Goal: Task Accomplishment & Management: Complete application form

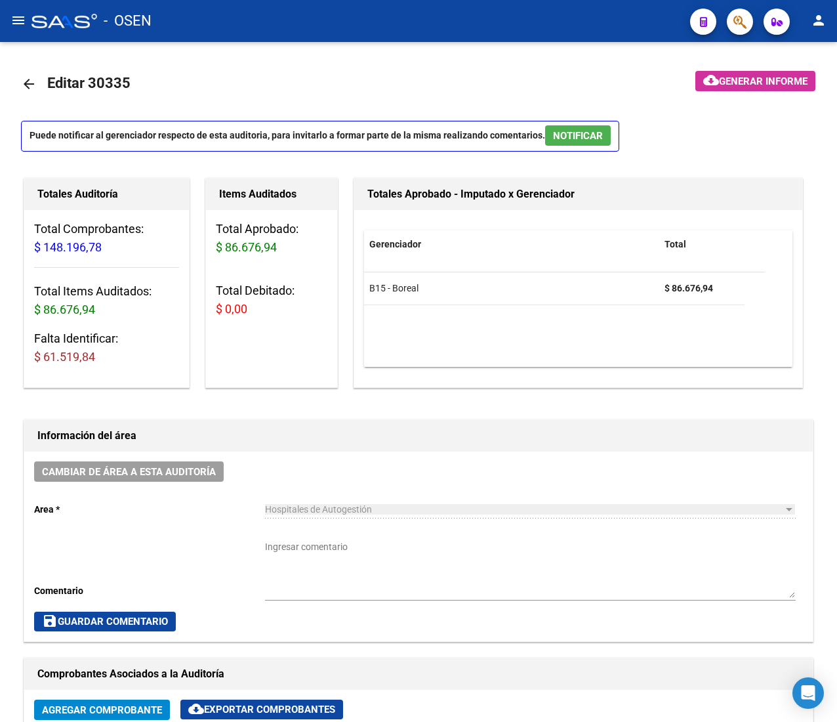
scroll to position [0, 193]
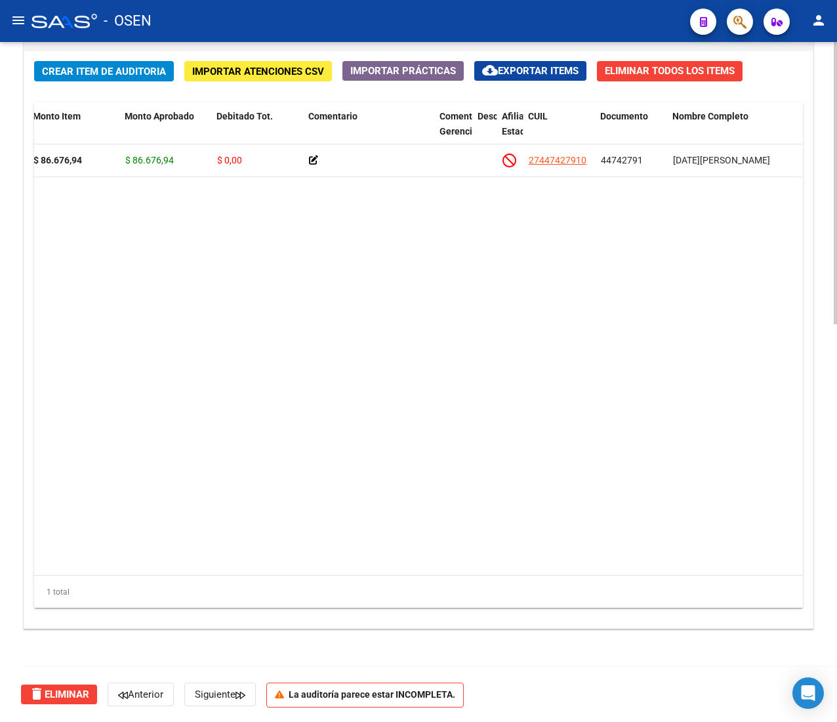
click at [93, 83] on div "Crear Item de Auditoria Importar Atenciones CSV Importar Prácticas cloud_downlo…" at bounding box center [418, 339] width 789 height 577
click at [90, 75] on span "Crear Item de Auditoria" at bounding box center [104, 72] width 124 height 12
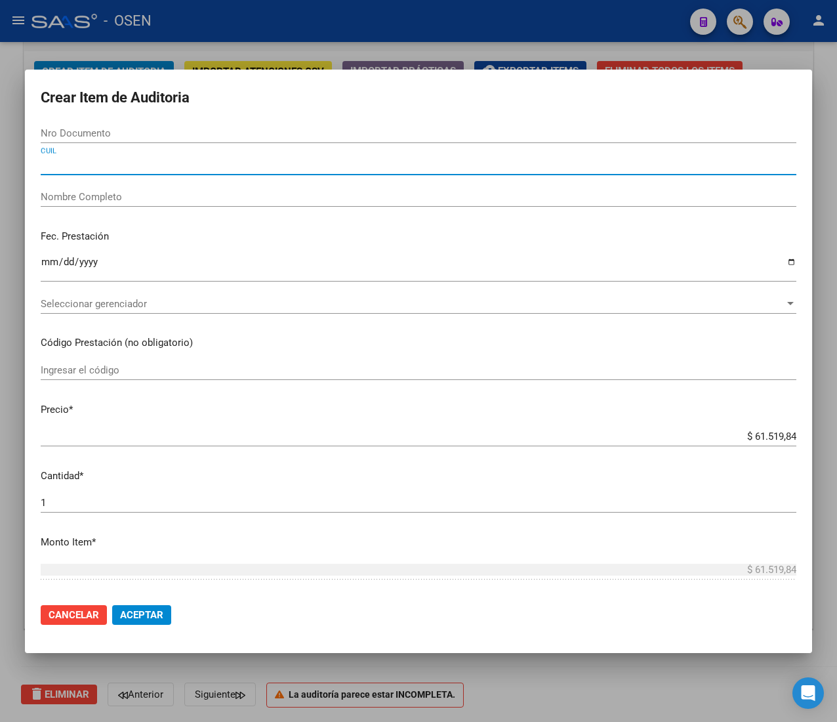
click at [104, 161] on input "CUIL" at bounding box center [419, 165] width 756 height 12
paste input "27424445482"
type input "27424445482"
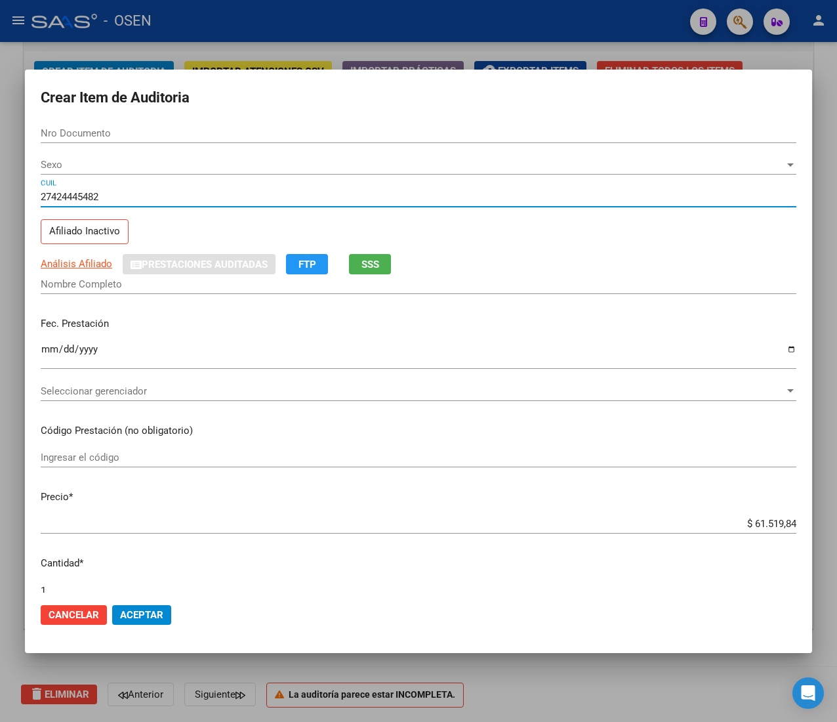
type input "42444548"
type input "FERES [PERSON_NAME]"
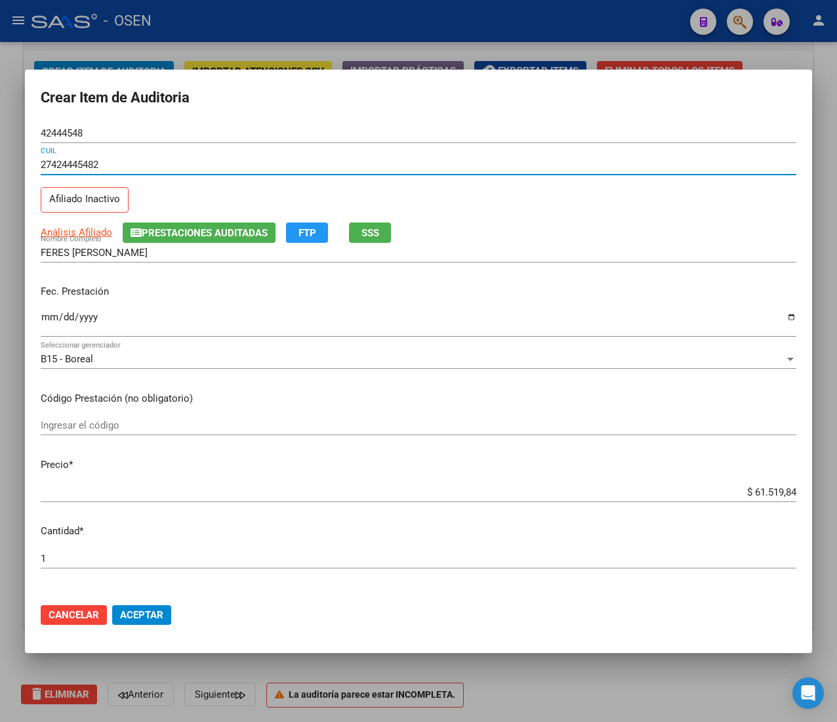
type input "27424445482"
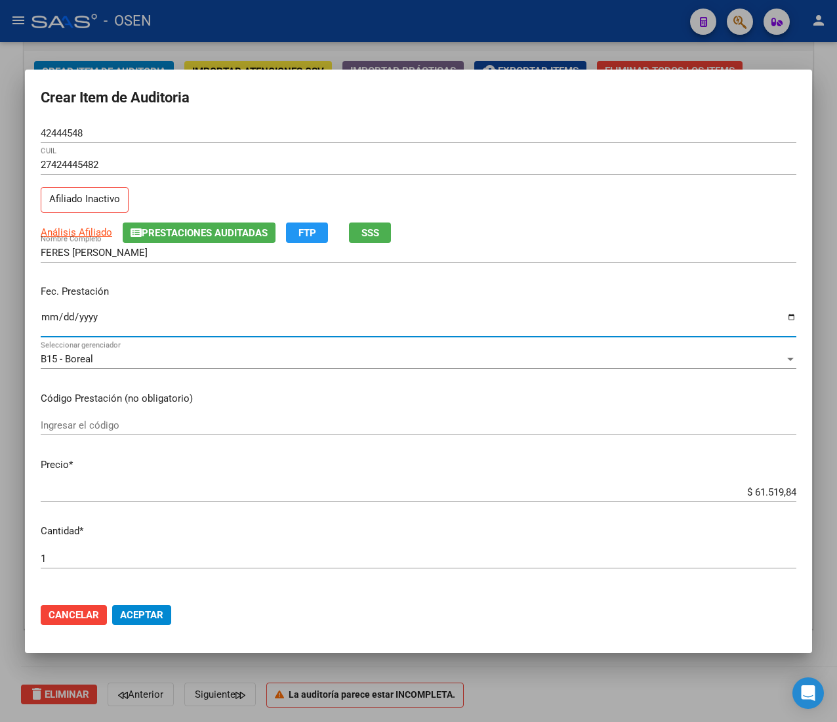
click at [51, 323] on input "Ingresar la fecha" at bounding box center [419, 322] width 756 height 21
type input "[DATE]"
click at [761, 492] on input "$ 61.519,84" at bounding box center [419, 492] width 756 height 12
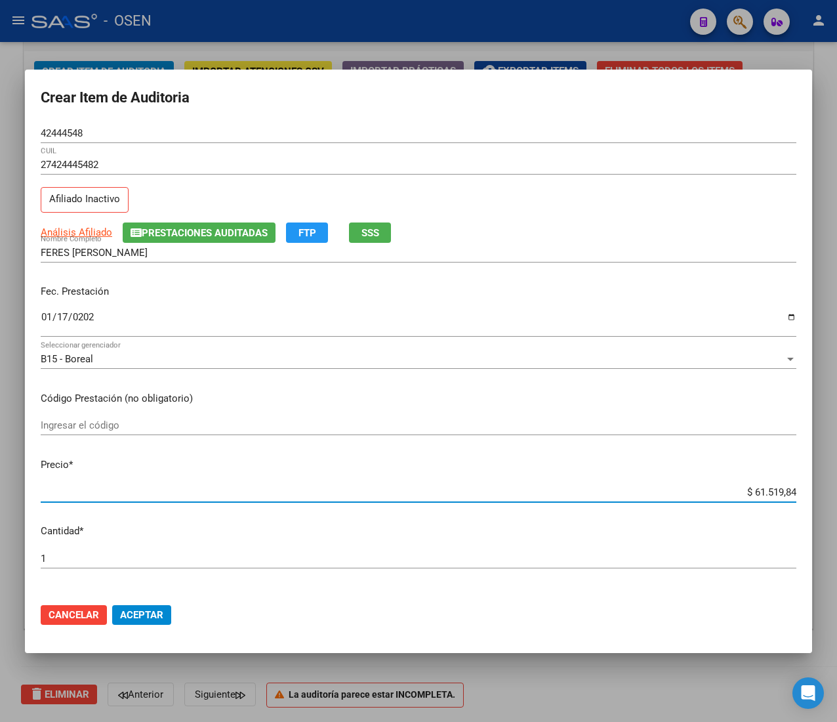
click at [761, 492] on input "$ 61.519,84" at bounding box center [419, 492] width 756 height 12
type input "$ 0,06"
type input "$ 0,64"
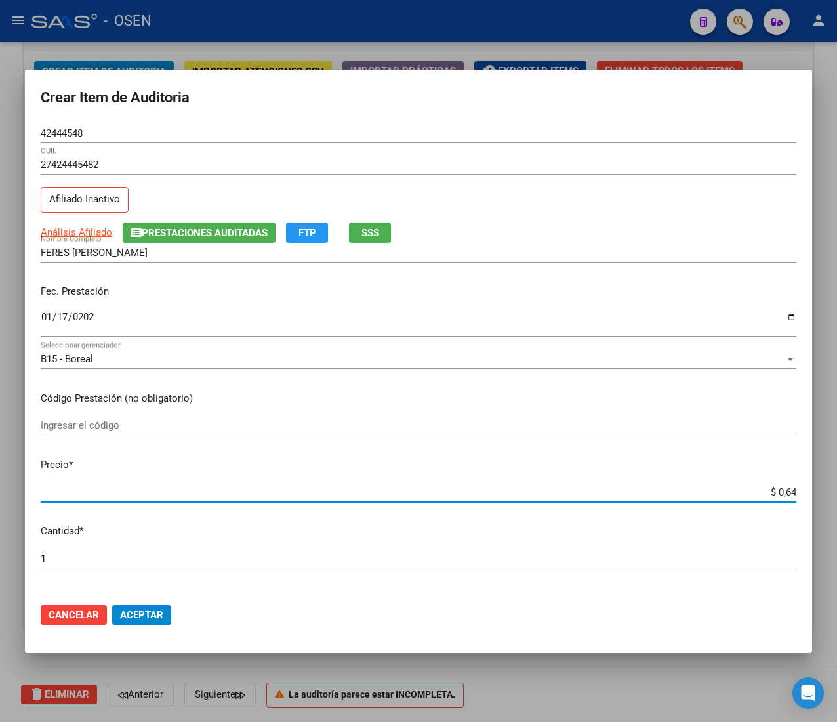
type input "$ 6,43"
type input "$ 64,38"
type input "$ 643,80"
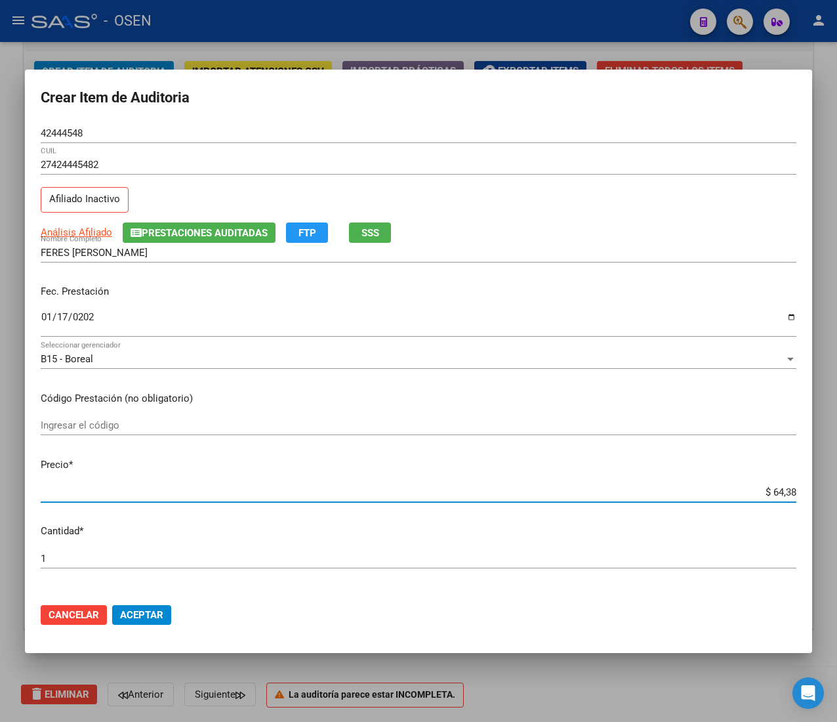
type input "$ 643,80"
type input "$ 6.438,01"
click at [51, 131] on input "42444548" at bounding box center [419, 133] width 756 height 12
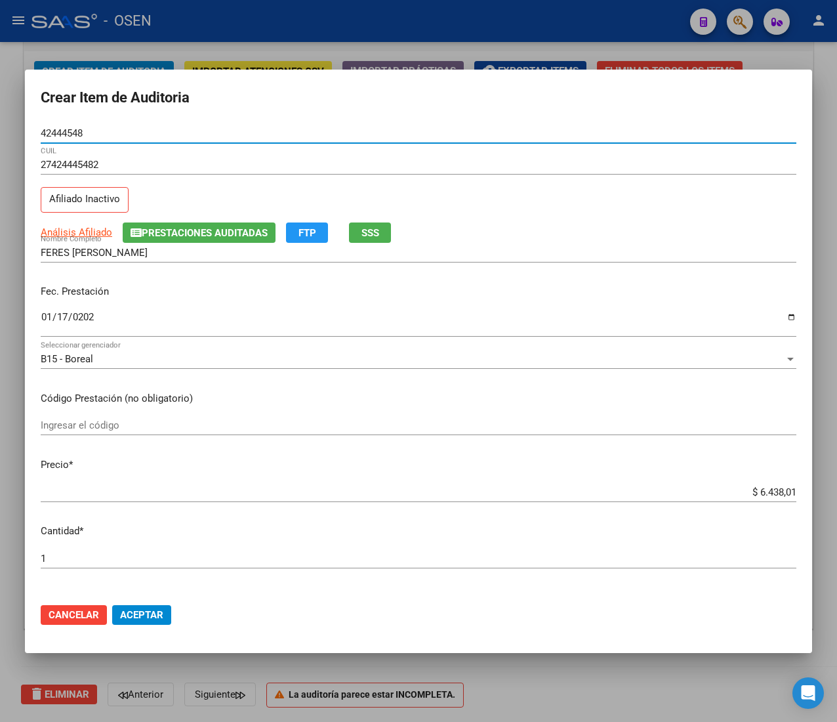
click at [51, 131] on input "42444548" at bounding box center [419, 133] width 756 height 12
click at [146, 609] on span "Aceptar" at bounding box center [141, 615] width 43 height 12
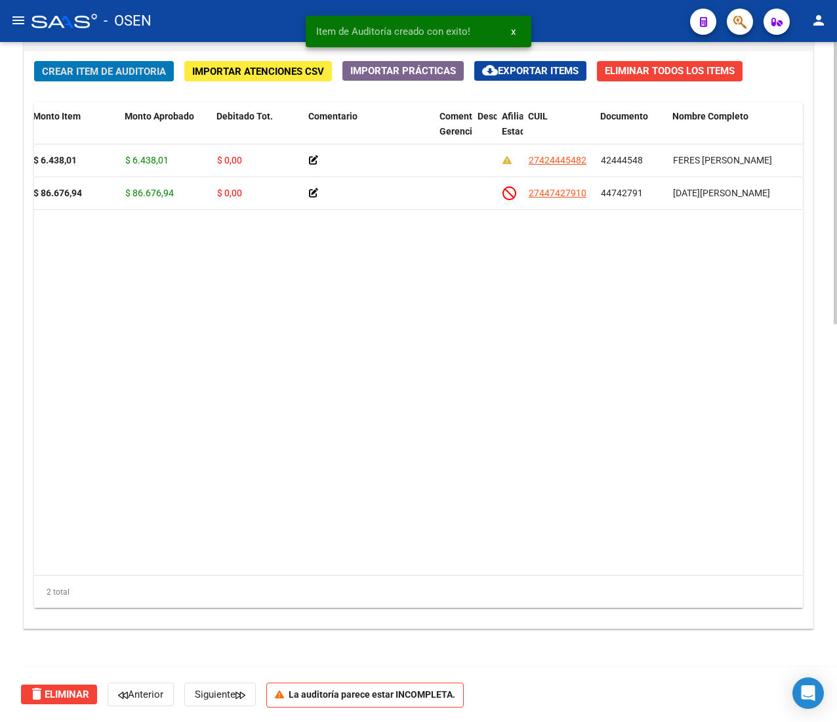
click at [87, 66] on span "Crear Item de Auditoria" at bounding box center [104, 72] width 124 height 12
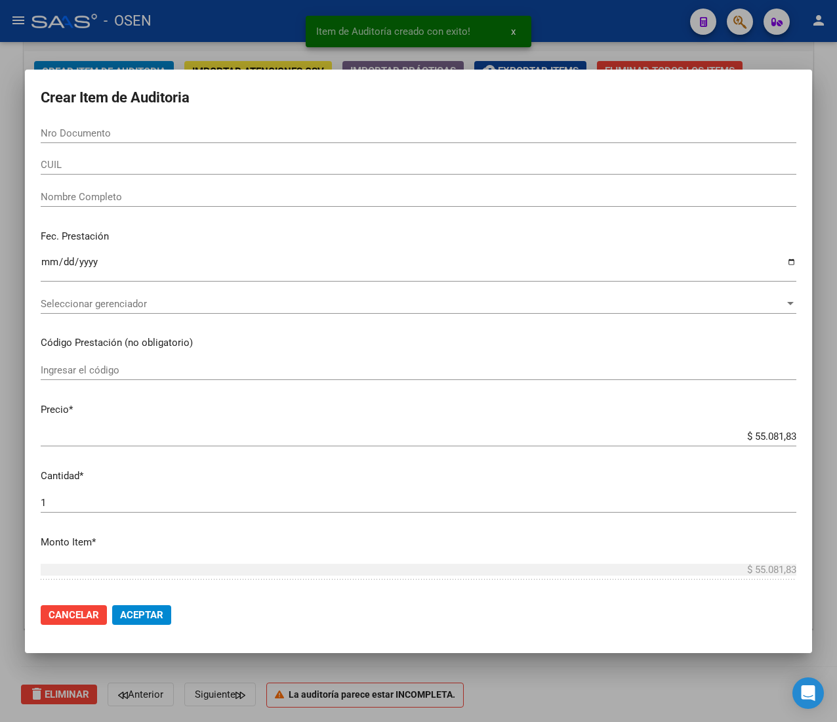
click at [112, 165] on input "CUIL" at bounding box center [419, 165] width 756 height 12
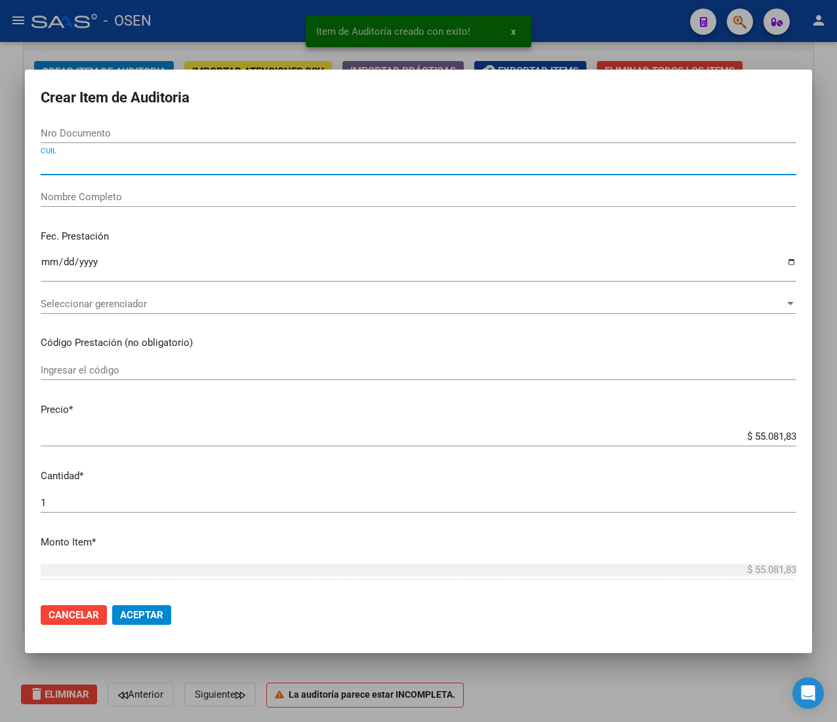
paste input "27502016275"
type input "27502016275"
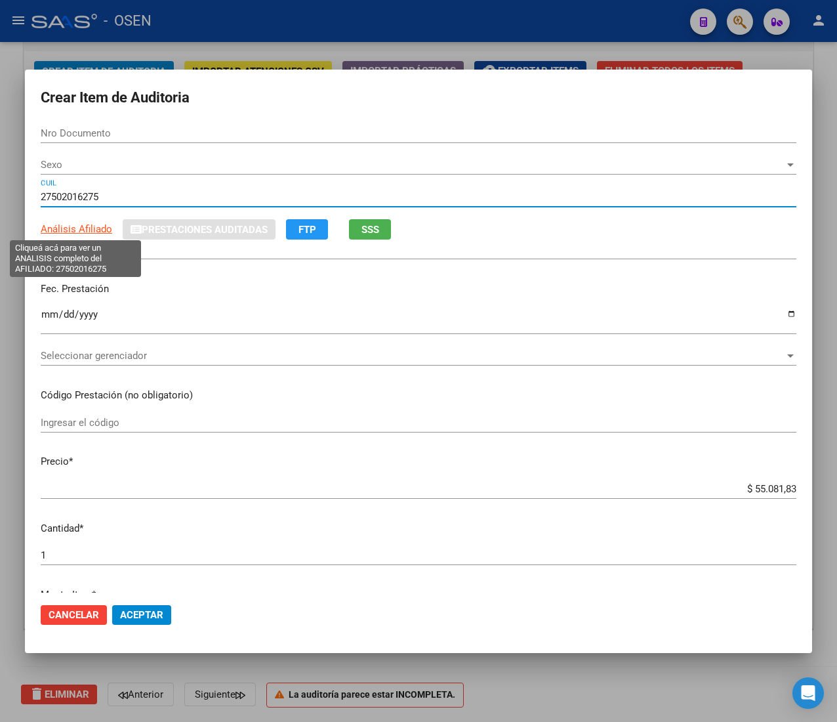
type input "50201627"
type input "[PERSON_NAME] [PERSON_NAME] -"
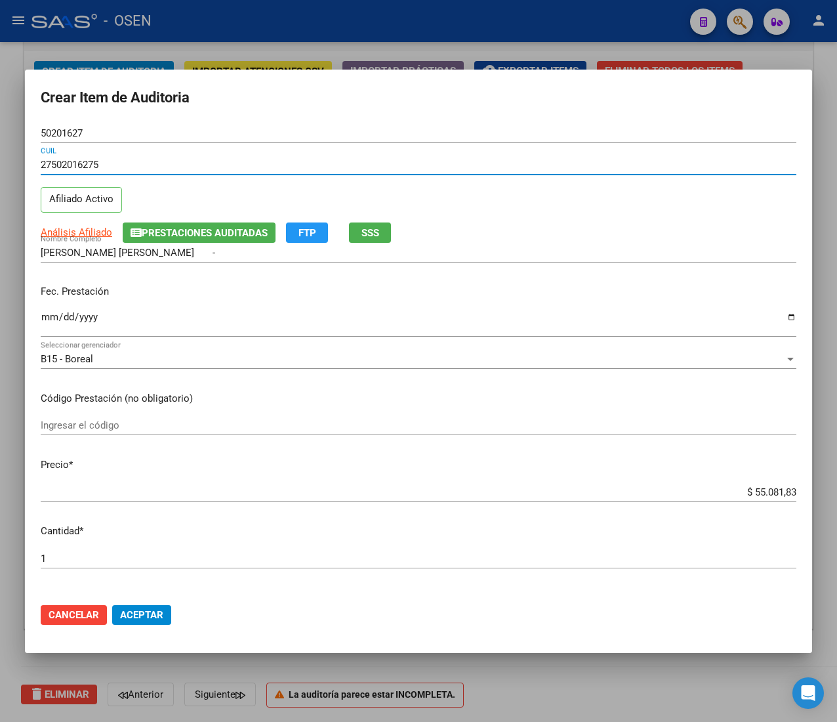
type input "27502016275"
click at [51, 323] on input "Ingresar la fecha" at bounding box center [419, 322] width 756 height 21
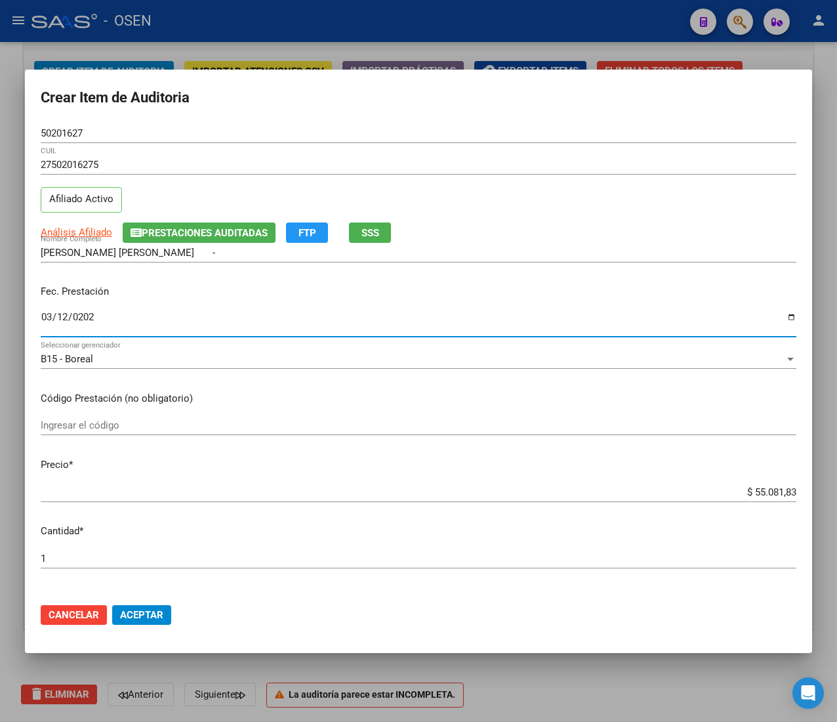
type input "[DATE]"
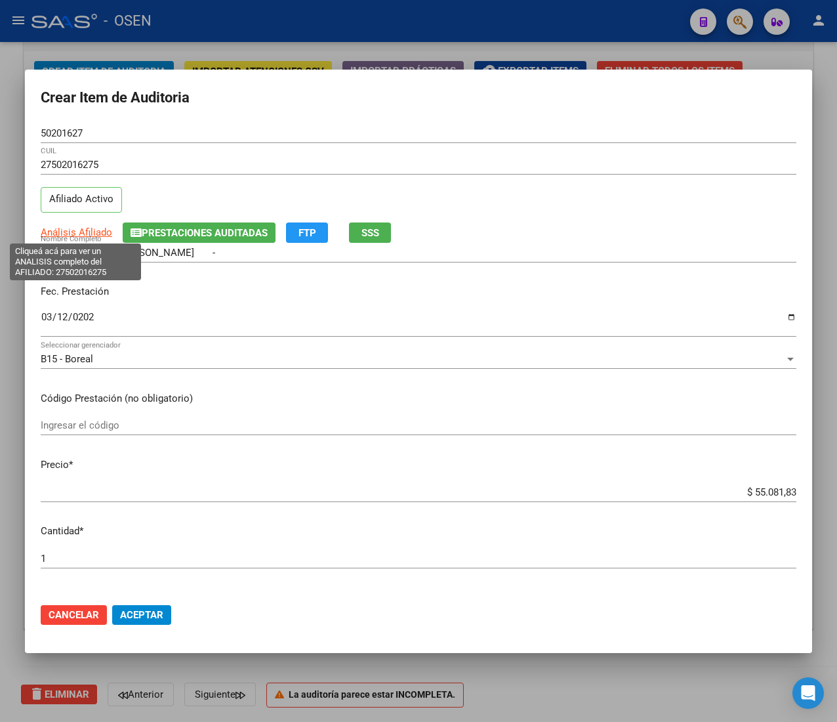
click at [88, 228] on span "Análisis Afiliado" at bounding box center [77, 232] width 72 height 12
type textarea "27502016275"
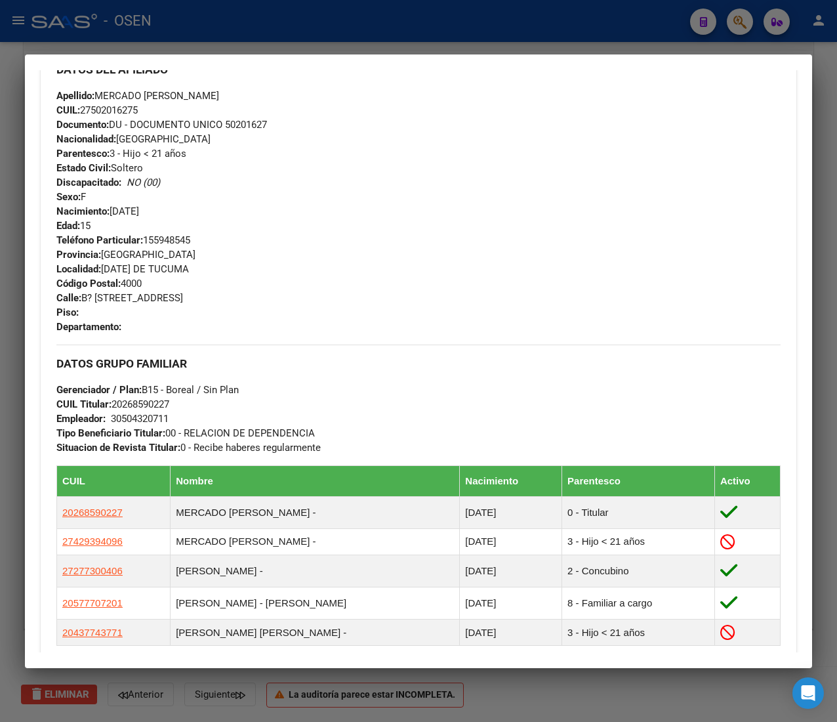
scroll to position [723, 0]
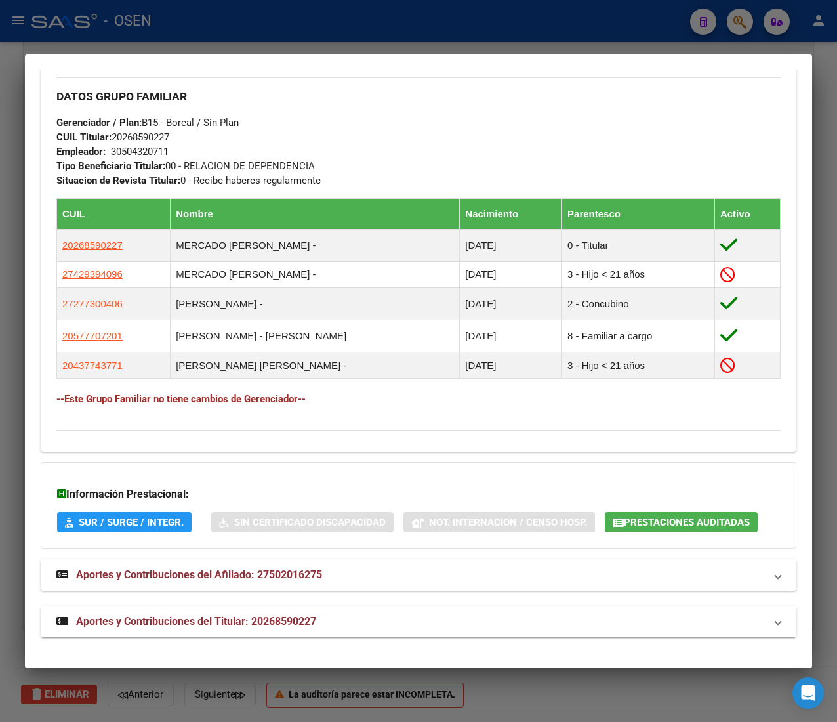
click at [441, 629] on mat-panel-title "Aportes y Contribuciones del Titular: 20268590227" at bounding box center [410, 621] width 709 height 16
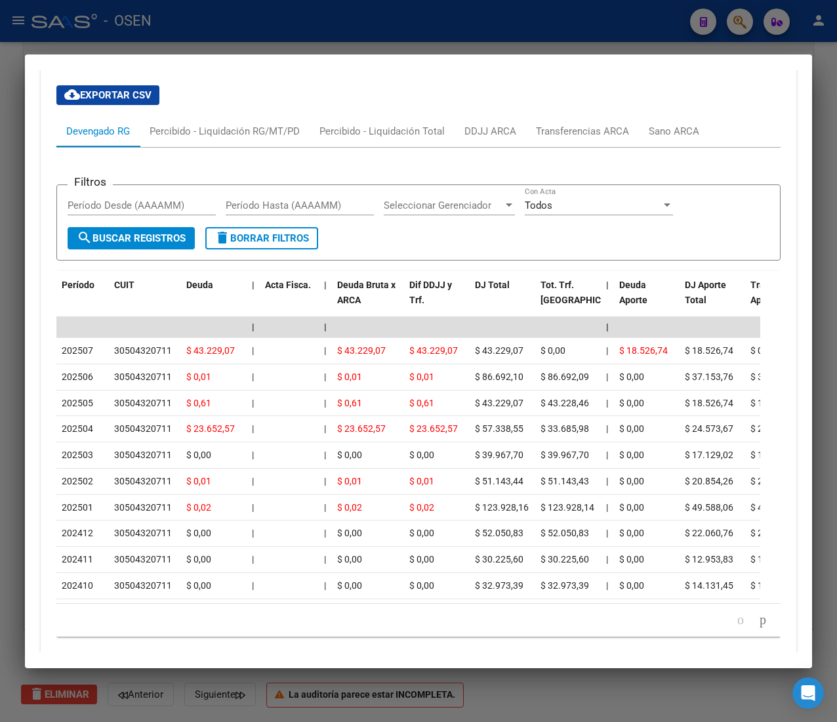
scroll to position [1321, 0]
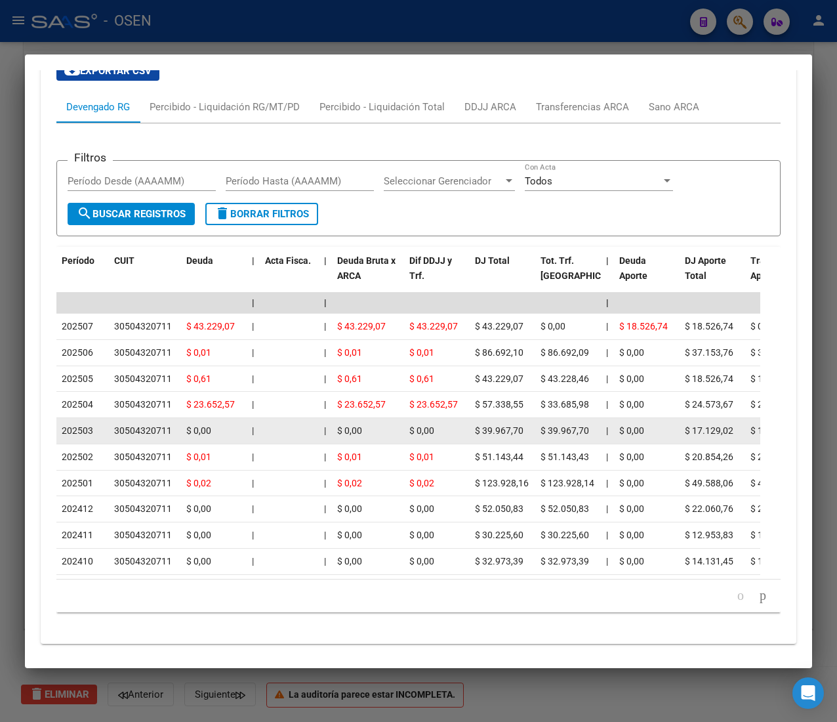
click at [320, 443] on datatable-body-cell "|" at bounding box center [325, 431] width 13 height 26
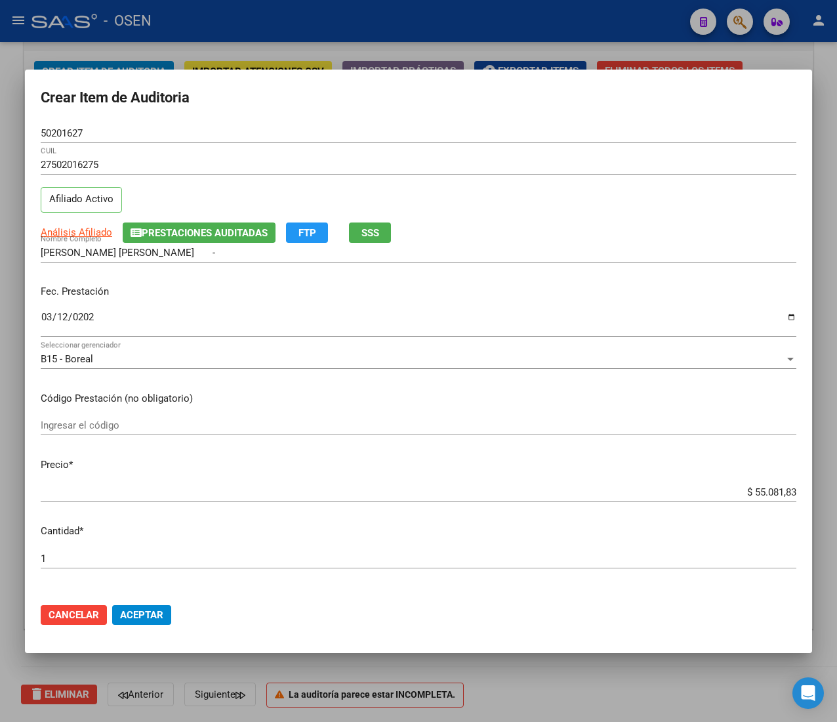
click at [758, 488] on input "$ 55.081,83" at bounding box center [419, 492] width 756 height 12
type input "$ 0,01"
type input "$ 0,10"
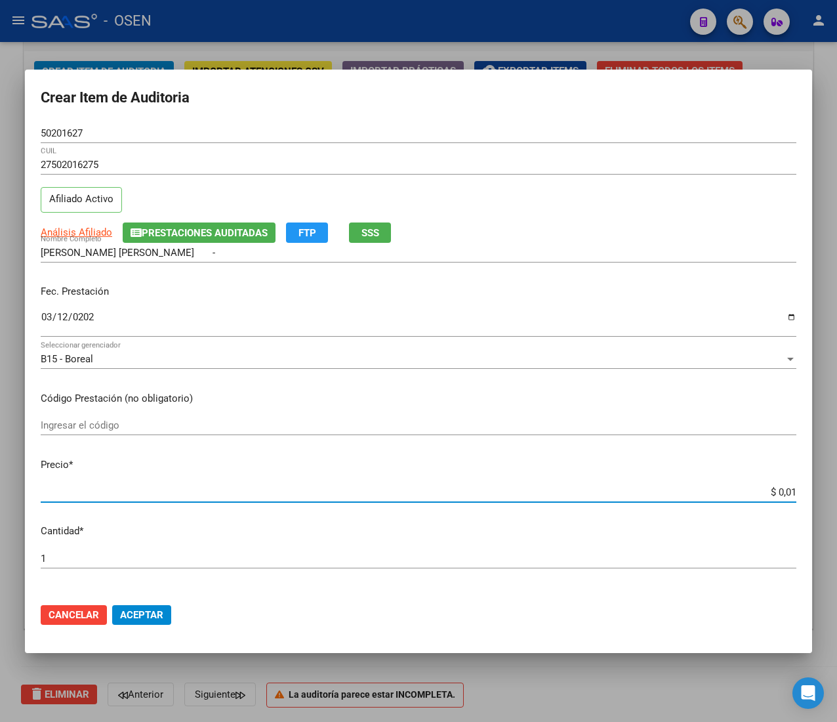
type input "$ 0,10"
type input "$ 1,00"
type input "$ 10,00"
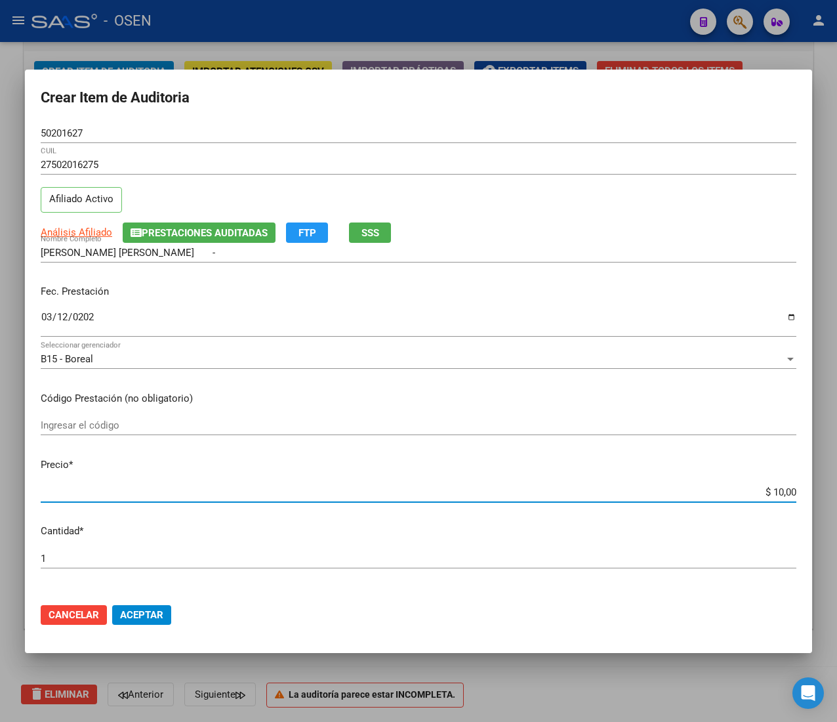
type input "$ 100,00"
type input "$ 1.000,00"
type input "$ 10.000,00"
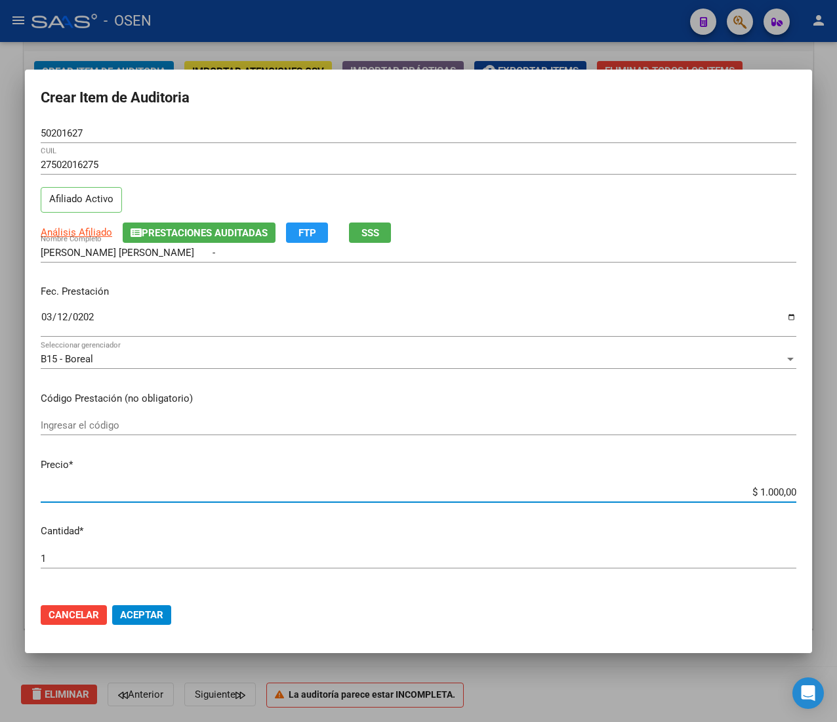
type input "$ 10.000,00"
click at [154, 611] on span "Aceptar" at bounding box center [141, 615] width 43 height 12
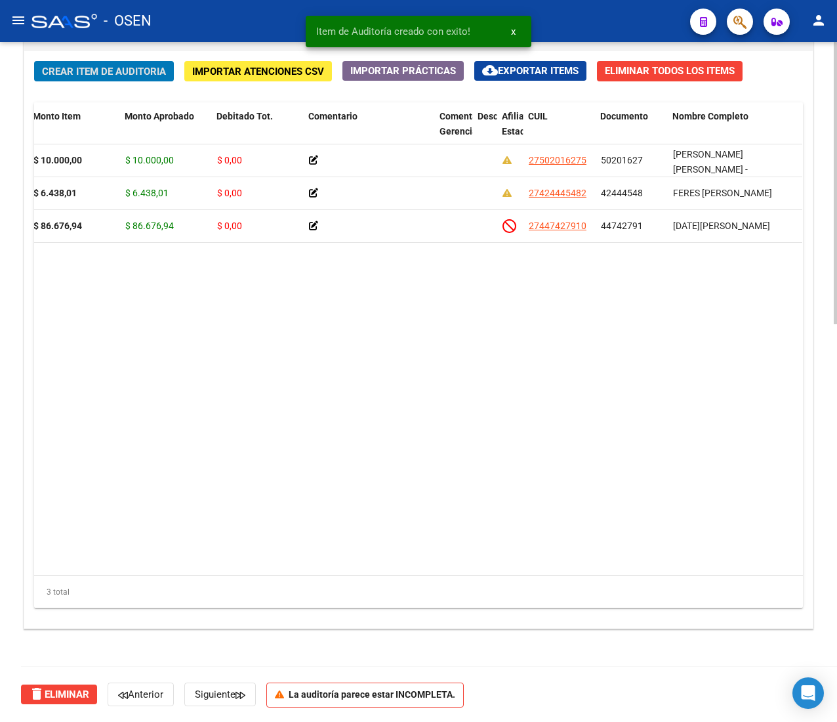
click at [142, 75] on span "Crear Item de Auditoria" at bounding box center [104, 72] width 124 height 12
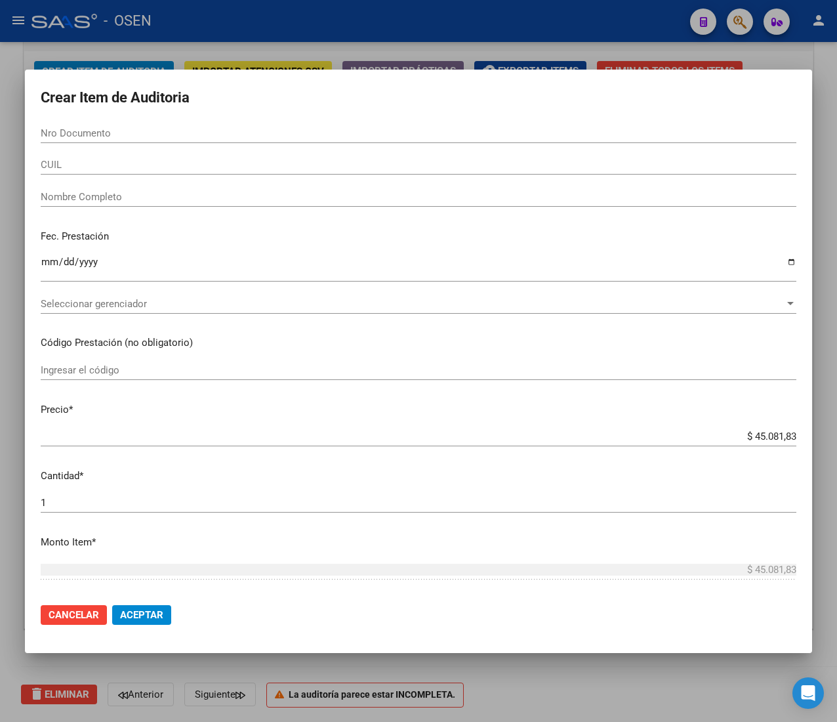
click at [106, 161] on input "CUIL" at bounding box center [419, 165] width 756 height 12
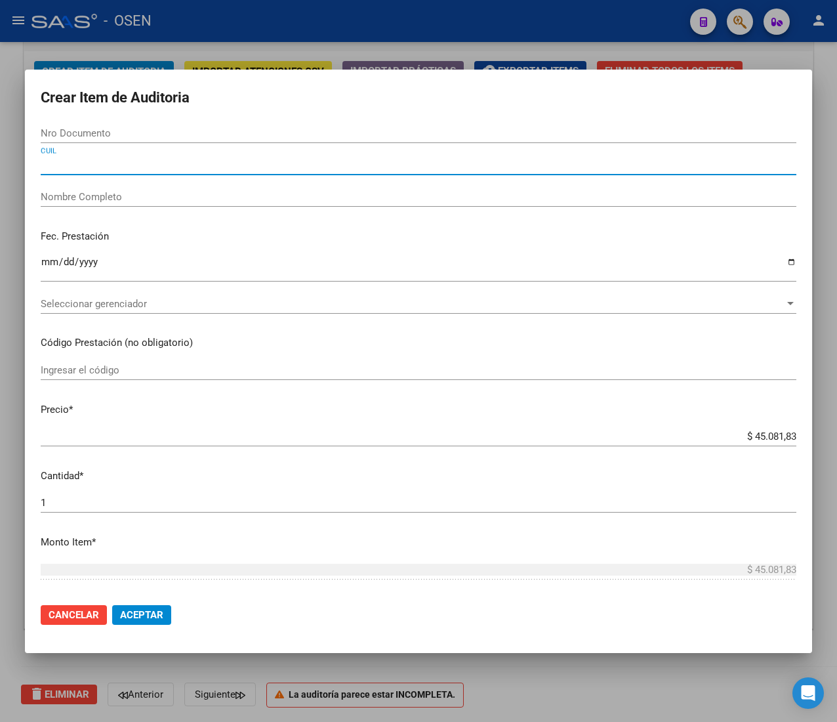
paste input "27289197996"
type input "27289197996"
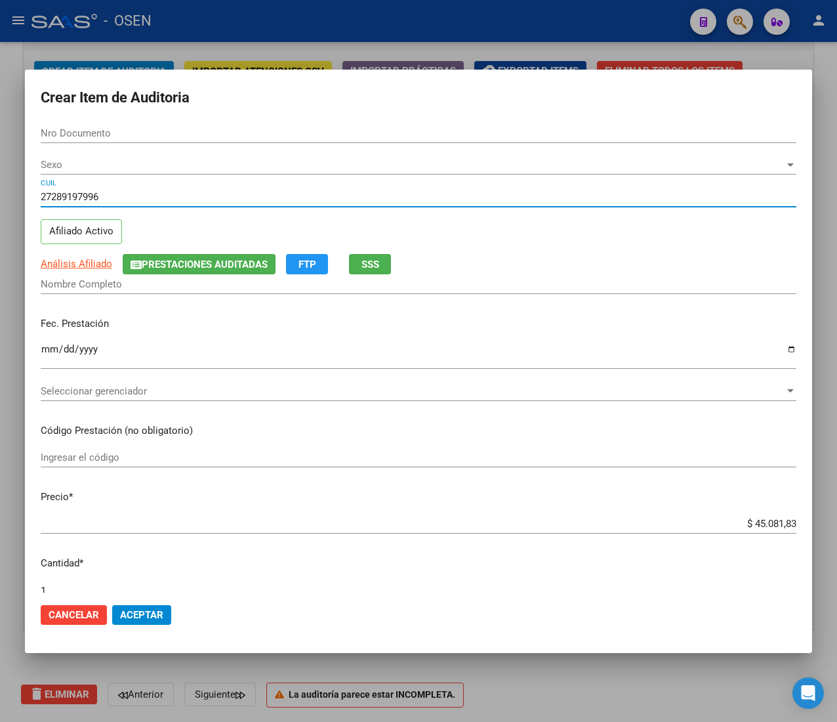
type input "28919799"
type input "[PERSON_NAME] DEL [PERSON_NAME] -"
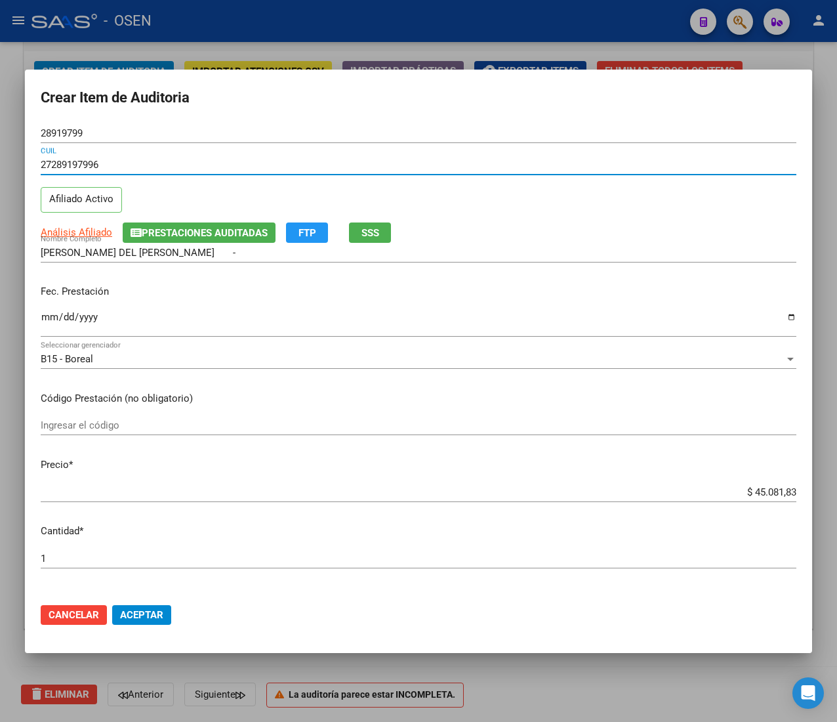
type input "27289197996"
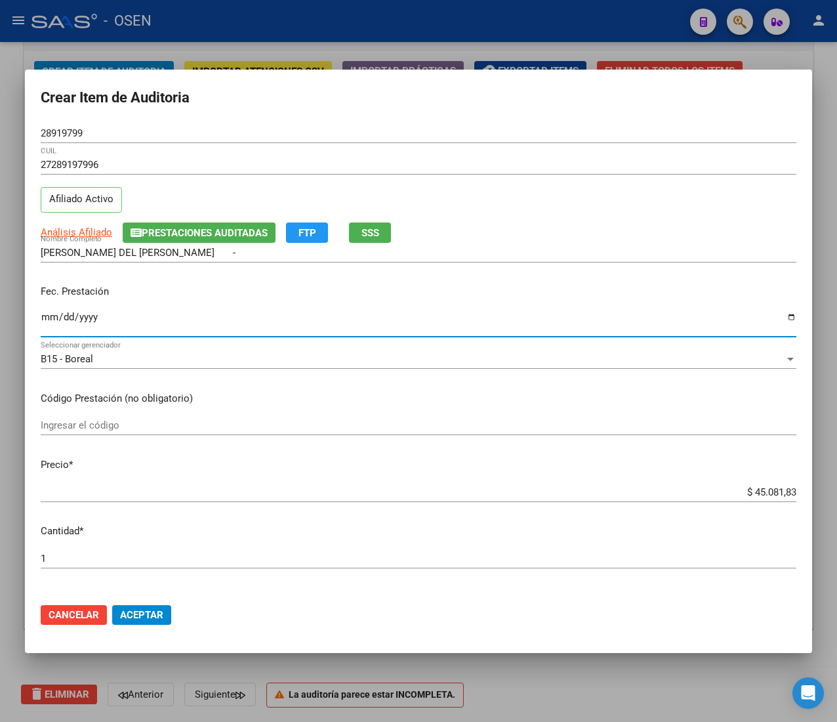
click at [49, 316] on input "Ingresar la fecha" at bounding box center [419, 322] width 756 height 21
type input "[DATE]"
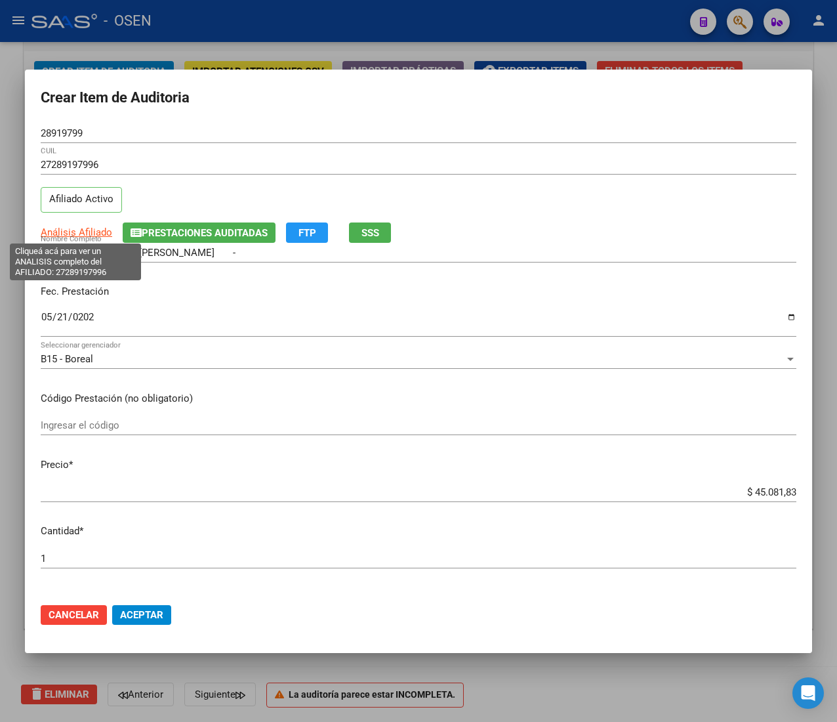
click at [96, 233] on span "Análisis Afiliado" at bounding box center [77, 232] width 72 height 12
type textarea "27289197996"
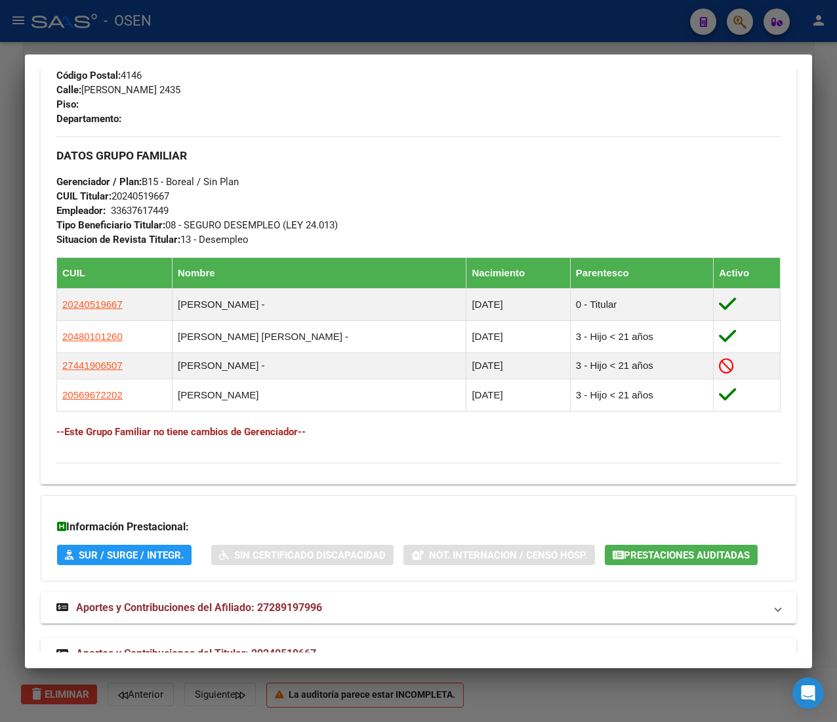
scroll to position [707, 0]
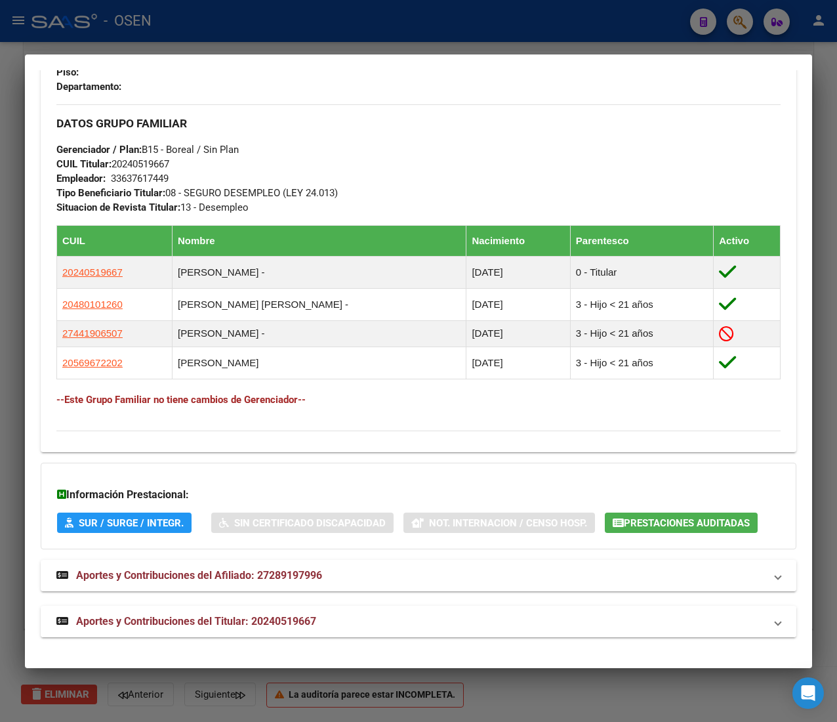
click at [379, 616] on mat-panel-title "Aportes y Contribuciones del Titular: 20240519667" at bounding box center [410, 621] width 709 height 16
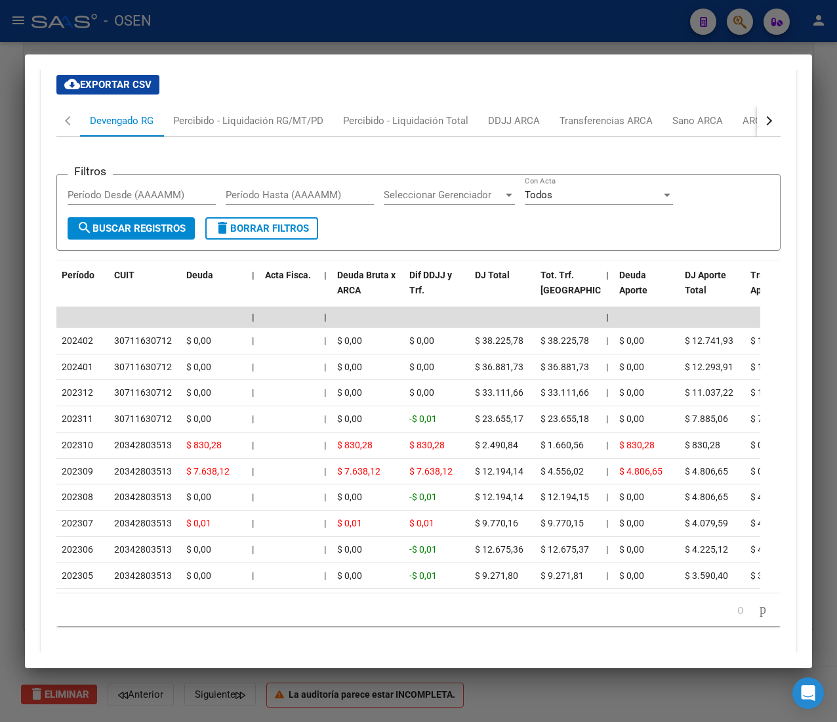
scroll to position [1295, 0]
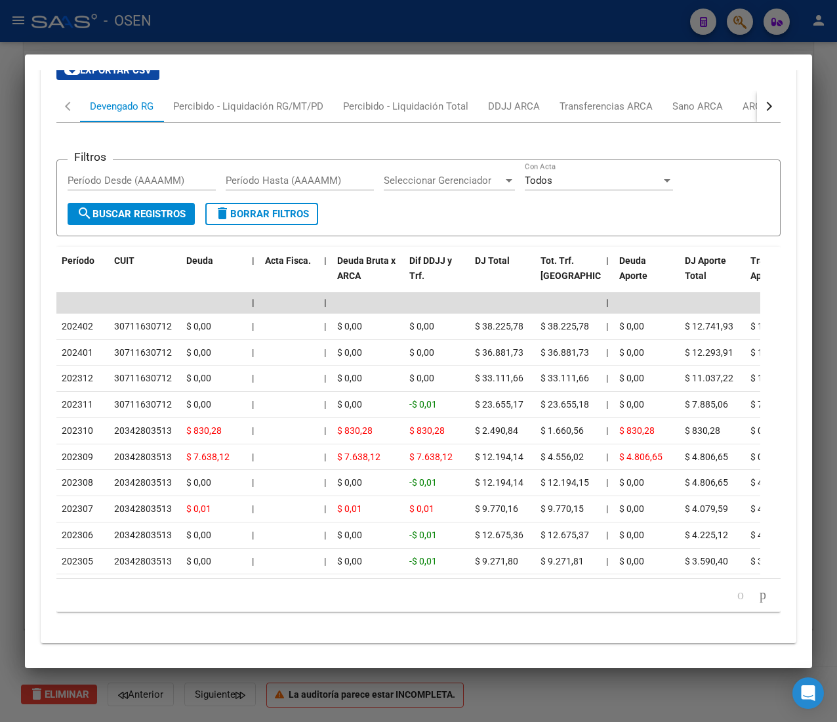
click at [763, 111] on div "button" at bounding box center [767, 106] width 9 height 9
click at [717, 113] on div "ANSES Desempleo" at bounding box center [691, 106] width 84 height 14
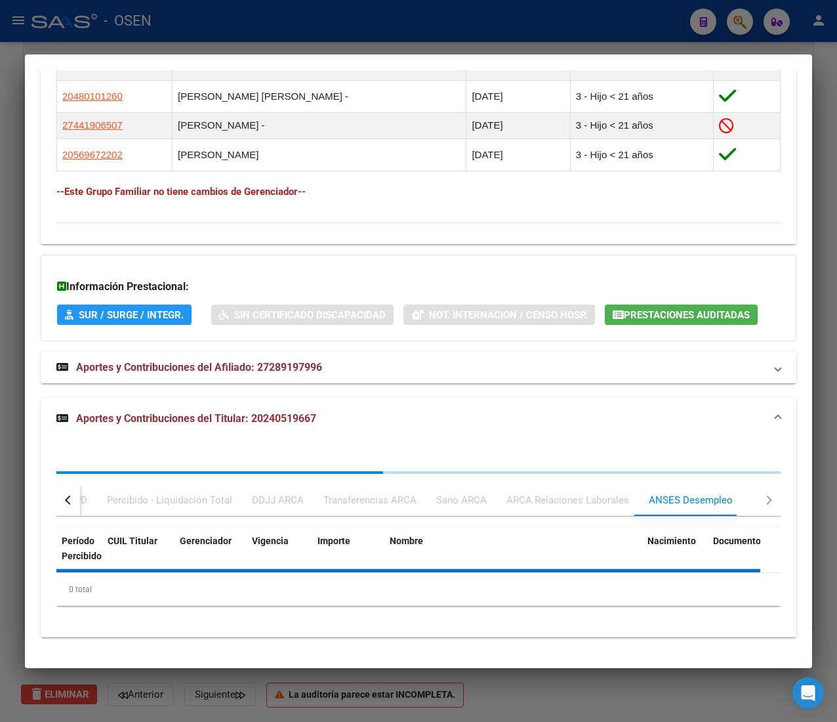
scroll to position [983, 0]
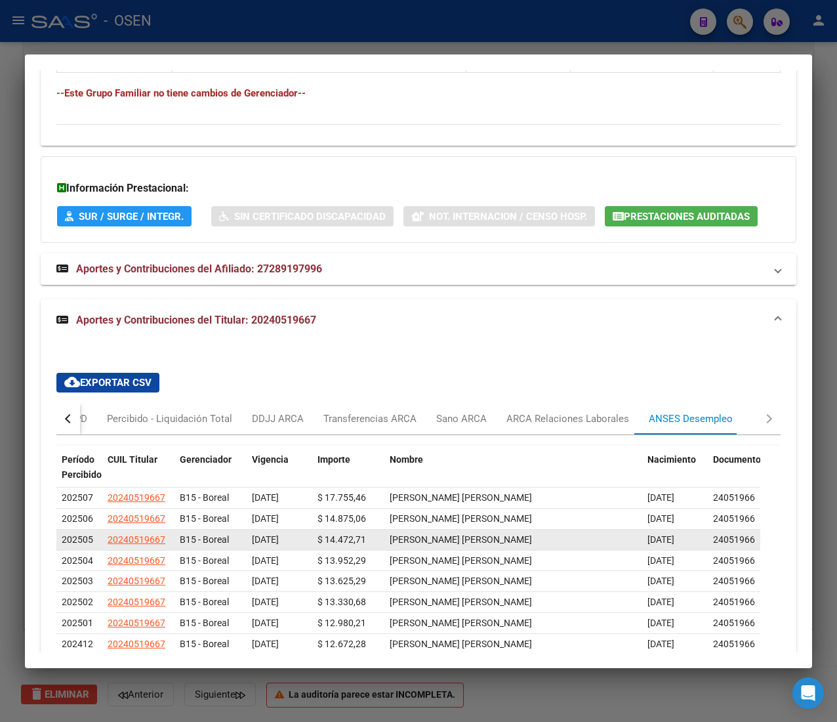
click at [321, 545] on span "$ 14.472,71" at bounding box center [342, 539] width 49 height 10
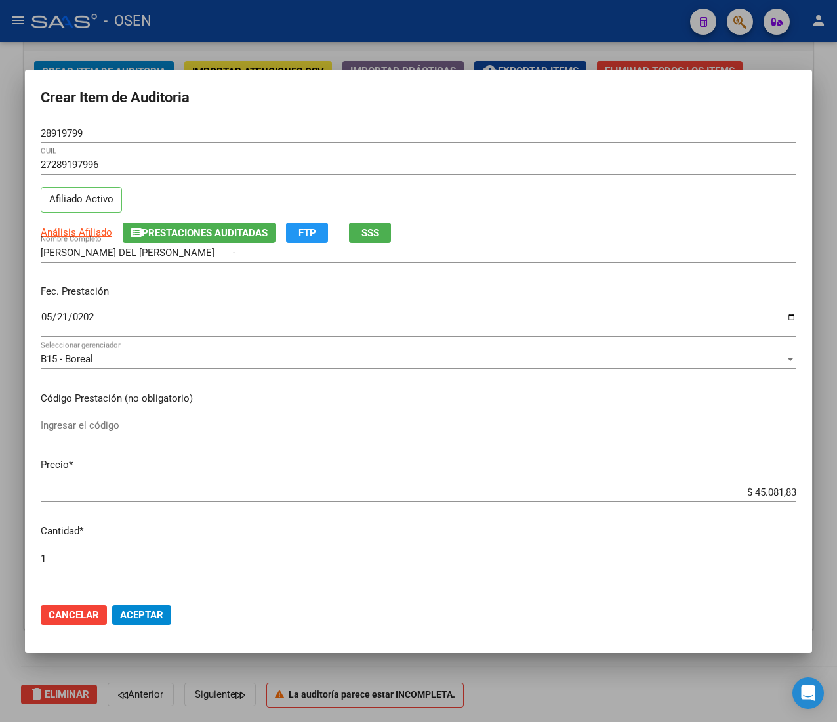
click at [758, 487] on input "$ 45.081,83" at bounding box center [419, 492] width 756 height 12
type input "$ 0,06"
type input "$ 0,64"
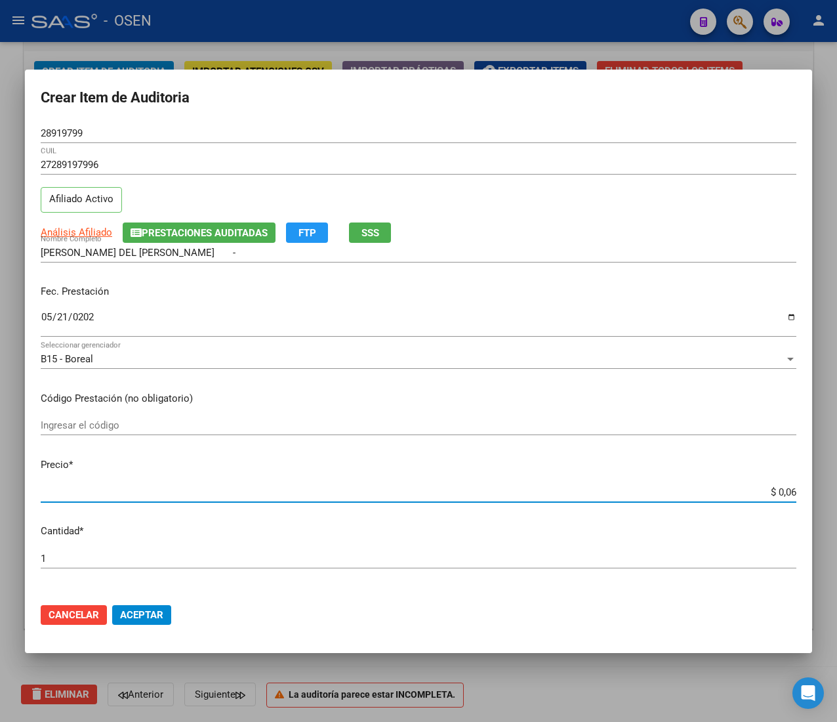
type input "$ 0,64"
type input "$ 6,43"
type input "$ 64,38"
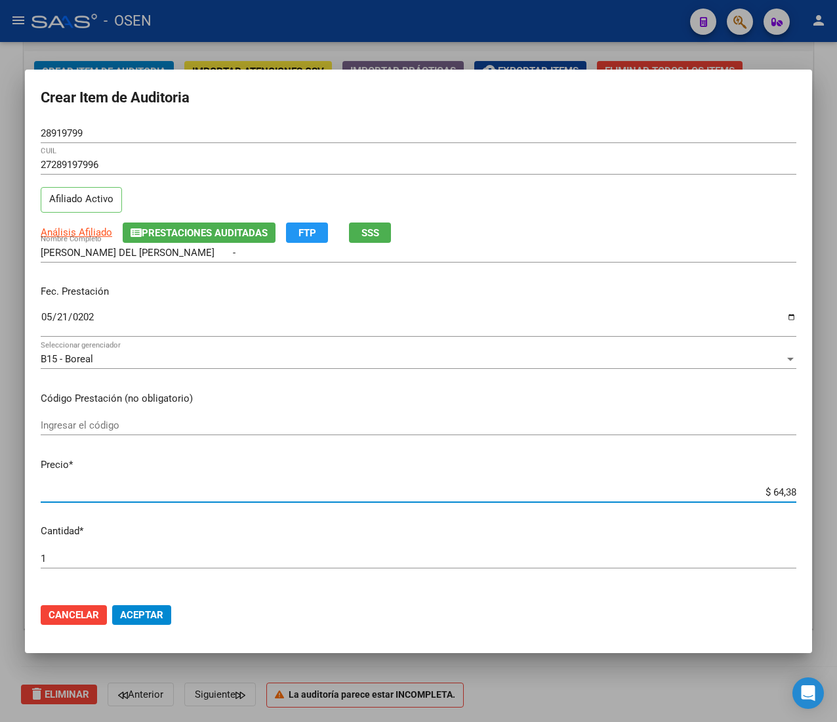
type input "$ 643,80"
type input "$ 6.438,01"
click at [133, 606] on button "Aceptar" at bounding box center [141, 615] width 59 height 20
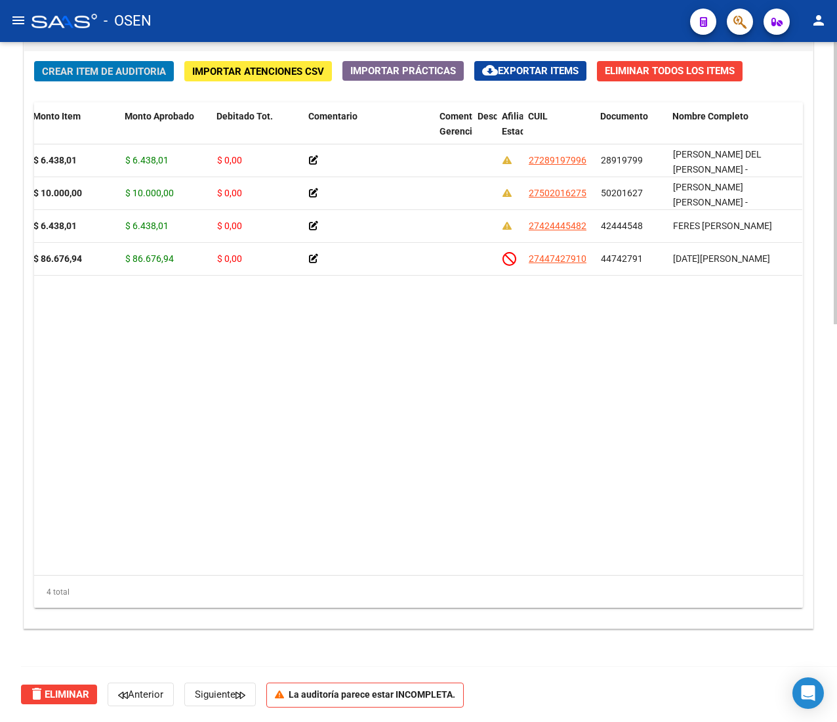
click at [100, 70] on span "Crear Item de Auditoria" at bounding box center [104, 72] width 124 height 12
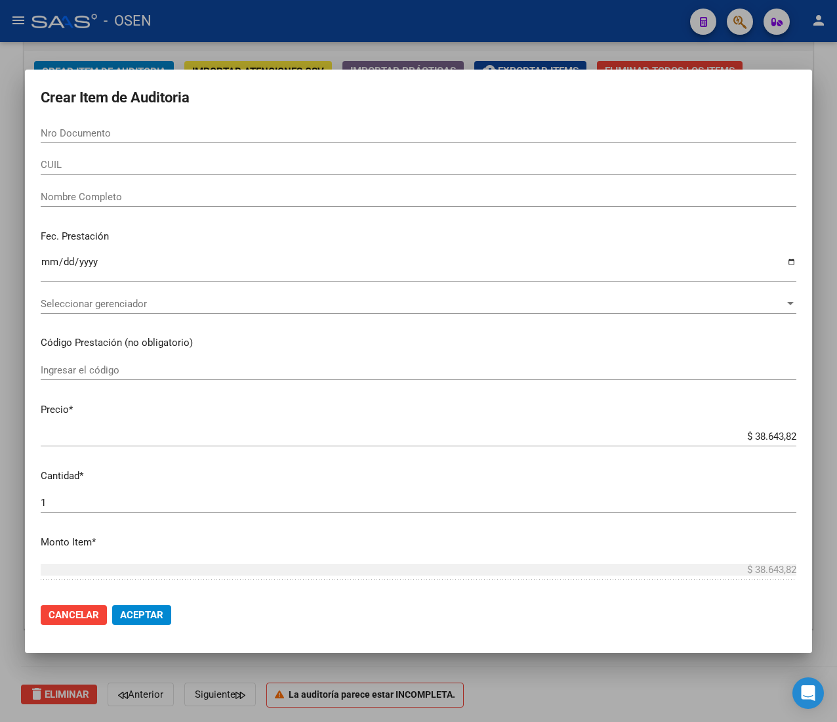
click at [111, 165] on input "CUIL" at bounding box center [419, 165] width 756 height 12
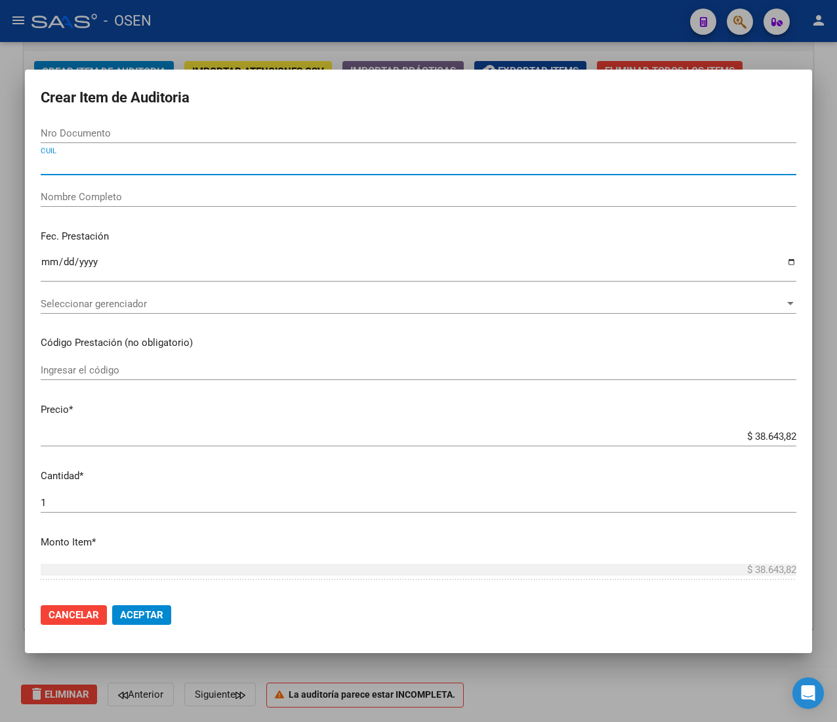
paste input "27289197996"
type input "27289197996"
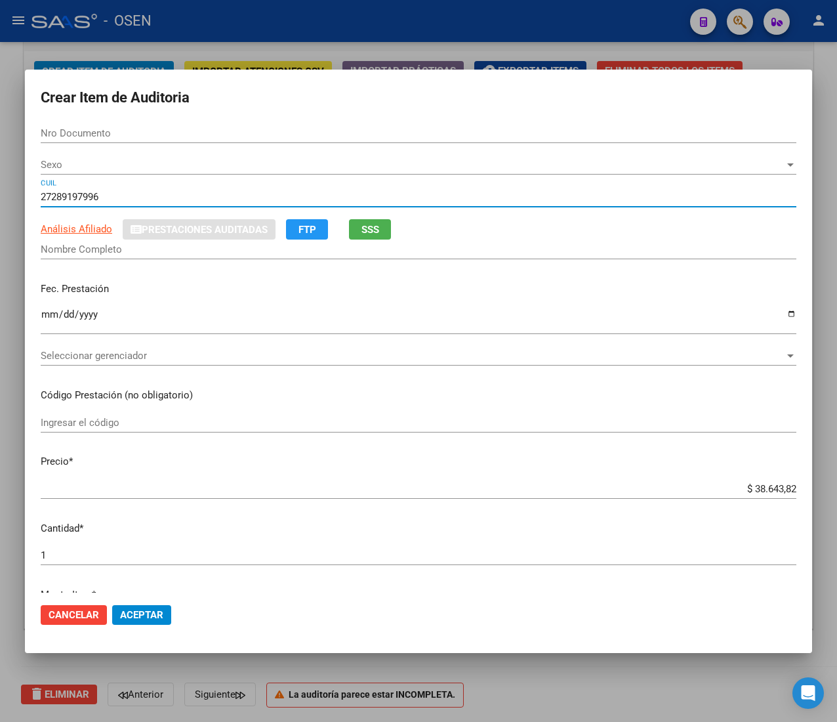
type input "28919799"
type input "[PERSON_NAME] DEL [PERSON_NAME] -"
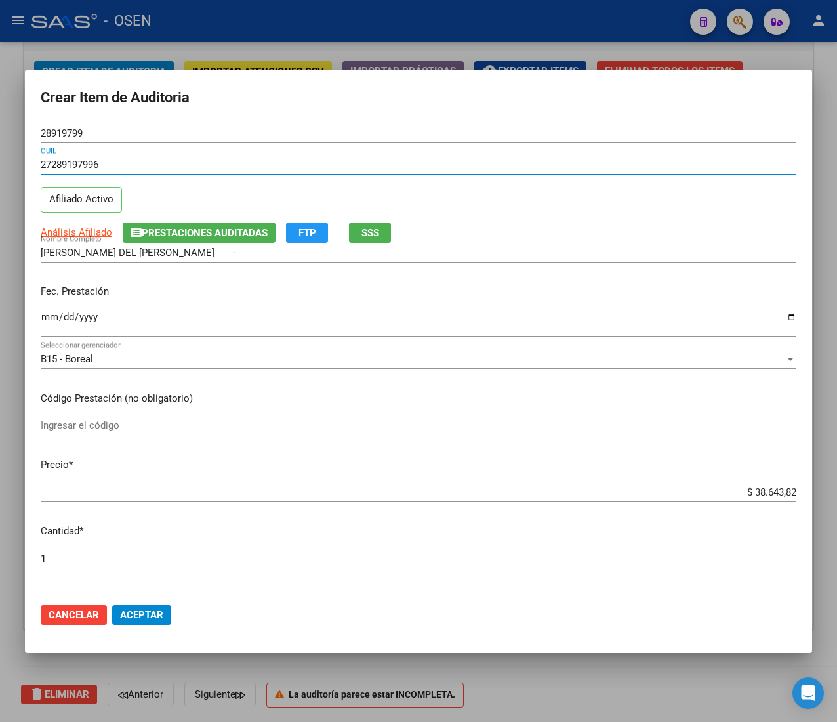
type input "27289197996"
click at [41, 319] on input "Ingresar la fecha" at bounding box center [419, 322] width 756 height 21
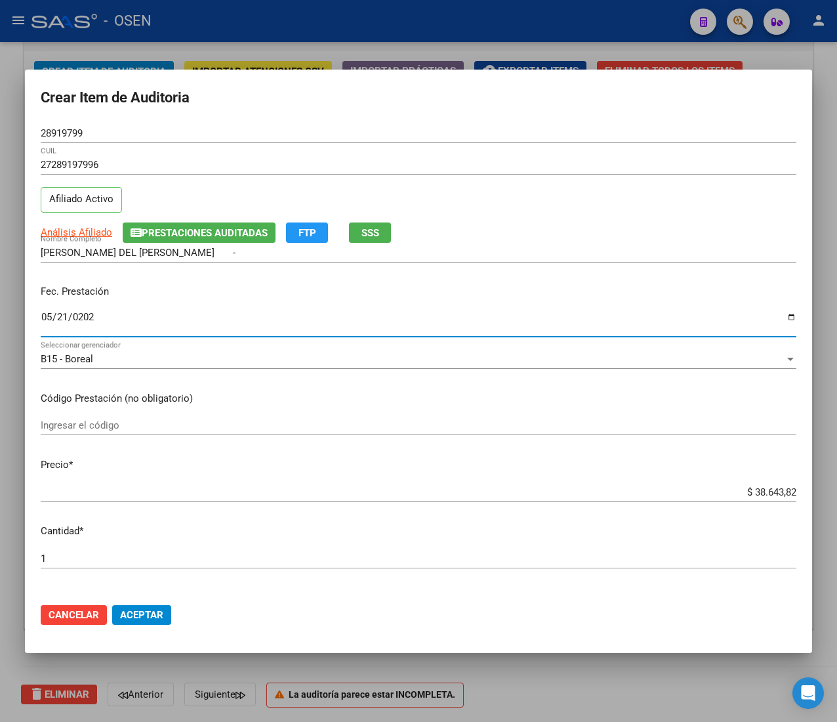
type input "[DATE]"
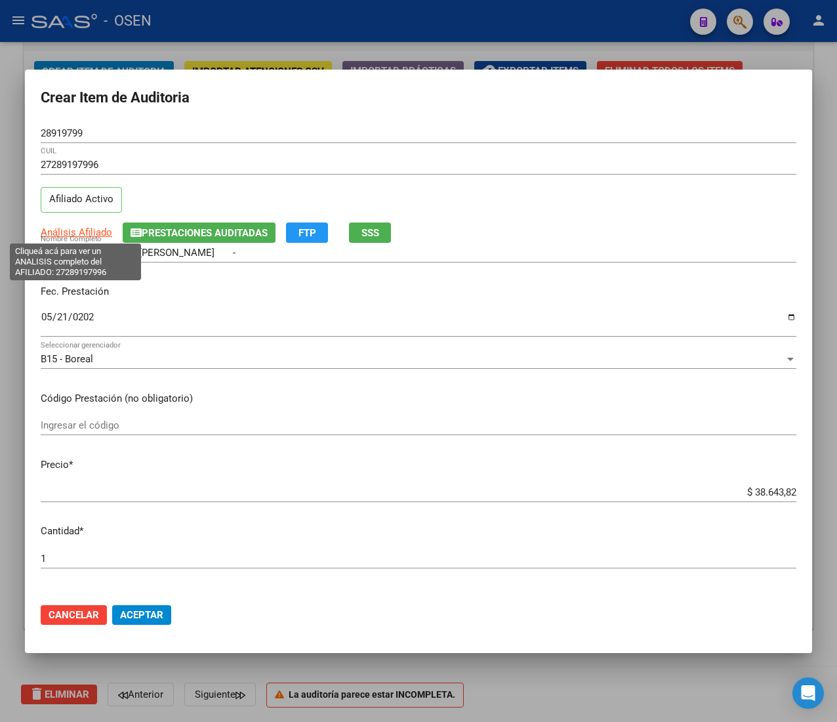
click at [90, 230] on span "Análisis Afiliado" at bounding box center [77, 232] width 72 height 12
click at [150, 605] on button "Aceptar" at bounding box center [141, 615] width 59 height 20
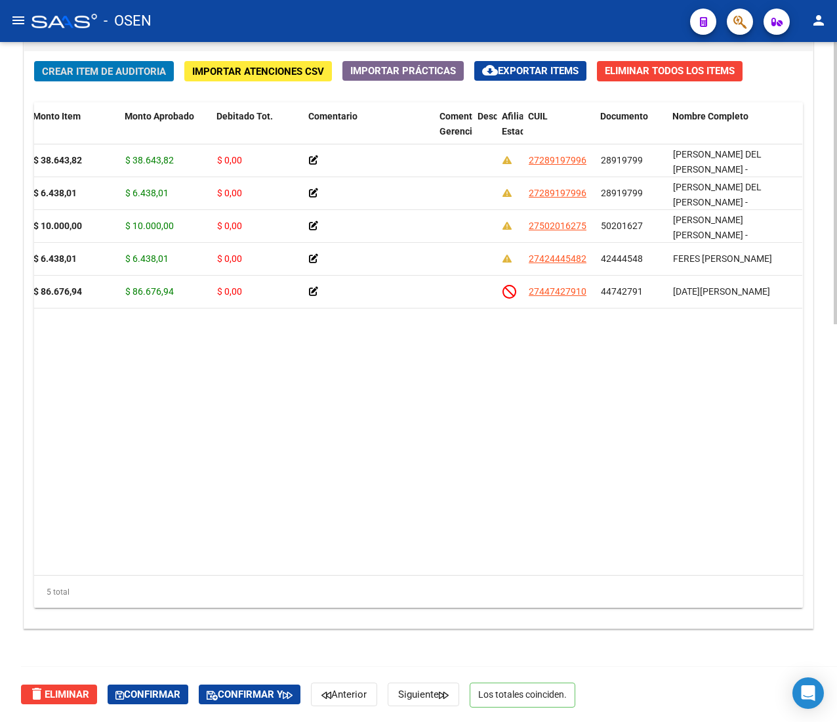
scroll to position [0, 0]
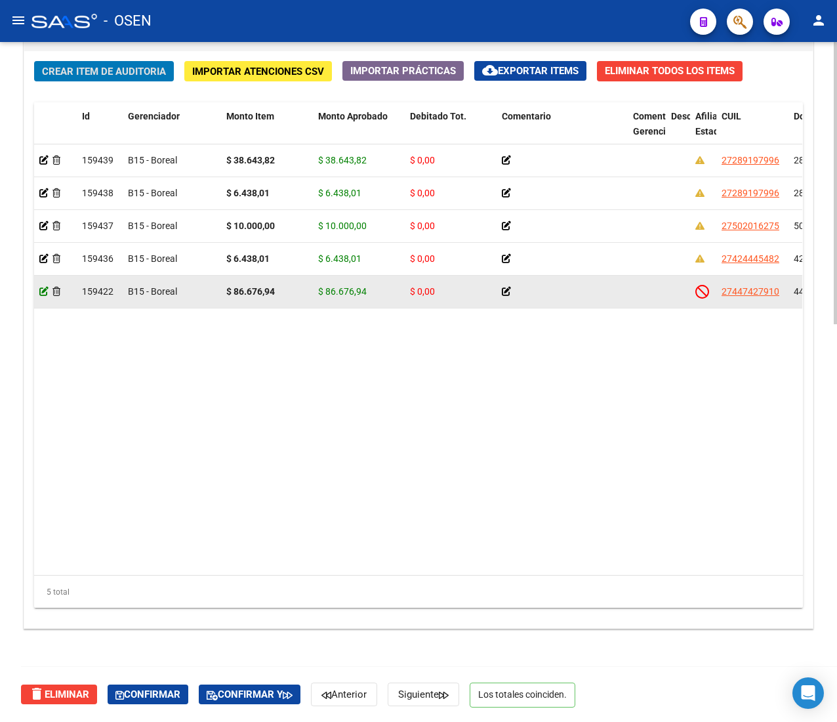
click at [45, 289] on icon at bounding box center [43, 291] width 9 height 9
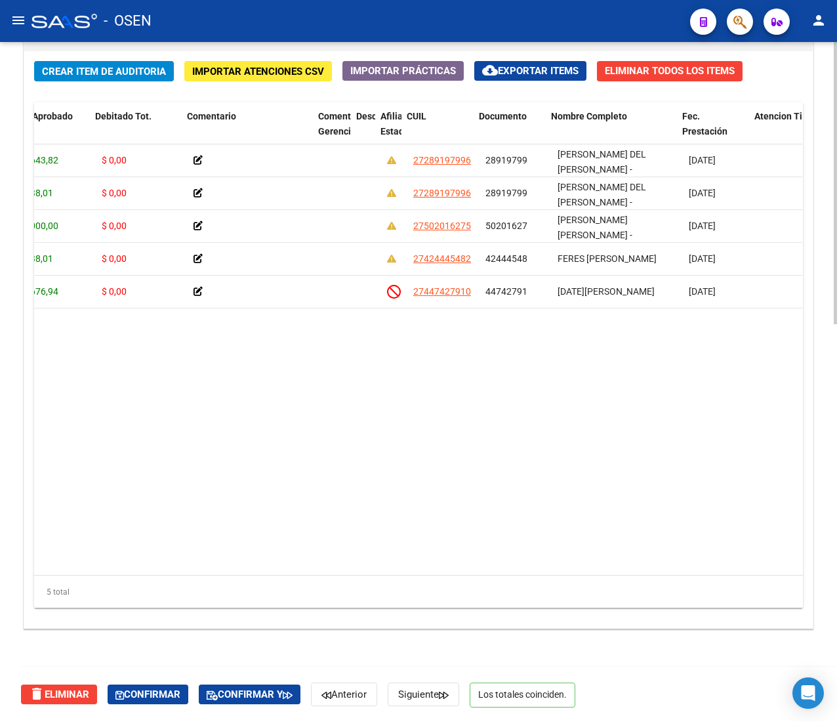
scroll to position [0, 316]
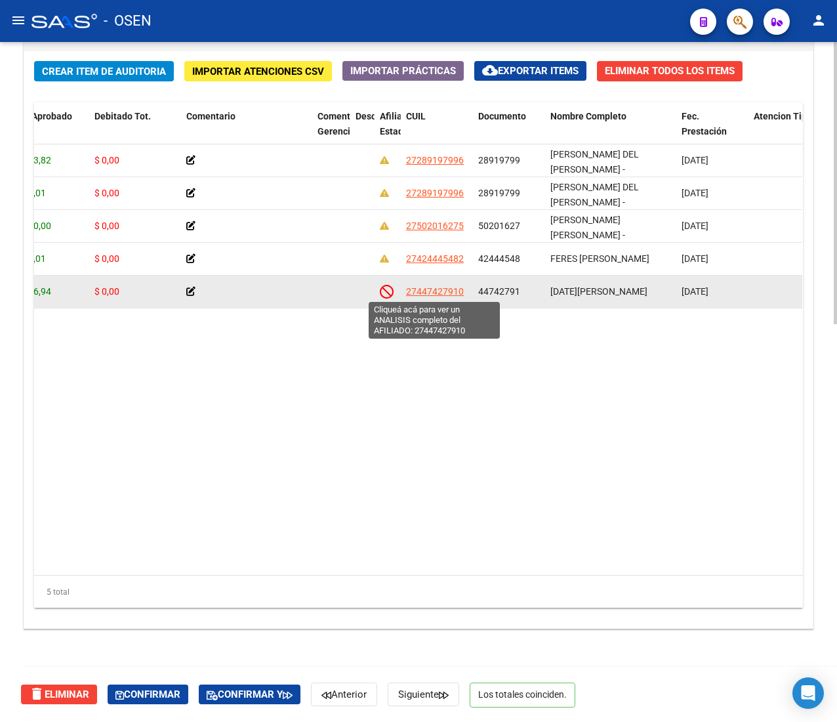
click at [419, 286] on span "27447427910" at bounding box center [435, 291] width 58 height 10
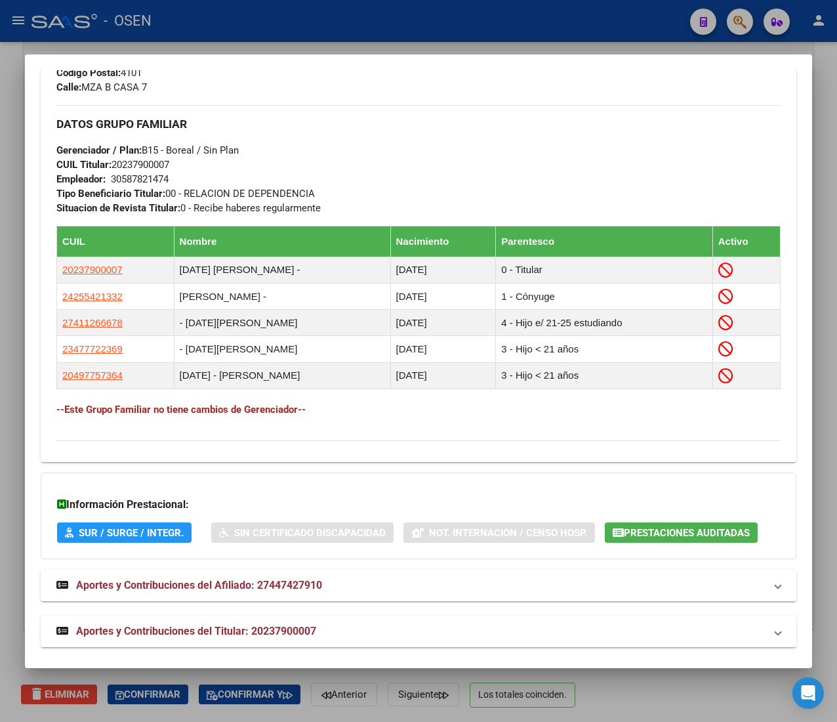
scroll to position [733, 0]
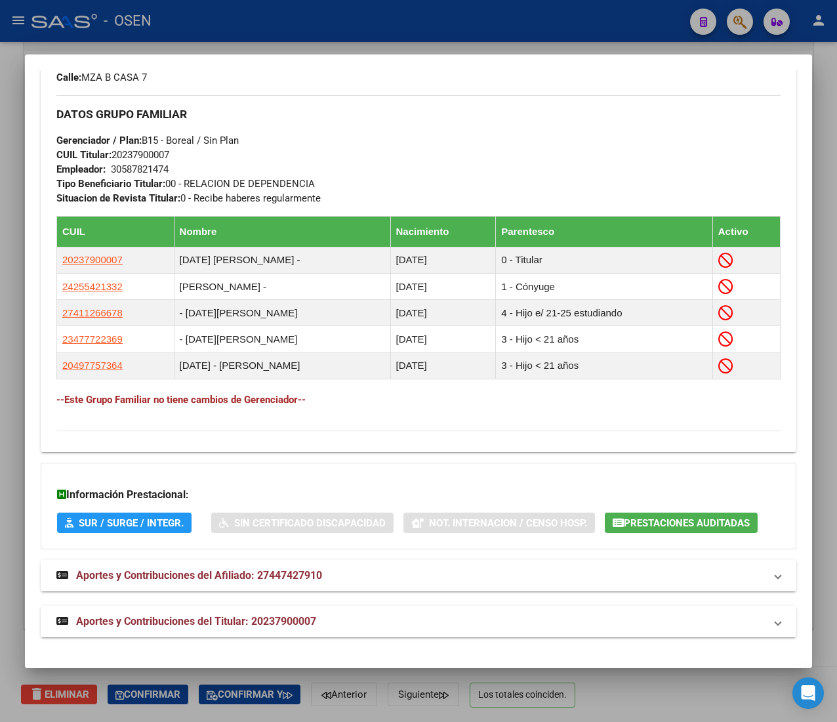
click at [315, 613] on strong "Aportes y Contribuciones del Titular: 20237900007" at bounding box center [186, 621] width 260 height 16
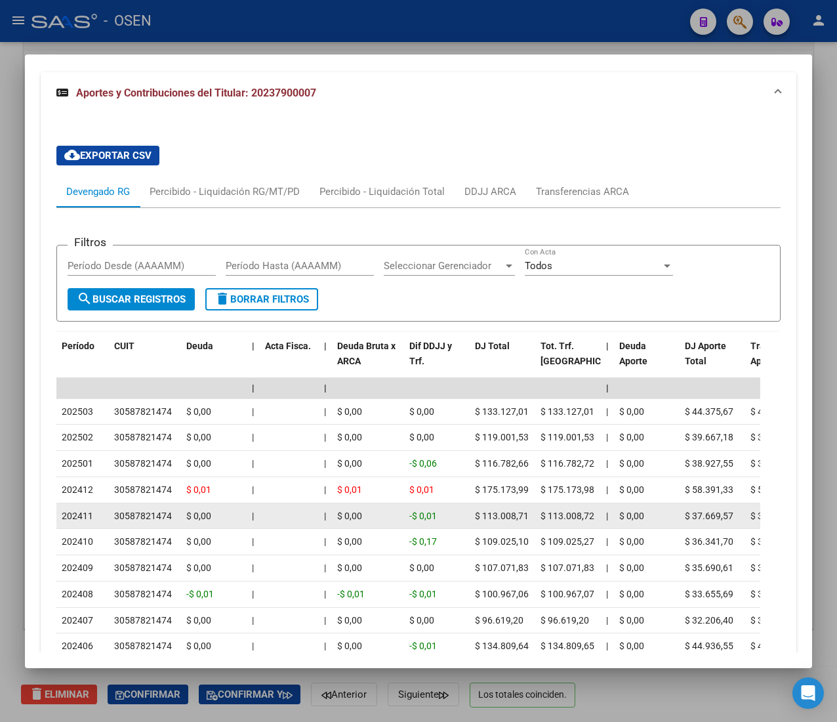
scroll to position [1380, 0]
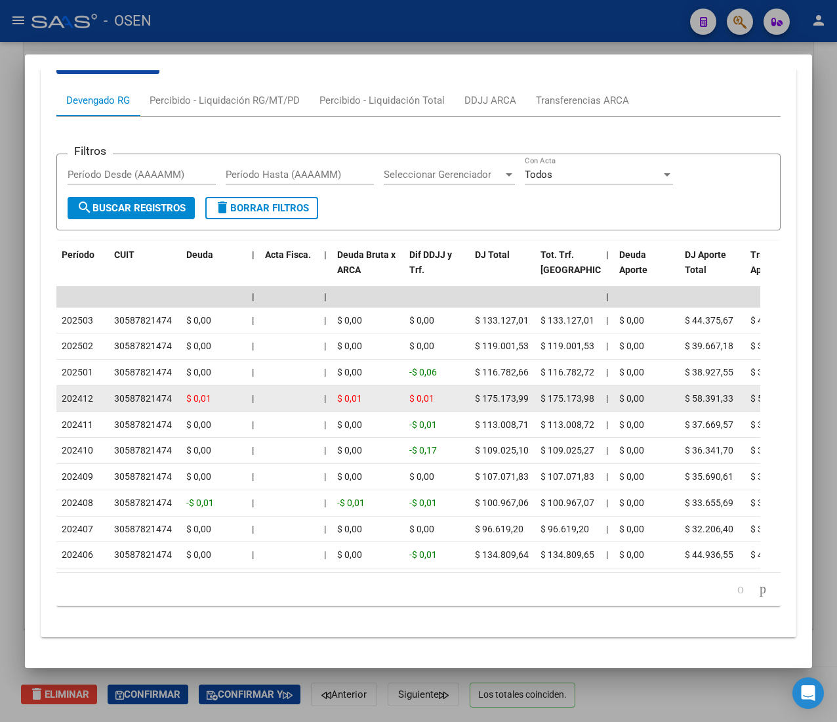
click at [333, 386] on datatable-body-cell "$ 0,01" at bounding box center [368, 399] width 72 height 26
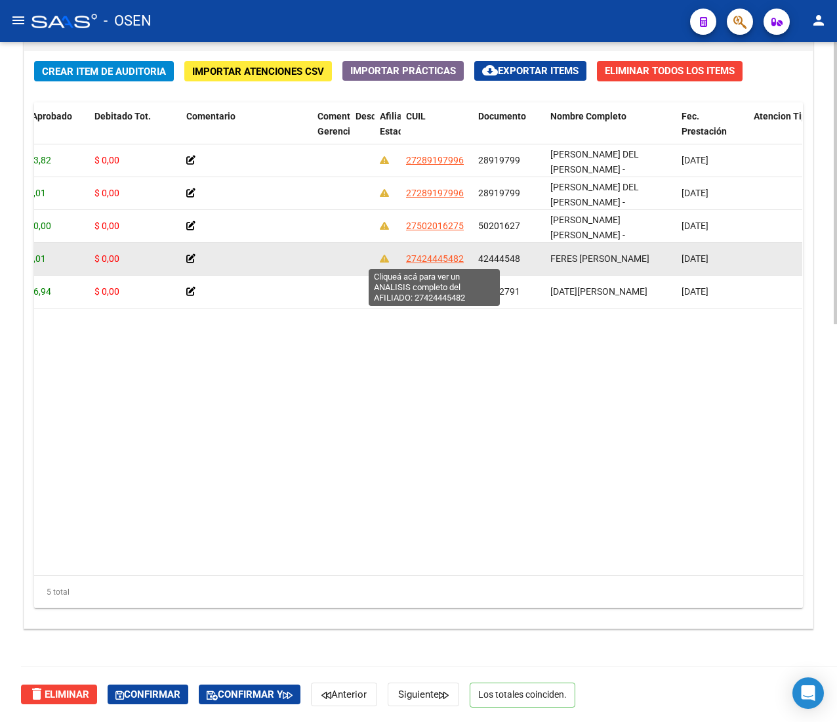
click at [412, 261] on span "27424445482" at bounding box center [435, 258] width 58 height 10
type textarea "27424445482"
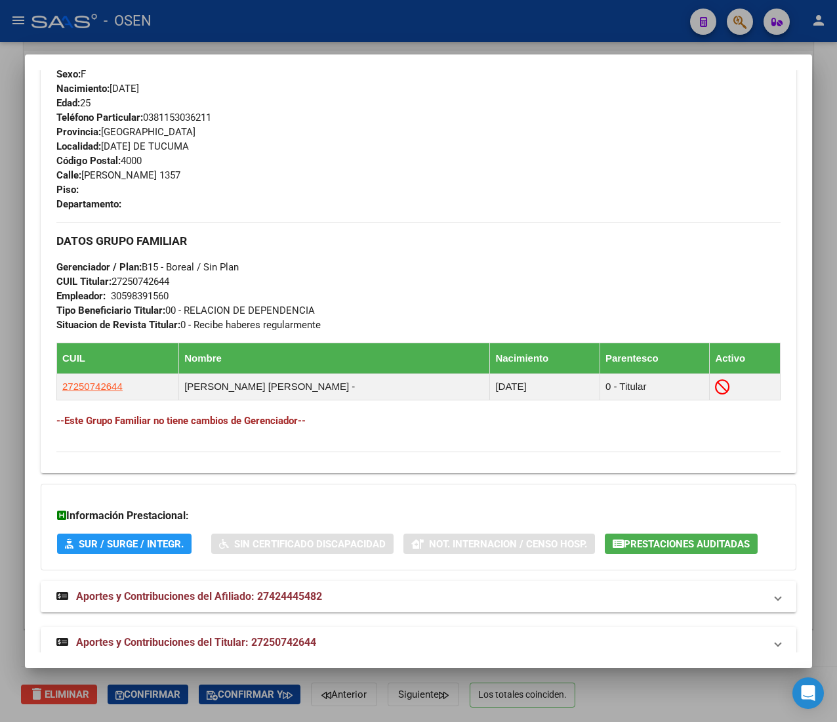
scroll to position [641, 0]
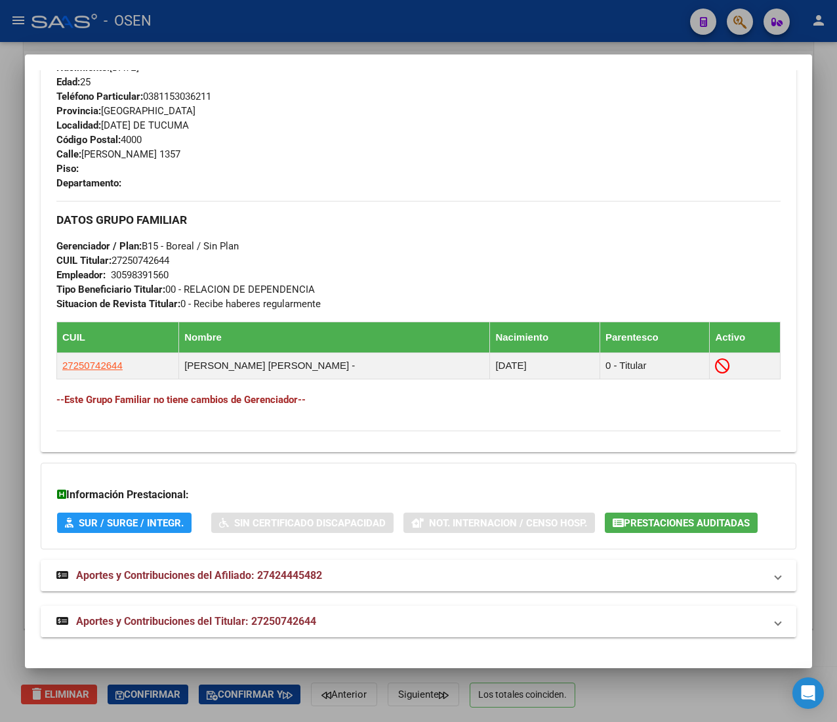
click at [329, 626] on mat-panel-title "Aportes y Contribuciones del Titular: 27250742644" at bounding box center [410, 621] width 709 height 16
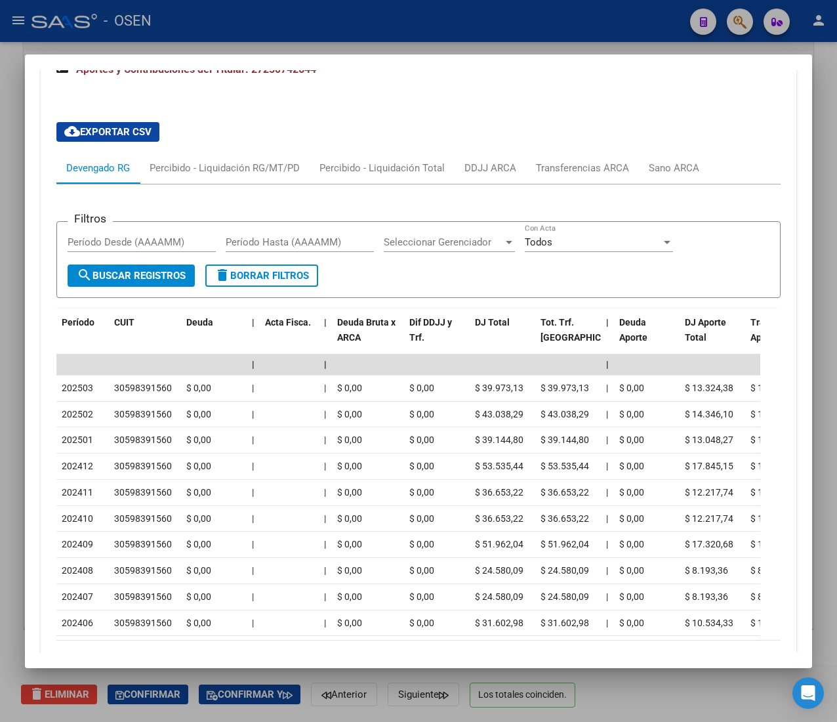
scroll to position [1287, 0]
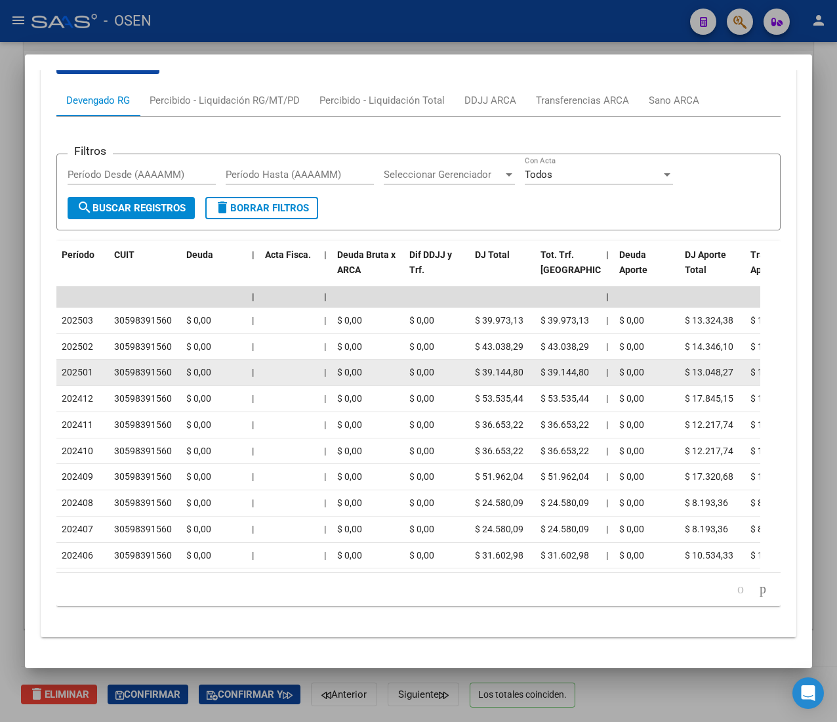
click at [292, 365] on div at bounding box center [289, 372] width 49 height 15
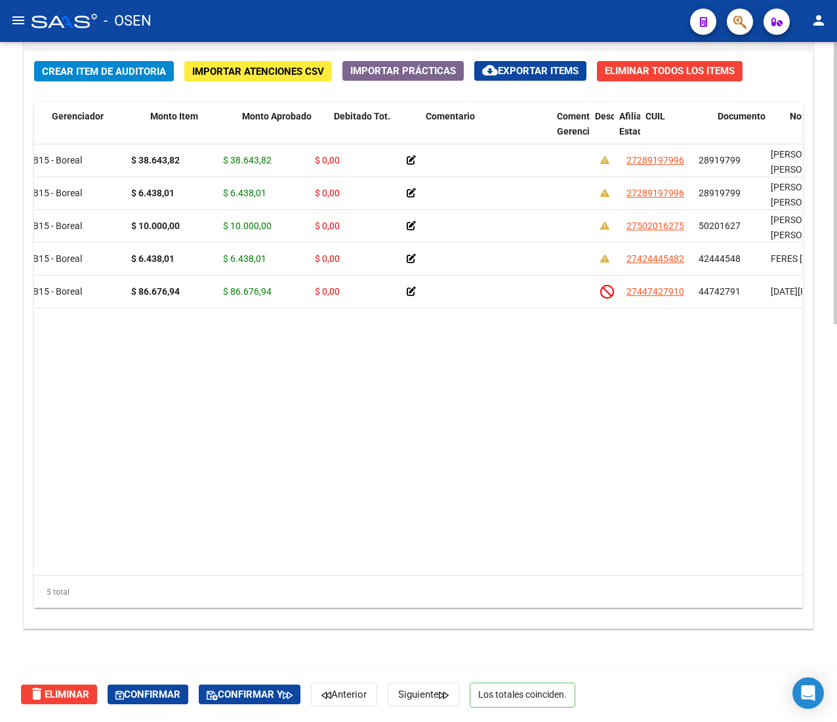
scroll to position [0, 22]
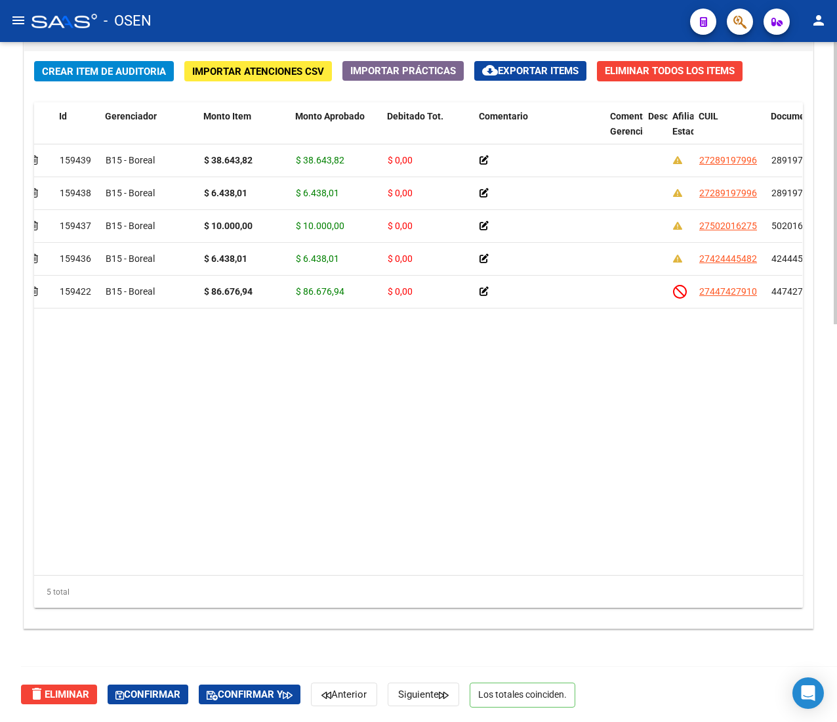
click at [210, 352] on datatable-body "159439 B15 - Boreal $ 38.643,82 $ 38.643,82 $ 0,00 27289197996 28919799 [PERSON…" at bounding box center [418, 359] width 768 height 430
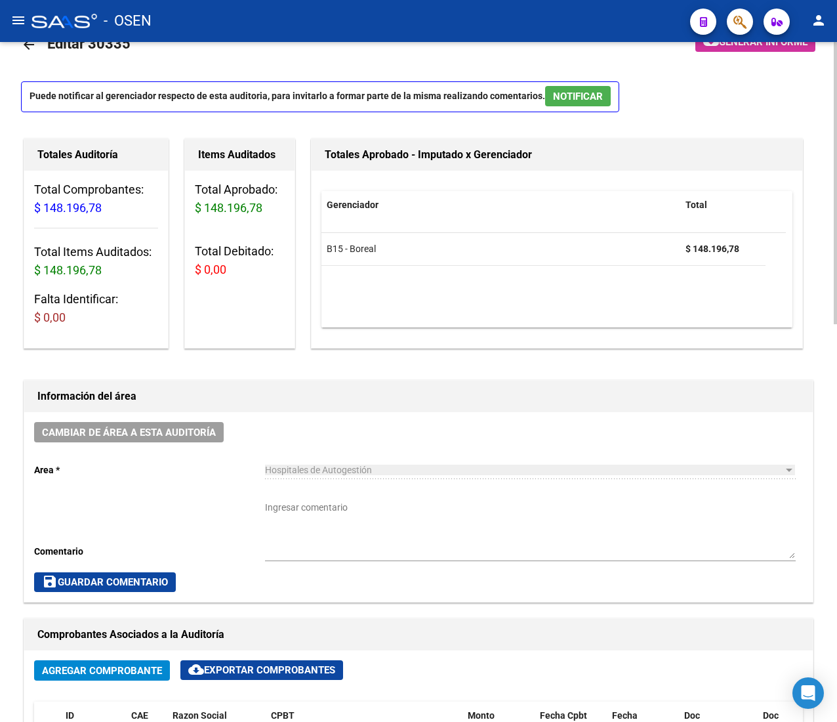
scroll to position [0, 0]
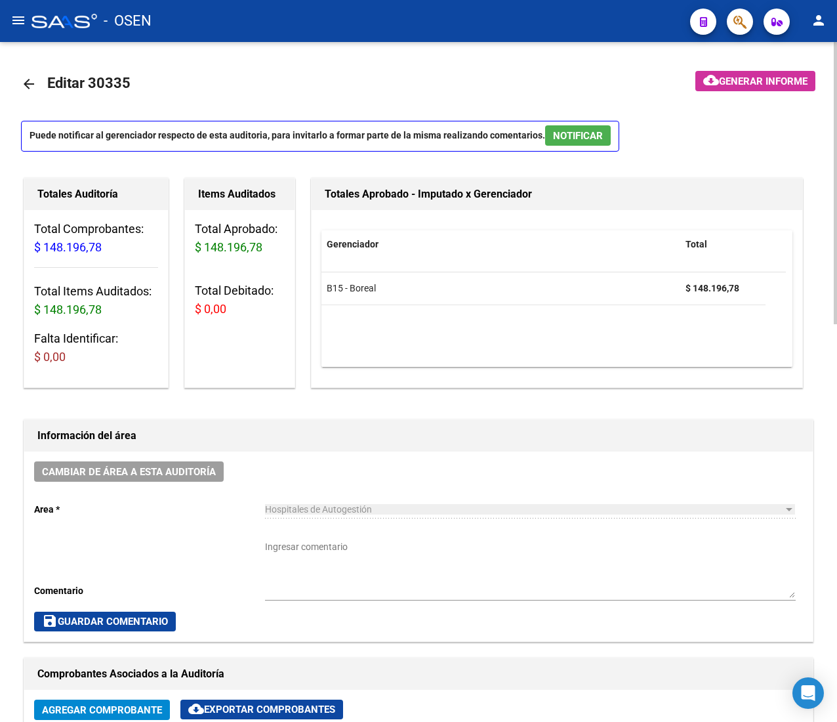
click at [304, 563] on textarea "Ingresar comentario" at bounding box center [530, 569] width 531 height 58
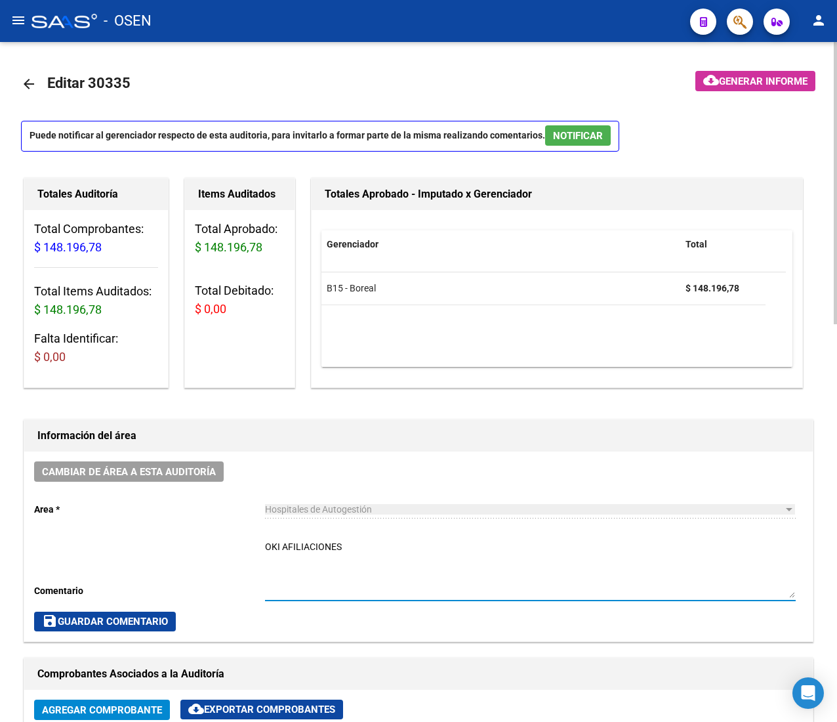
type textarea "OKI AFILIACIONES"
click at [140, 626] on span "save Guardar Comentario" at bounding box center [105, 621] width 126 height 12
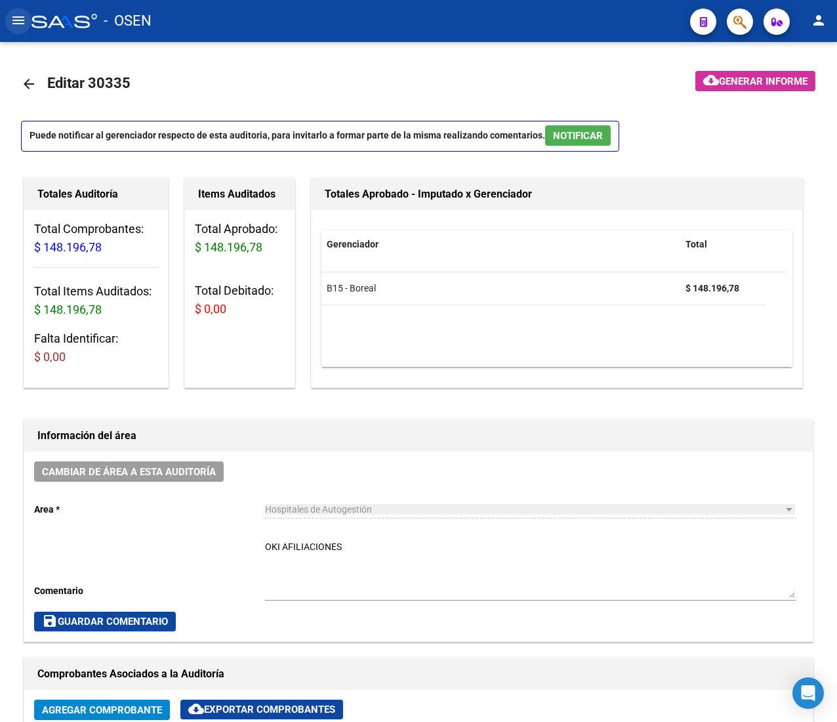
click at [22, 10] on button "menu" at bounding box center [18, 21] width 26 height 26
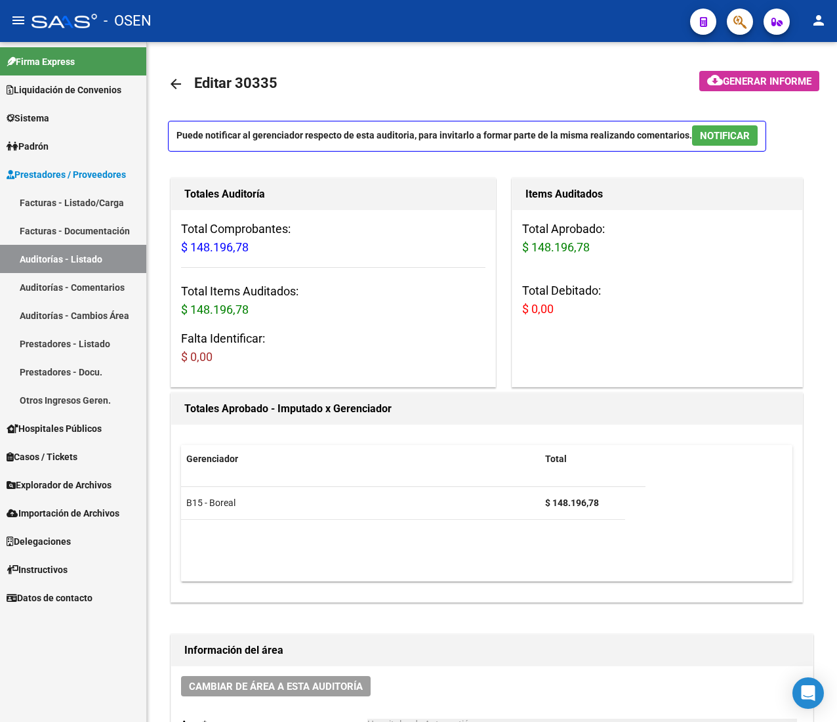
click at [20, 20] on mat-icon "menu" at bounding box center [18, 20] width 16 height 16
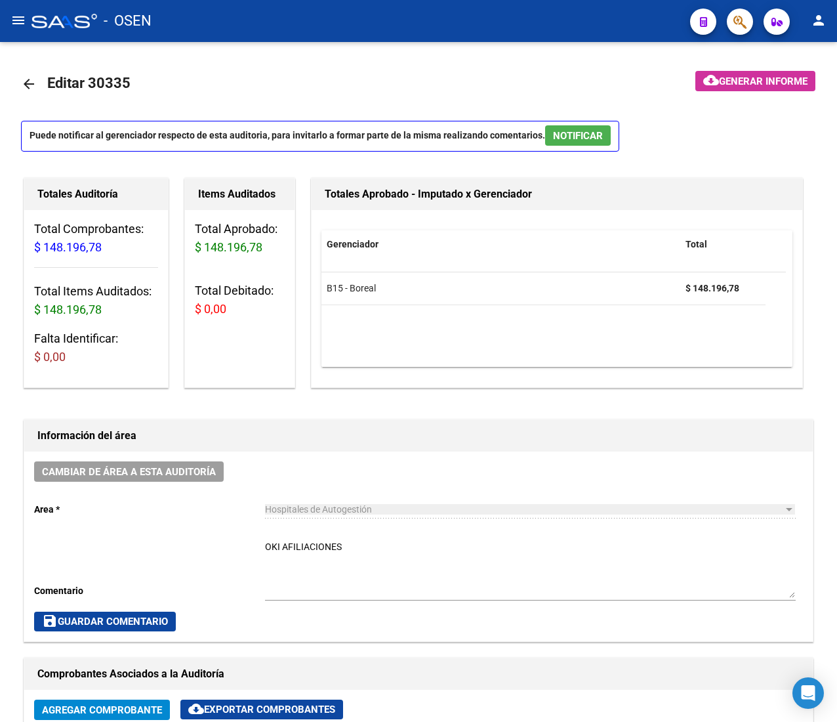
click at [11, 12] on mat-icon "menu" at bounding box center [18, 20] width 16 height 16
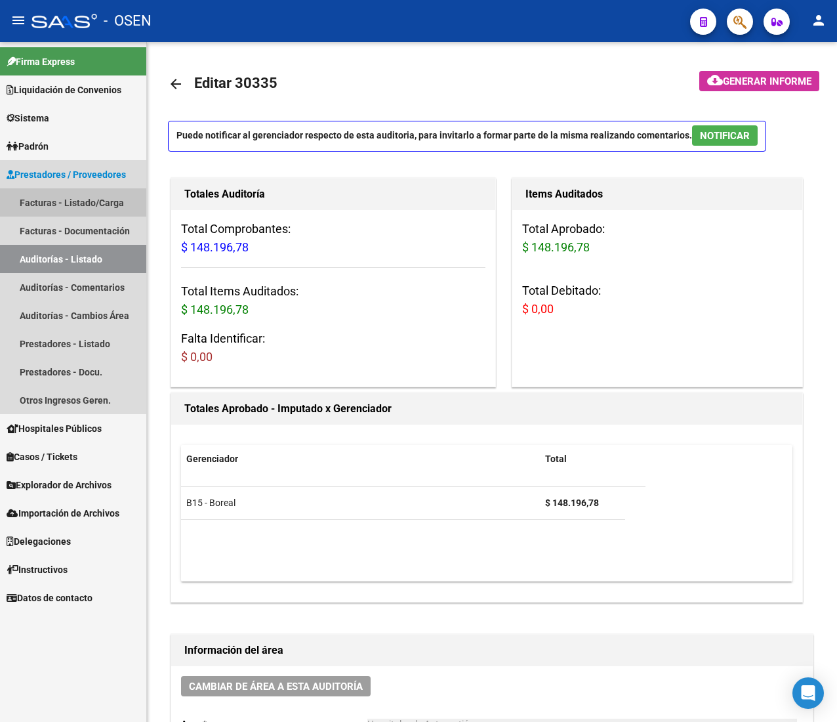
click at [79, 194] on link "Facturas - Listado/Carga" at bounding box center [73, 202] width 146 height 28
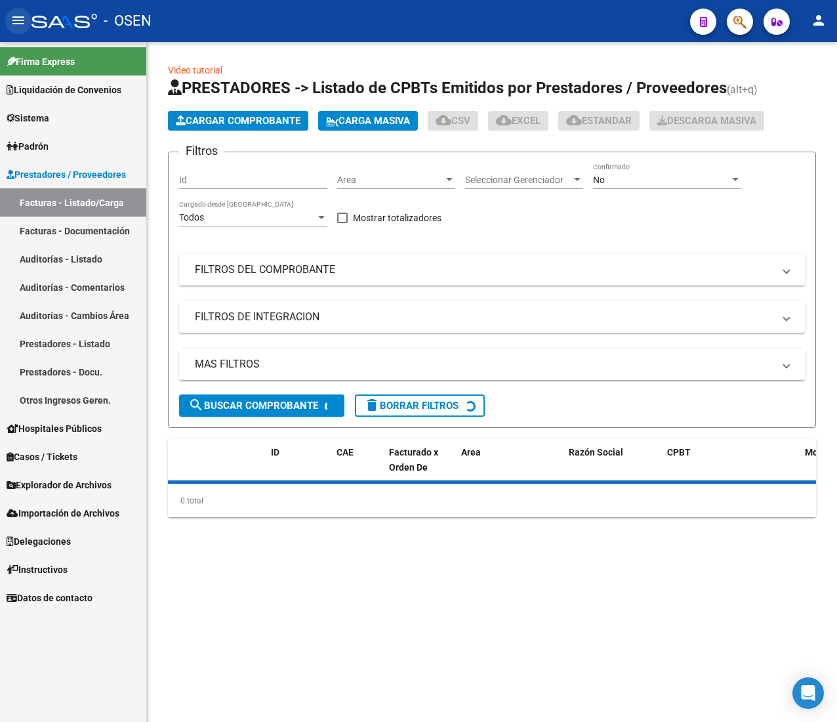
click at [18, 26] on mat-icon "menu" at bounding box center [18, 20] width 16 height 16
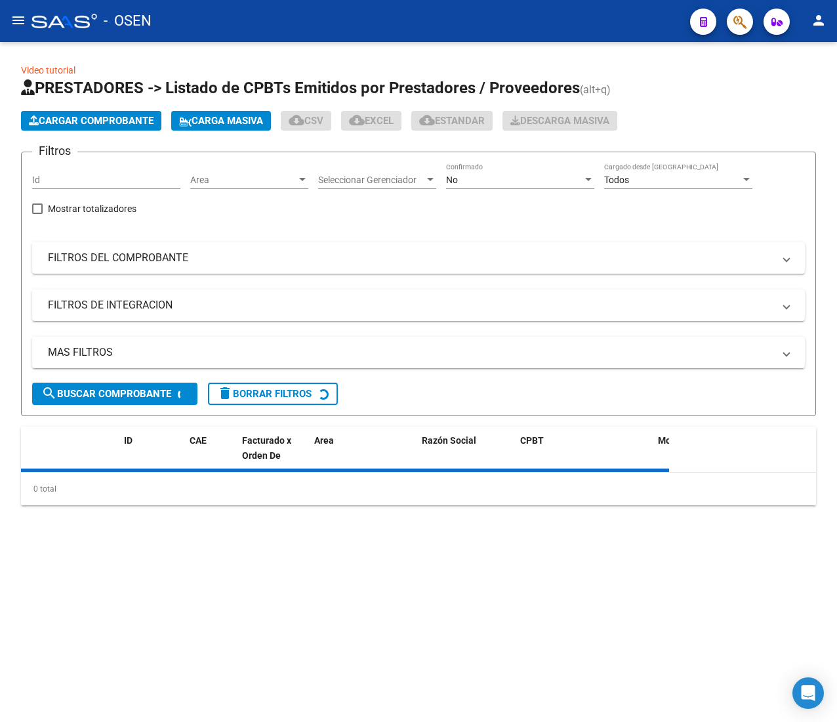
click at [241, 163] on div "Area Area" at bounding box center [249, 176] width 118 height 26
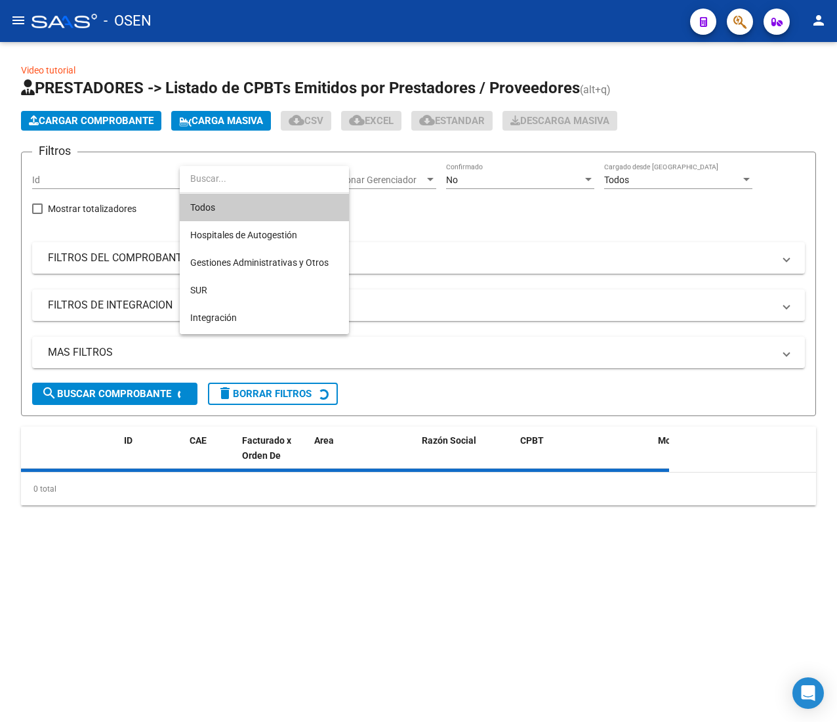
click at [245, 173] on input "dropdown search" at bounding box center [264, 179] width 169 height 28
click at [270, 230] on span "Hospitales de Autogestión" at bounding box center [243, 235] width 107 height 10
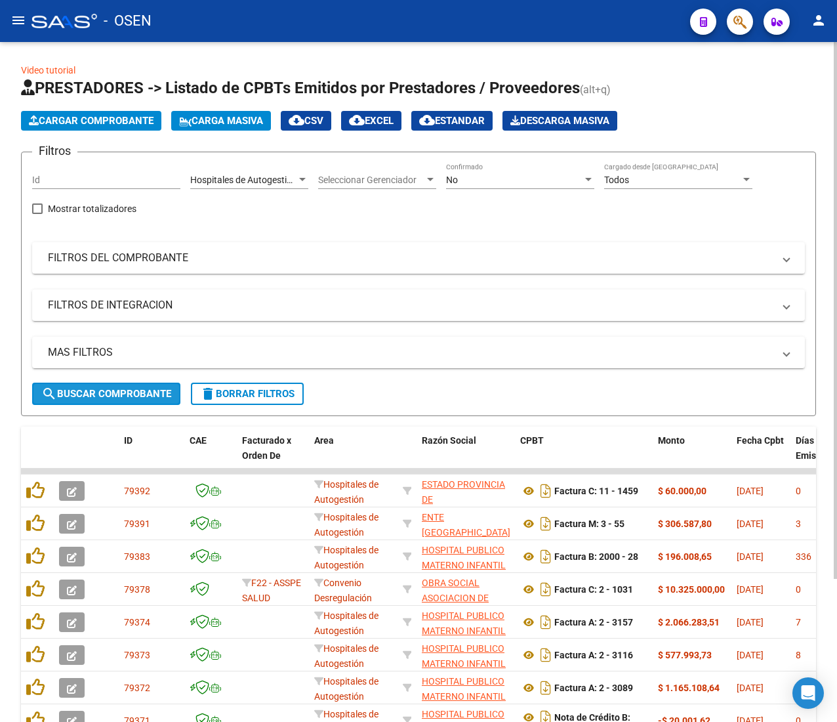
click at [167, 392] on span "search Buscar Comprobante" at bounding box center [106, 394] width 130 height 12
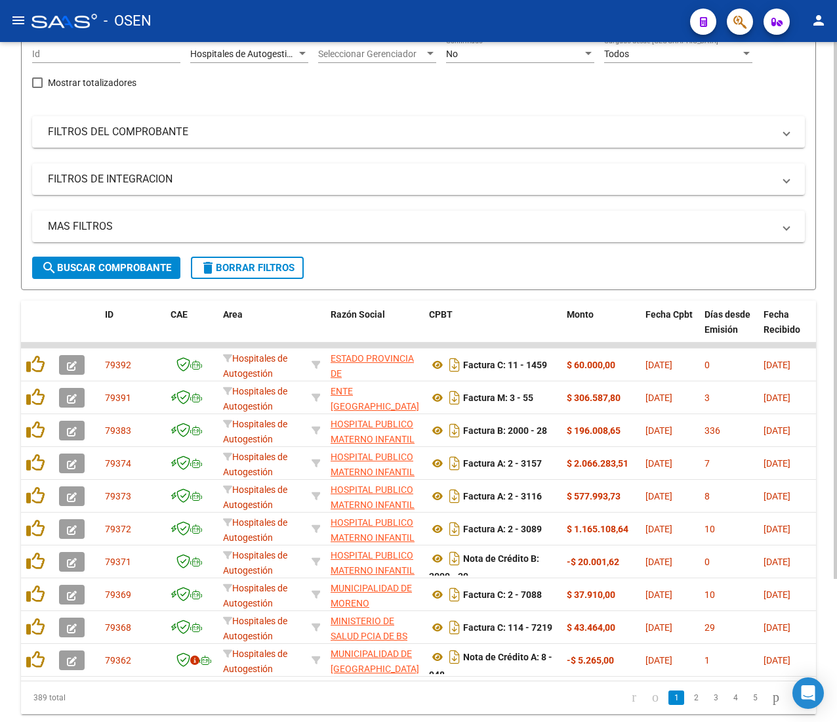
scroll to position [181, 0]
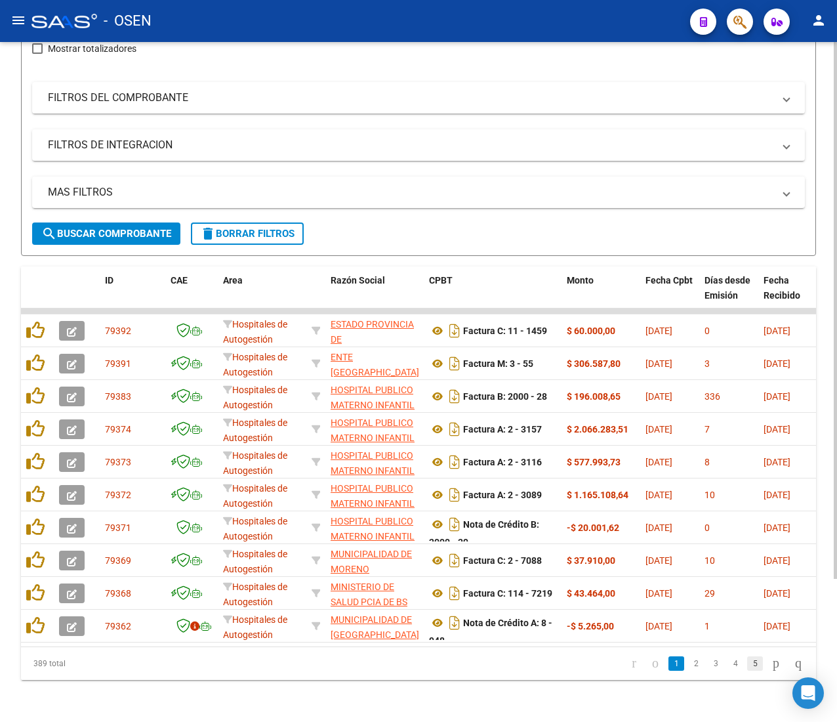
click at [747, 661] on link "5" at bounding box center [755, 663] width 16 height 14
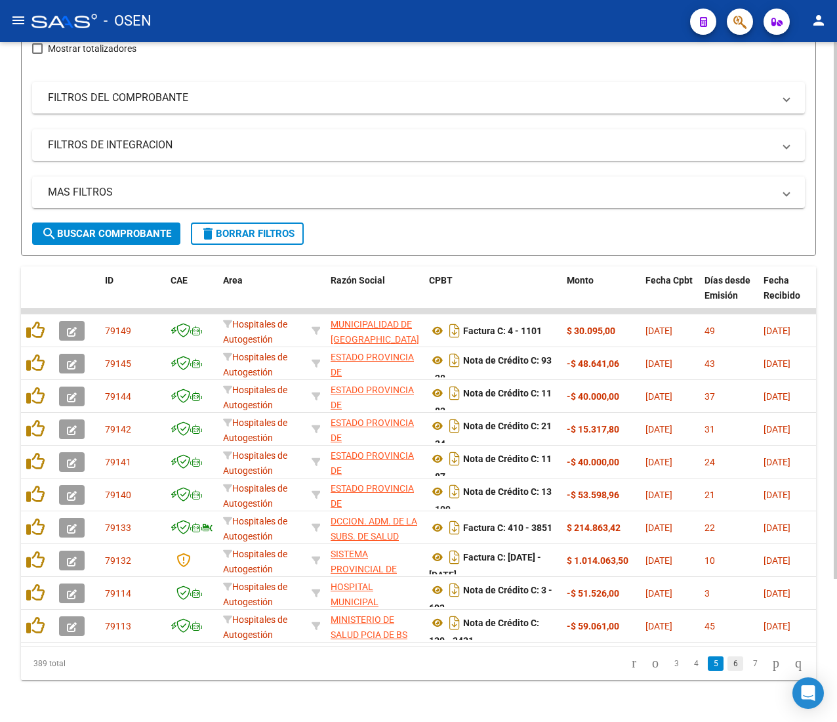
click at [728, 669] on link "6" at bounding box center [736, 663] width 16 height 14
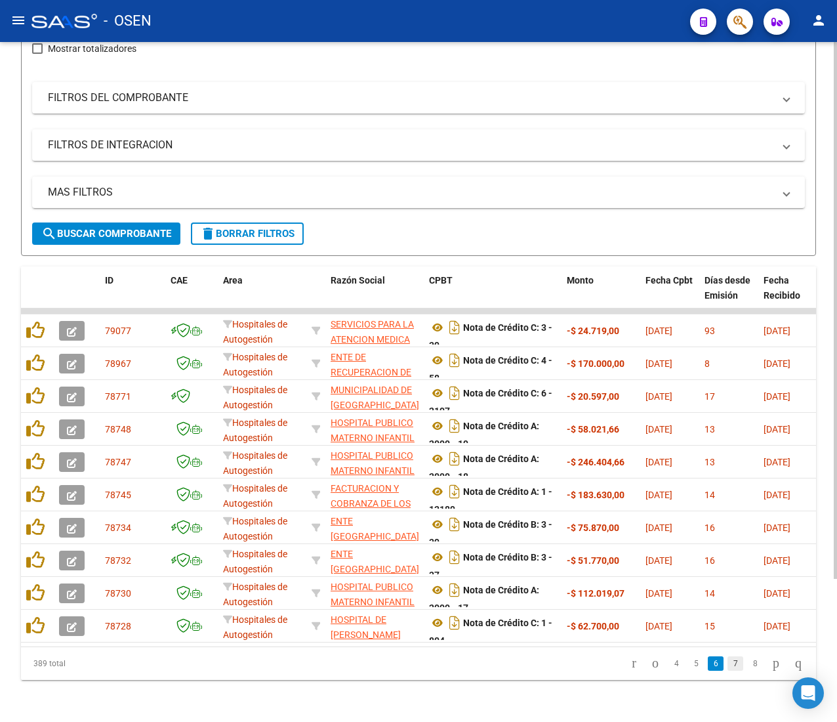
click at [728, 663] on link "7" at bounding box center [736, 663] width 16 height 14
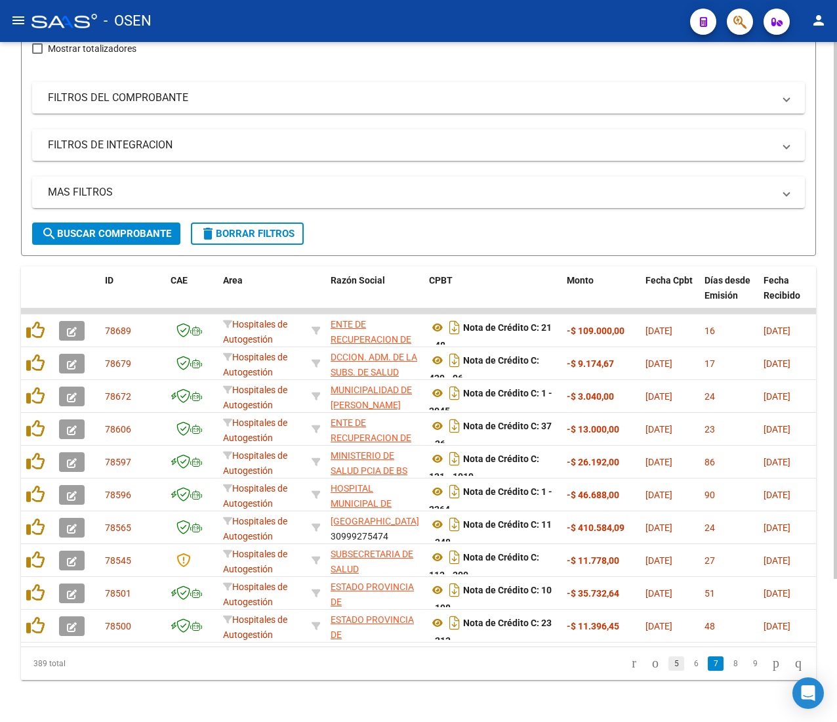
click at [669, 666] on link "5" at bounding box center [677, 663] width 16 height 14
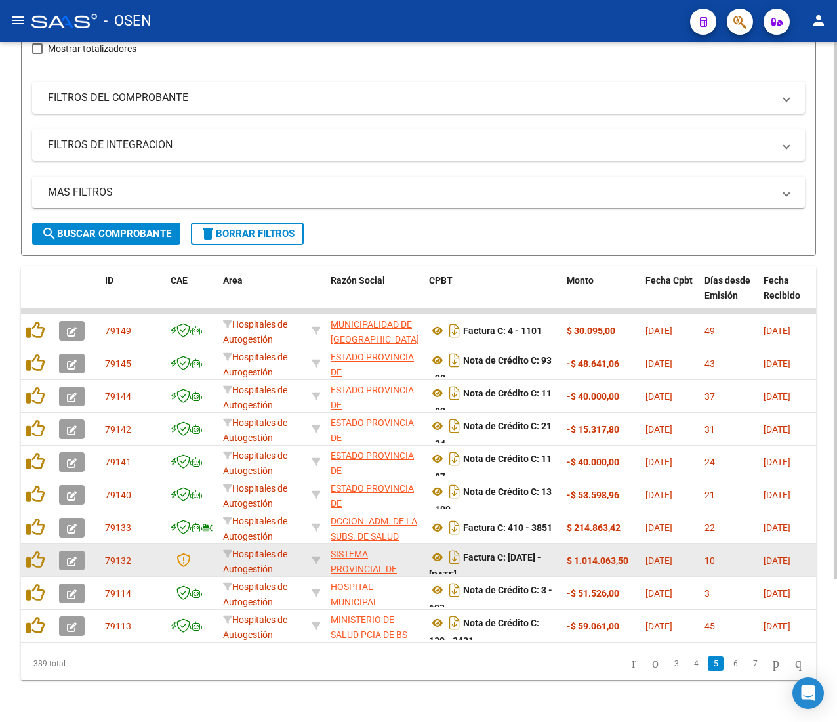
click at [74, 556] on icon "button" at bounding box center [72, 561] width 10 height 10
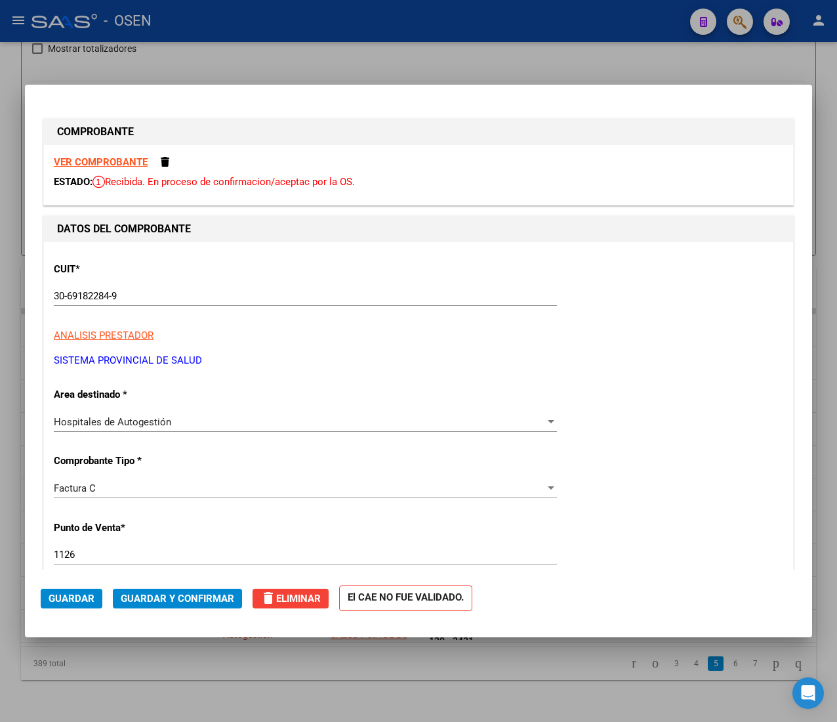
click at [139, 157] on strong "VER COMPROBANTE" at bounding box center [101, 162] width 94 height 12
click at [192, 597] on span "Guardar y Confirmar" at bounding box center [177, 598] width 113 height 12
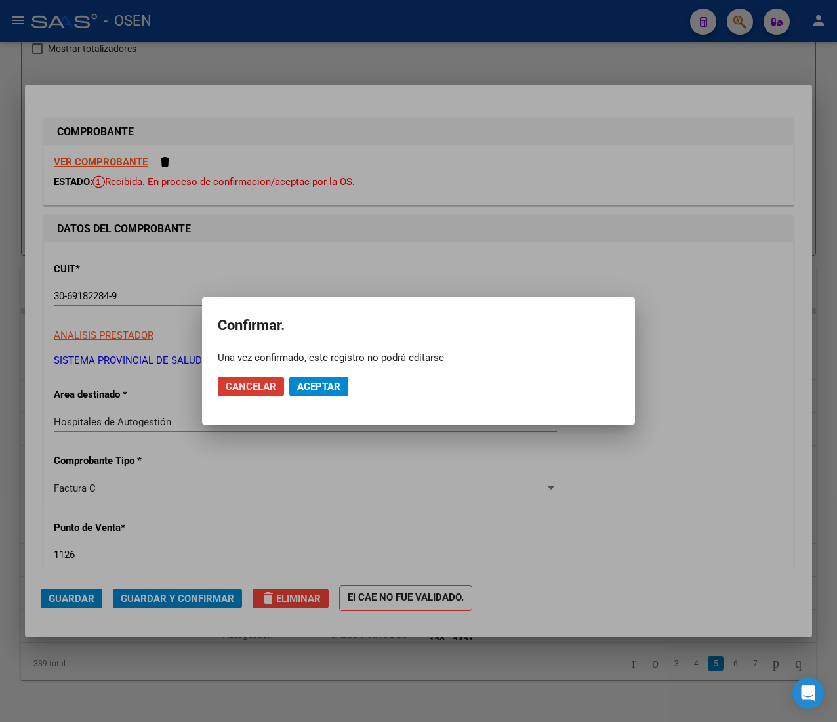
click at [315, 390] on span "Aceptar" at bounding box center [318, 387] width 43 height 12
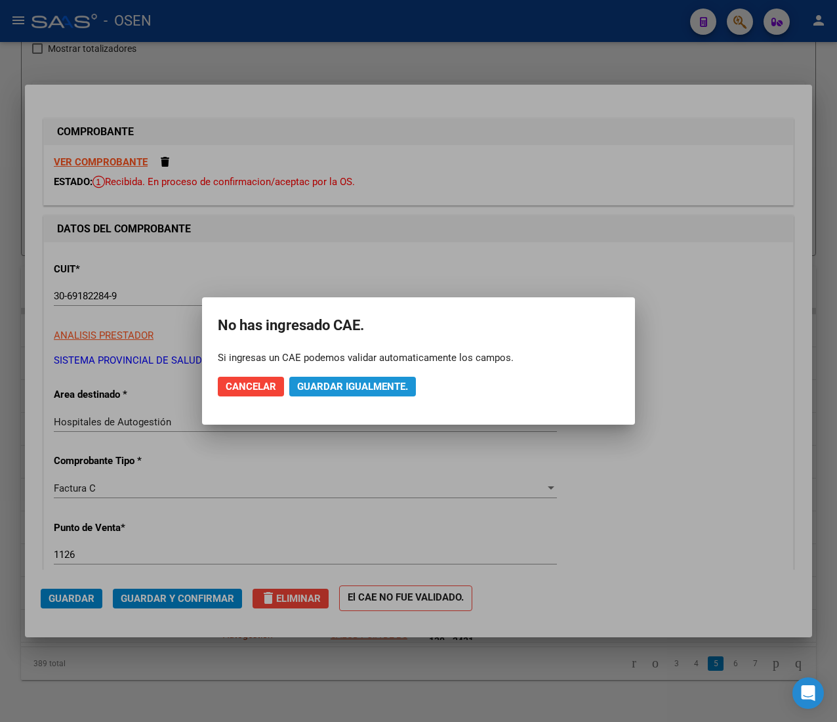
click at [332, 382] on span "Guardar igualmente." at bounding box center [352, 387] width 111 height 12
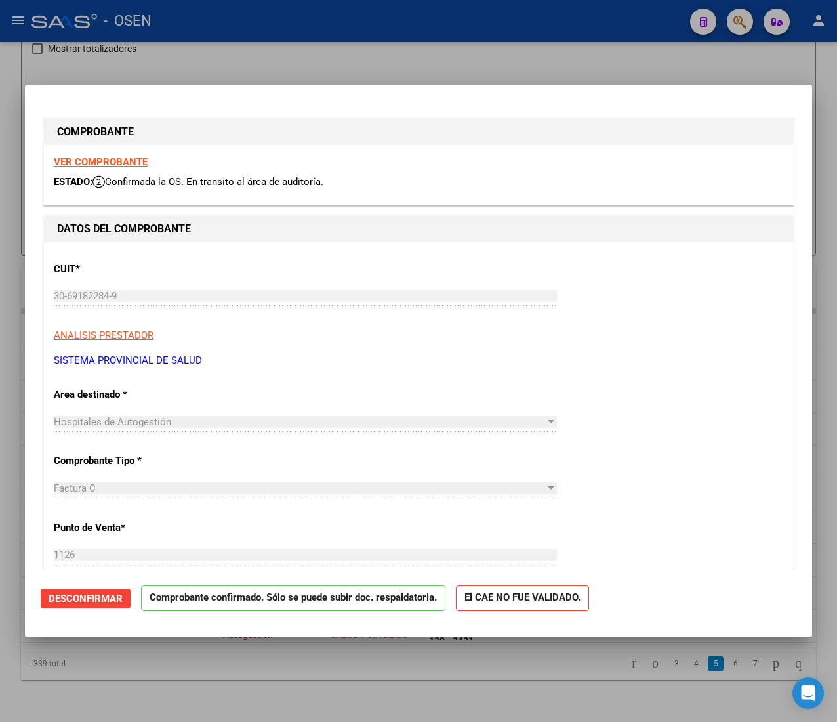
click at [340, 30] on div at bounding box center [418, 361] width 837 height 722
type input "$ 0,00"
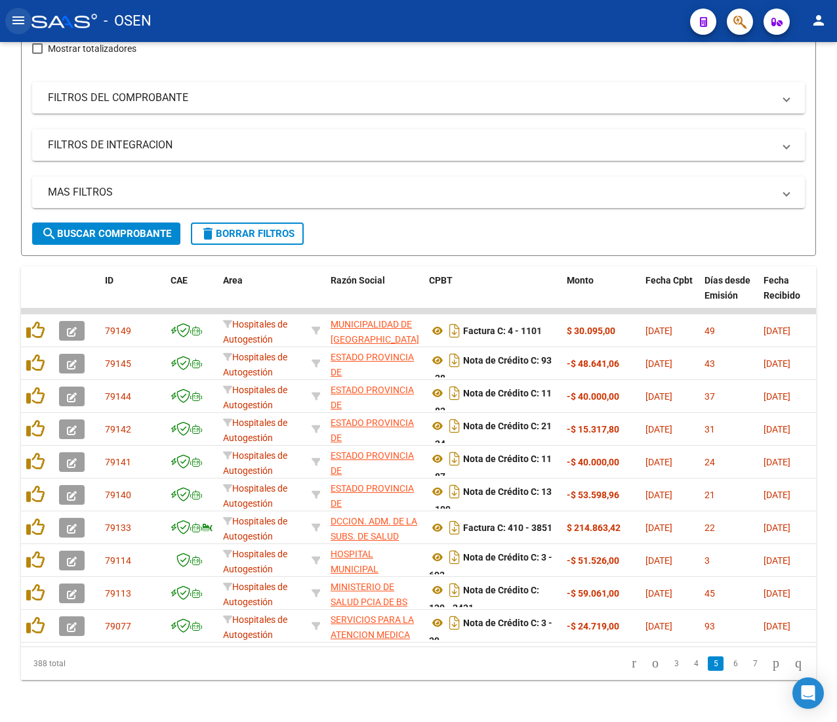
click at [20, 16] on mat-icon "menu" at bounding box center [18, 20] width 16 height 16
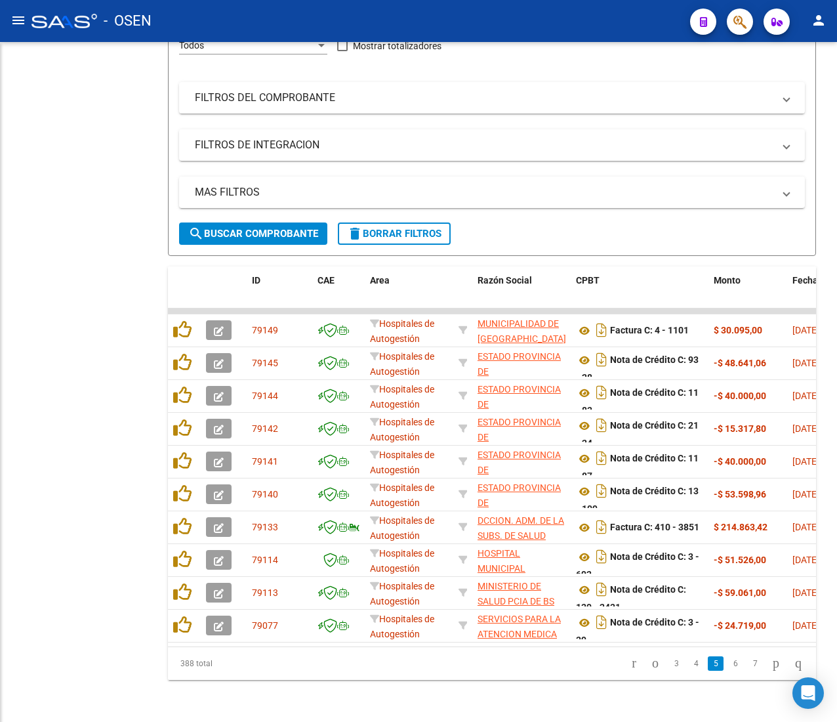
scroll to position [190, 0]
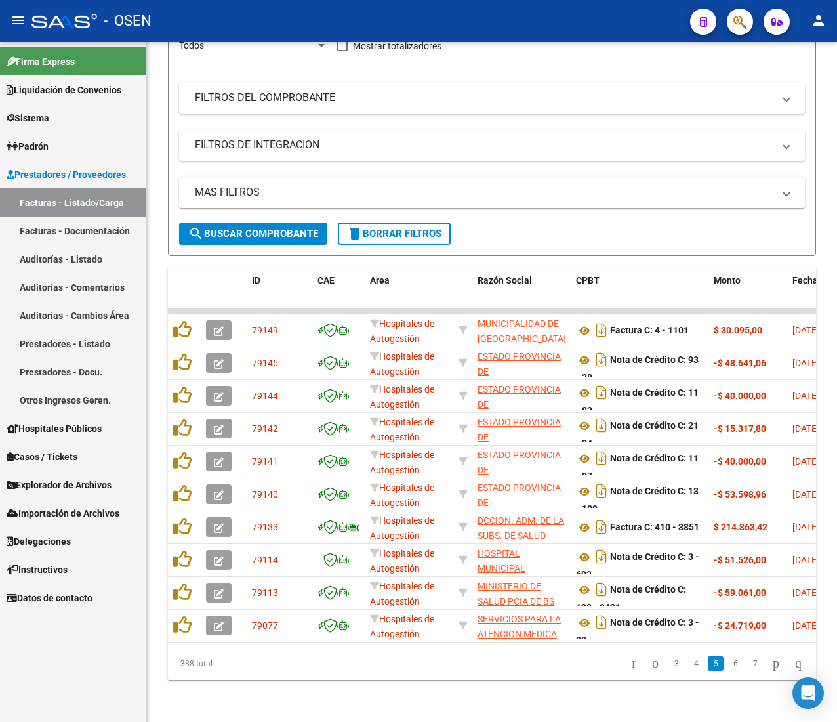
click at [63, 257] on link "Auditorías - Listado" at bounding box center [73, 259] width 146 height 28
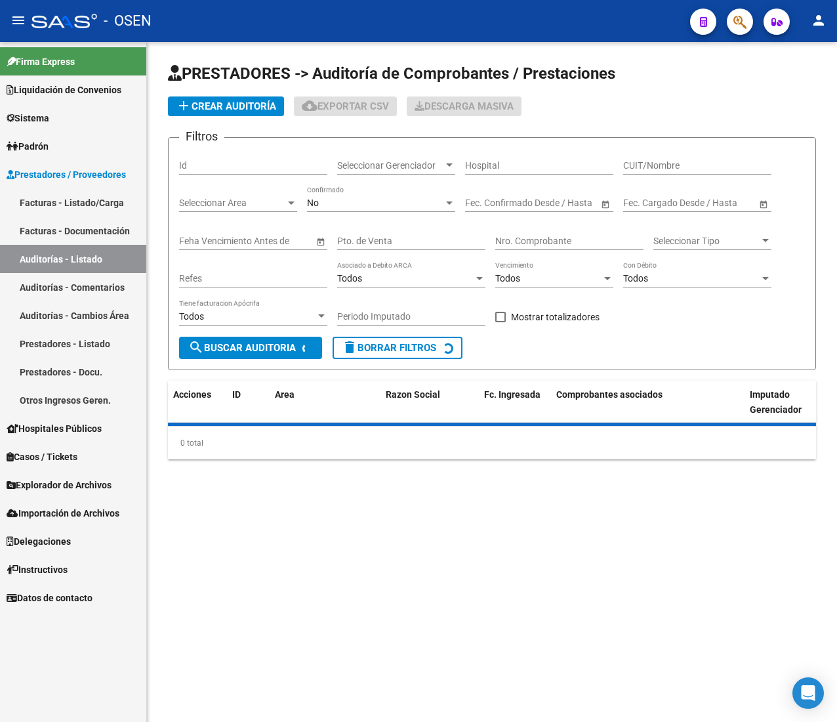
drag, startPoint x: 9, startPoint y: 12, endPoint x: 14, endPoint y: 17, distance: 7.0
click at [9, 12] on button "menu" at bounding box center [18, 21] width 26 height 26
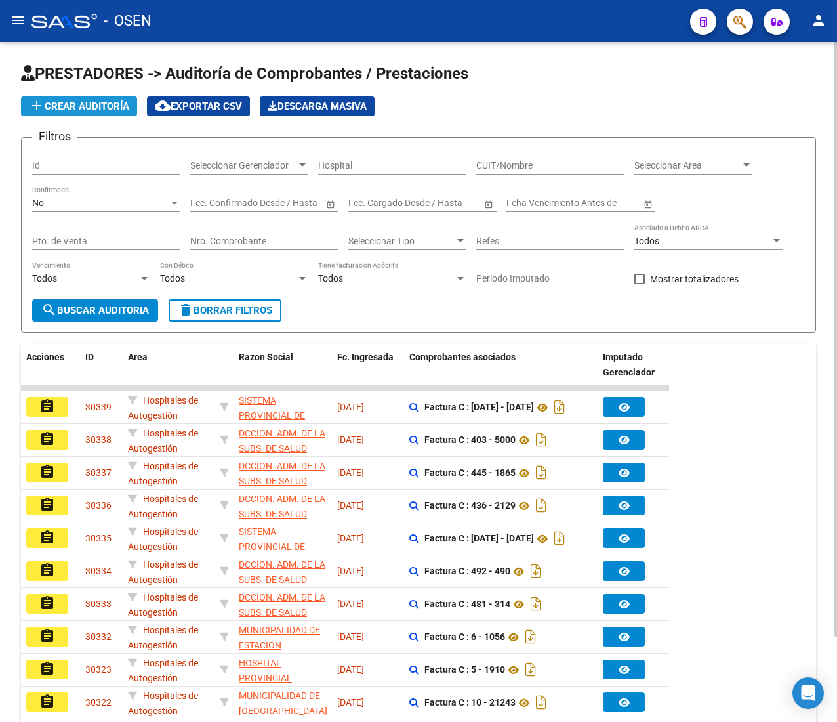
click at [112, 105] on span "add Crear Auditoría" at bounding box center [79, 106] width 100 height 12
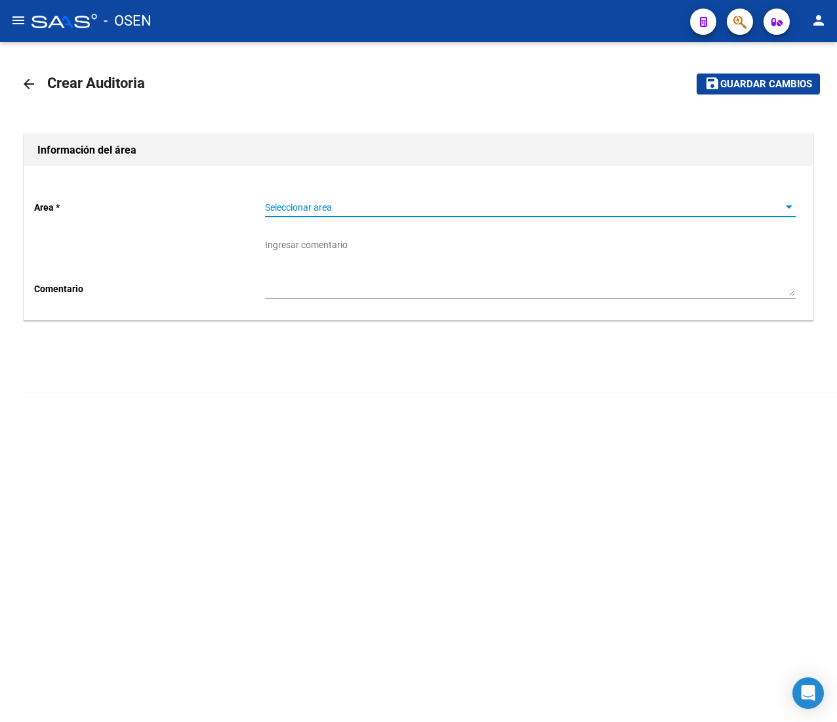
click at [290, 205] on span "Seleccionar area" at bounding box center [524, 207] width 519 height 11
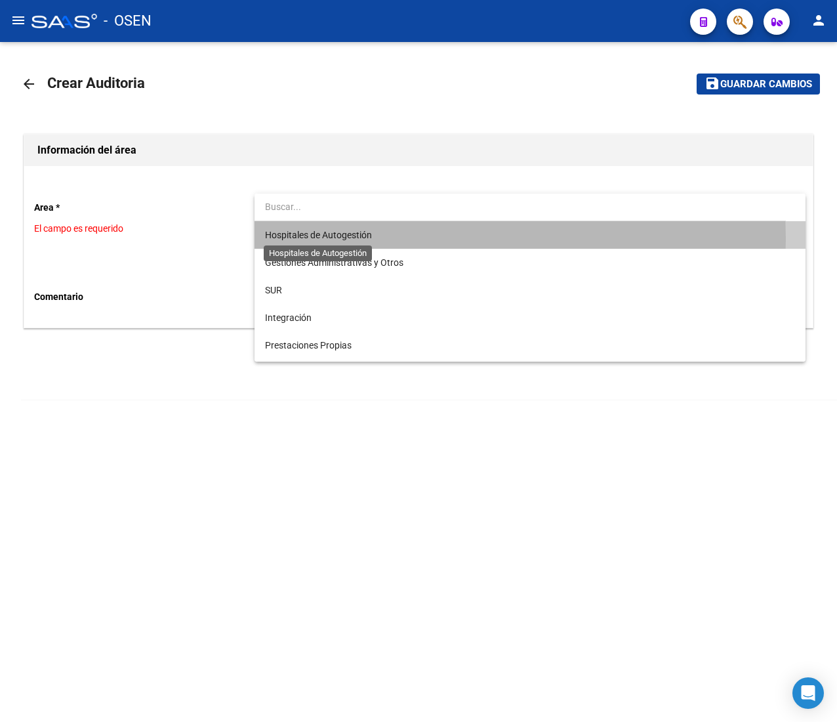
click at [331, 239] on span "Hospitales de Autogestión" at bounding box center [318, 235] width 107 height 10
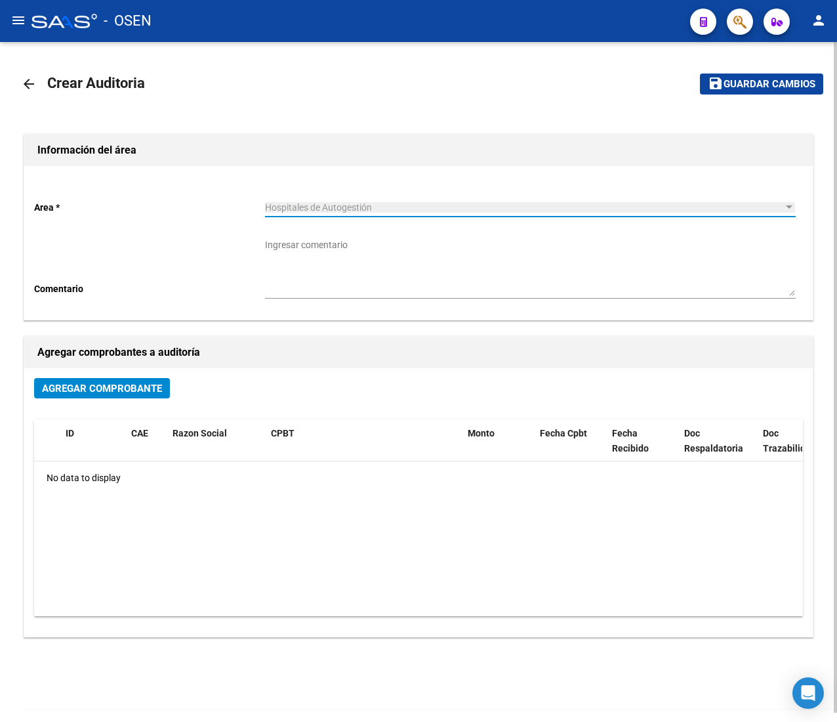
click at [129, 390] on span "Agregar Comprobante" at bounding box center [102, 388] width 120 height 12
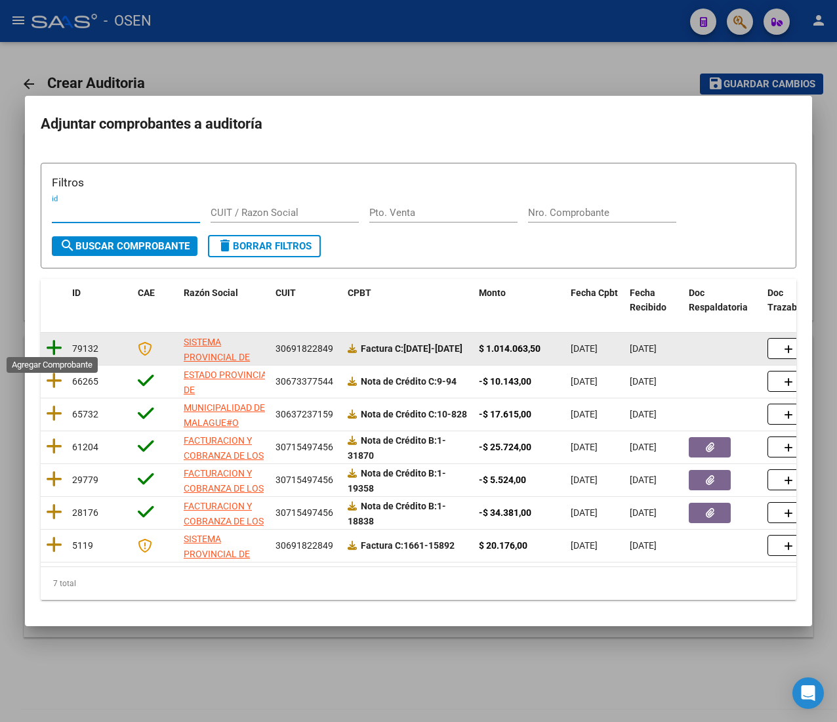
click at [53, 343] on icon at bounding box center [54, 348] width 16 height 18
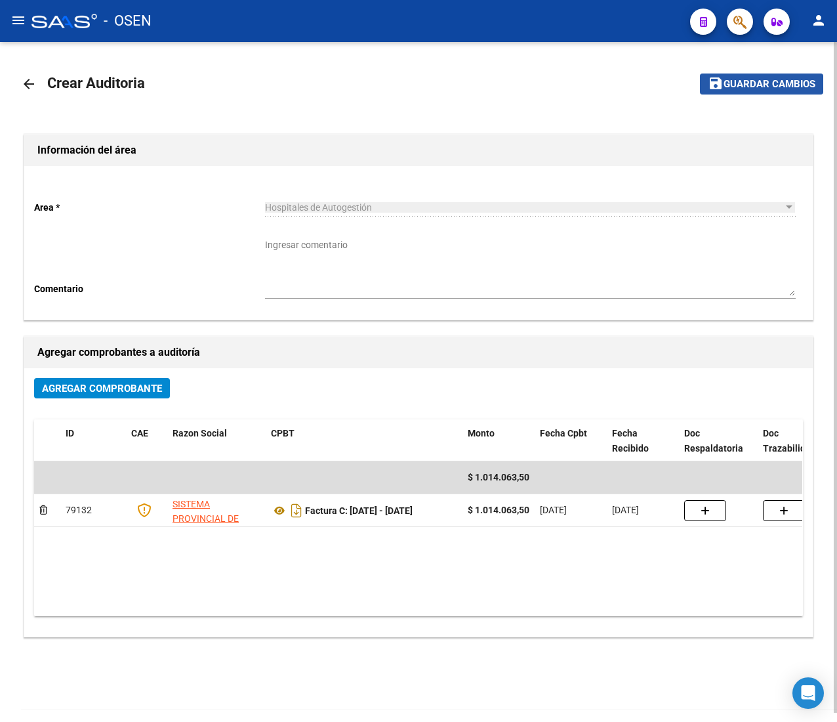
click at [726, 84] on span "Guardar cambios" at bounding box center [770, 85] width 92 height 12
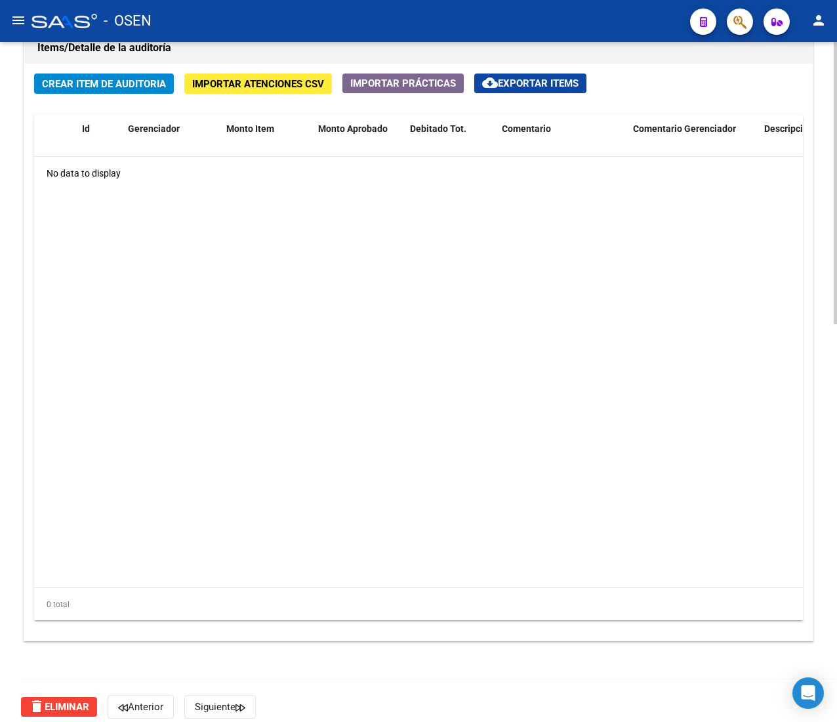
scroll to position [957, 0]
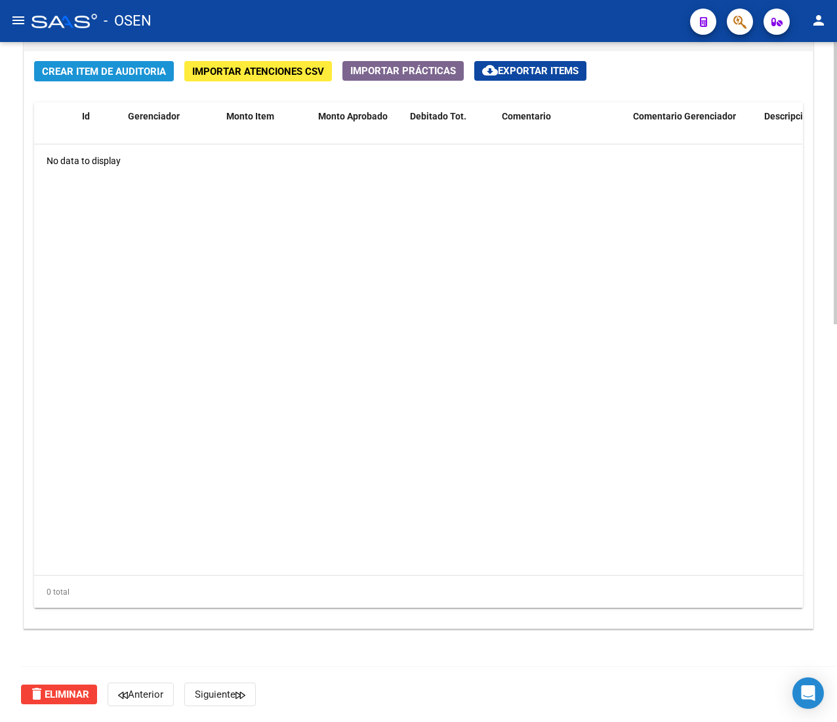
click at [81, 70] on span "Crear Item de Auditoria" at bounding box center [104, 72] width 124 height 12
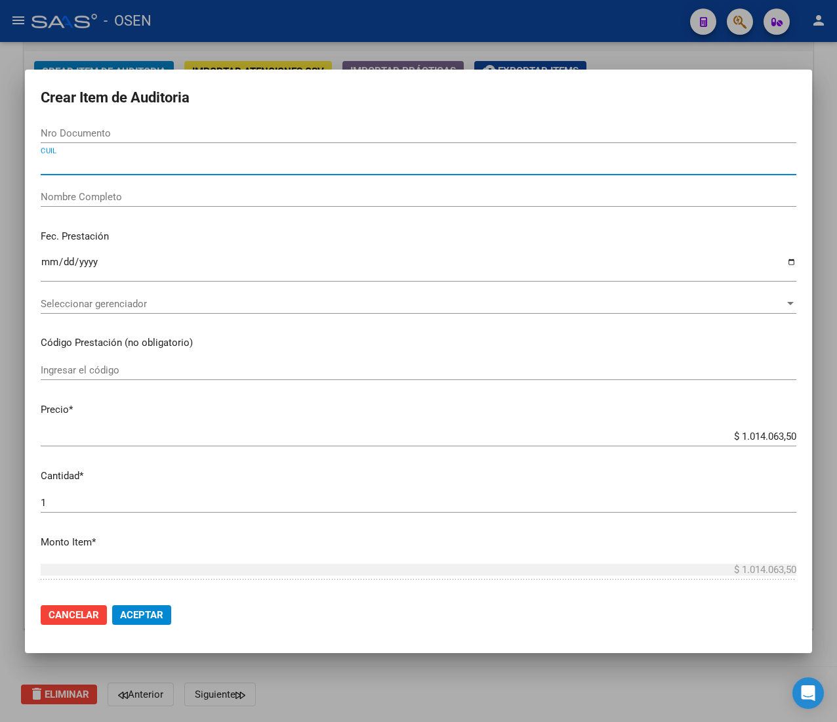
click at [72, 162] on input "CUIL" at bounding box center [419, 165] width 756 height 12
paste input "27510929514"
type input "27510929514"
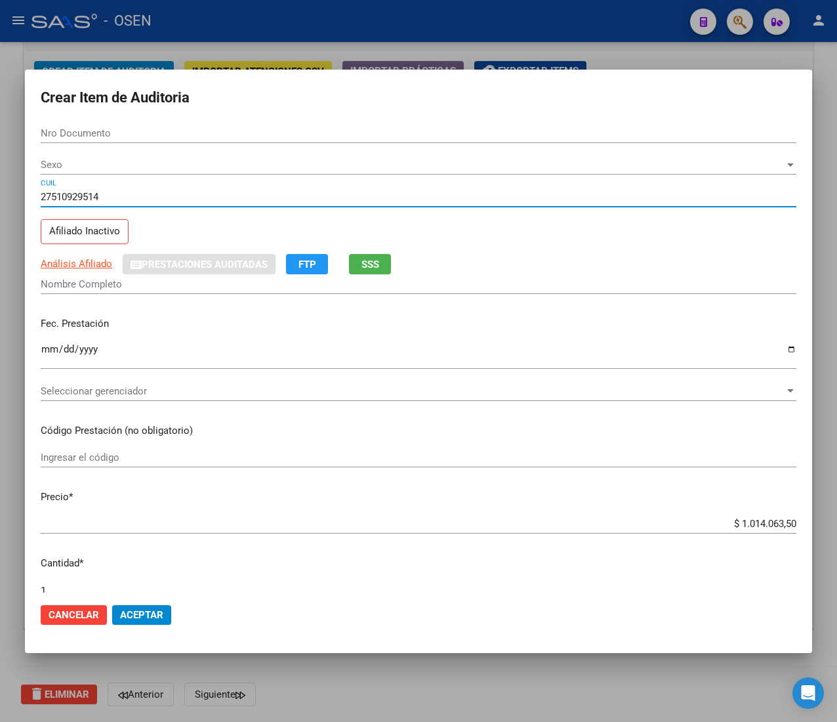
type input "51092951"
type input "[PERSON_NAME]"
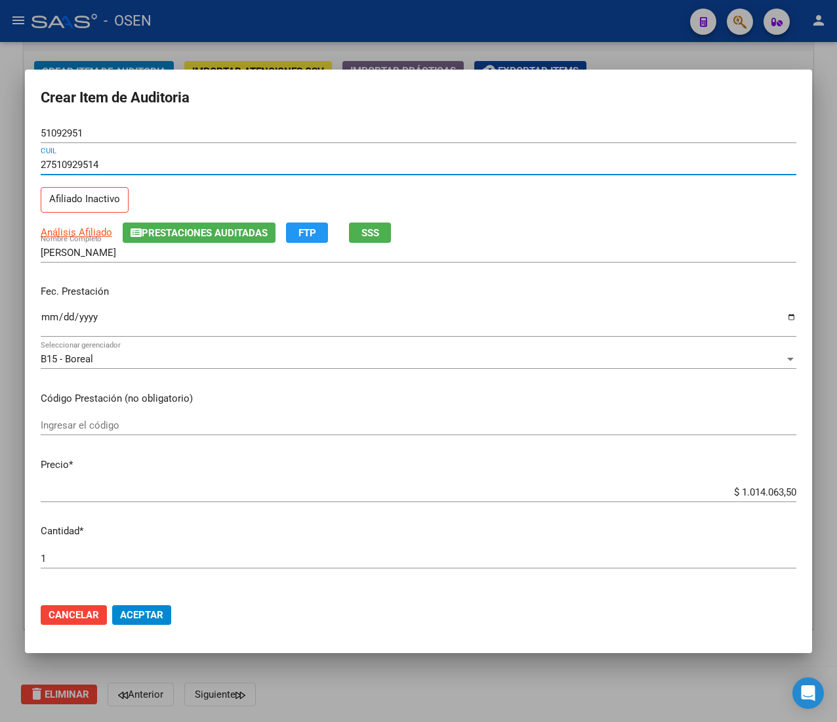
type input "27510929514"
click at [51, 314] on input "Ingresar la fecha" at bounding box center [419, 322] width 756 height 21
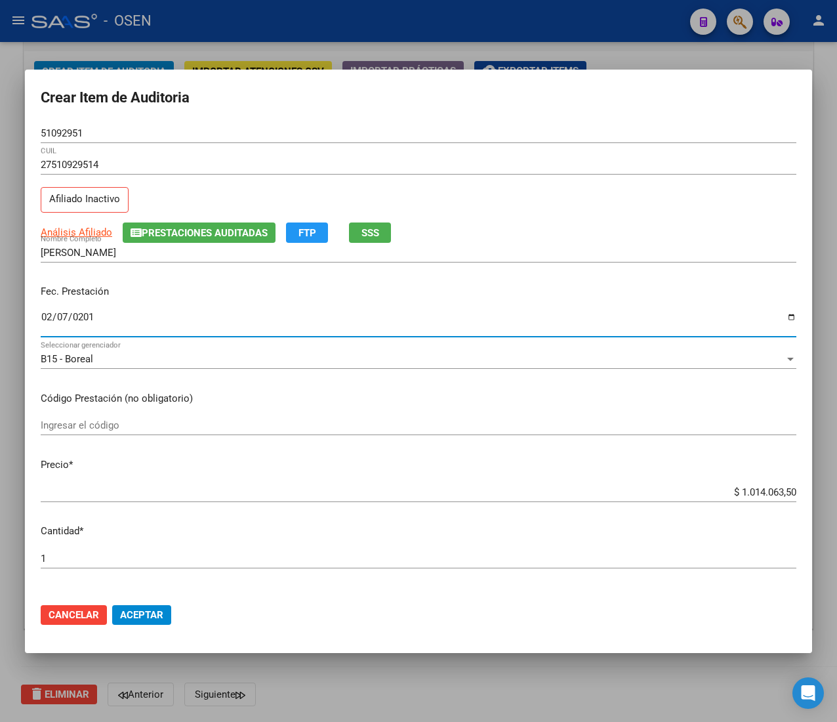
type input "[DATE]"
click at [747, 490] on input "$ 1.014.063,50" at bounding box center [419, 492] width 756 height 12
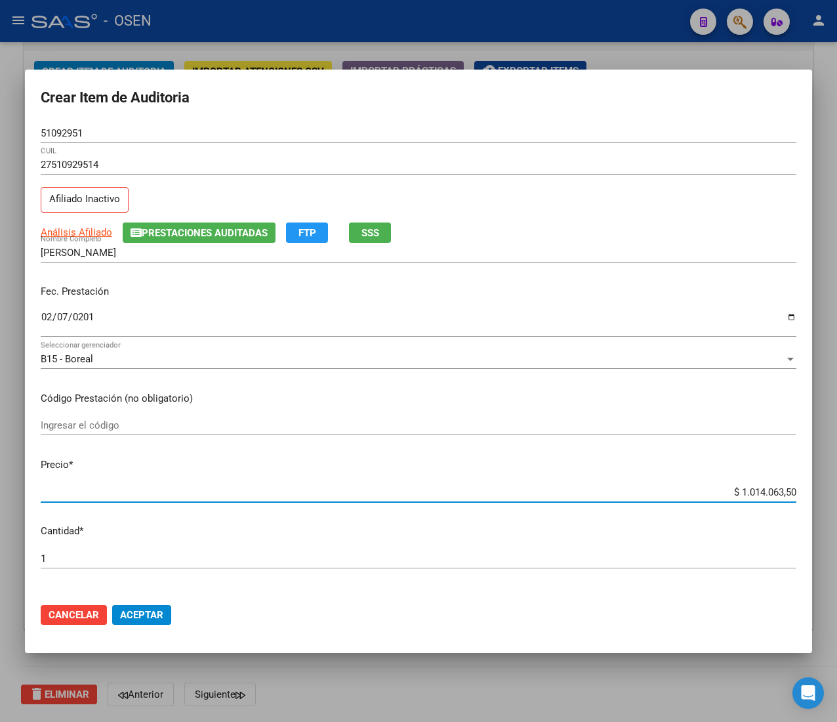
click at [747, 490] on input "$ 1.014.063,50" at bounding box center [419, 492] width 756 height 12
click at [550, 220] on mat-dialog-content "51092951 Nro Documento 27510929514 CUIL Afiliado Inactivo Análisis Afiliado Pre…" at bounding box center [418, 357] width 787 height 469
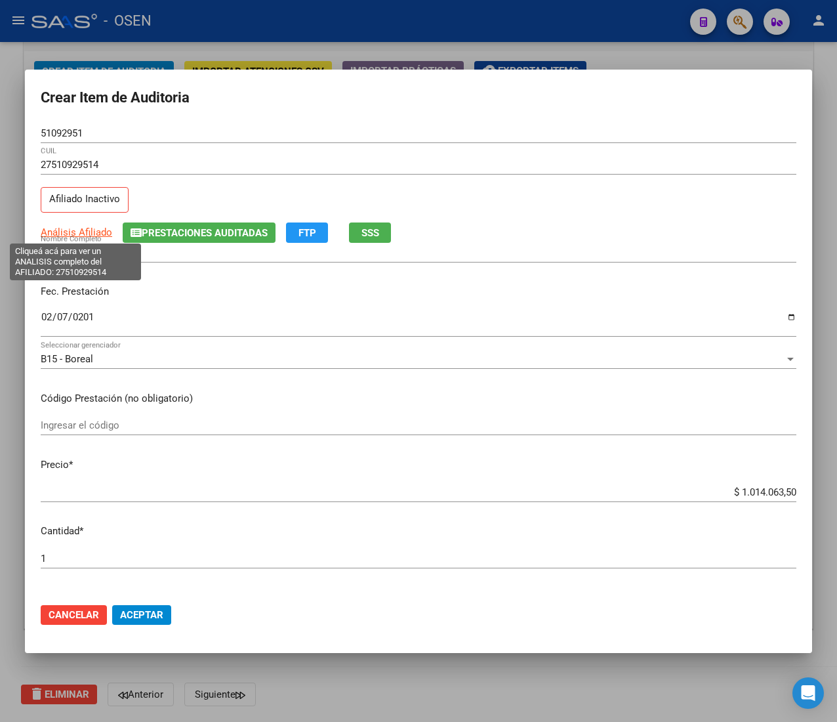
click at [75, 230] on span "Análisis Afiliado" at bounding box center [77, 232] width 72 height 12
type textarea "27510929514"
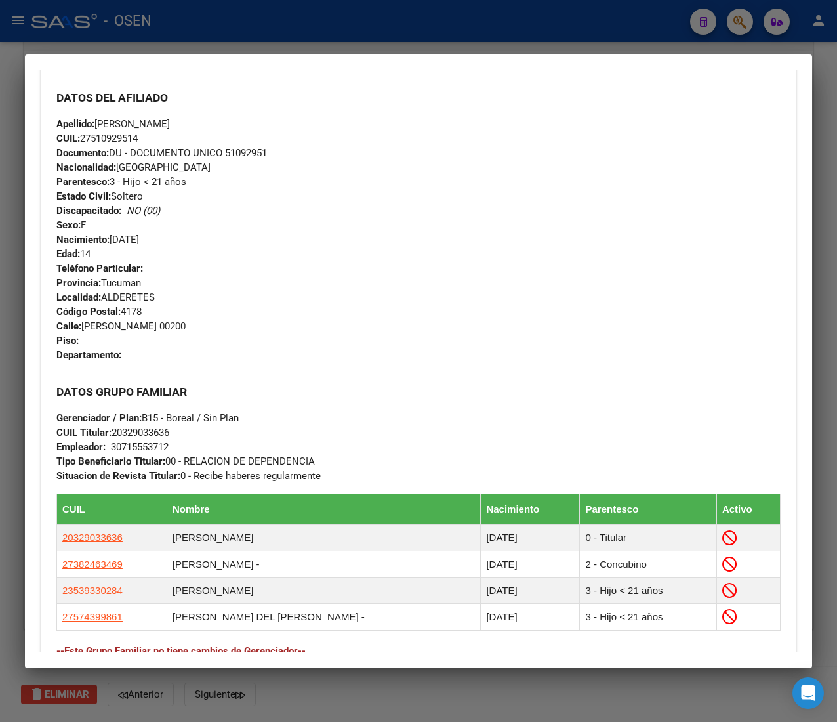
scroll to position [720, 0]
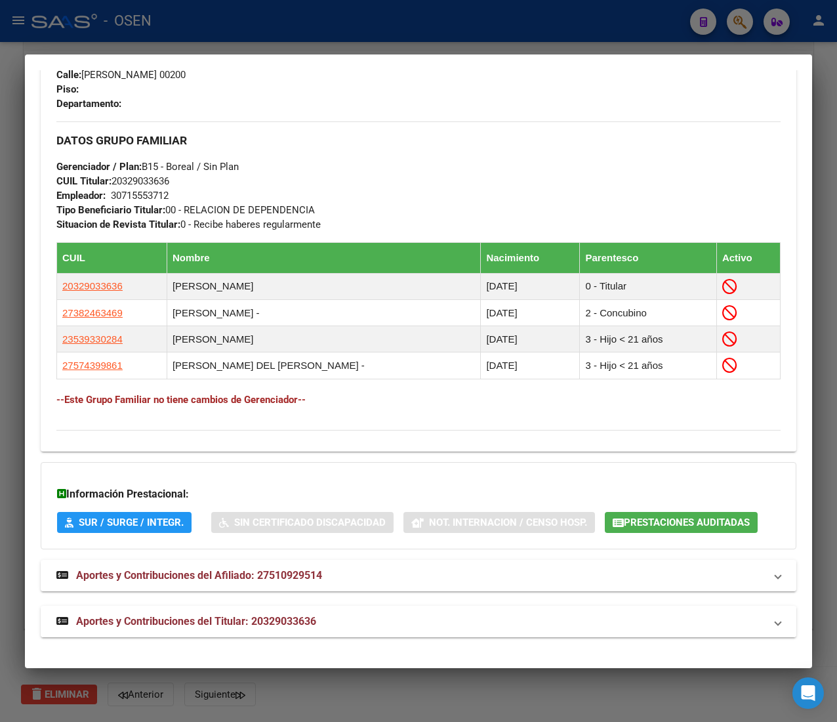
click at [247, 631] on mat-expansion-panel-header "Aportes y Contribuciones del Titular: 20329033636" at bounding box center [419, 621] width 756 height 31
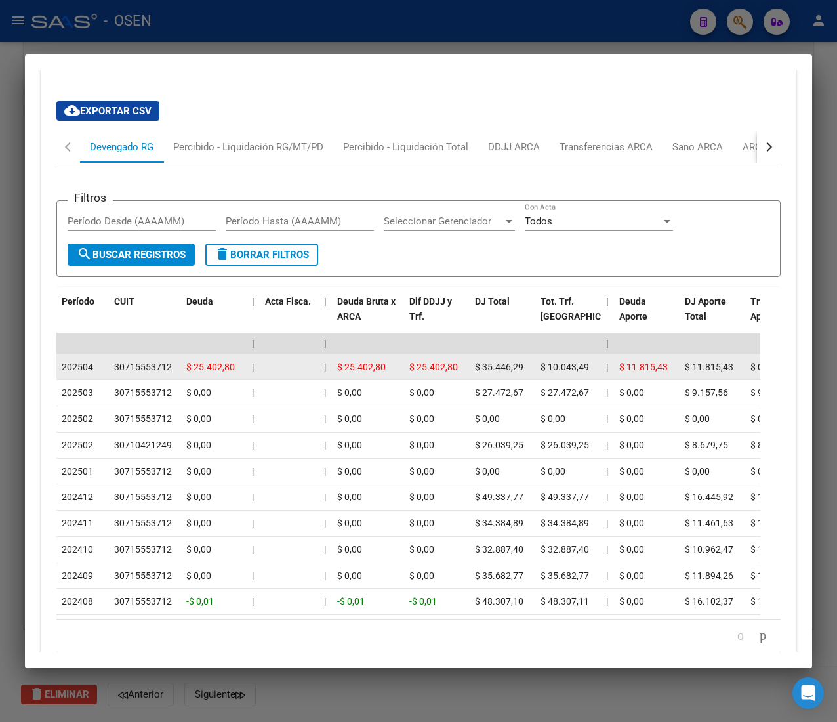
scroll to position [1368, 0]
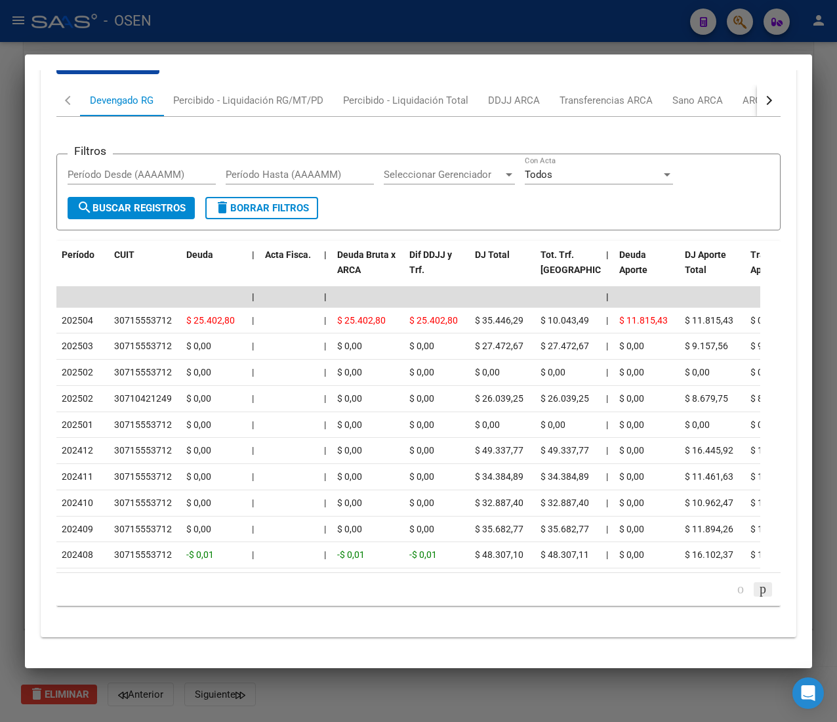
click at [758, 585] on icon "go to next page" at bounding box center [763, 589] width 10 height 16
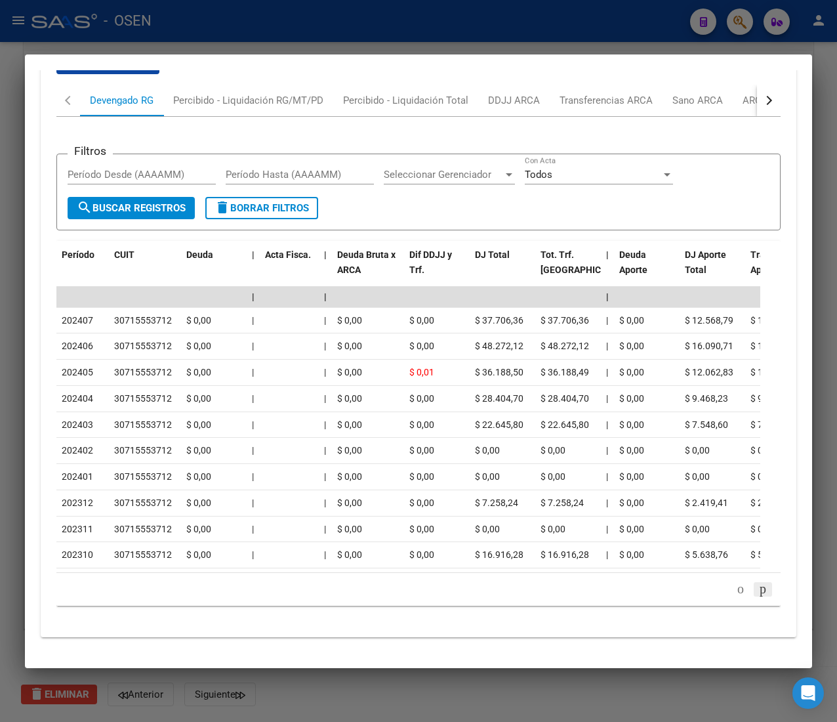
click at [758, 590] on icon "go to next page" at bounding box center [763, 589] width 10 height 16
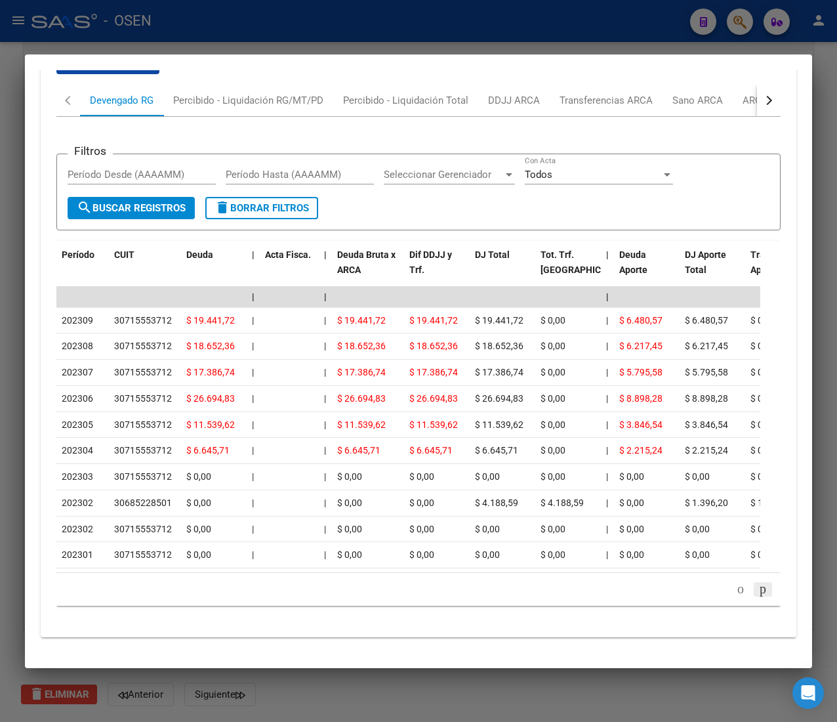
click at [758, 590] on icon "go to next page" at bounding box center [763, 589] width 10 height 16
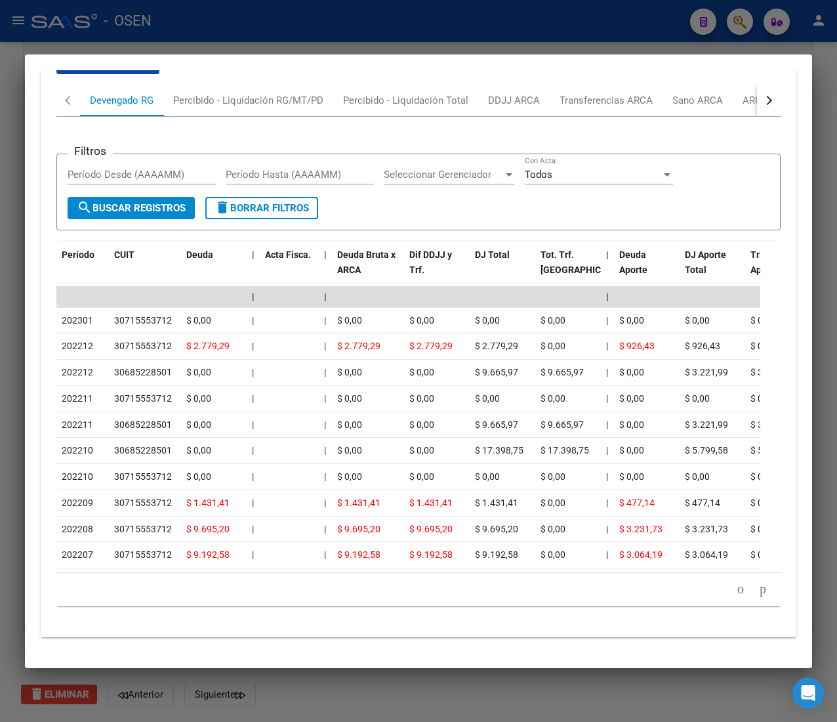
click at [758, 590] on icon "go to next page" at bounding box center [763, 589] width 10 height 16
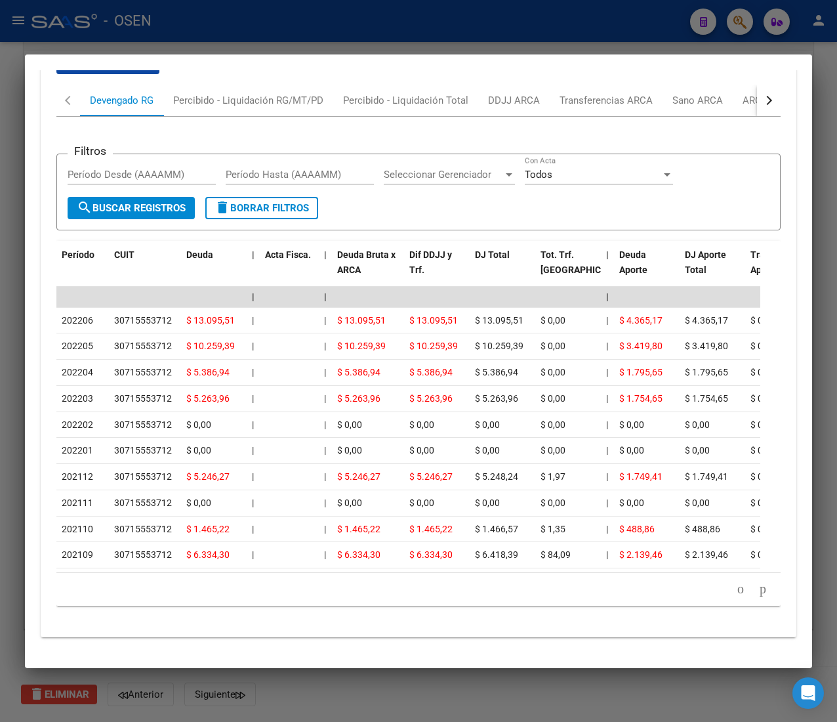
click at [758, 590] on icon "go to next page" at bounding box center [763, 589] width 10 height 16
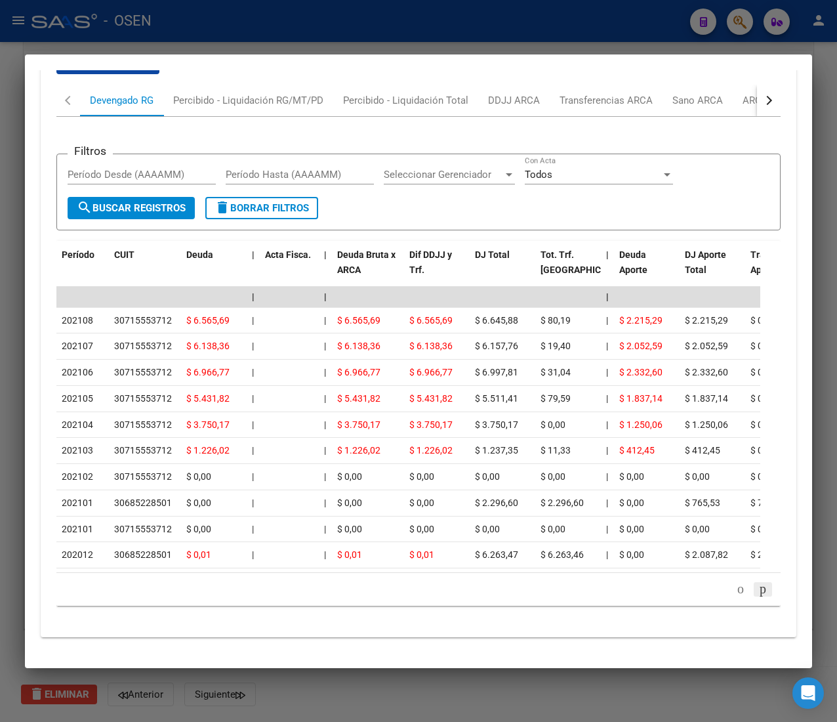
click at [758, 592] on icon "go to next page" at bounding box center [763, 589] width 10 height 16
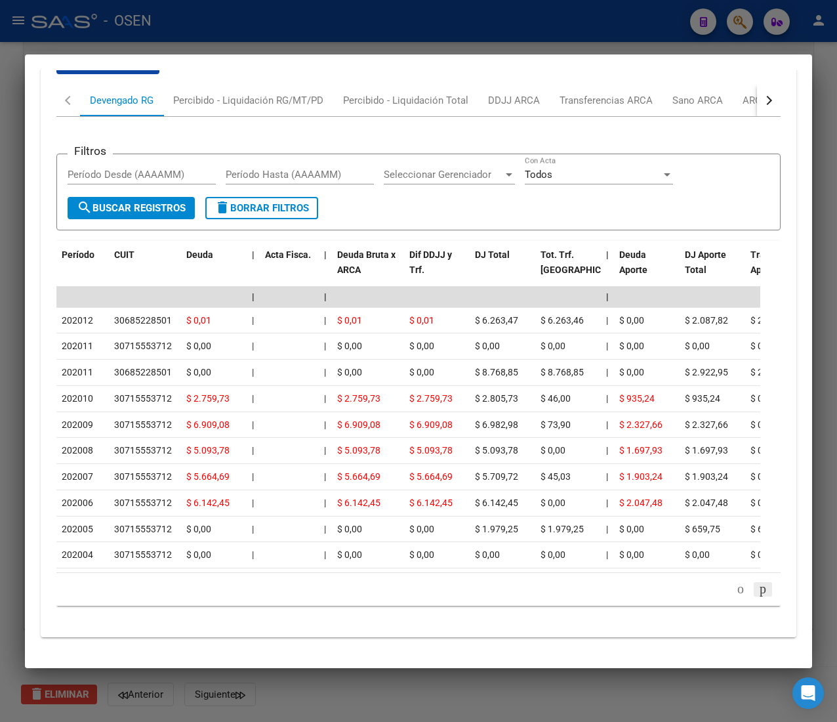
click at [758, 592] on icon "go to next page" at bounding box center [763, 589] width 10 height 16
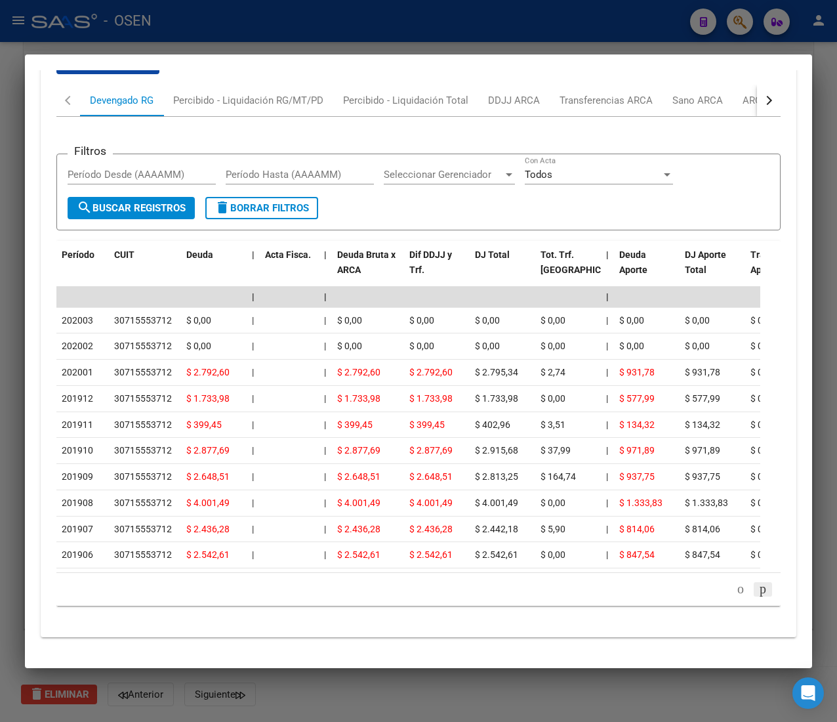
click at [758, 589] on icon "go to next page" at bounding box center [763, 589] width 10 height 16
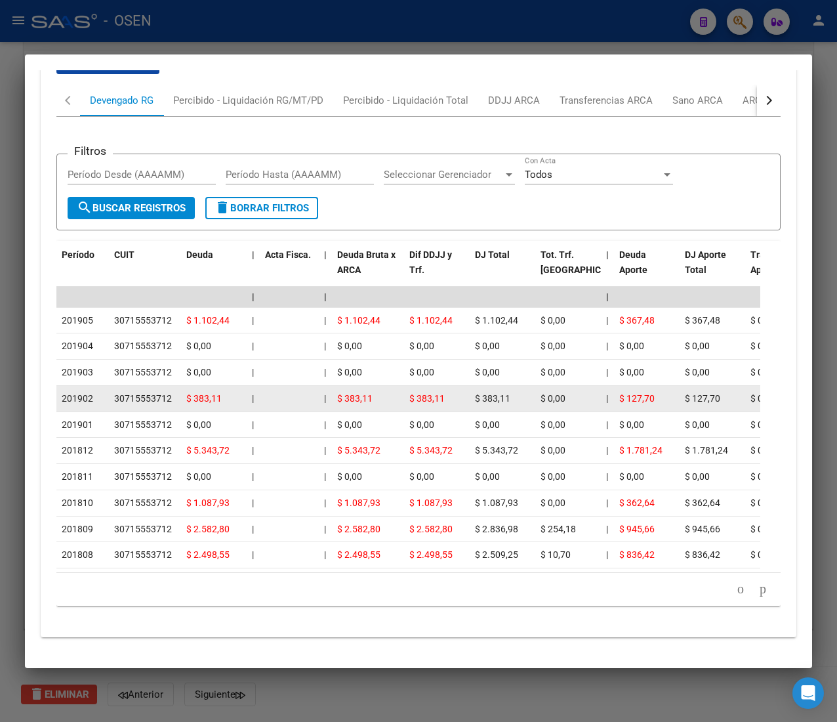
click at [415, 393] on span "$ 383,11" at bounding box center [426, 398] width 35 height 10
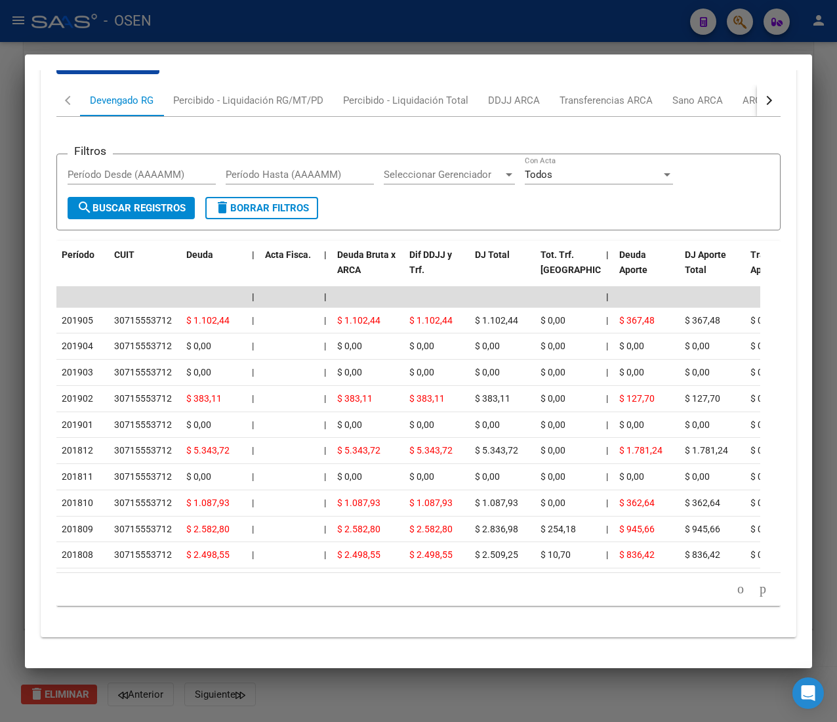
click at [597, 24] on div at bounding box center [418, 361] width 837 height 722
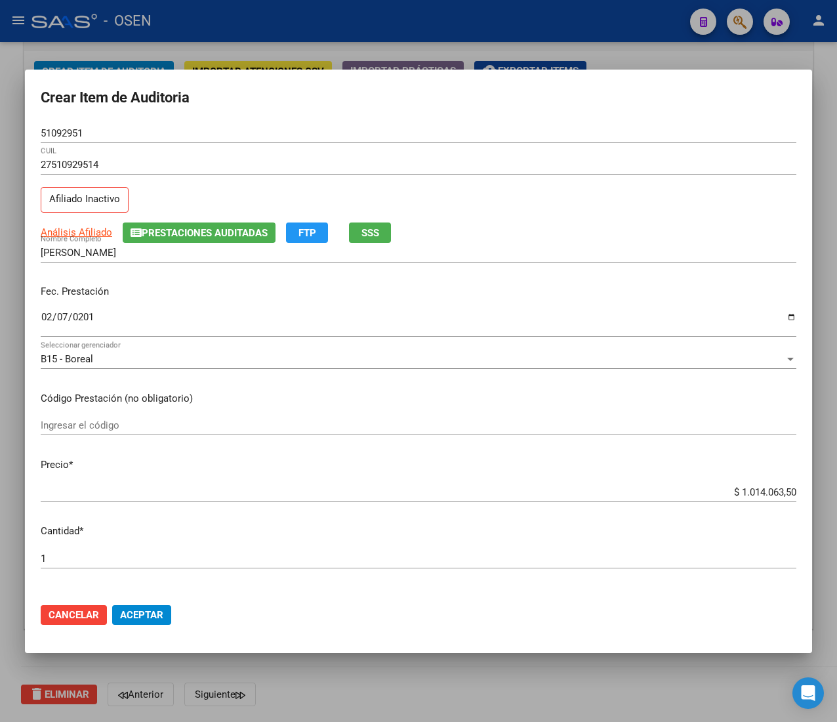
click at [741, 491] on input "$ 1.014.063,50" at bounding box center [419, 492] width 756 height 12
click at [743, 491] on input "$ 1.014.063,50" at bounding box center [419, 492] width 756 height 12
type input "$ 0,01"
type input "$ 0,13"
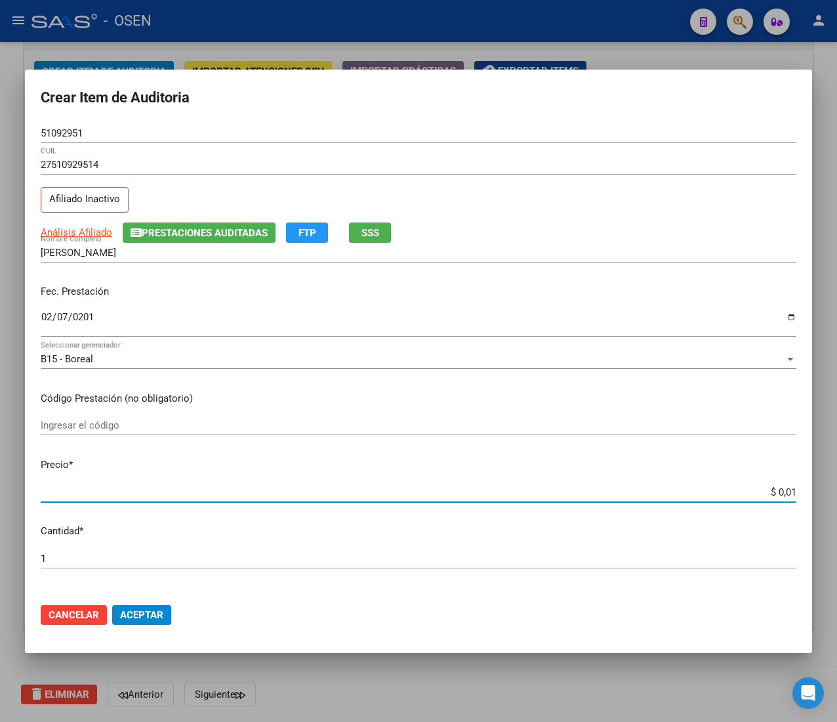
type input "$ 0,13"
type input "$ 1,34"
type input "$ 13,40"
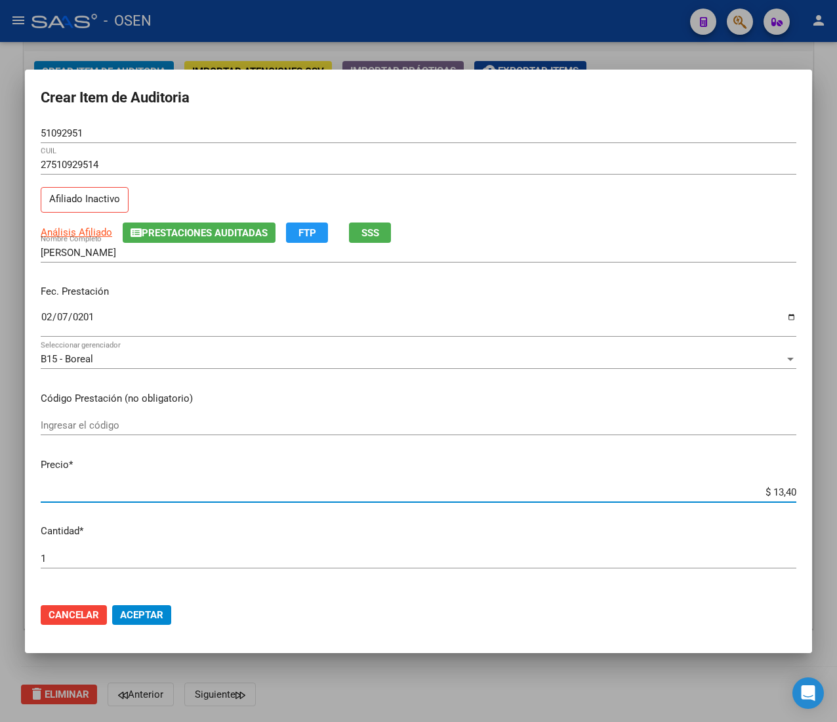
type input "$ 134,00"
click at [154, 613] on span "Aceptar" at bounding box center [141, 615] width 43 height 12
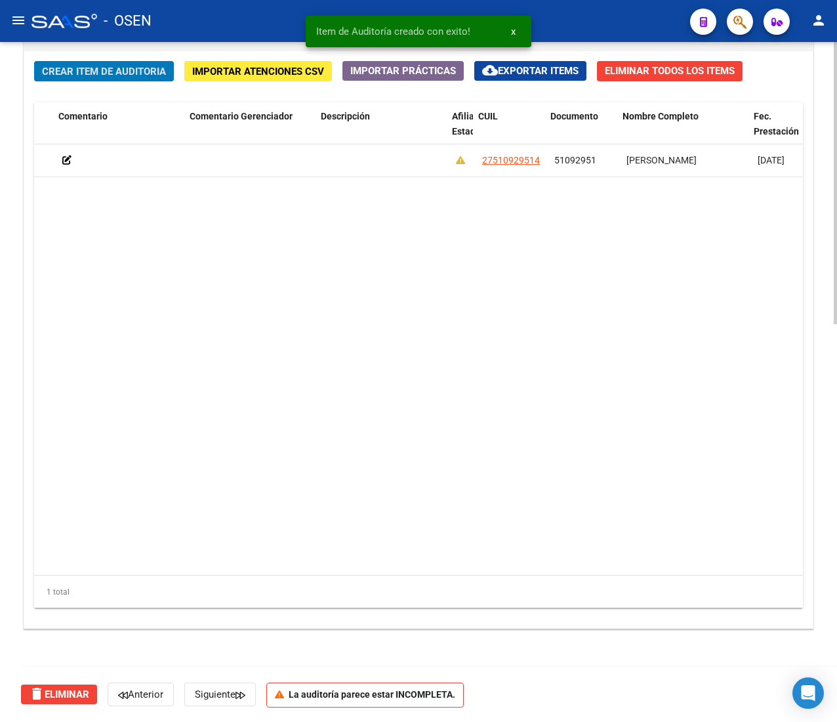
scroll to position [0, 443]
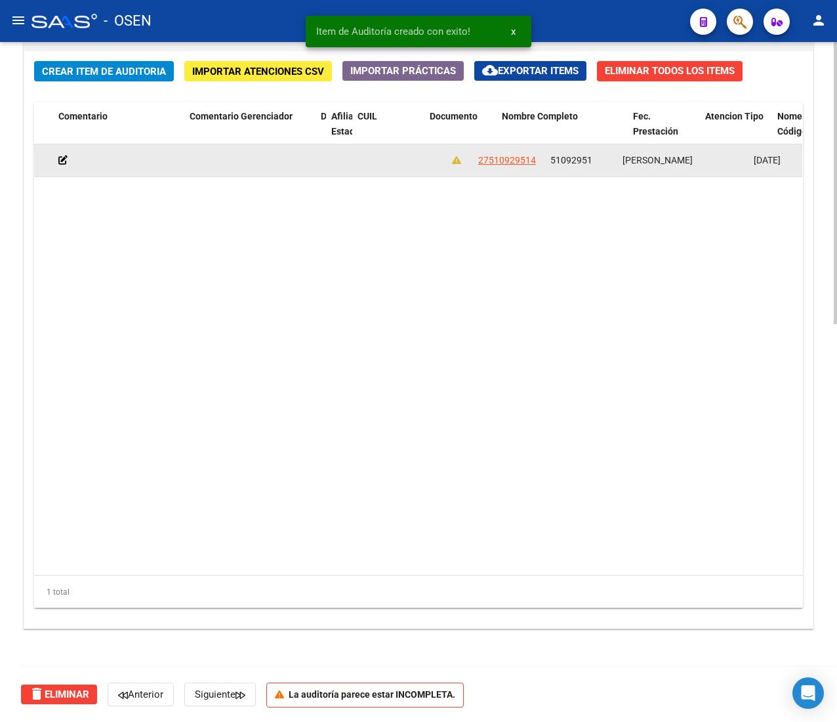
drag, startPoint x: 446, startPoint y: 118, endPoint x: 142, endPoint y: 146, distance: 305.1
click at [131, 129] on div "Id Gerenciador Monto Item Monto Aprobado Debitado Tot. Comentario Comentario Ge…" at bounding box center [498, 131] width 1814 height 58
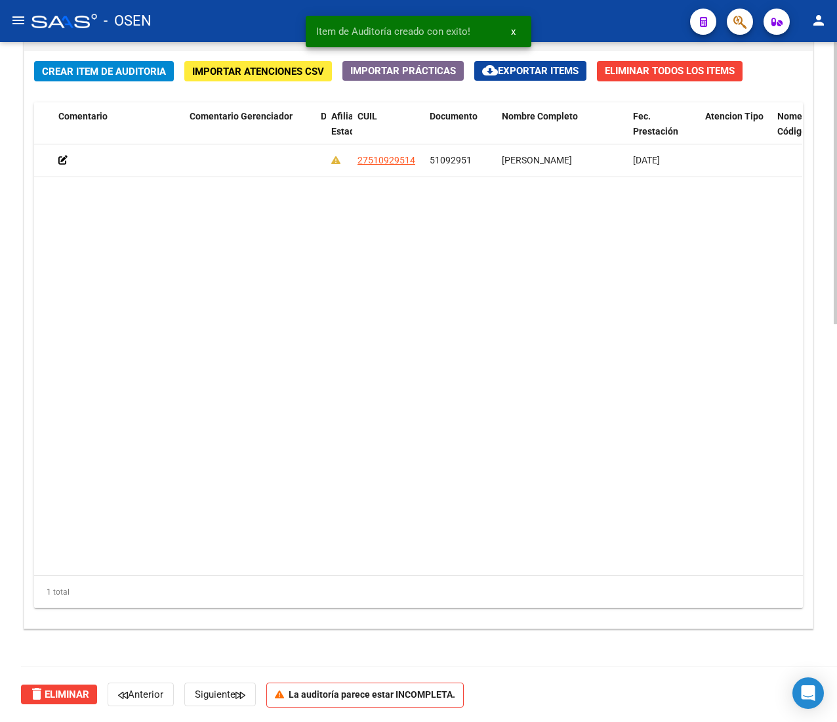
click at [305, 282] on datatable-body "159440 B15 - Boreal $ 134,00 $ 134,00 $ 0,00 27510929514 51092951 [PERSON_NAME]…" at bounding box center [418, 359] width 768 height 430
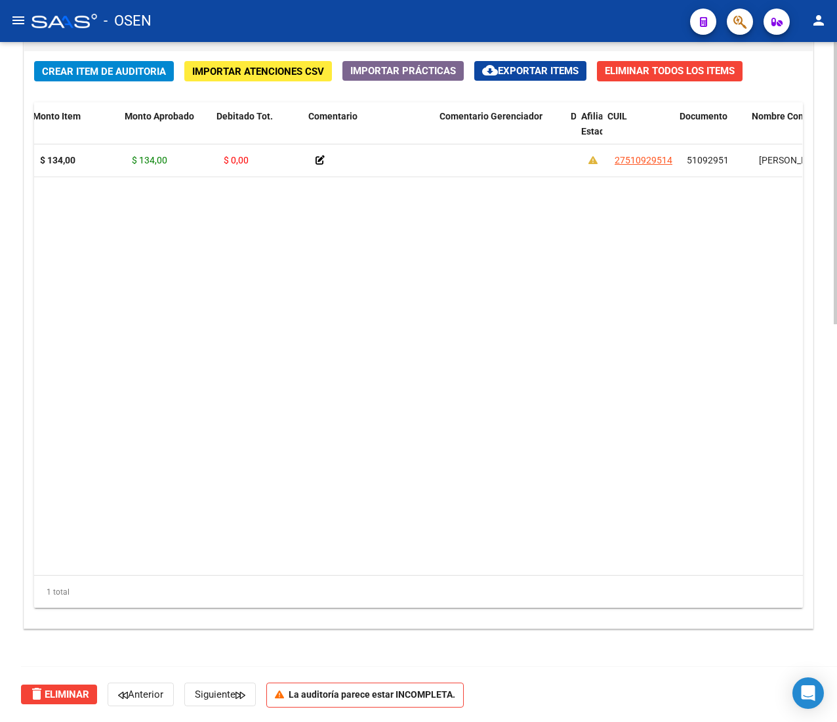
scroll to position [0, 221]
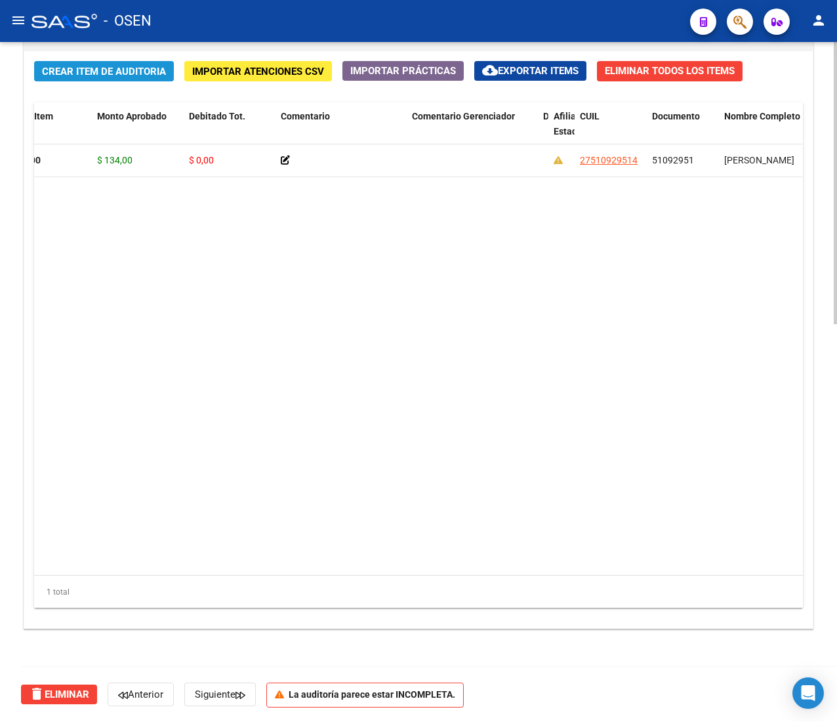
click at [106, 71] on span "Crear Item de Auditoria" at bounding box center [104, 72] width 124 height 12
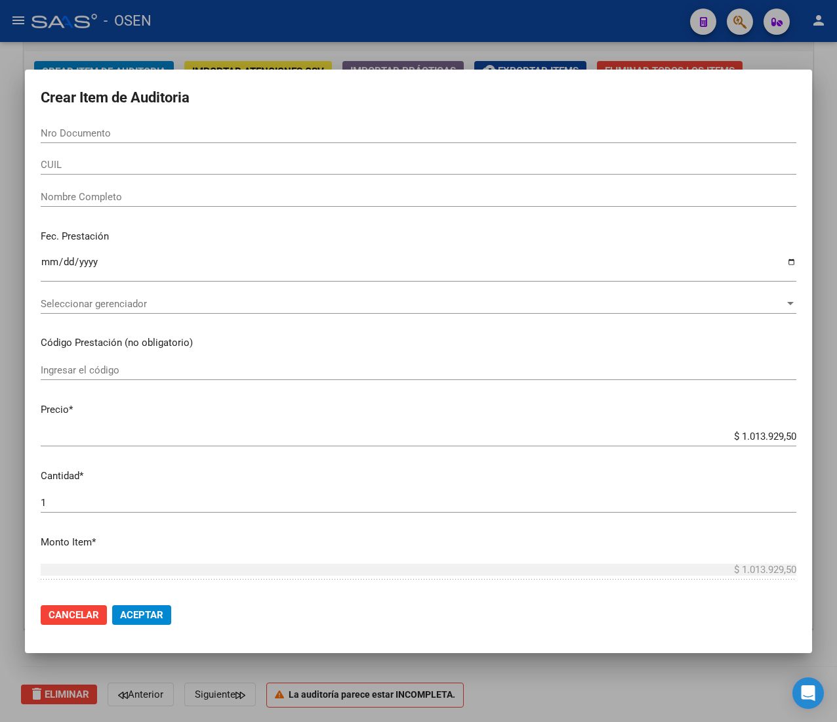
click at [231, 23] on div at bounding box center [418, 361] width 837 height 722
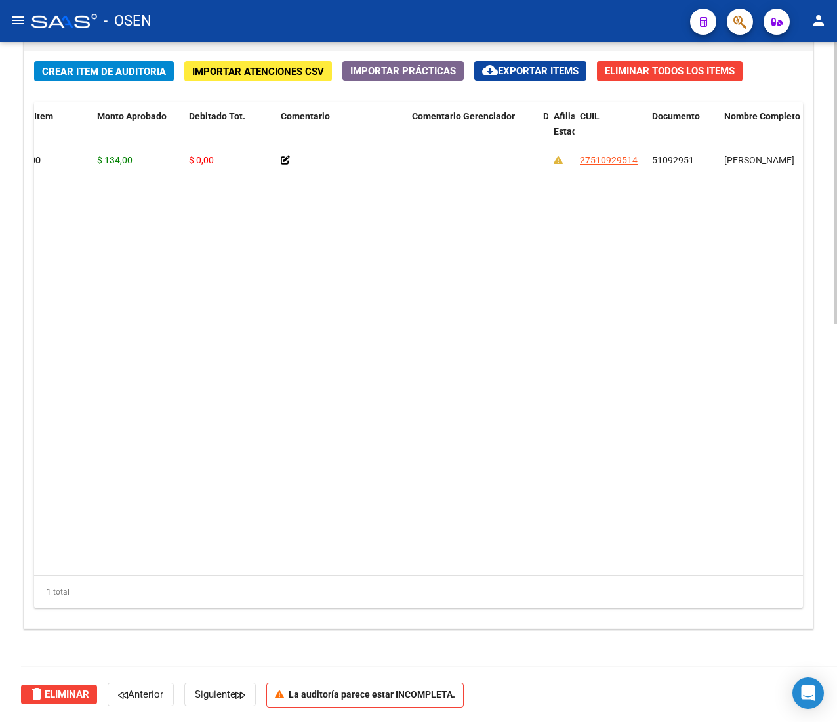
click at [108, 78] on button "Crear Item de Auditoria" at bounding box center [104, 71] width 140 height 20
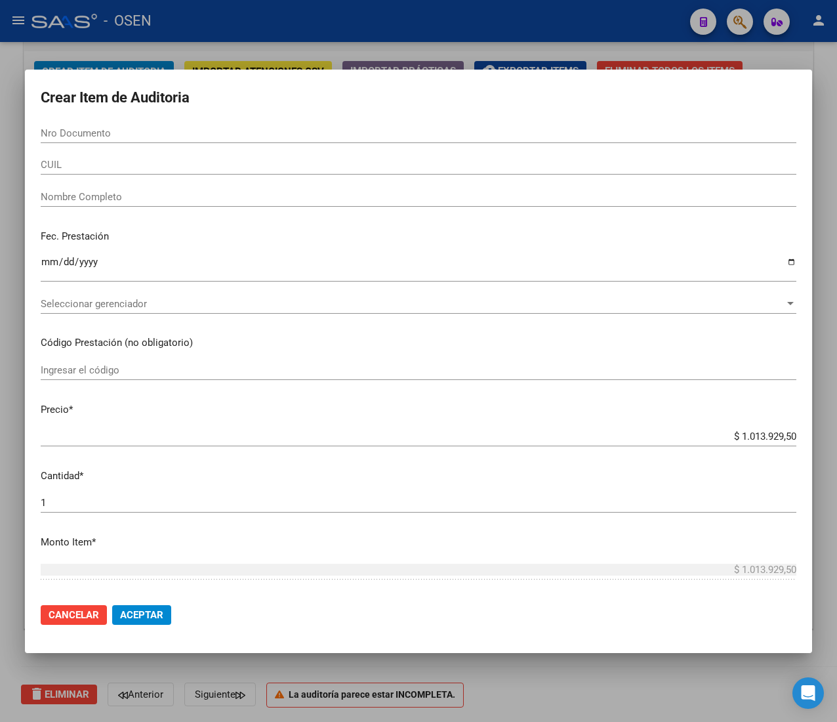
click at [93, 164] on input "CUIL" at bounding box center [419, 165] width 756 height 12
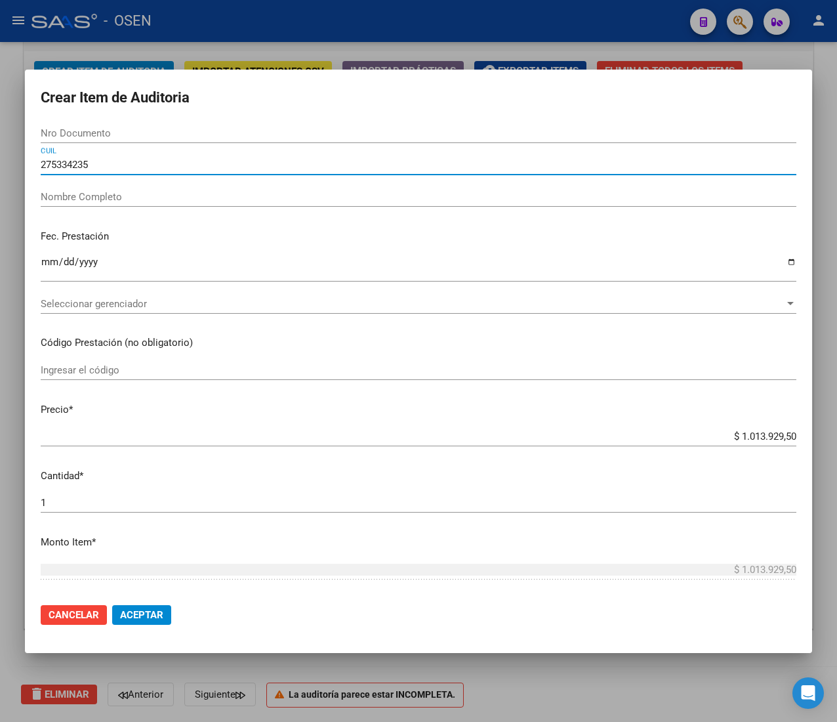
type input "2753342350"
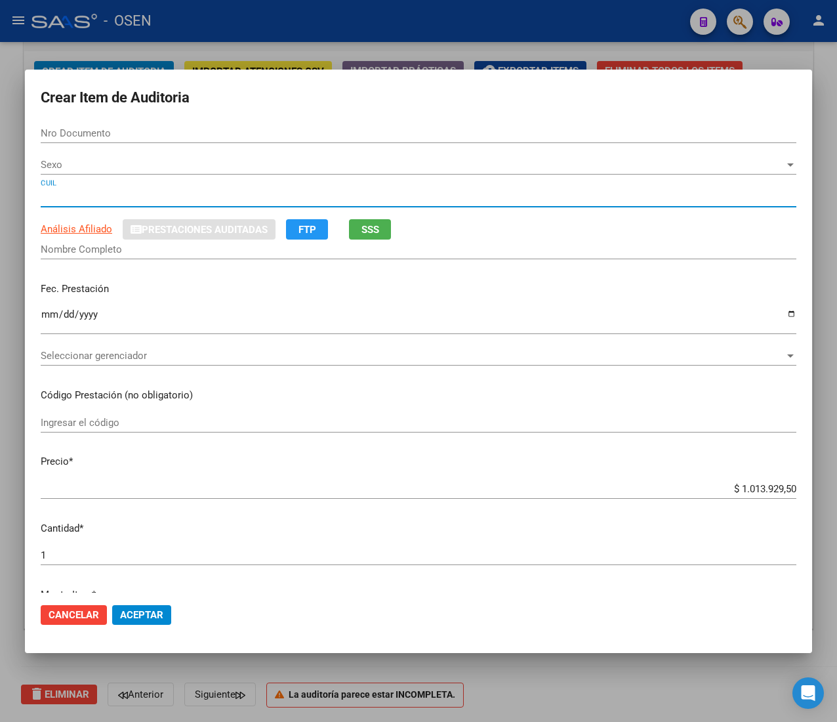
type input "53342350"
type input "27533423502"
type input "[PERSON_NAME] [PERSON_NAME] -"
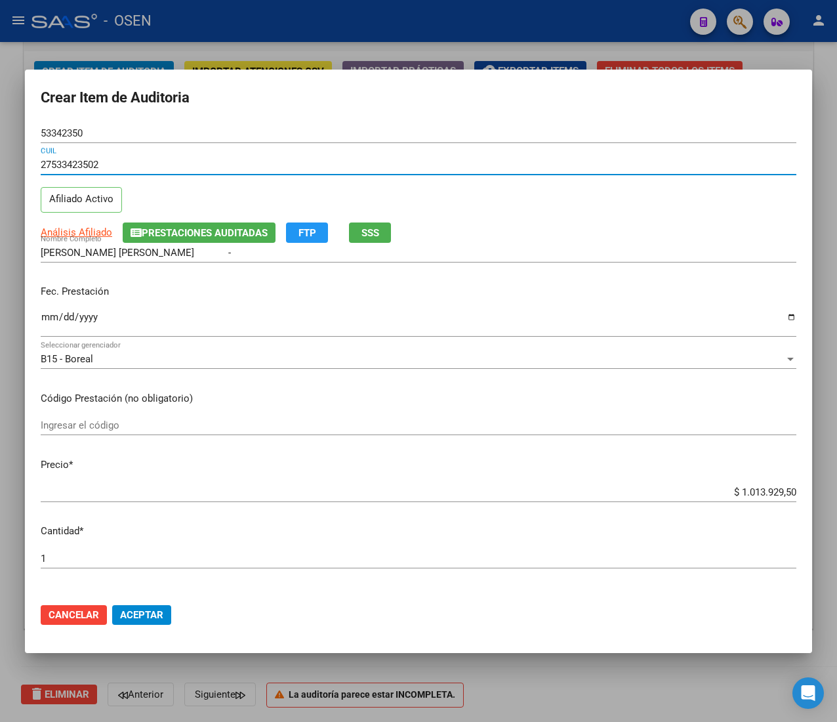
type input "27533423502"
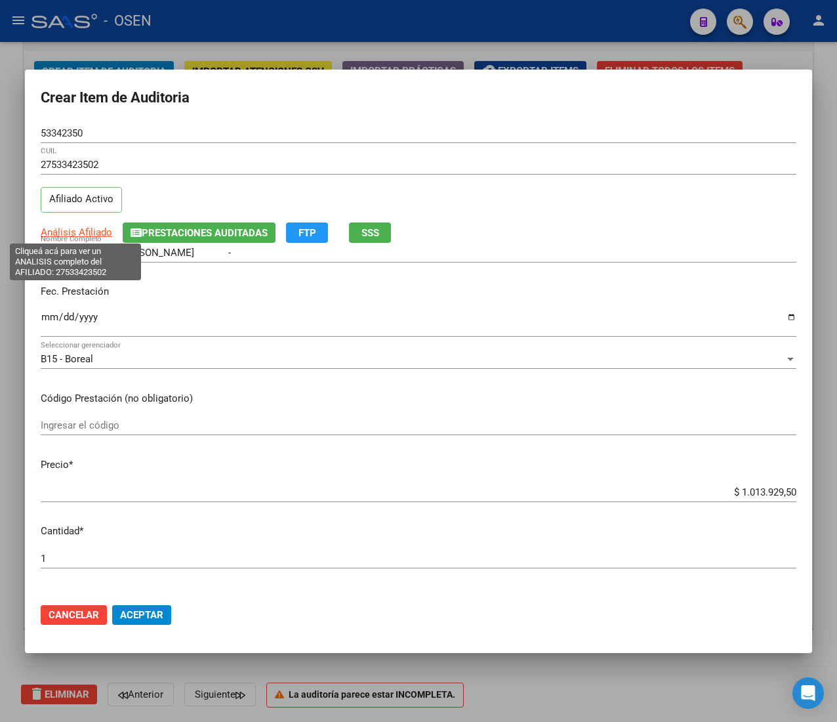
click at [81, 226] on span "Análisis Afiliado" at bounding box center [77, 232] width 72 height 12
type textarea "27533423502"
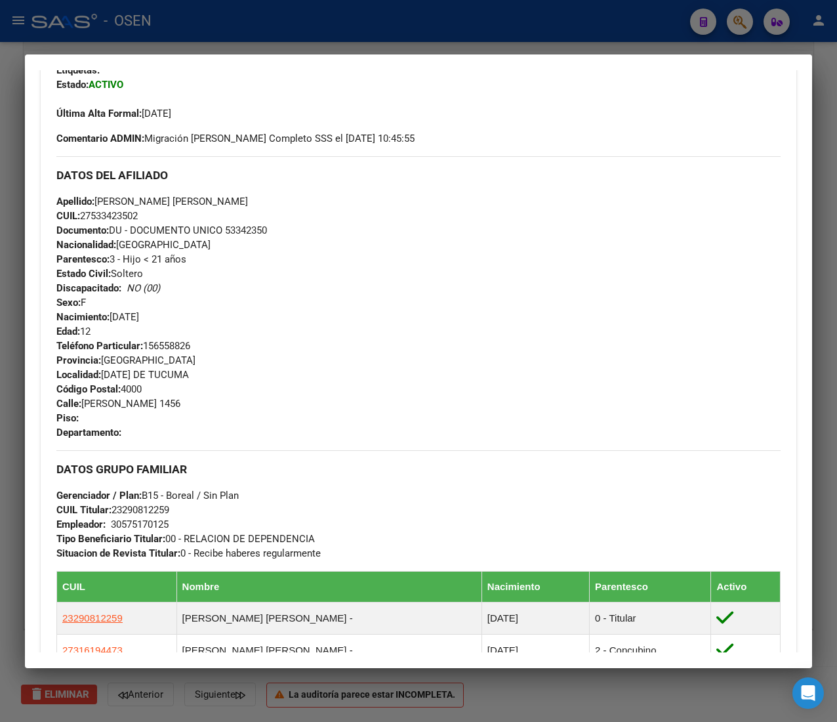
scroll to position [638, 0]
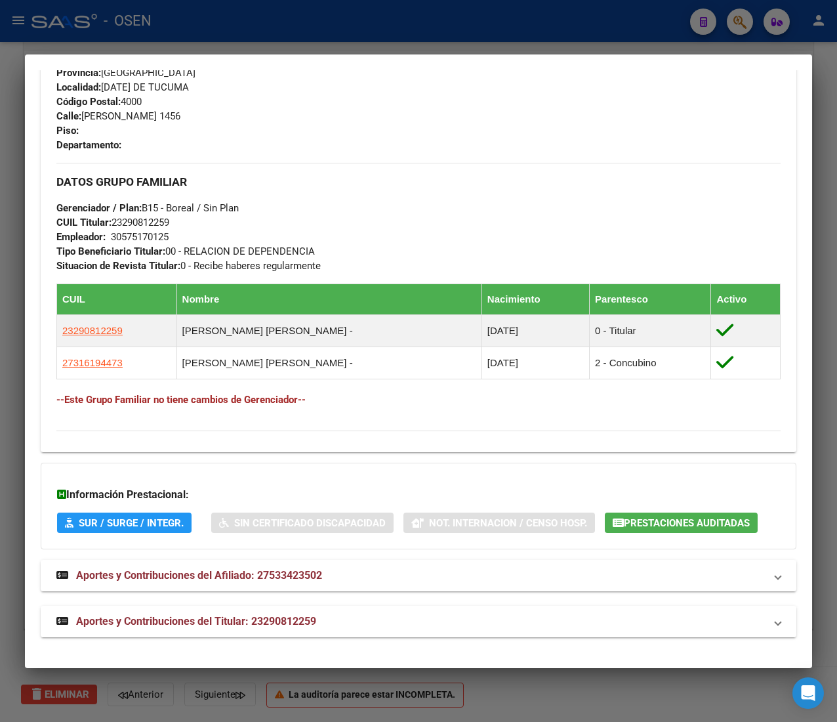
click at [363, 629] on mat-panel-title "Aportes y Contribuciones del Titular: 23290812259" at bounding box center [410, 621] width 709 height 16
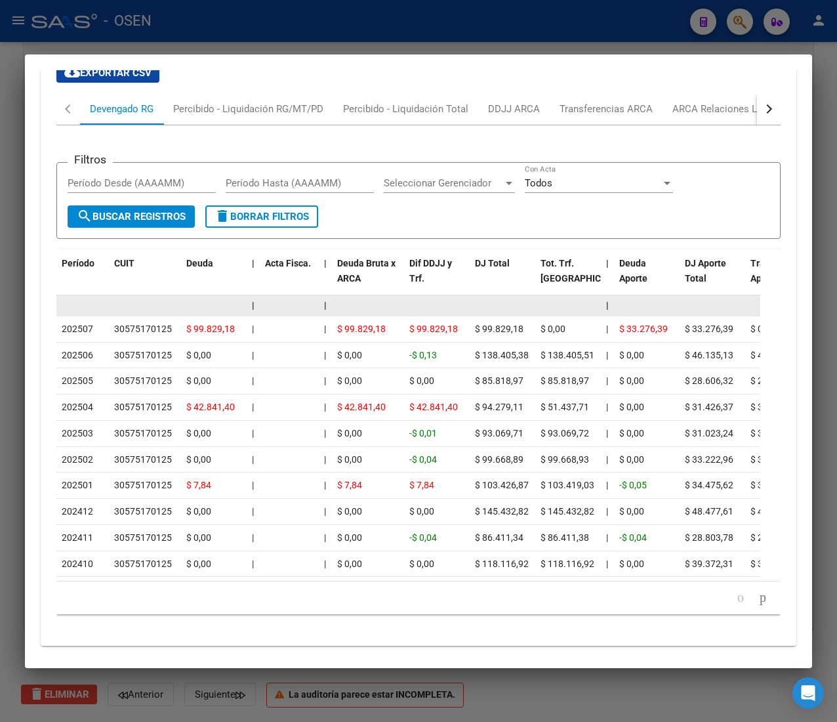
scroll to position [1237, 0]
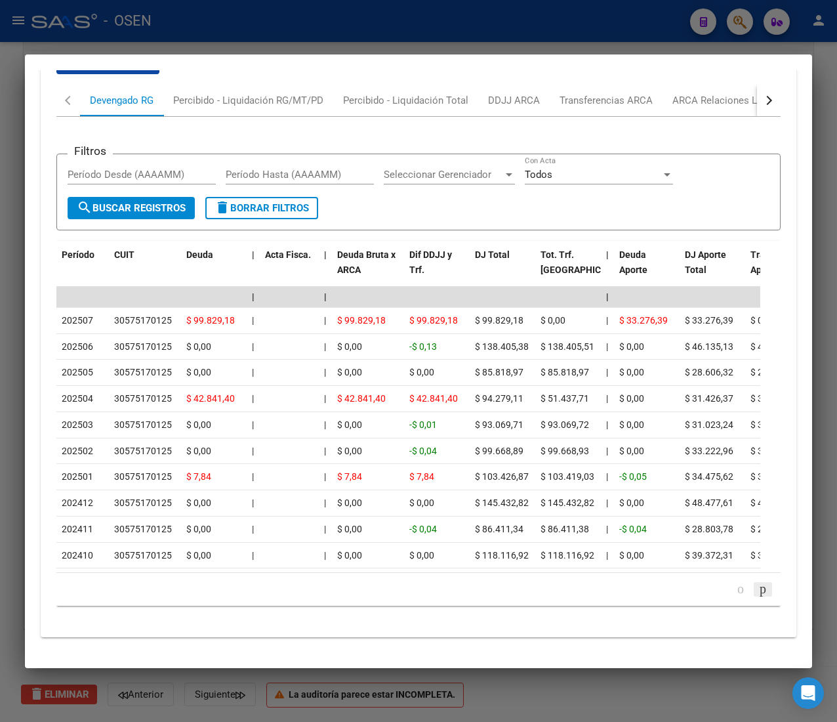
click at [758, 593] on icon "go to next page" at bounding box center [763, 589] width 10 height 16
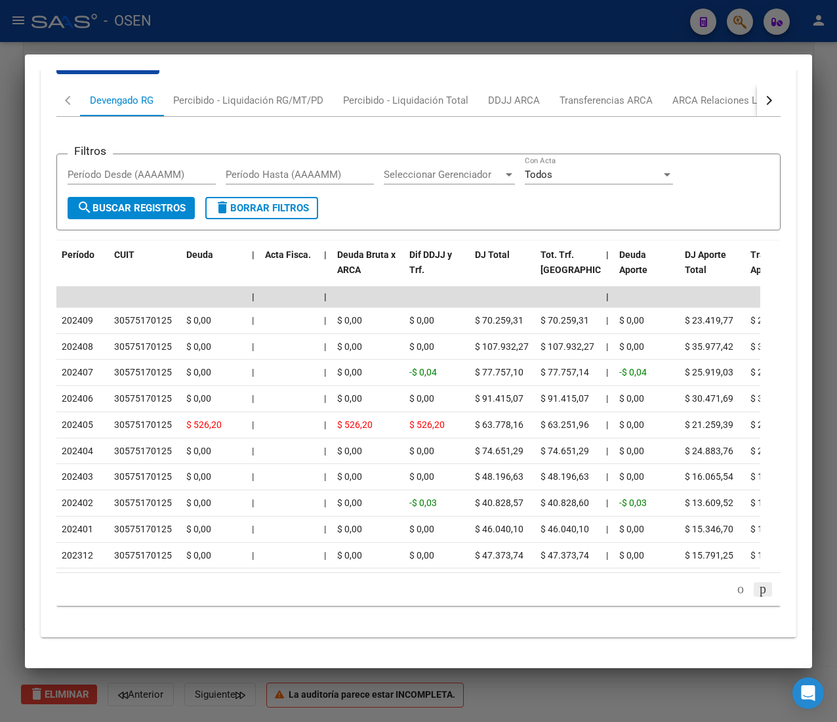
click at [758, 592] on icon "go to next page" at bounding box center [763, 589] width 10 height 16
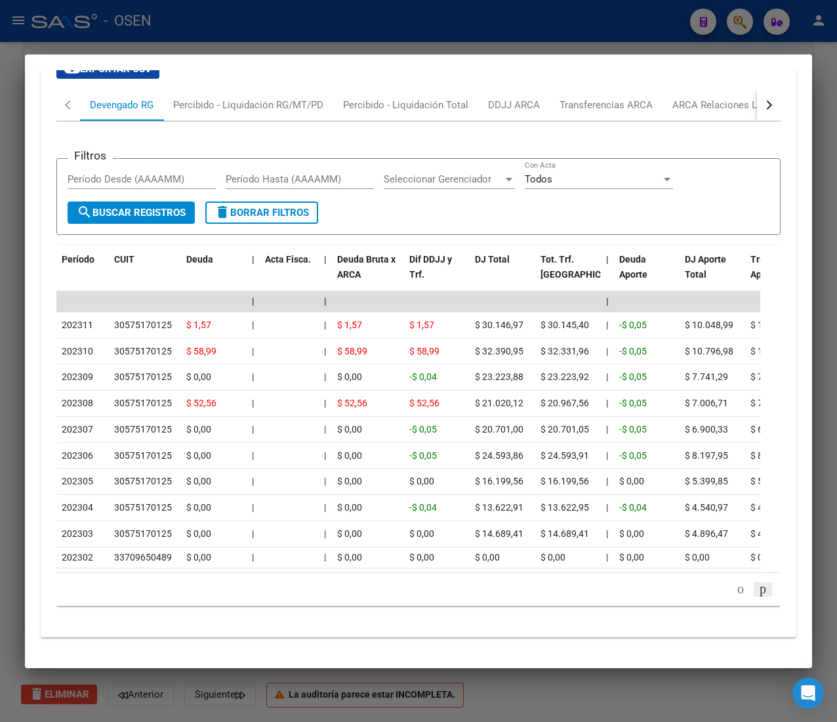
click at [758, 592] on icon "go to next page" at bounding box center [763, 589] width 10 height 16
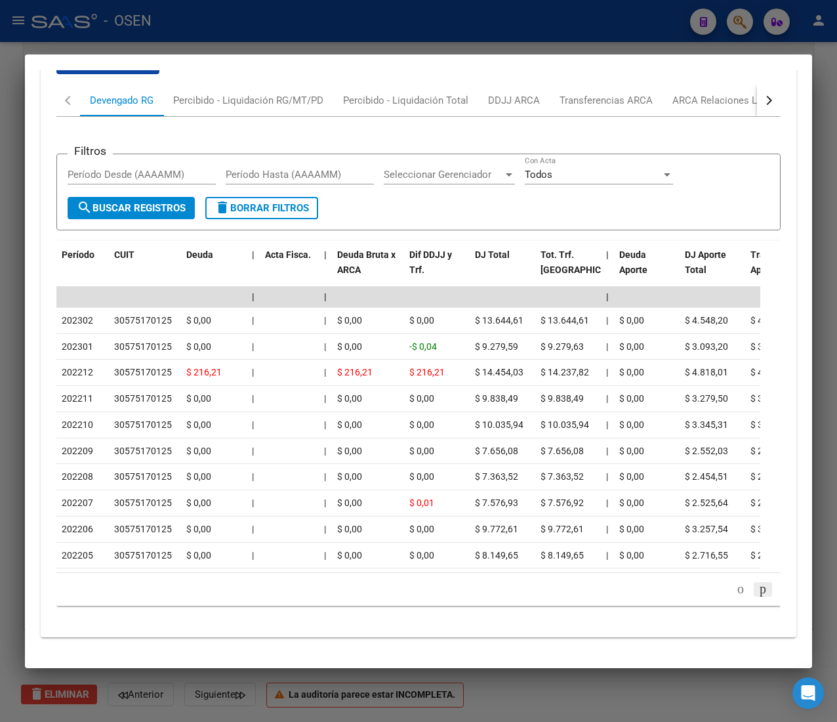
click at [758, 589] on icon "go to next page" at bounding box center [763, 589] width 10 height 16
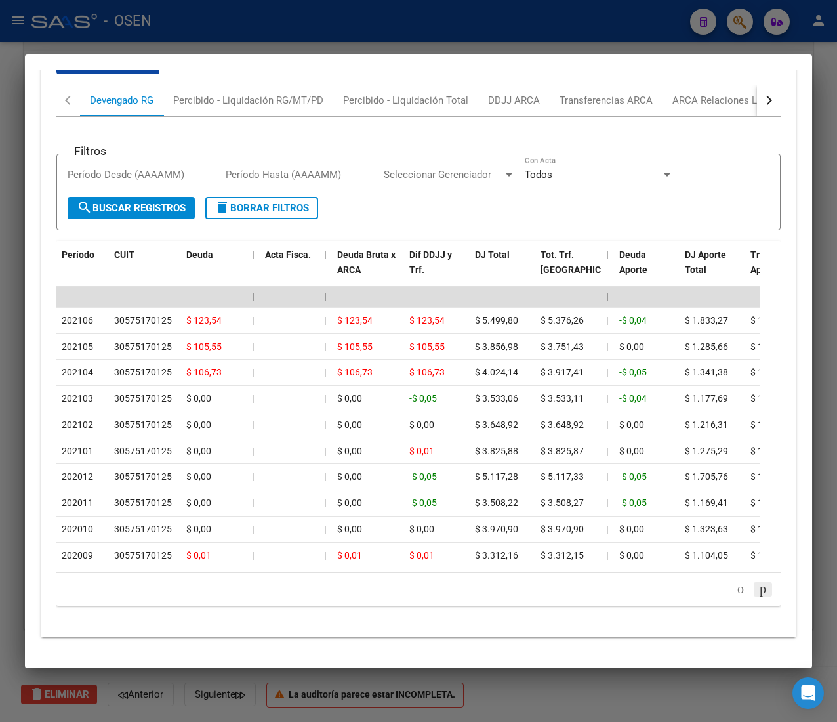
scroll to position [1296, 0]
click at [758, 593] on icon "go to next page" at bounding box center [763, 589] width 10 height 16
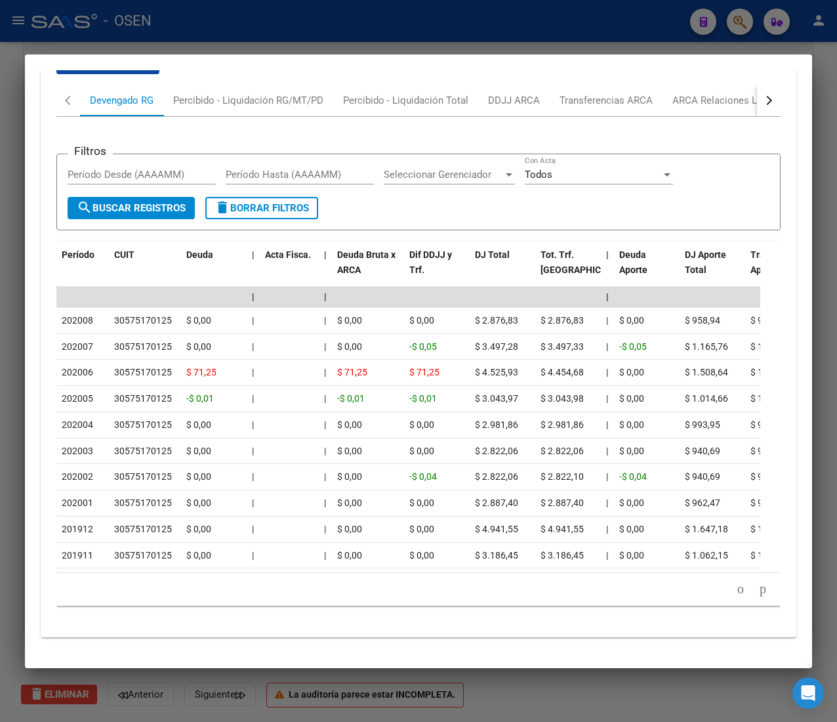
click at [758, 589] on icon "go to next page" at bounding box center [763, 589] width 10 height 16
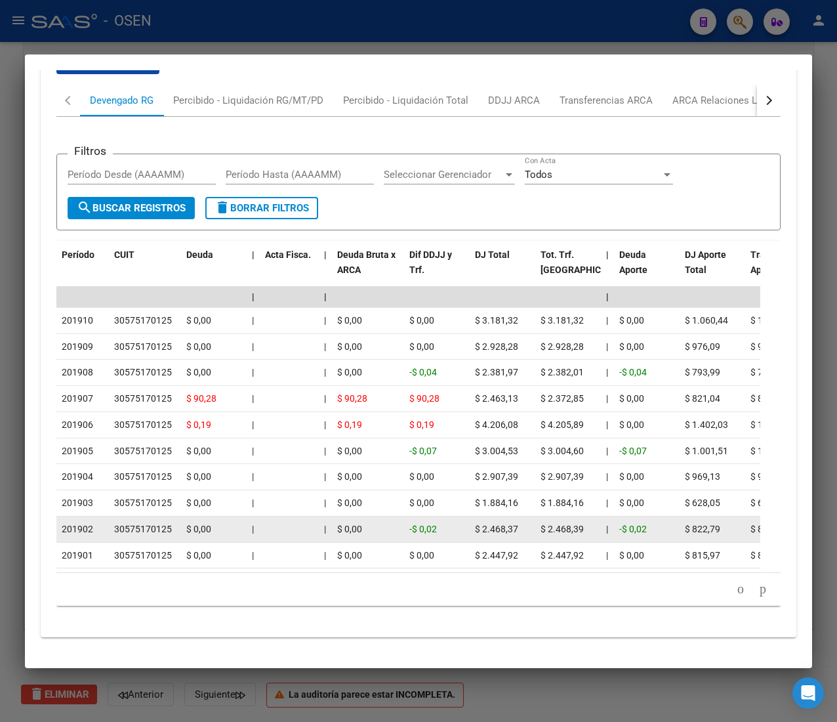
click at [515, 524] on span "$ 2.468,37" at bounding box center [496, 529] width 43 height 10
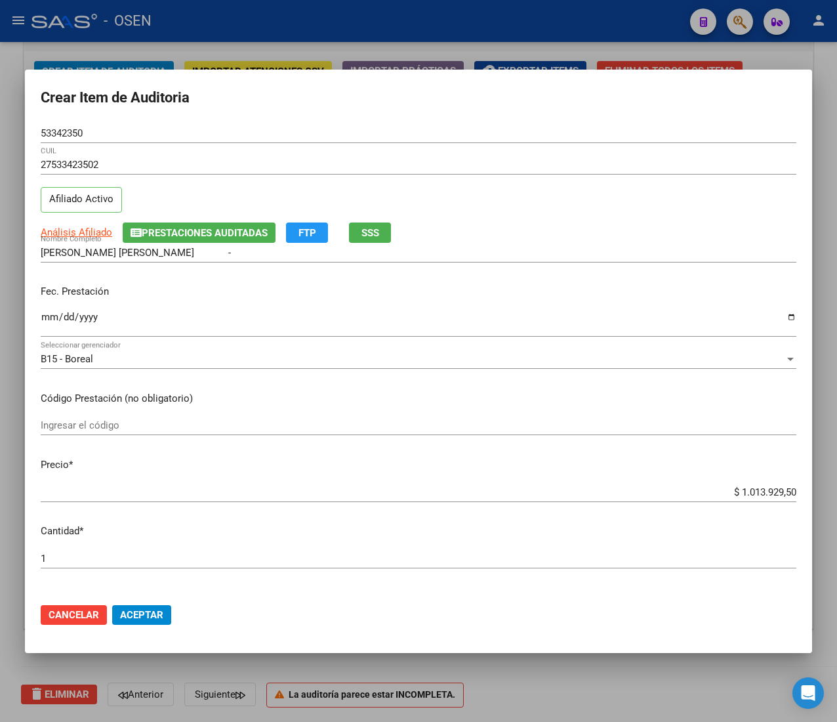
click at [749, 487] on input "$ 1.013.929,50" at bounding box center [419, 492] width 756 height 12
type input "$ 0,01"
type input "$ 0,13"
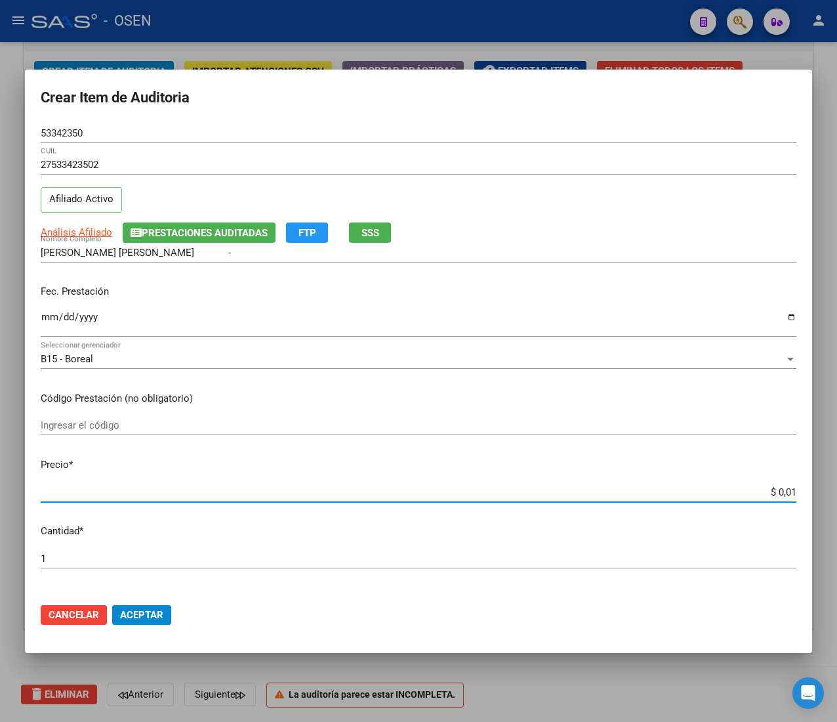
type input "$ 0,13"
type input "$ 1,34"
type input "$ 13,40"
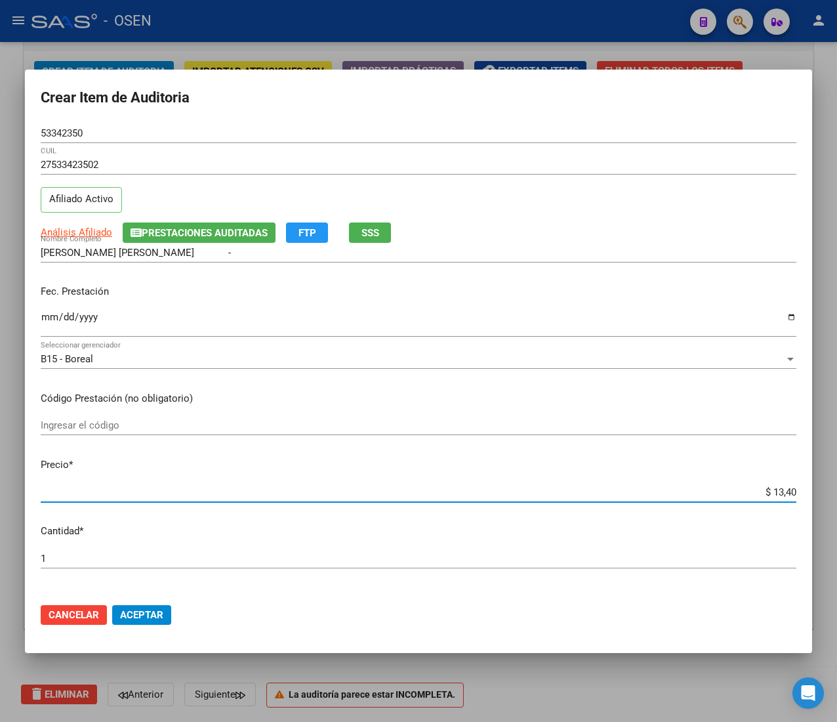
type input "$ 134,00"
click at [148, 611] on span "Aceptar" at bounding box center [141, 615] width 43 height 12
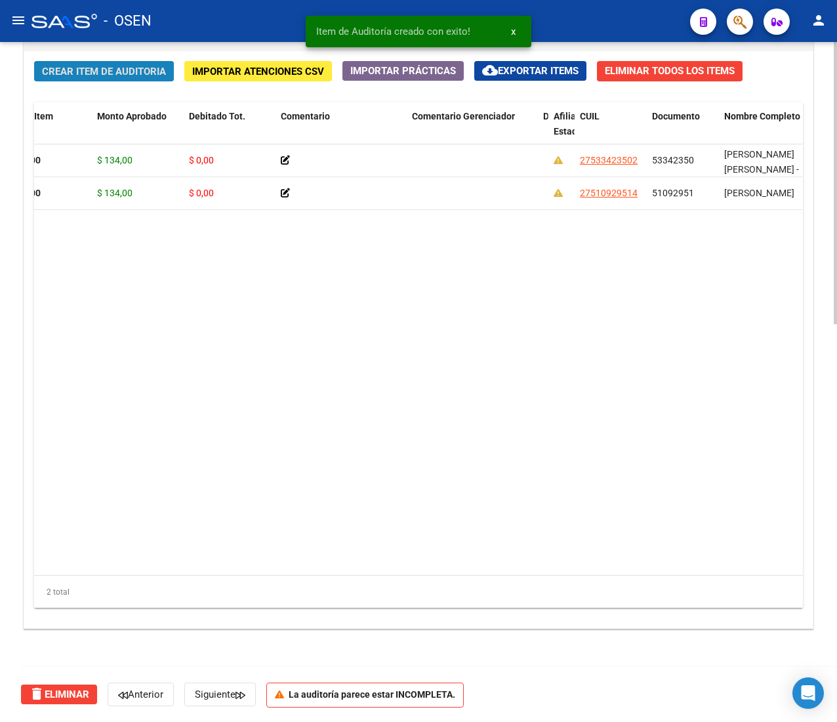
click at [110, 76] on button "Crear Item de Auditoria" at bounding box center [104, 71] width 140 height 20
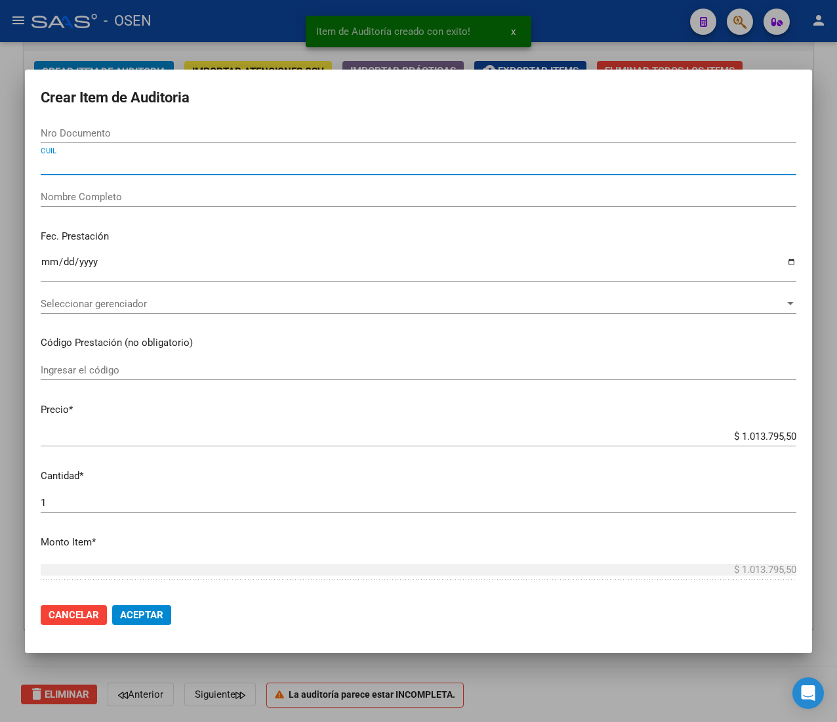
click at [168, 167] on input "CUIL" at bounding box center [419, 165] width 756 height 12
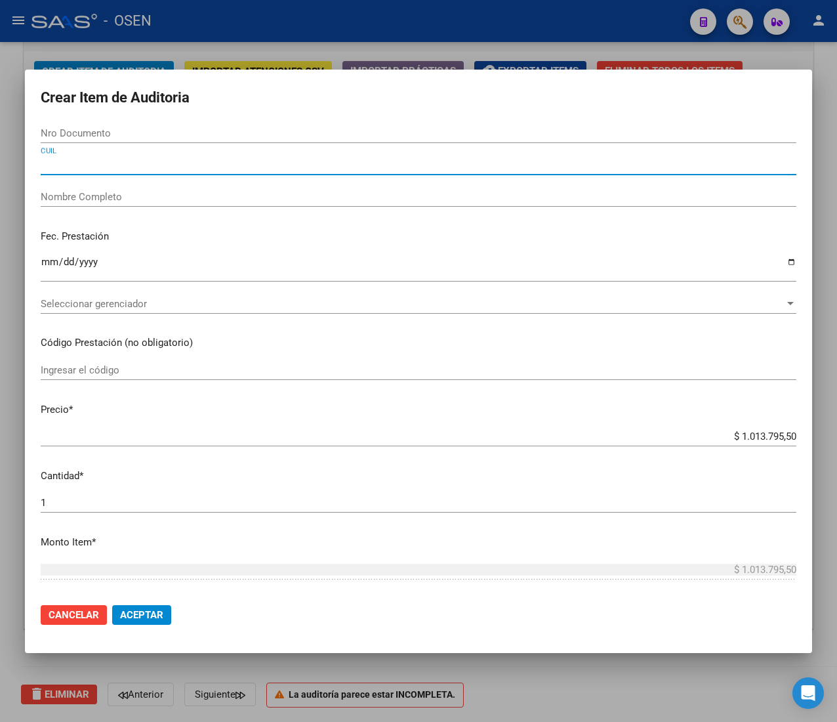
paste input "27492097204"
type input "27492097204"
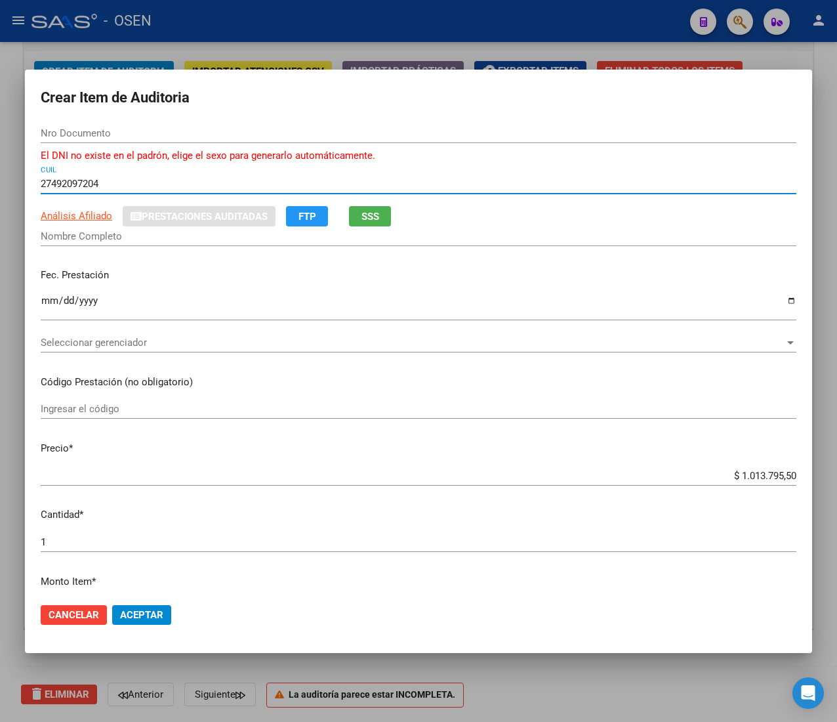
type input "49209720"
type input "URQUIZA [PERSON_NAME]"
type input "27492097204"
click at [46, 299] on input "Ingresar la fecha" at bounding box center [419, 305] width 756 height 21
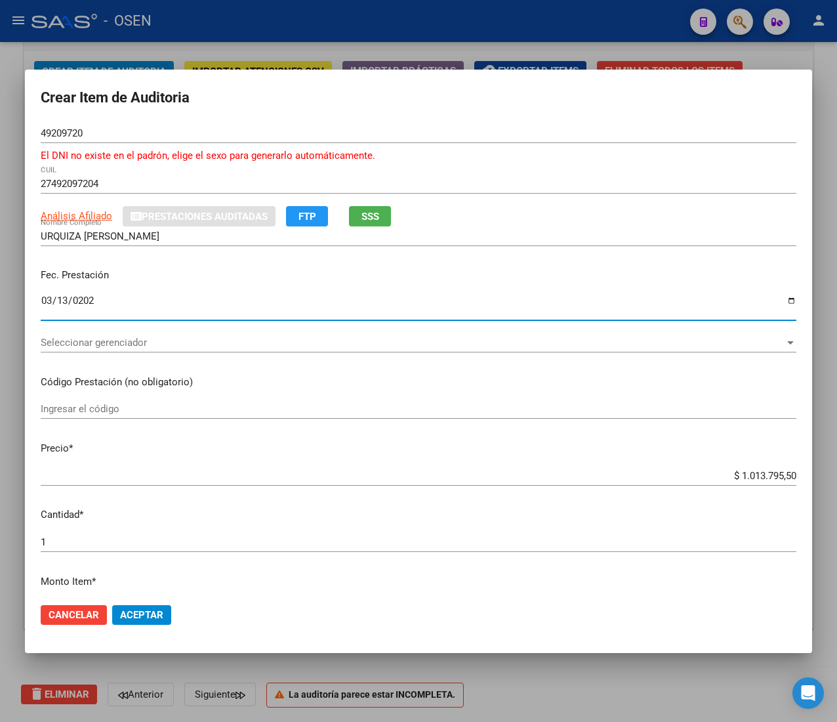
type input "[DATE]"
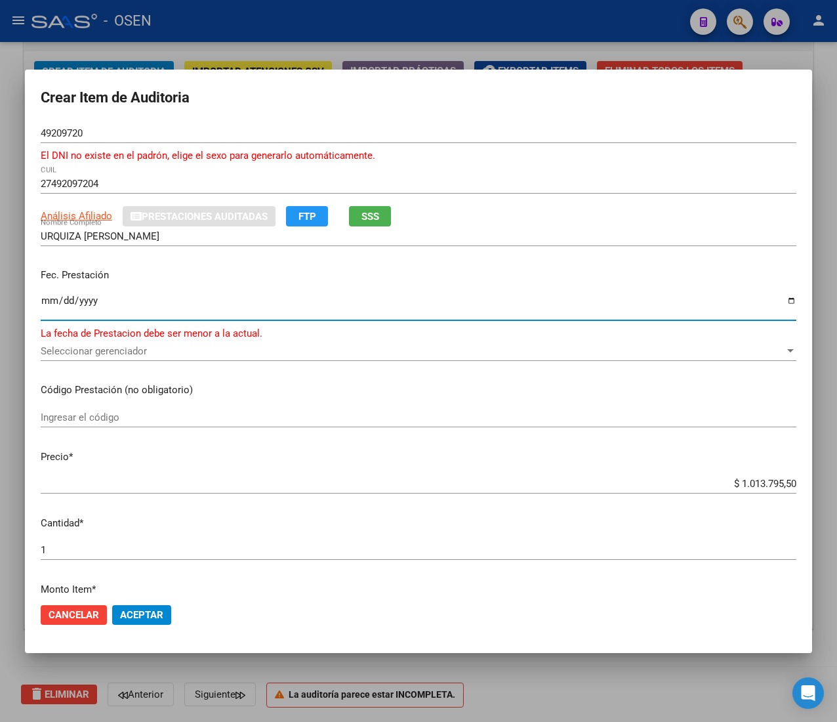
type input "0001-03-13"
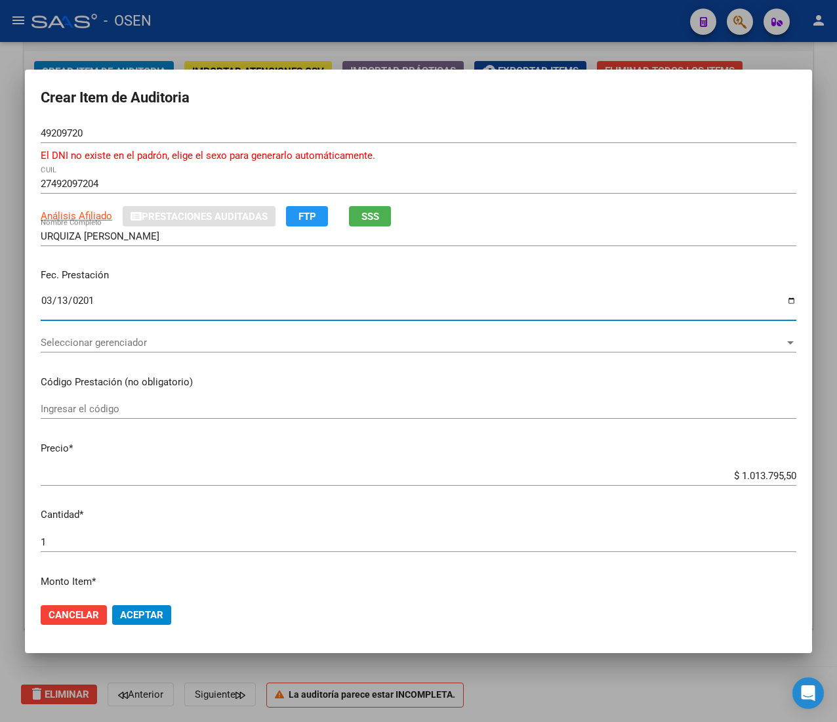
type input "[DATE]"
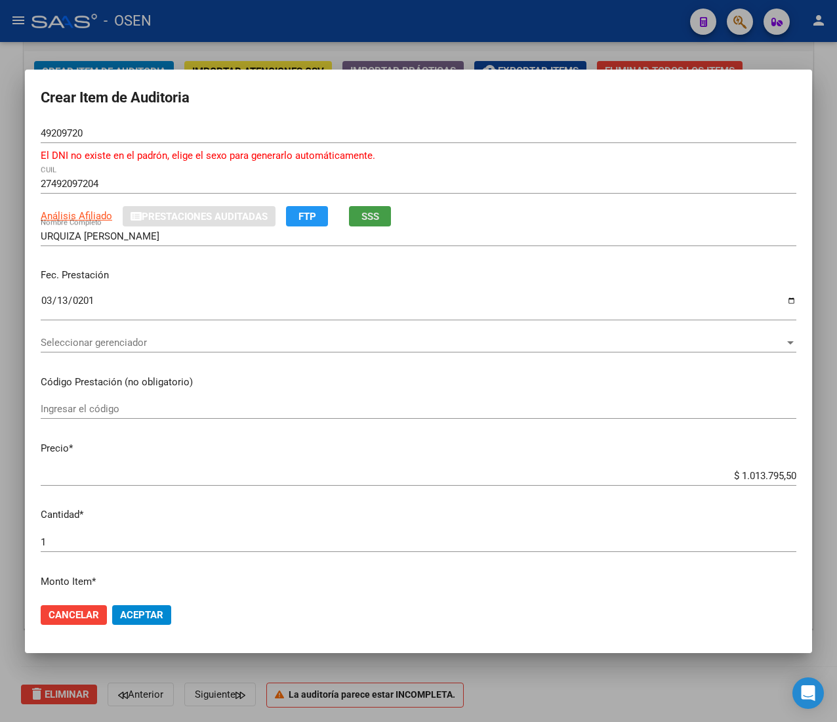
click at [378, 223] on button "SSS" at bounding box center [370, 216] width 42 height 20
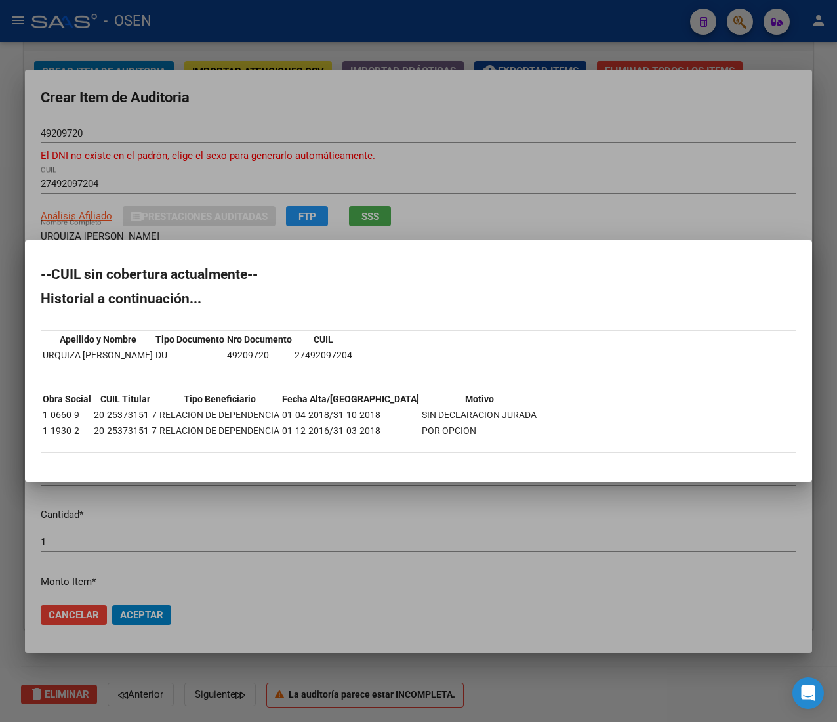
drag, startPoint x: 348, startPoint y: 413, endPoint x: 415, endPoint y: 419, distance: 67.8
click at [415, 419] on tr "1-0660-9 20-25373151-7 RELACION DE DEPENDENCIA 01-04-2018/31-10-2018 SIN DECLAR…" at bounding box center [289, 414] width 495 height 14
click at [422, 416] on td "SIN DECLARACION JURADA" at bounding box center [479, 414] width 116 height 14
click at [416, 115] on div at bounding box center [418, 361] width 837 height 722
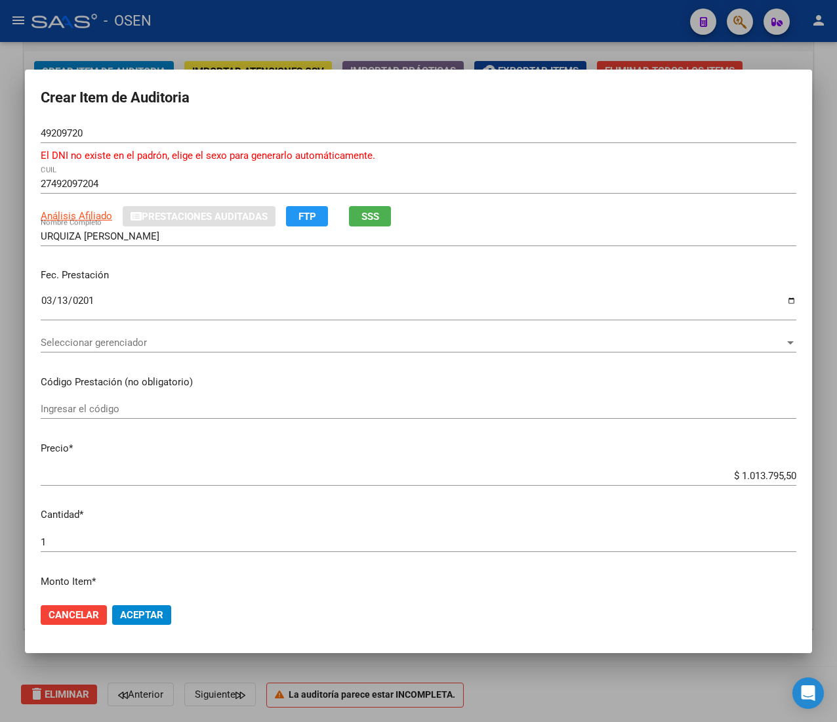
click at [748, 474] on input "$ 1.013.795,50" at bounding box center [419, 476] width 756 height 12
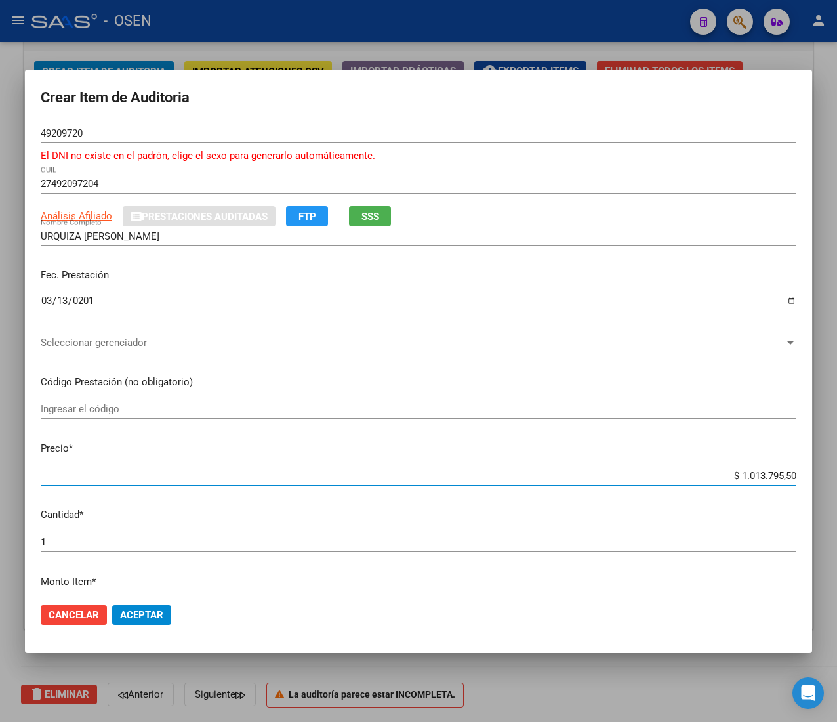
click at [748, 474] on input "$ 1.013.795,50" at bounding box center [419, 476] width 756 height 12
type input "$ 0,02"
type input "$ 0,26"
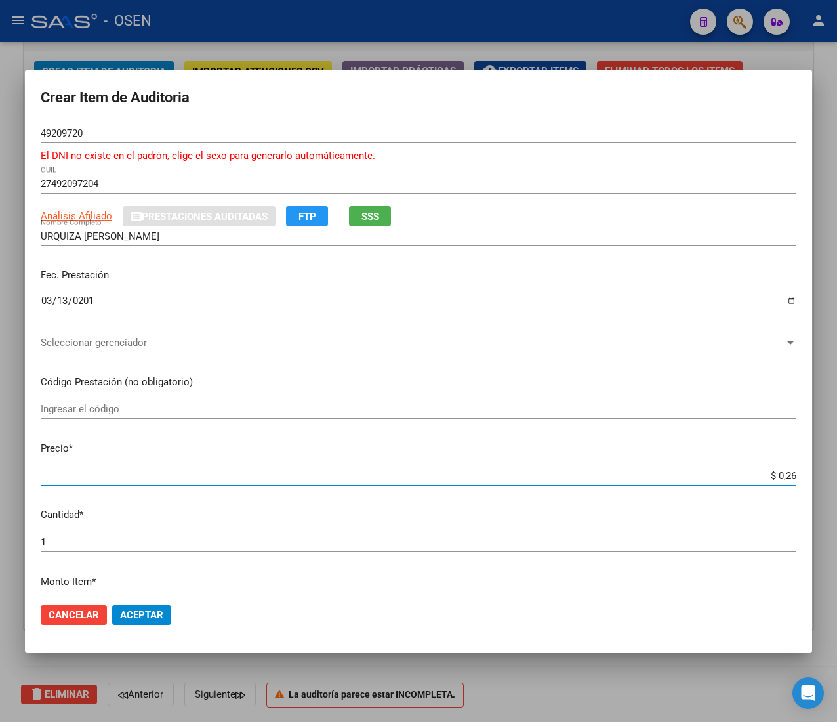
type input "$ 2,68"
type input "$ 26,80"
type input "$ 268,00"
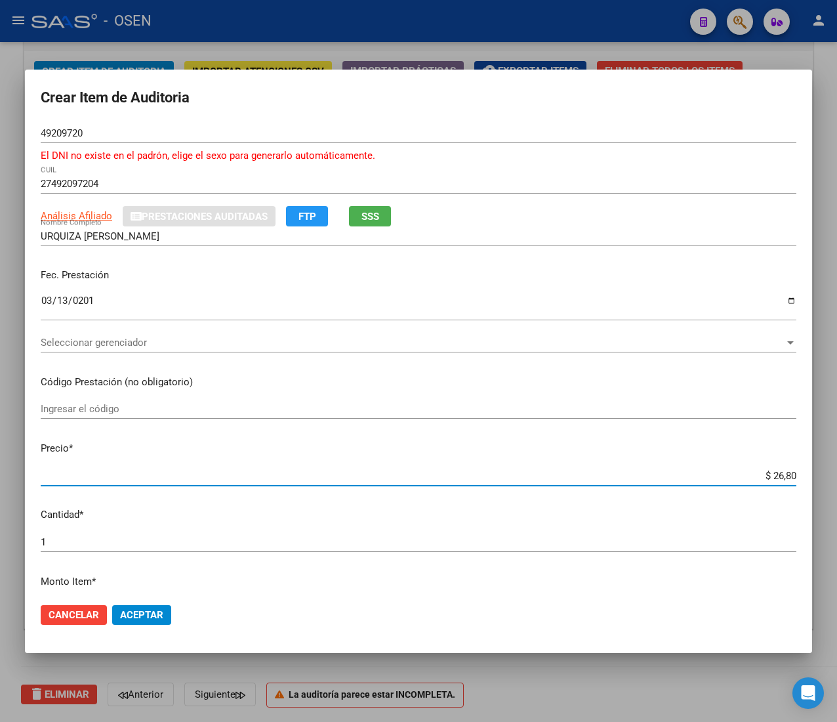
type input "$ 268,00"
click at [150, 597] on mat-dialog-actions "Cancelar Aceptar" at bounding box center [419, 614] width 756 height 45
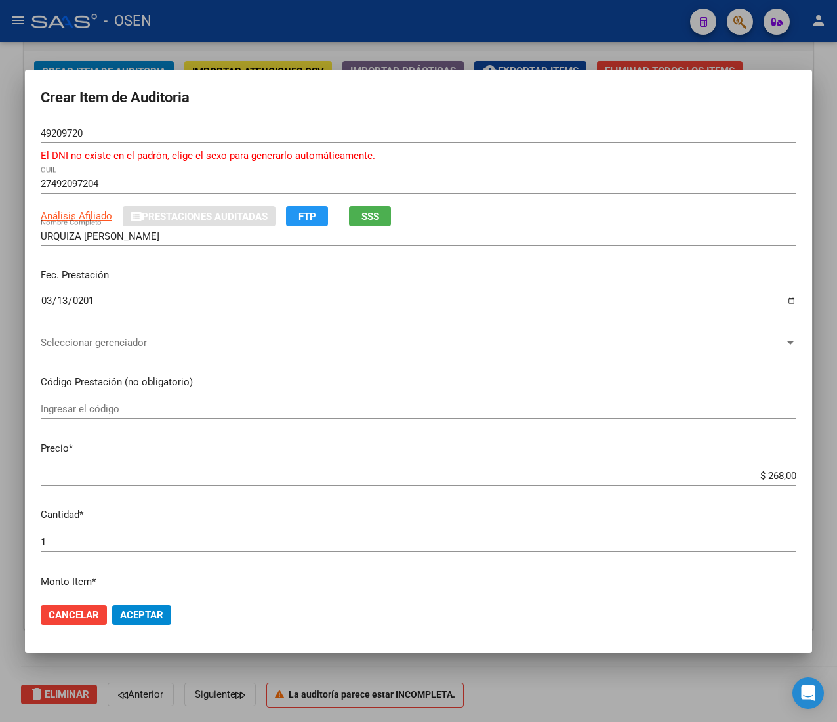
click at [148, 617] on span "Aceptar" at bounding box center [141, 615] width 43 height 12
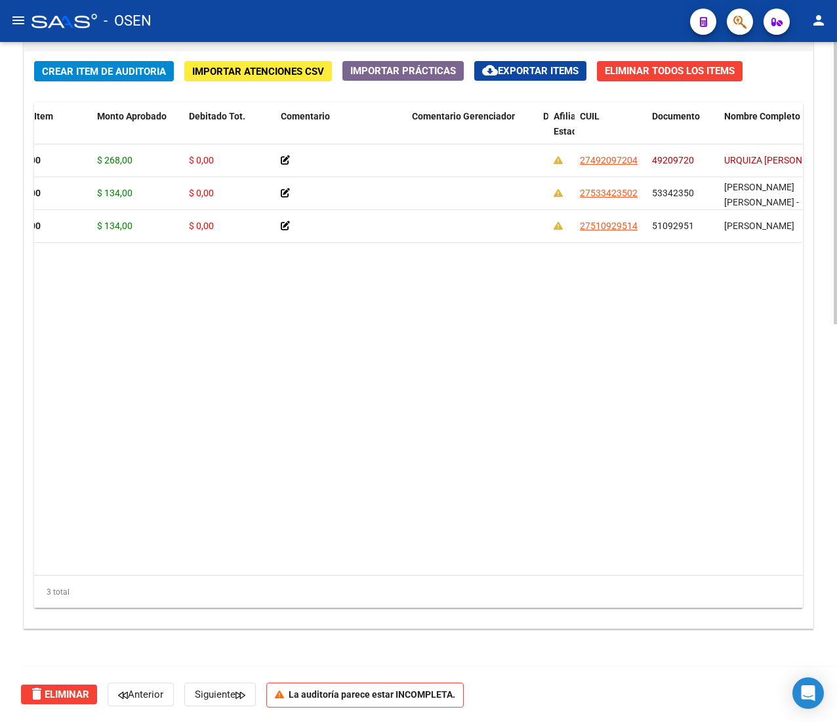
click at [564, 375] on datatable-body "159442 CUIDADO! SIN GERENCIADOR! $ 268,00 $ 268,00 $ 0,00 27492097204 49209720 …" at bounding box center [418, 359] width 768 height 430
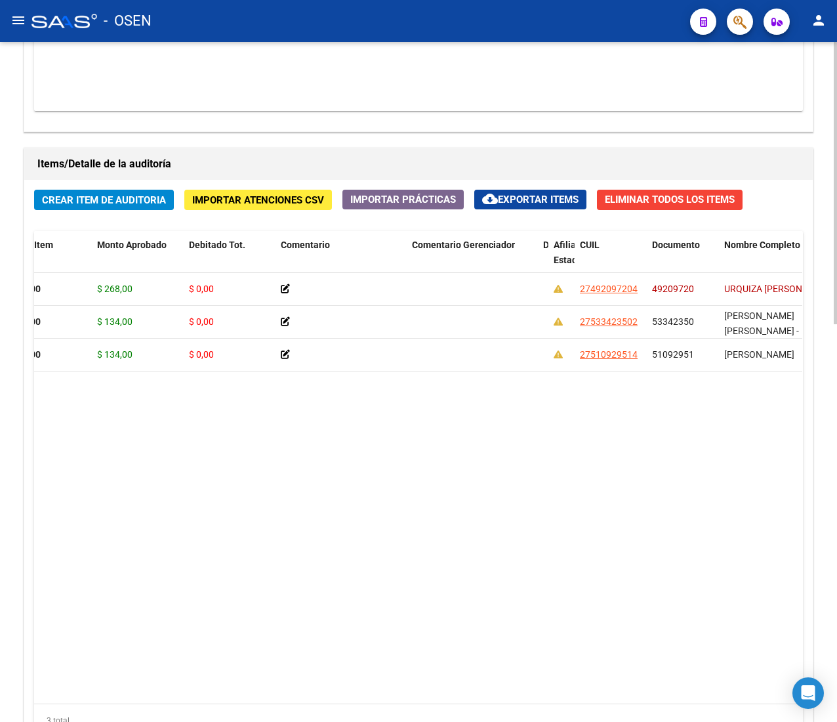
scroll to position [695, 0]
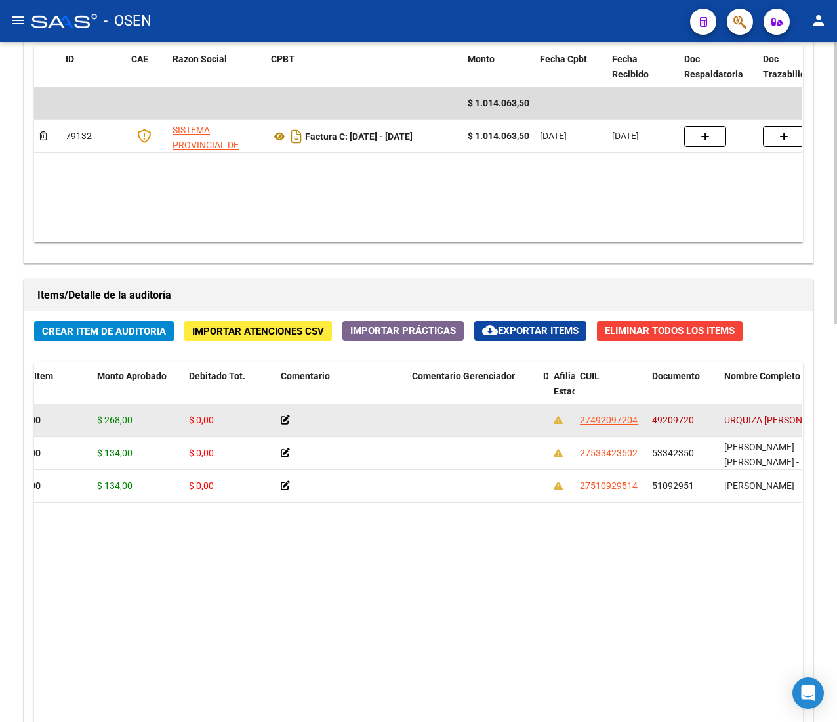
click at [669, 430] on datatable-body-cell "49209720" at bounding box center [683, 420] width 72 height 32
click at [670, 422] on span "49209720" at bounding box center [673, 420] width 42 height 10
copy span "49209720"
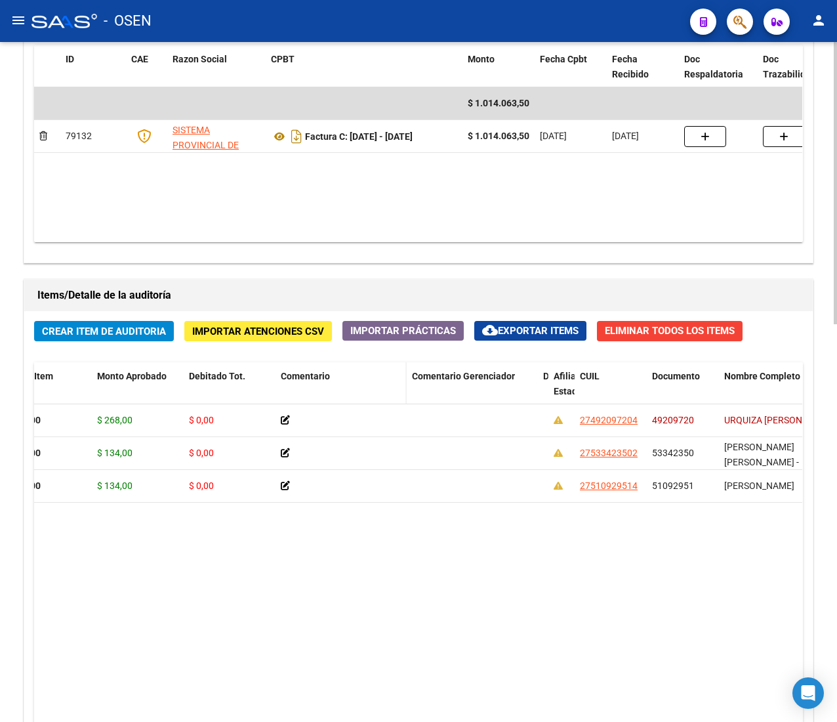
scroll to position [827, 0]
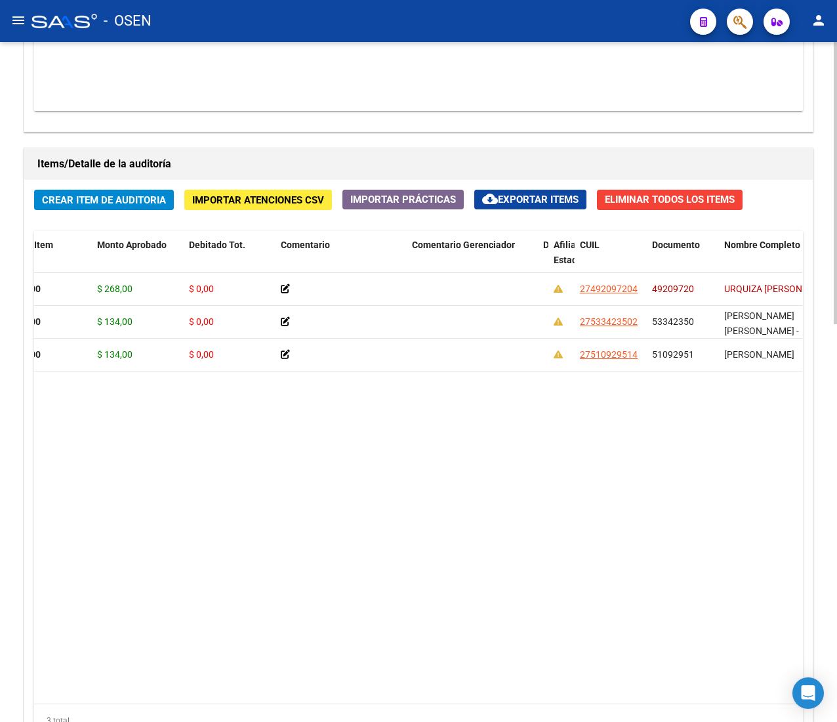
click at [108, 205] on span "Crear Item de Auditoria" at bounding box center [104, 200] width 124 height 12
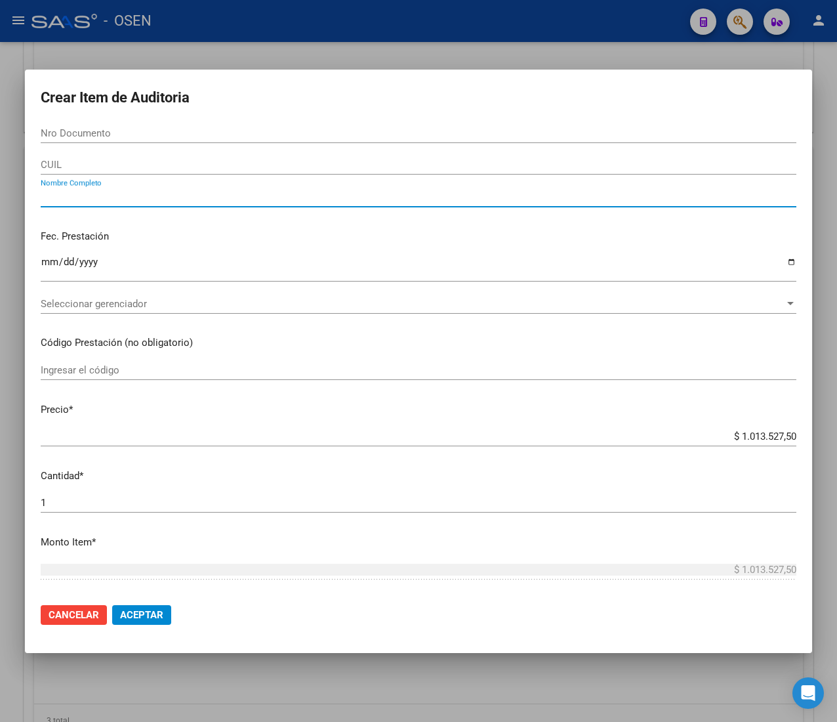
click at [442, 196] on input "Nombre Completo" at bounding box center [419, 197] width 756 height 12
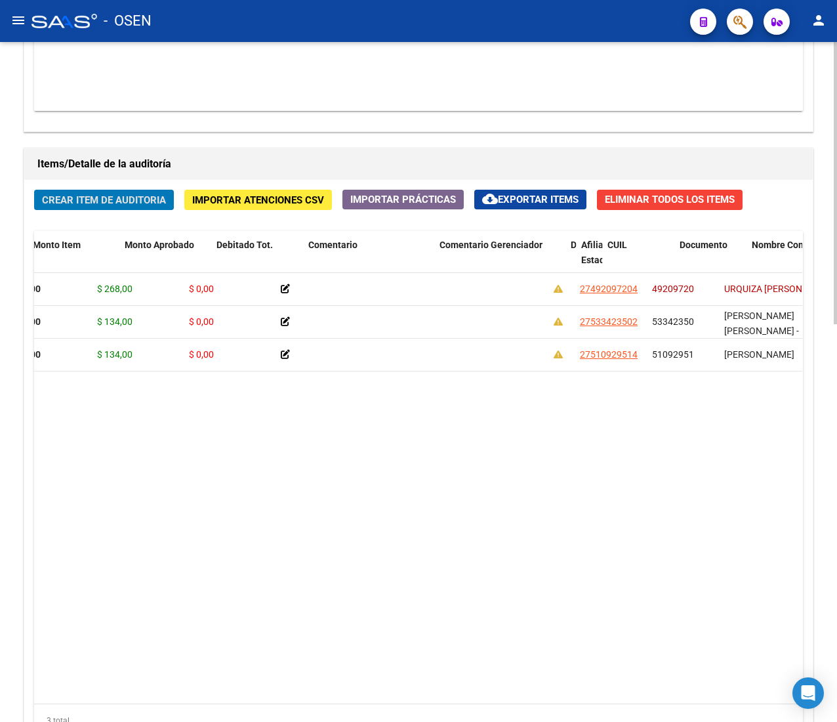
scroll to position [0, 0]
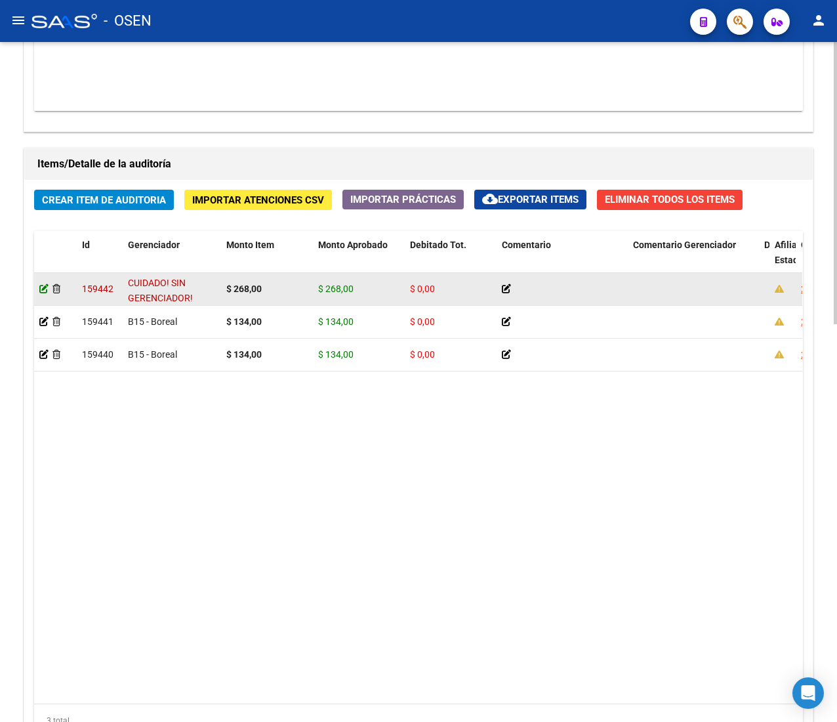
click at [41, 293] on icon at bounding box center [43, 288] width 9 height 9
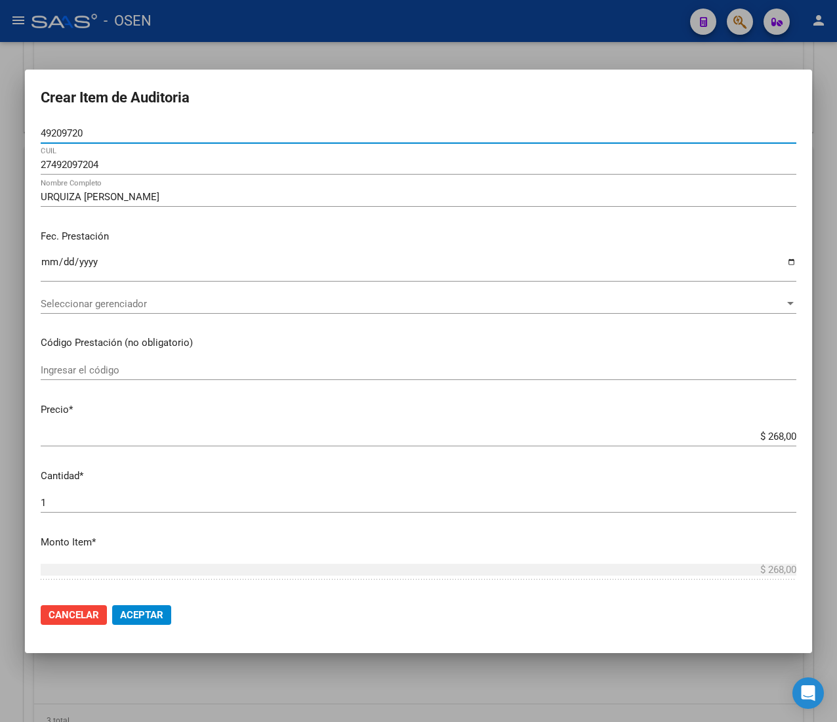
click at [762, 441] on input "$ 268,00" at bounding box center [419, 436] width 756 height 12
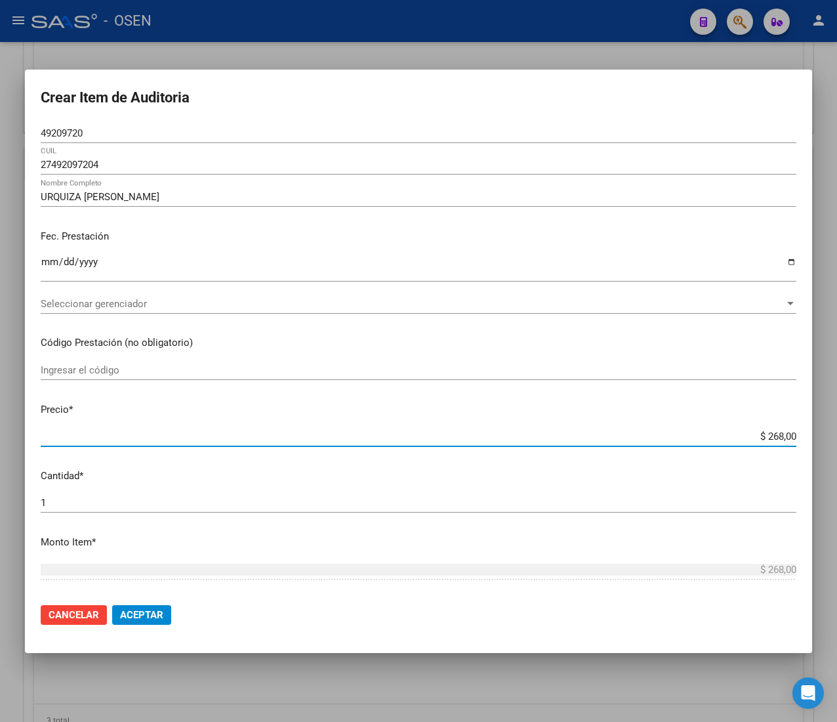
click at [762, 441] on input "$ 268,00" at bounding box center [419, 436] width 756 height 12
type input "$ 0,01"
type input "$ 0,16"
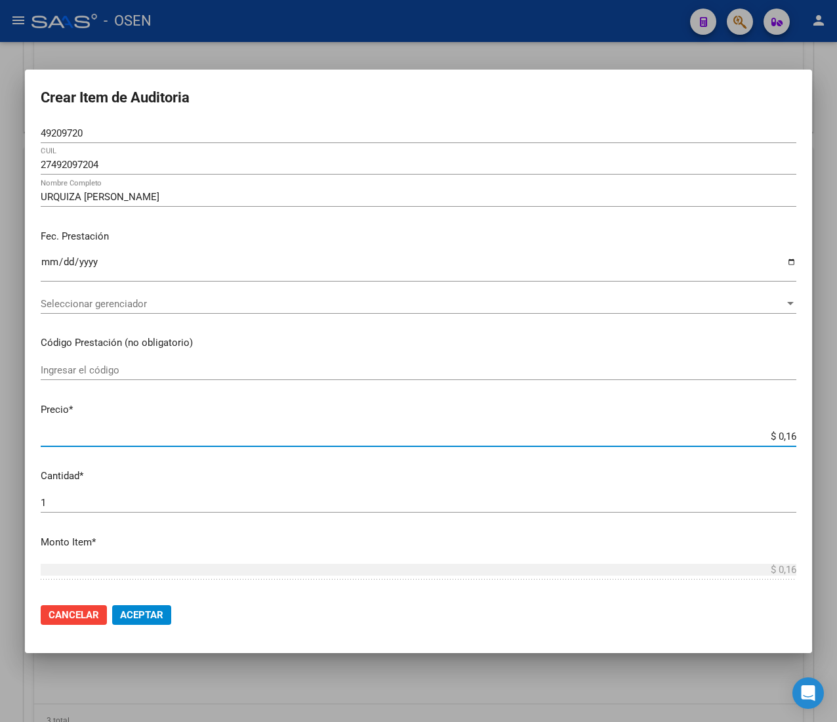
type input "$ 1,64"
type input "$ 16,40"
type input "$ 164,00"
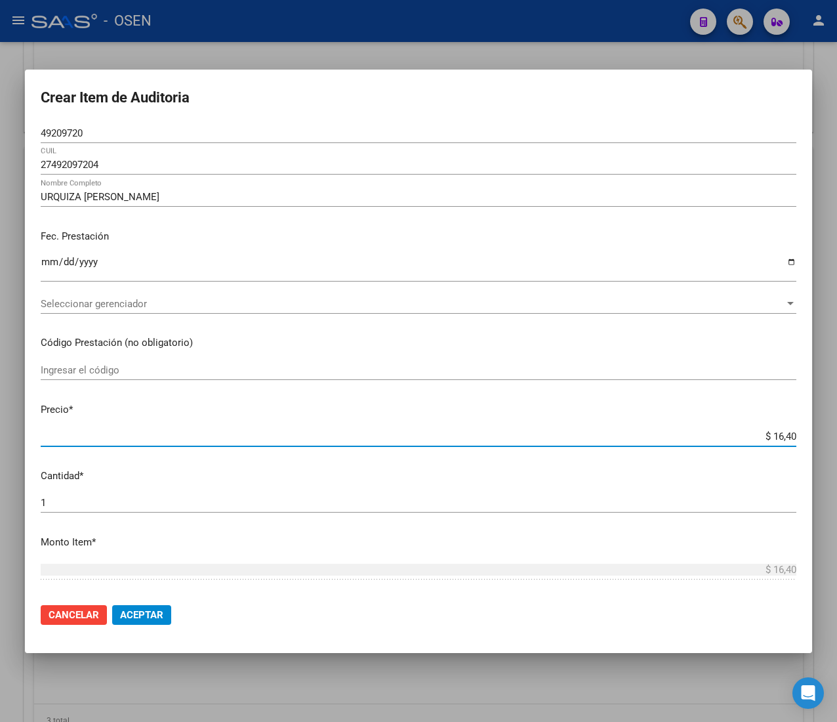
type input "$ 164,00"
click at [765, 434] on input "$ 164,00" at bounding box center [419, 436] width 756 height 12
type input "$ 16,00"
type input "$ 1,00"
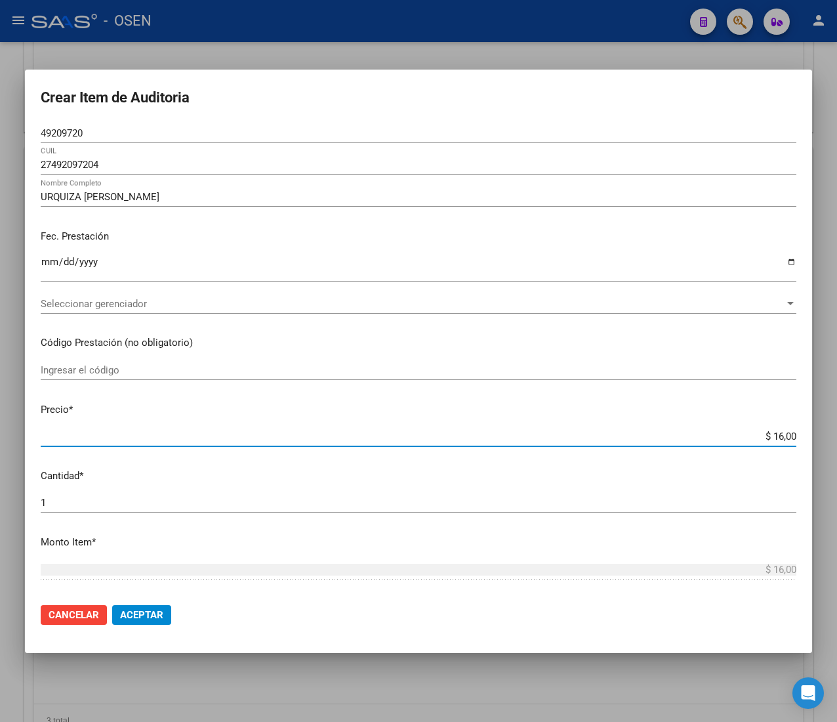
type input "$ 1,00"
type input "$ 13,00"
type input "$ 134,00"
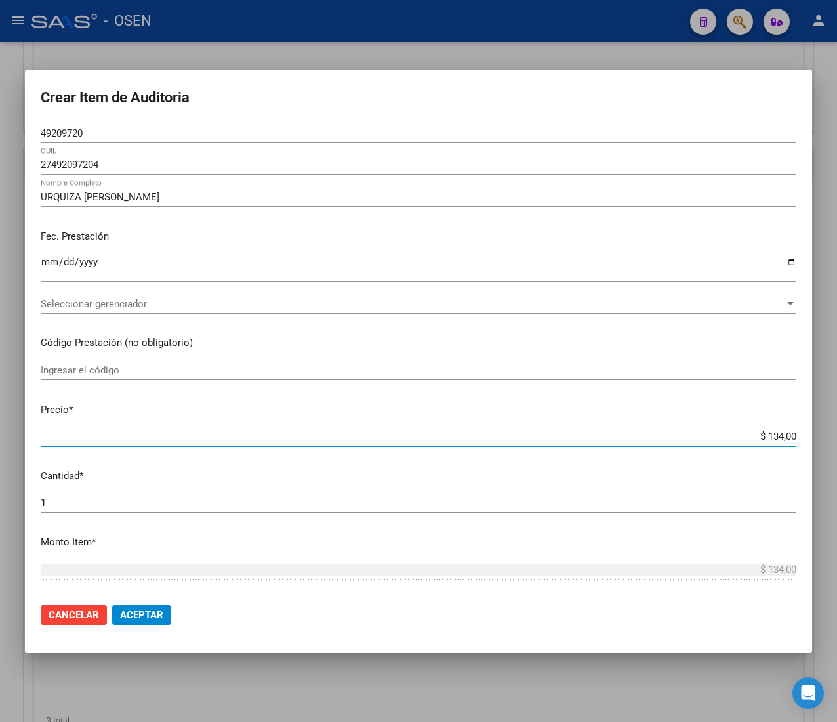
click at [124, 611] on span "Aceptar" at bounding box center [141, 615] width 43 height 12
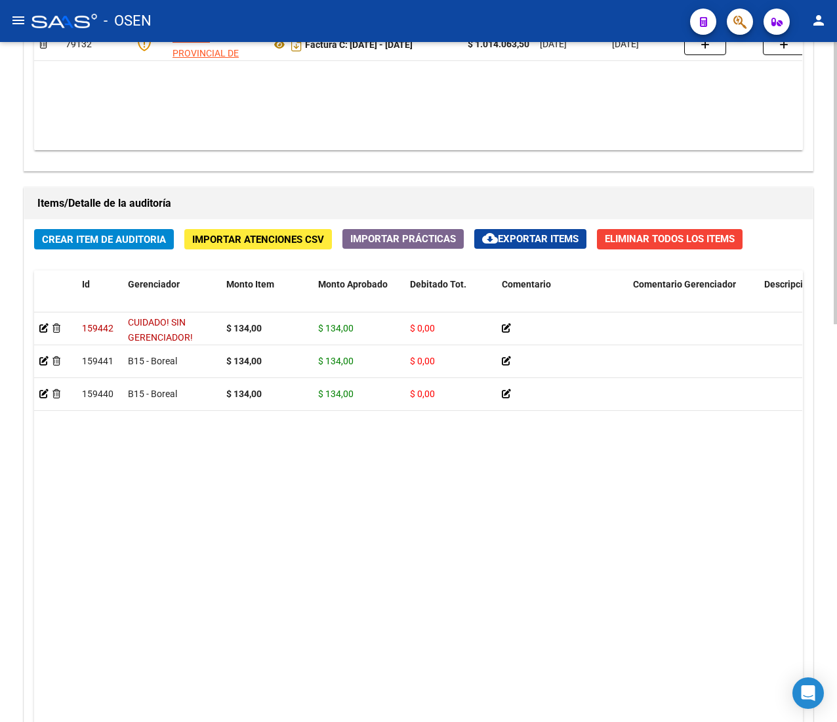
scroll to position [918, 0]
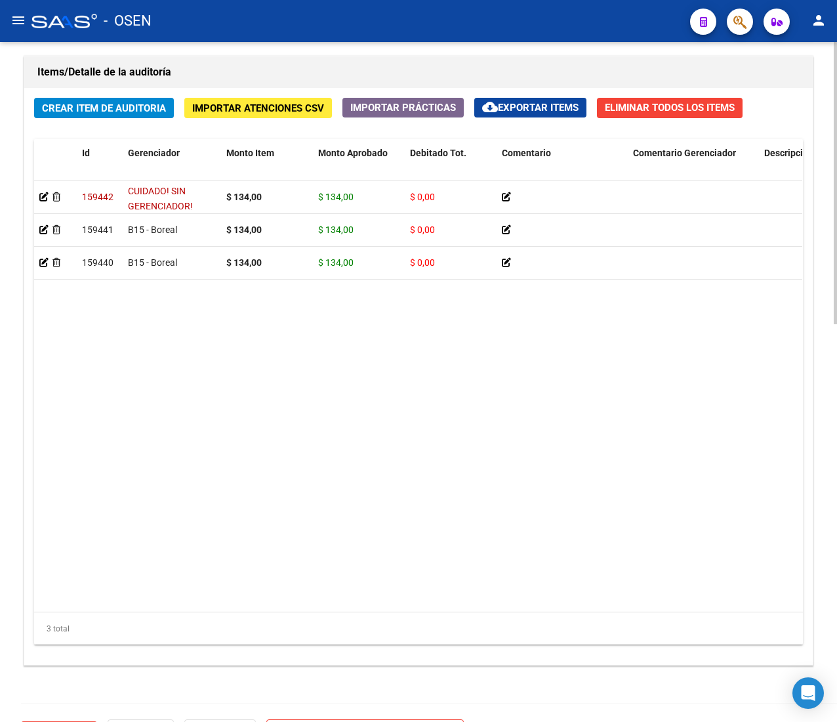
click at [114, 109] on span "Crear Item de Auditoria" at bounding box center [104, 108] width 124 height 12
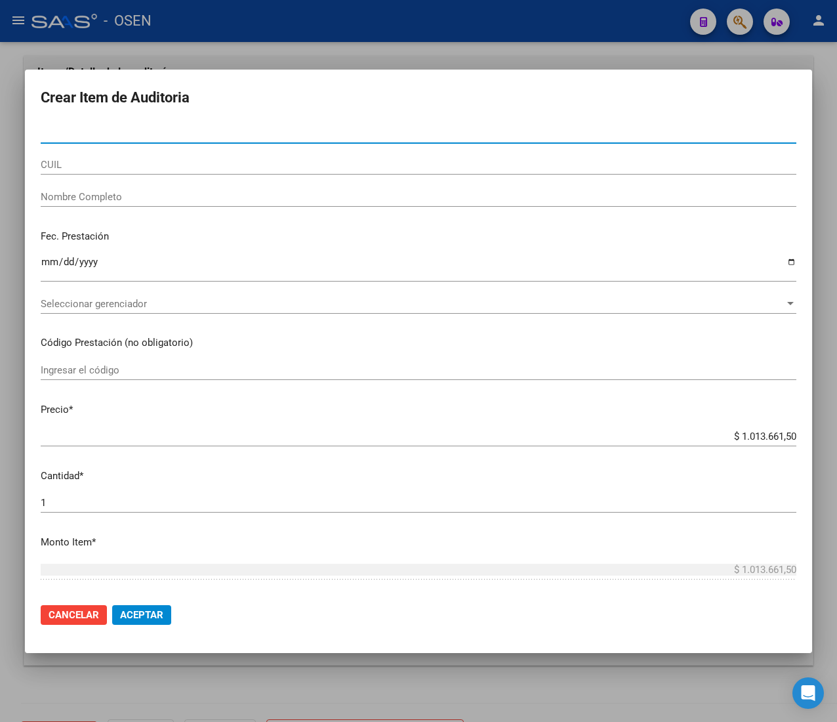
click at [146, 161] on input "CUIL" at bounding box center [419, 165] width 756 height 12
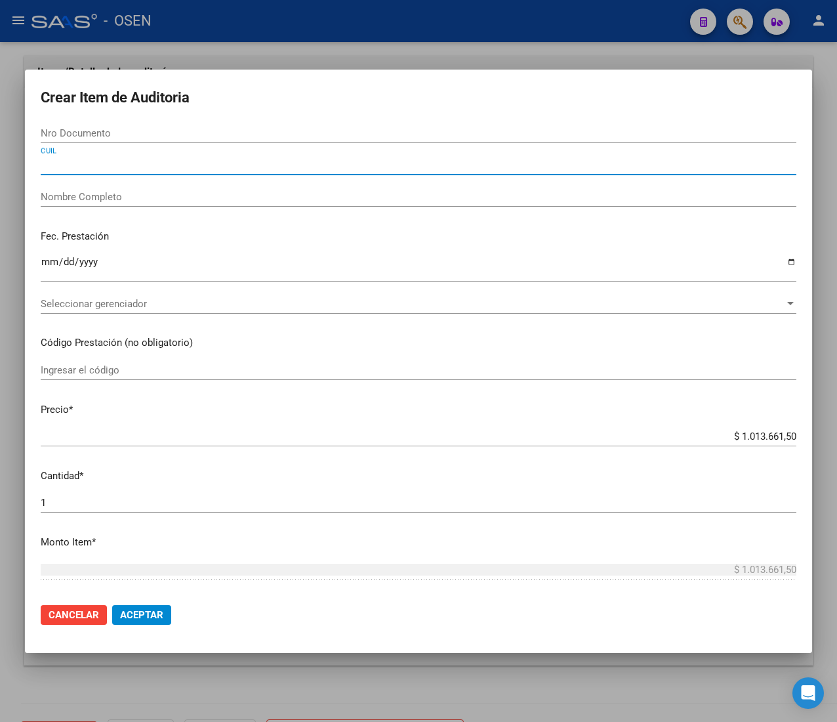
paste input "27527334506"
type input "27527334506"
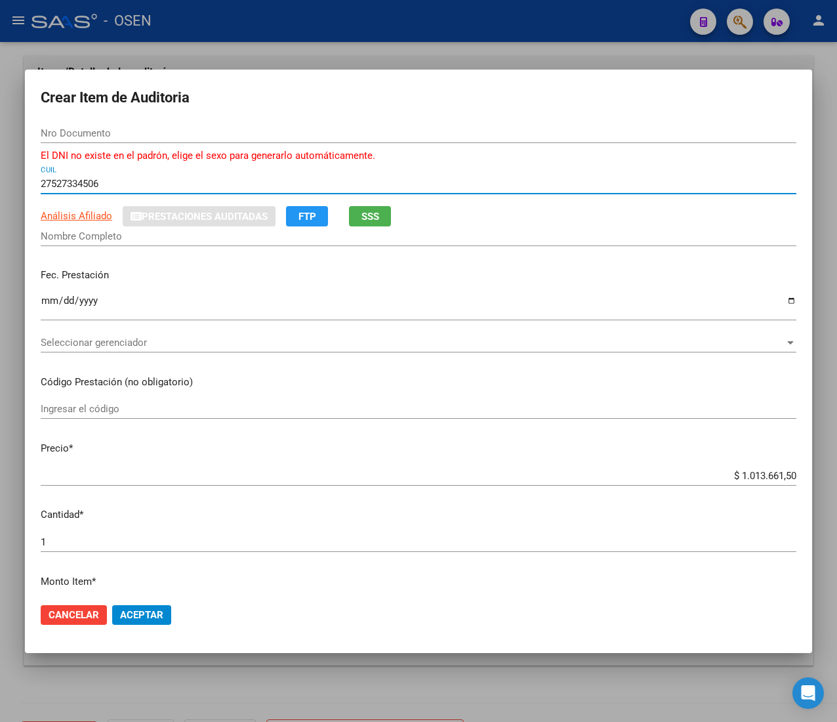
type input "52733450"
type input "[PERSON_NAME]"
type input "27527334506"
click at [46, 301] on input "Ingresar la fecha" at bounding box center [419, 305] width 756 height 21
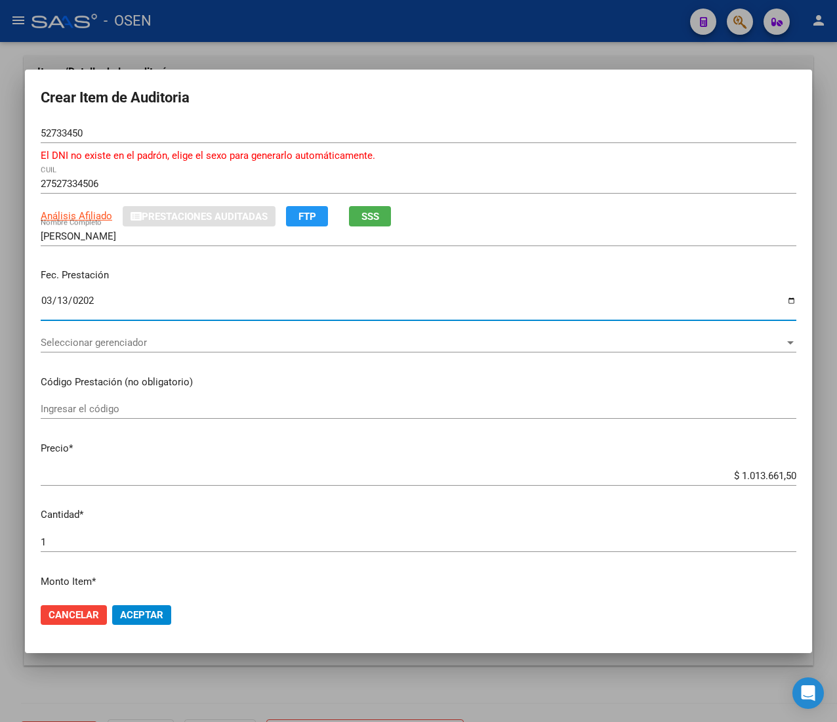
type input "[DATE]"
click at [389, 222] on button "SSS" at bounding box center [370, 216] width 42 height 20
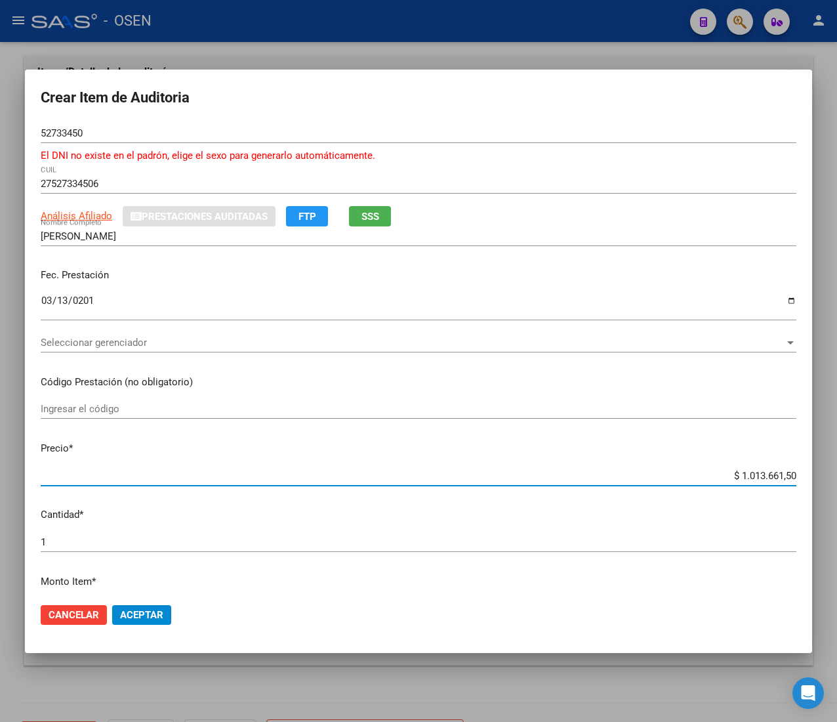
click at [754, 474] on input "$ 1.013.661,50" at bounding box center [419, 476] width 756 height 12
type input "$ 0,01"
type input "$ 0,13"
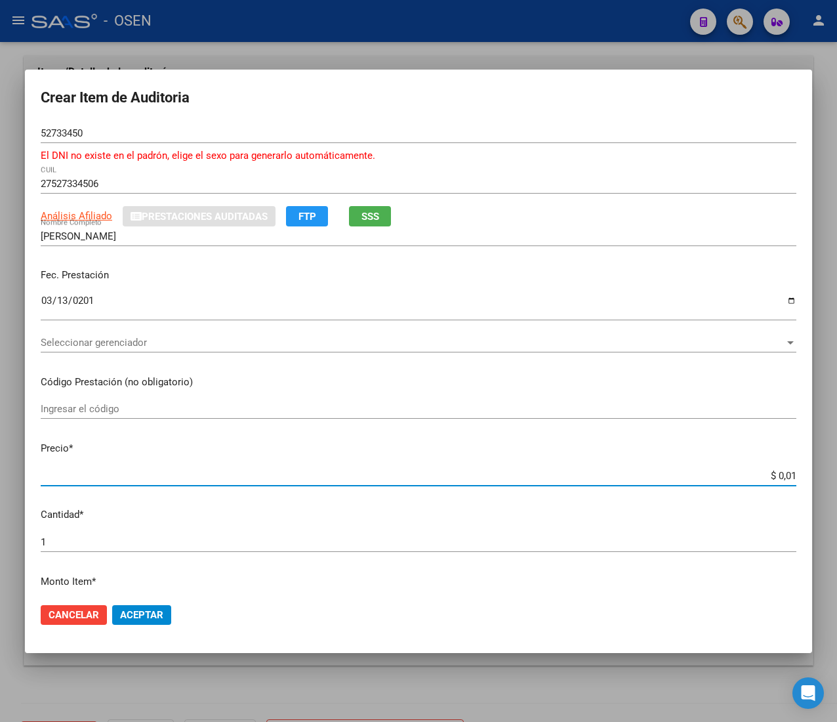
type input "$ 0,13"
type input "$ 1,34"
type input "$ 13,40"
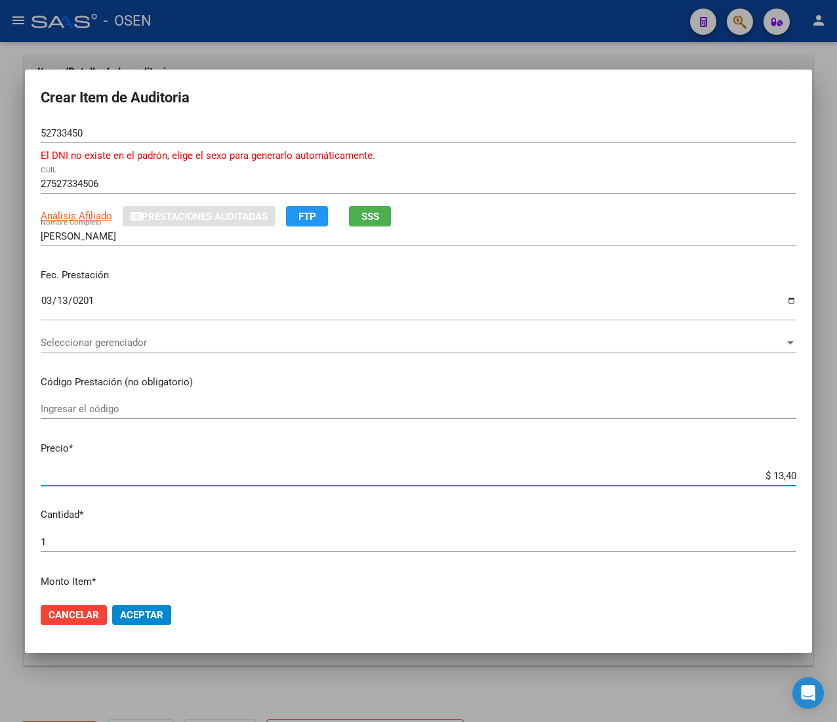
type input "$ 134,00"
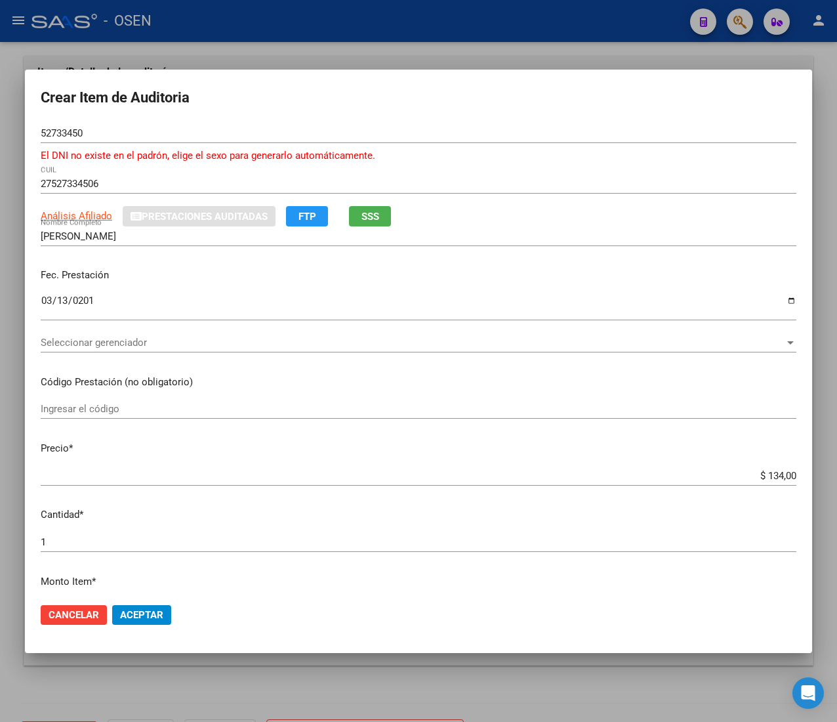
click at [71, 131] on input "52733450" at bounding box center [419, 133] width 756 height 12
click at [135, 611] on span "Aceptar" at bounding box center [141, 615] width 43 height 12
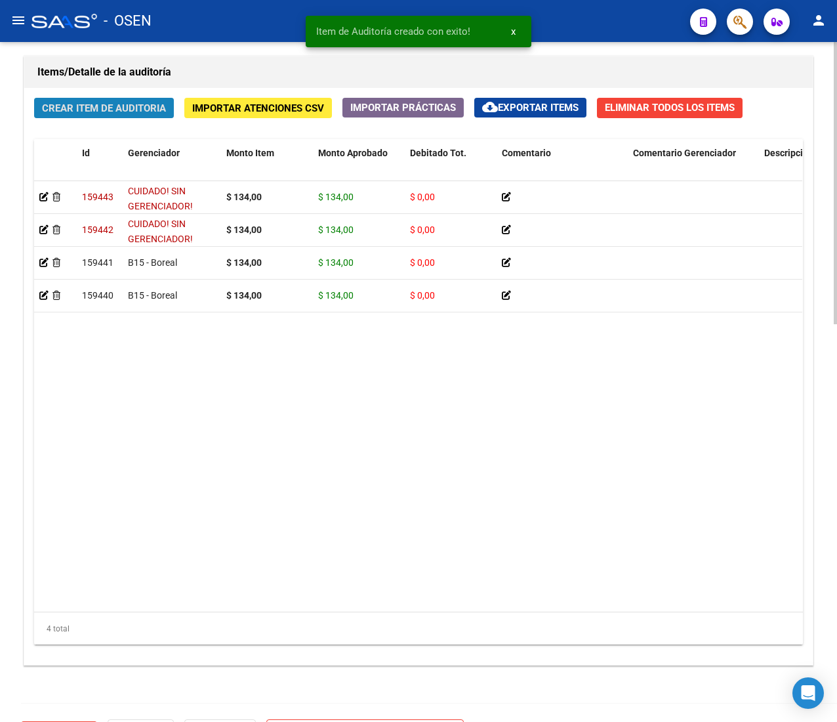
click at [119, 104] on span "Crear Item de Auditoria" at bounding box center [104, 108] width 124 height 12
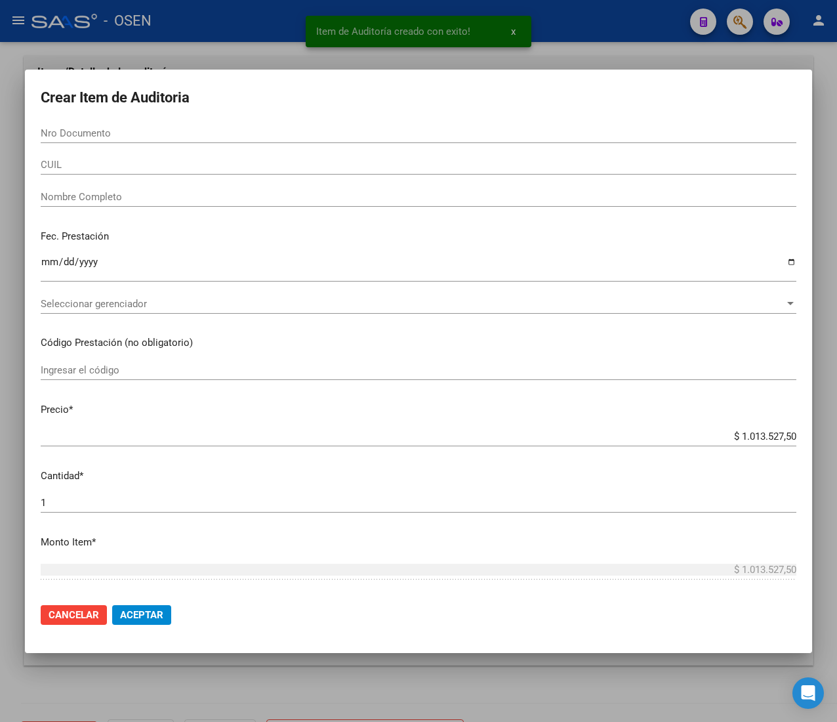
click at [80, 167] on input "CUIL" at bounding box center [419, 165] width 756 height 12
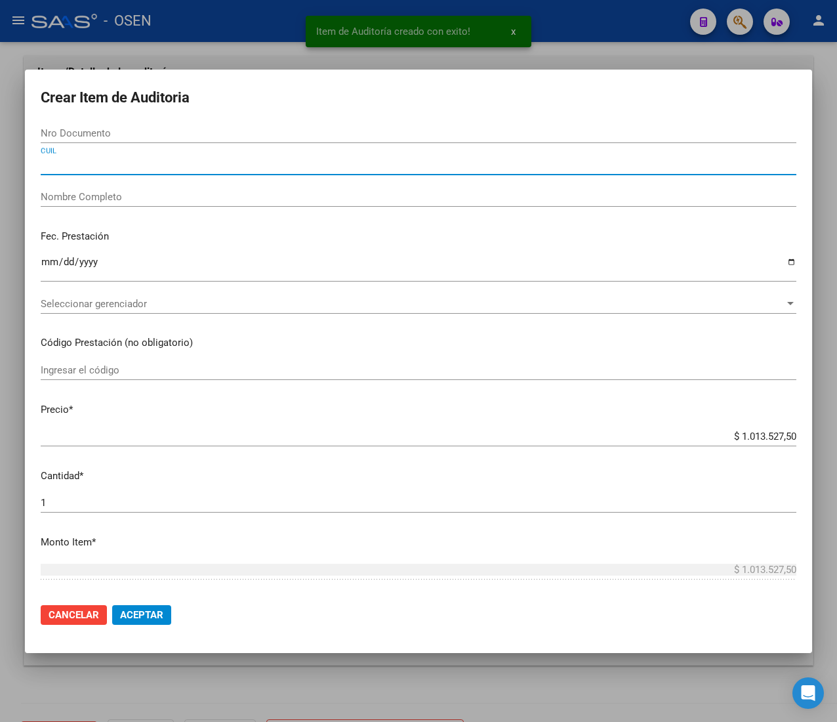
paste input "27508333639"
type input "27508333639"
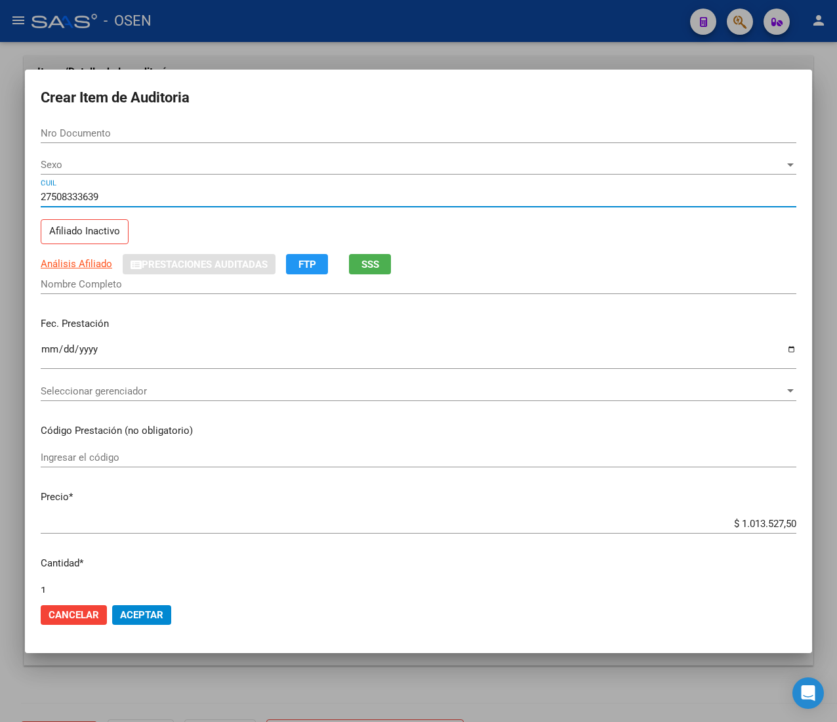
type input "50833363"
type input "[PERSON_NAME] DEL [PERSON_NAME] -"
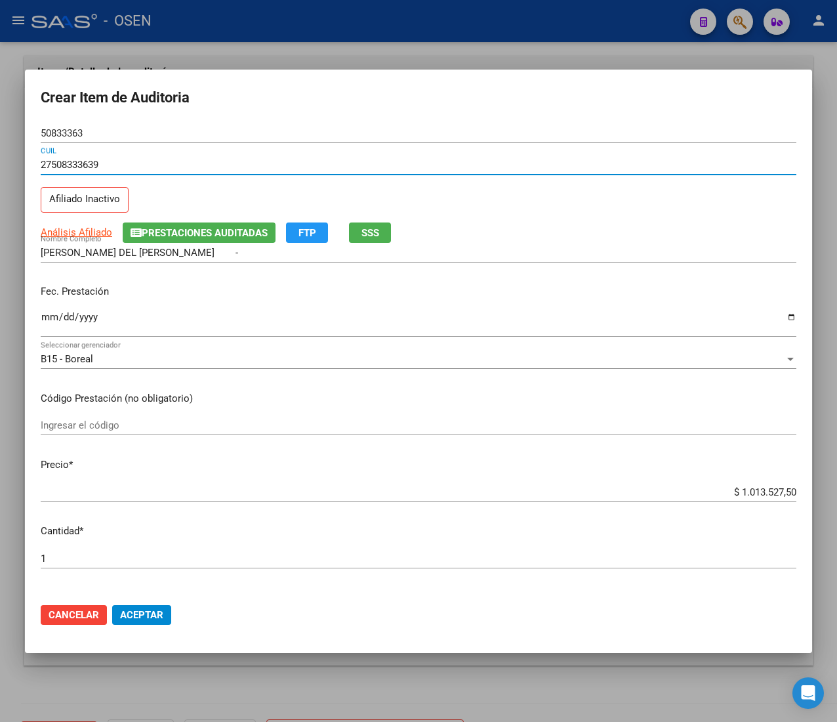
type input "27508333639"
click at [47, 321] on input "Ingresar la fecha" at bounding box center [419, 322] width 756 height 21
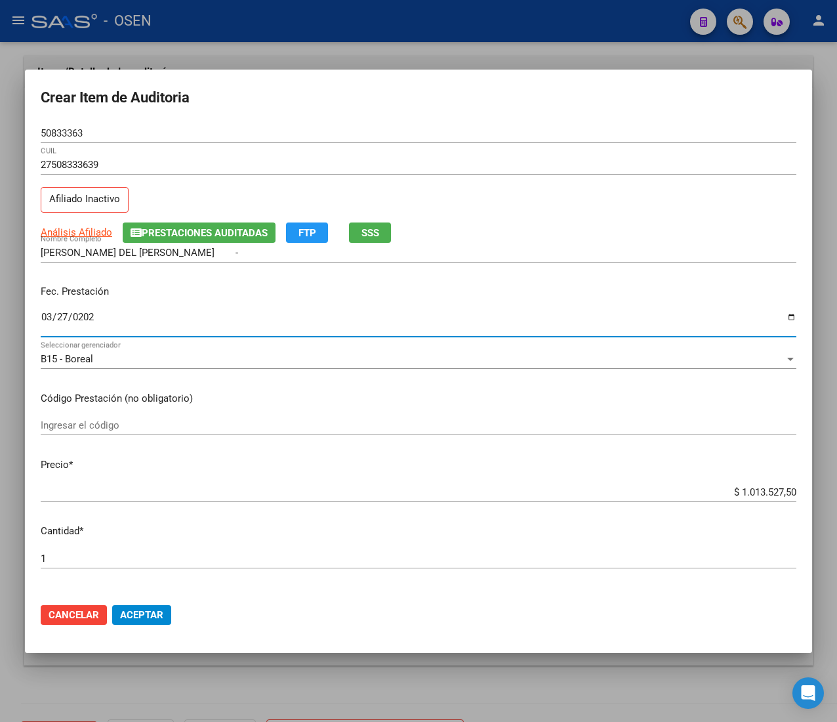
type input "[DATE]"
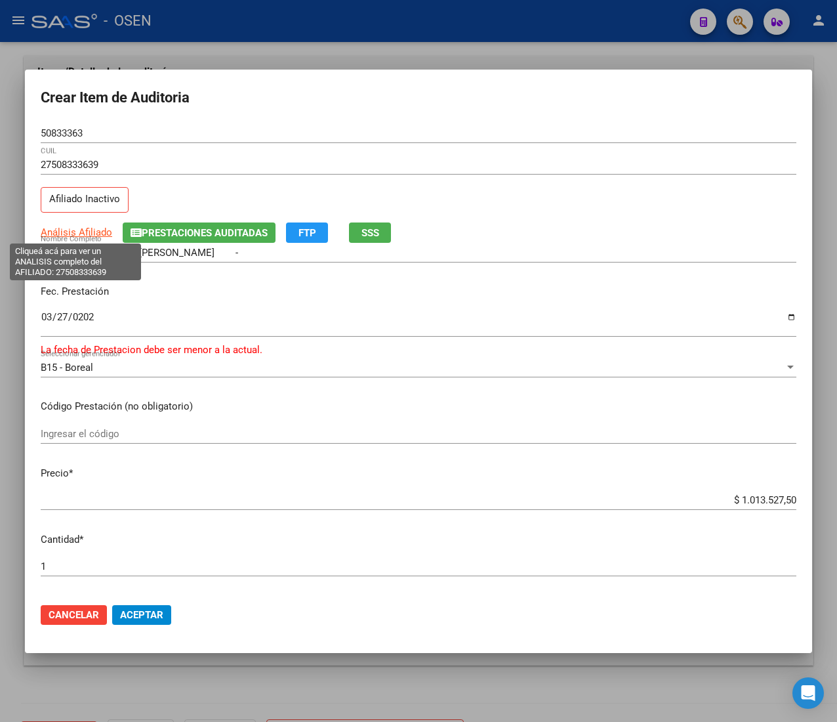
click at [83, 230] on span "Análisis Afiliado" at bounding box center [77, 232] width 72 height 12
type textarea "27508333639"
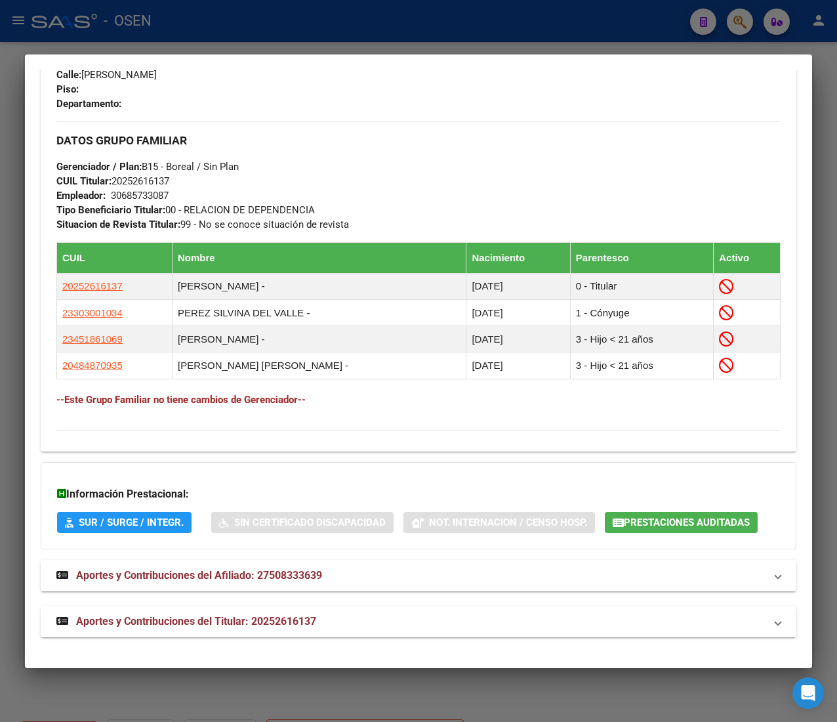
scroll to position [720, 0]
click at [312, 613] on strong "Aportes y Contribuciones del Titular: 20252616137" at bounding box center [186, 621] width 260 height 16
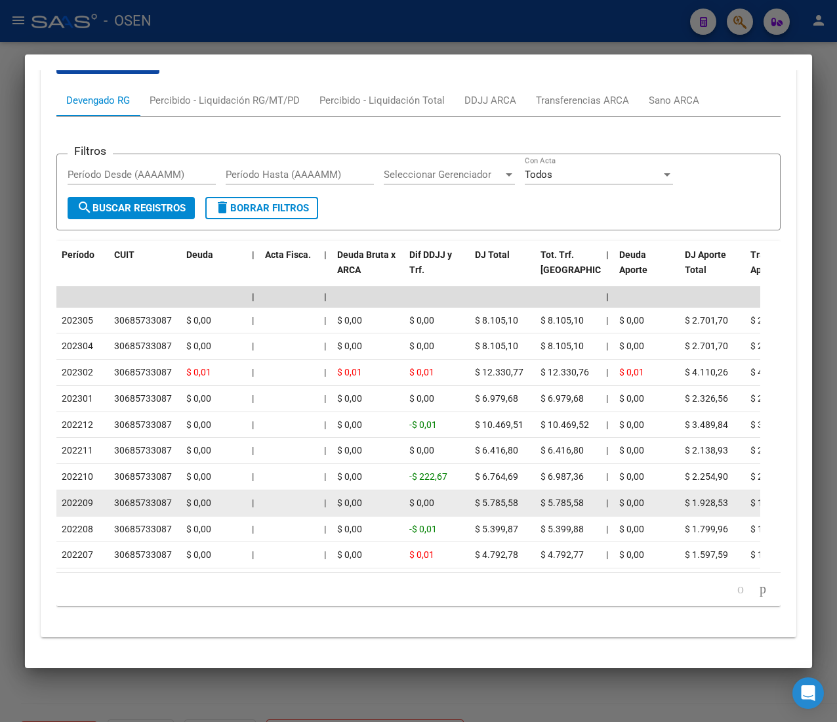
scroll to position [1368, 0]
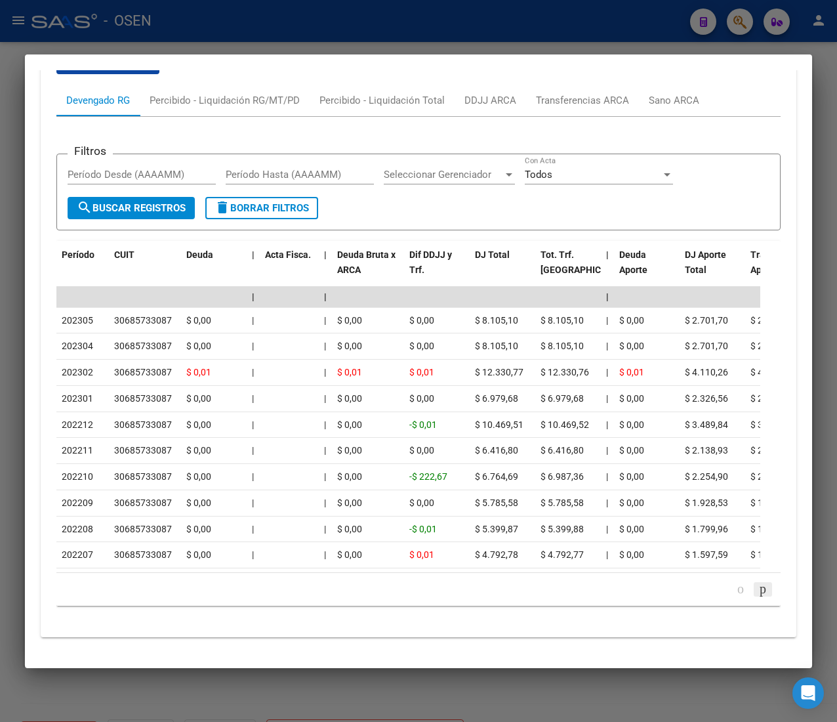
click at [752, 595] on li at bounding box center [763, 589] width 22 height 22
click at [758, 587] on icon "go to next page" at bounding box center [763, 589] width 10 height 16
click at [758, 590] on icon "go to next page" at bounding box center [763, 589] width 10 height 16
click at [758, 592] on icon "go to next page" at bounding box center [763, 589] width 10 height 16
click at [758, 593] on icon "go to next page" at bounding box center [763, 589] width 10 height 16
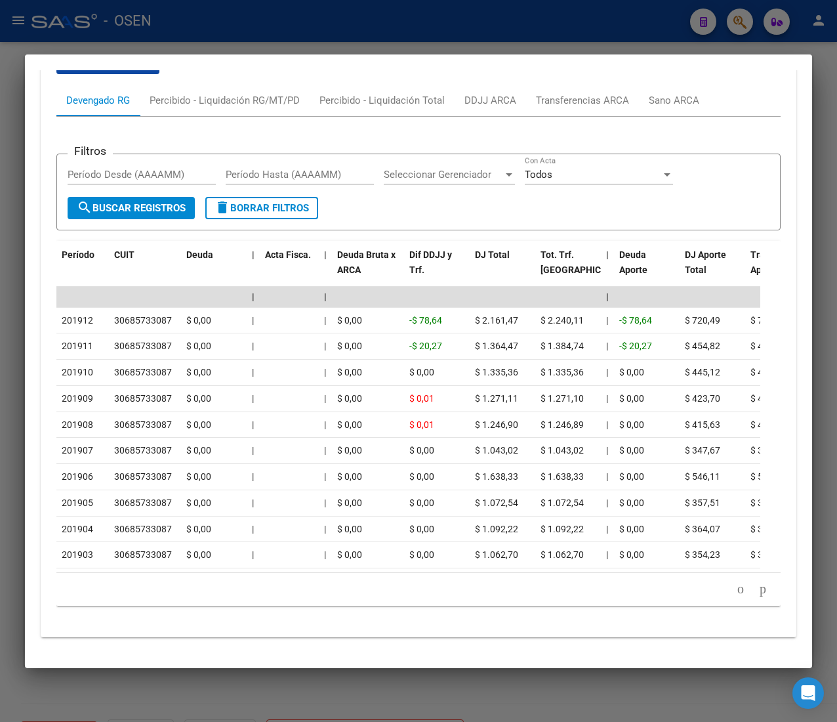
click at [569, 41] on div at bounding box center [418, 361] width 837 height 722
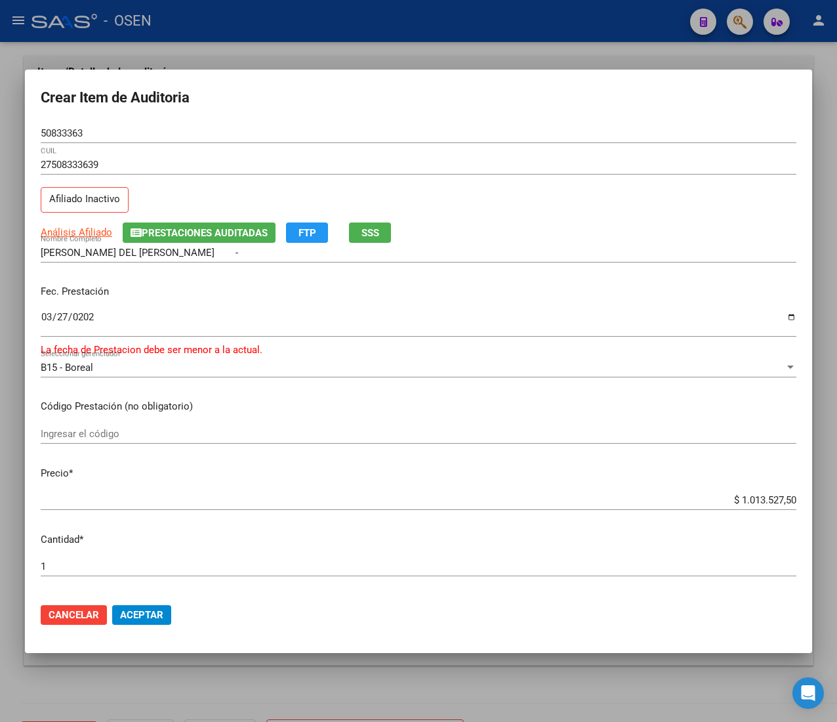
click at [748, 499] on input "$ 1.013.527,50" at bounding box center [419, 500] width 756 height 12
type input "$ 0,09"
type input "$ 0,96"
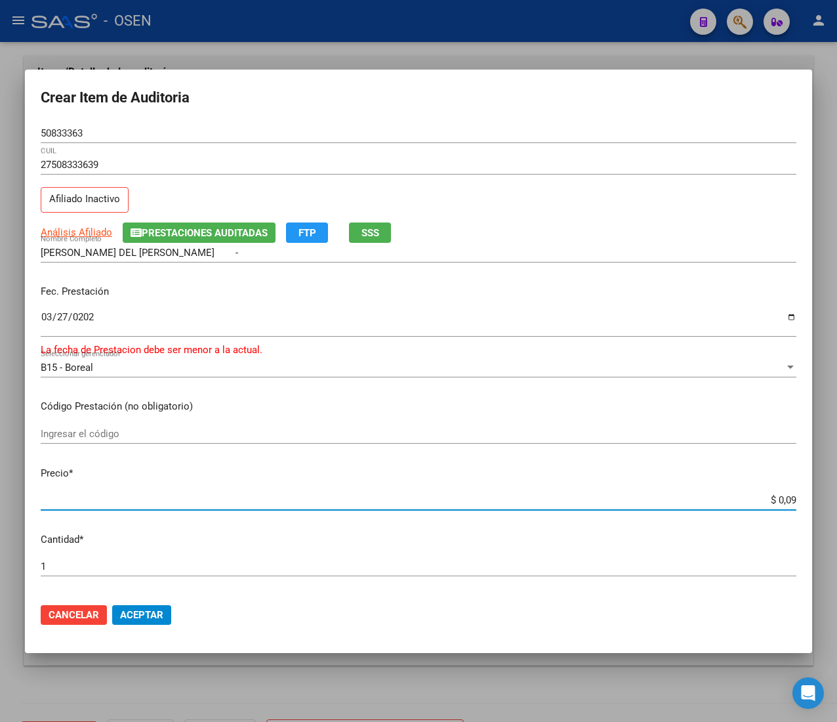
type input "$ 0,96"
type input "$ 9,60"
type input "$ 96,00"
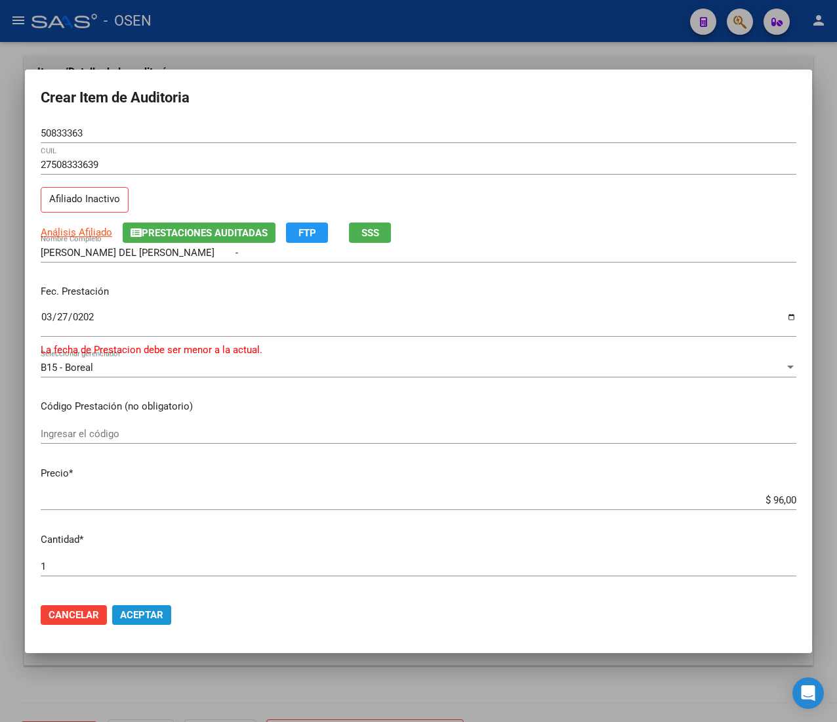
click at [158, 614] on span "Aceptar" at bounding box center [141, 615] width 43 height 12
click at [85, 317] on input "[DATE]" at bounding box center [419, 322] width 756 height 21
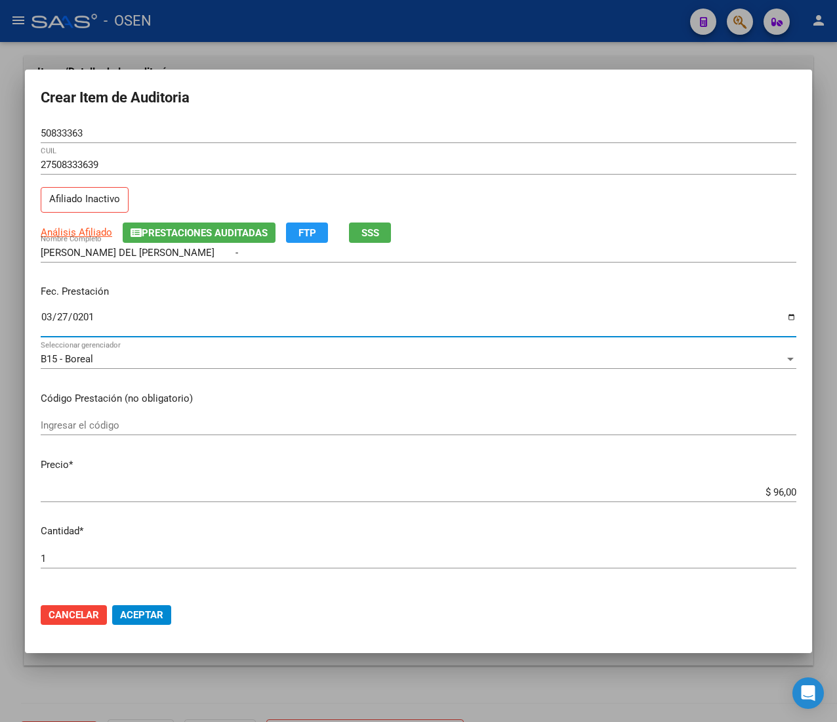
type input "[DATE]"
click at [148, 614] on span "Aceptar" at bounding box center [141, 615] width 43 height 12
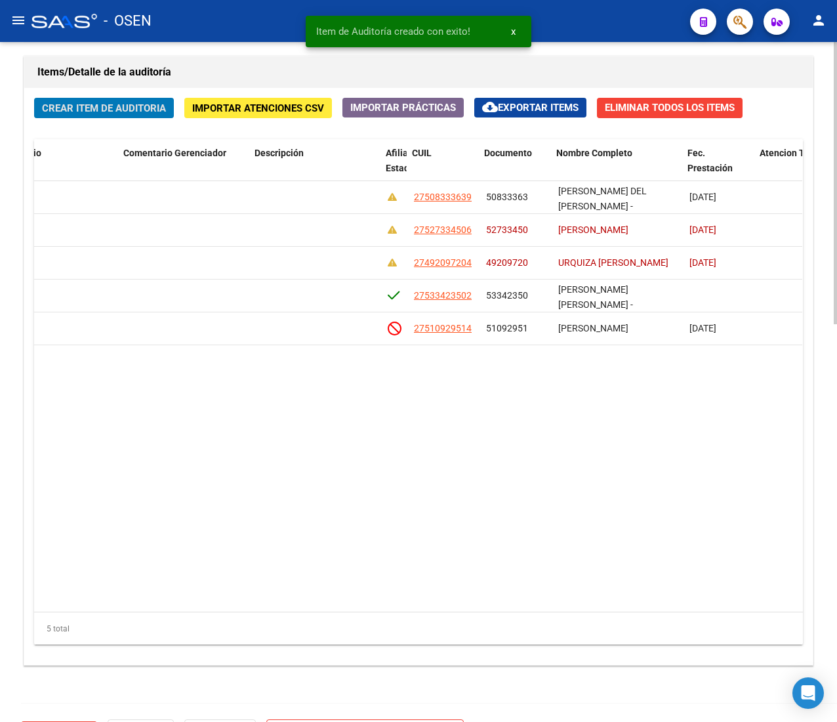
scroll to position [0, 510]
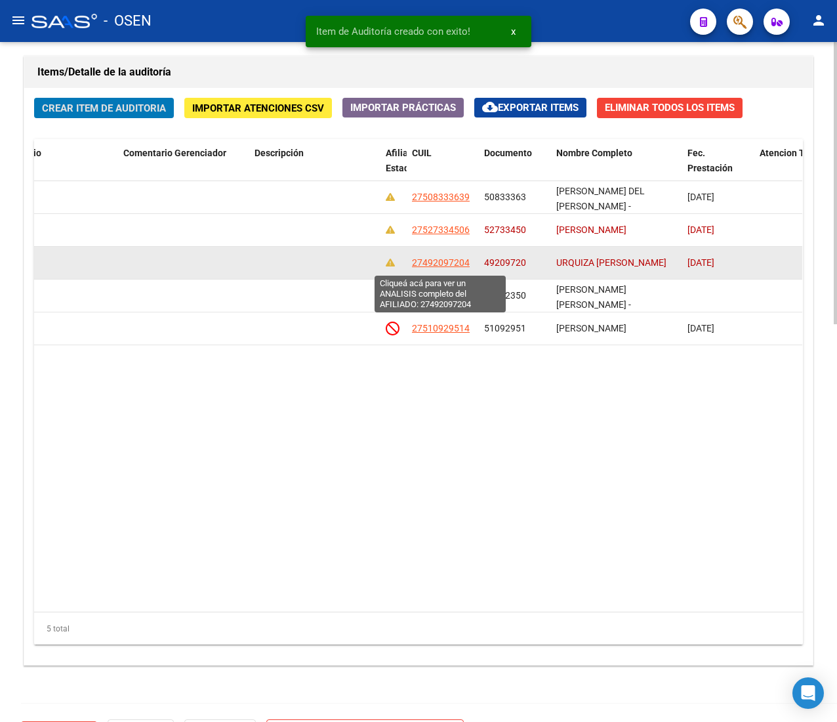
click at [436, 265] on span "27492097204" at bounding box center [441, 262] width 58 height 10
type textarea "27492097204"
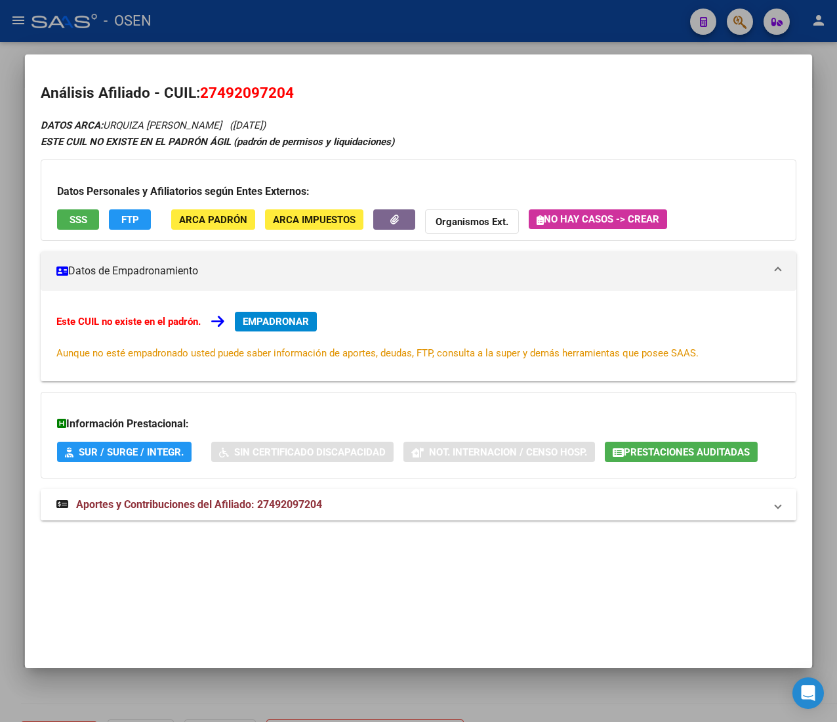
click at [322, 505] on span "Aportes y Contribuciones del Afiliado: 27492097204" at bounding box center [199, 504] width 246 height 12
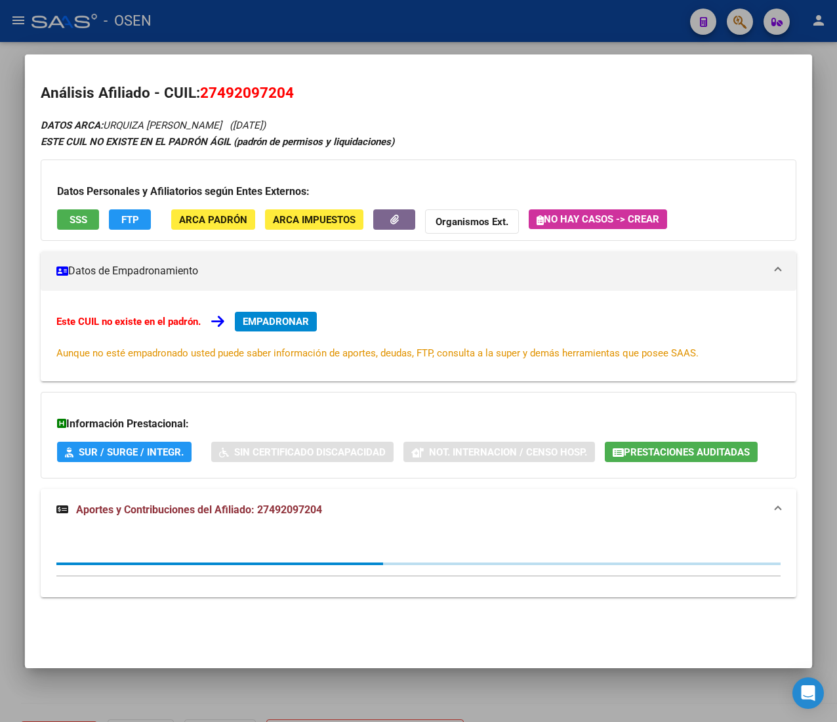
click at [670, 448] on span "Prestaciones Auditadas" at bounding box center [687, 452] width 126 height 12
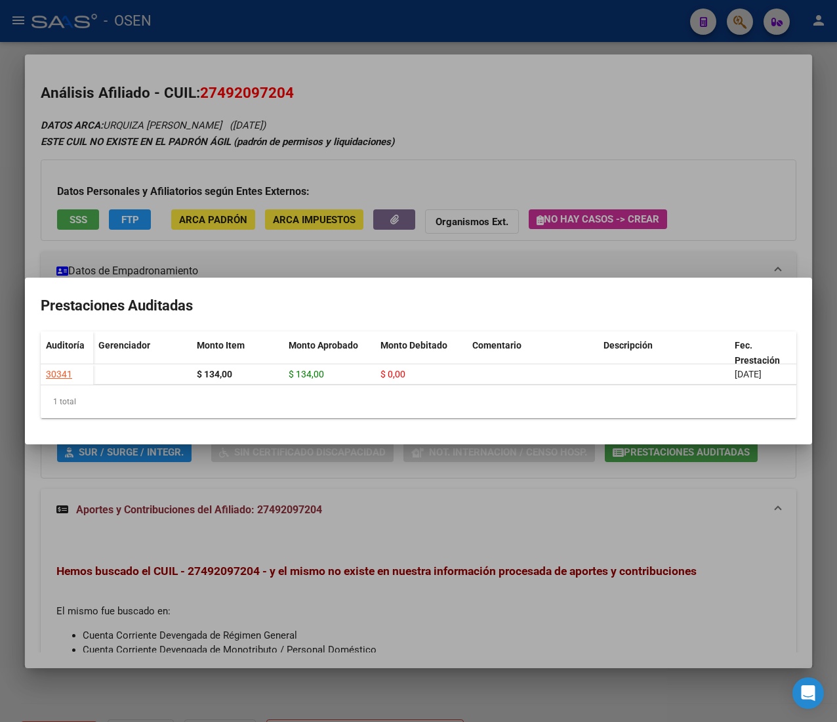
click at [392, 127] on div at bounding box center [418, 361] width 837 height 722
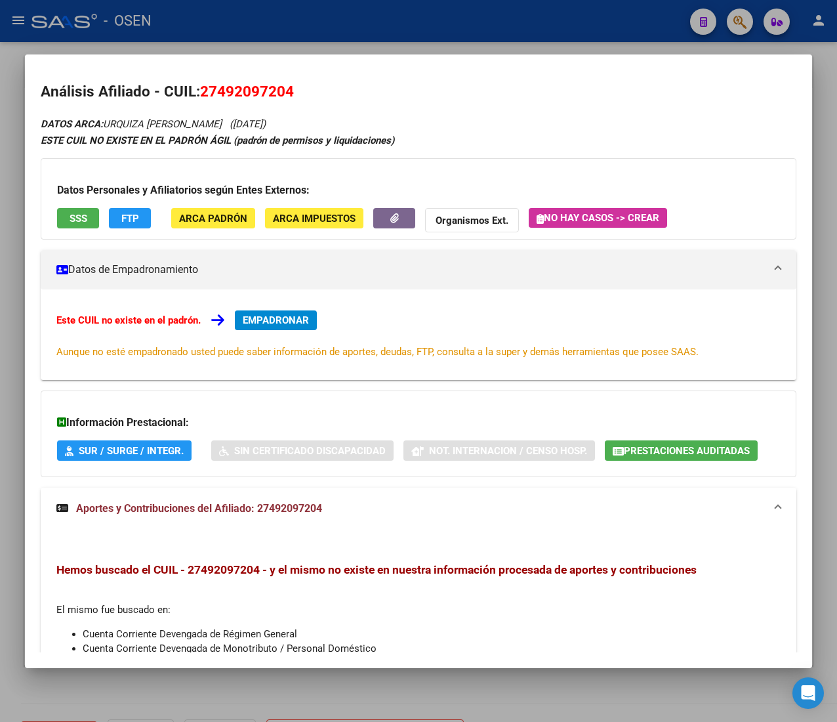
scroll to position [0, 0]
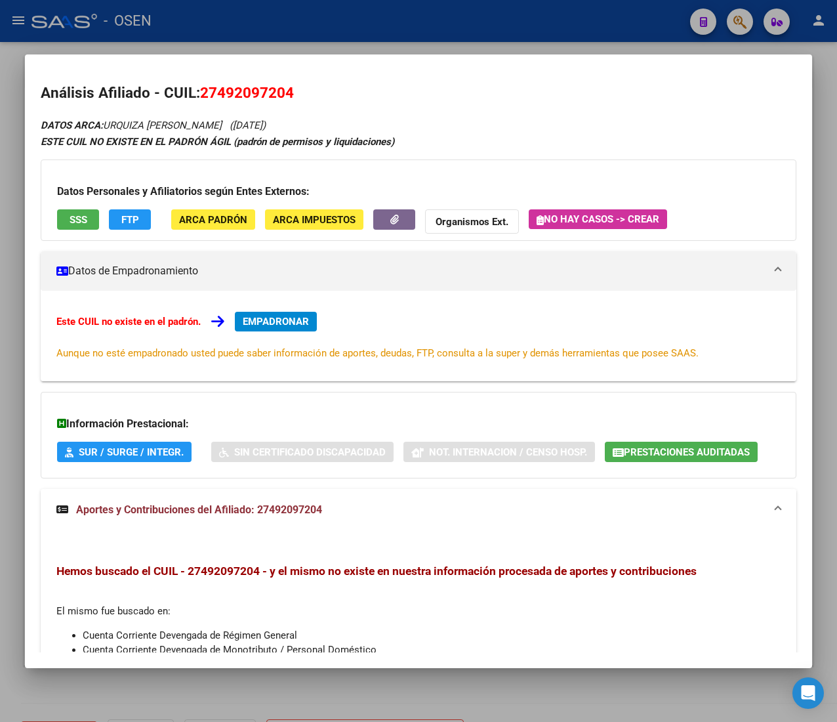
click at [362, 510] on mat-panel-title "Aportes y Contribuciones del Afiliado: 27492097204" at bounding box center [410, 510] width 709 height 16
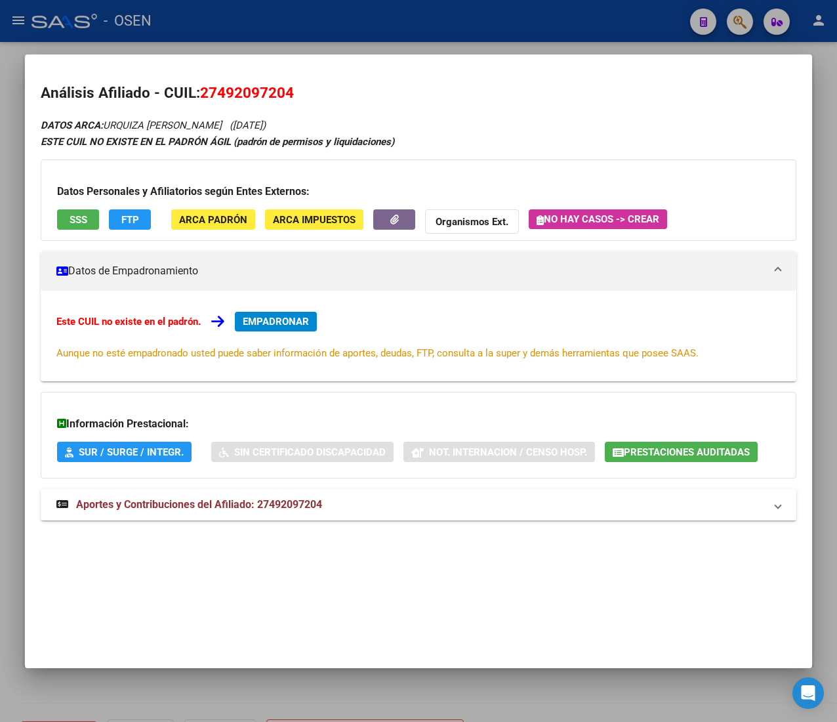
click at [89, 222] on button "SSS" at bounding box center [78, 219] width 42 height 20
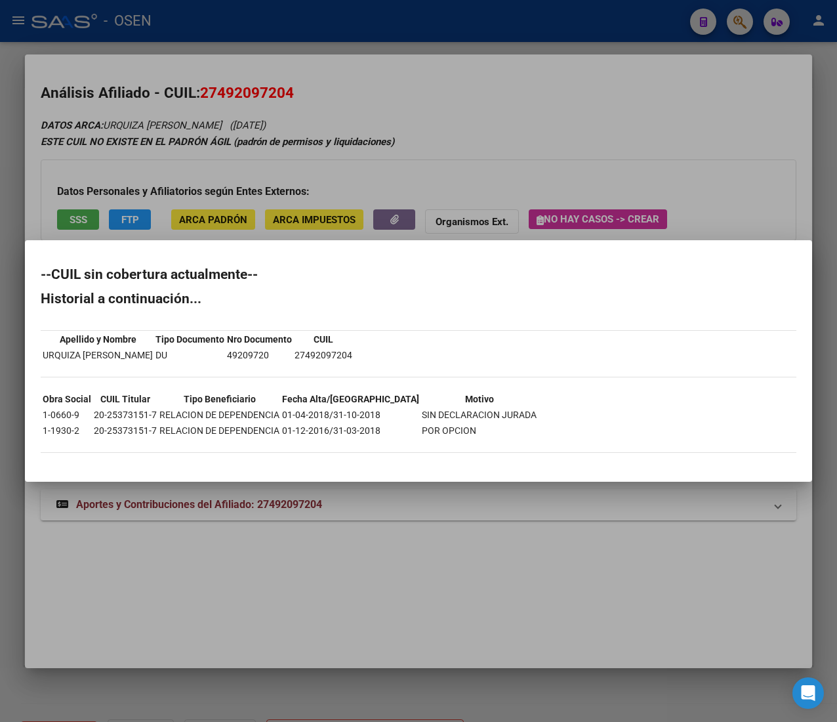
click at [457, 15] on div at bounding box center [418, 361] width 837 height 722
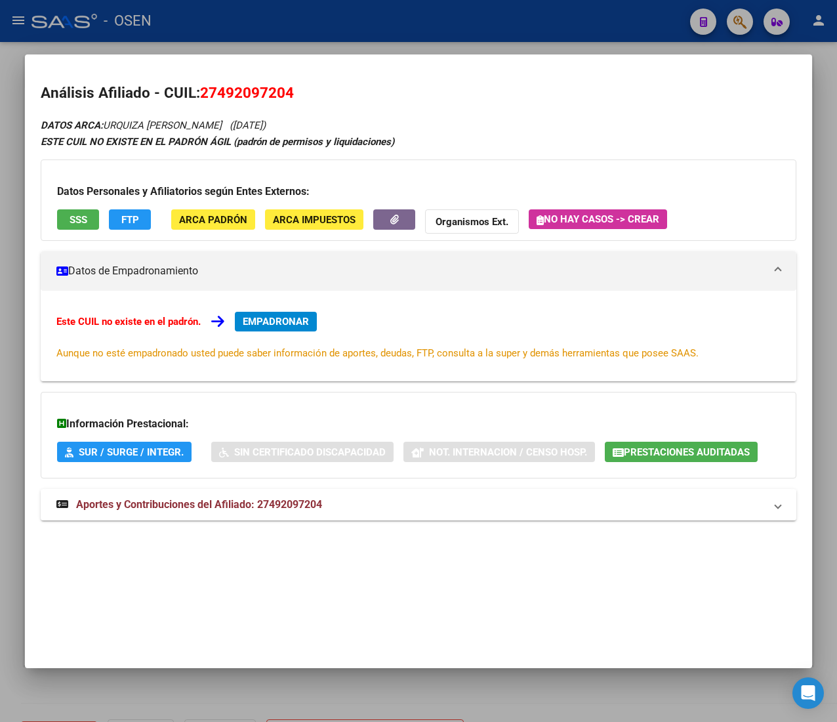
click at [457, 15] on div at bounding box center [418, 361] width 837 height 722
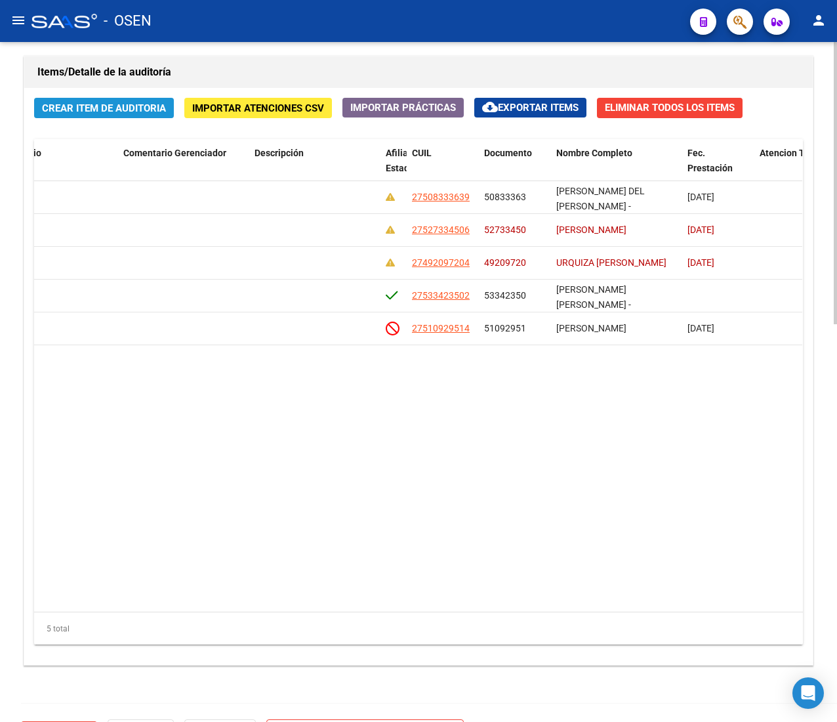
click at [98, 112] on span "Crear Item de Auditoria" at bounding box center [104, 108] width 124 height 12
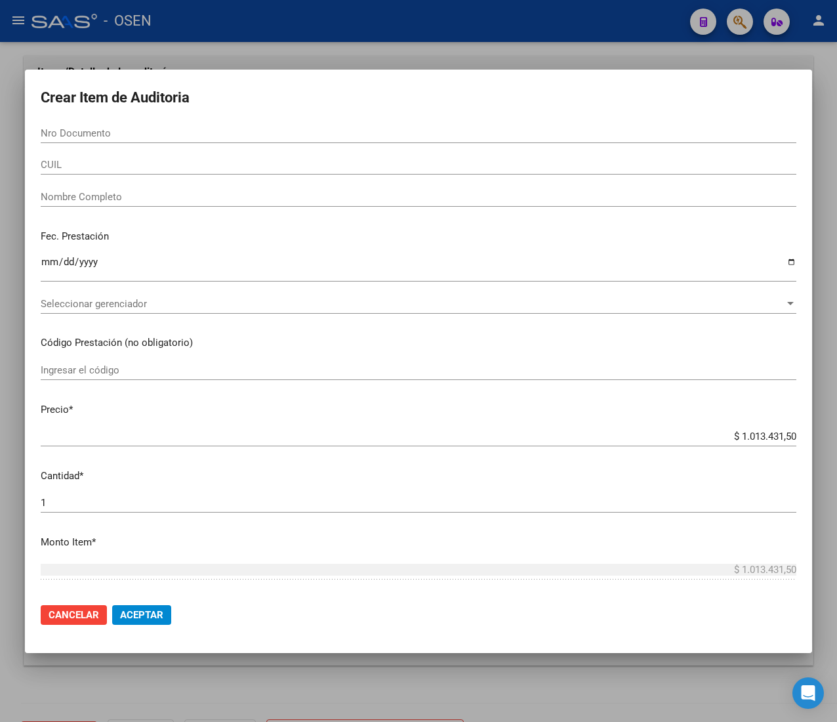
click at [58, 163] on input "CUIL" at bounding box center [419, 165] width 756 height 12
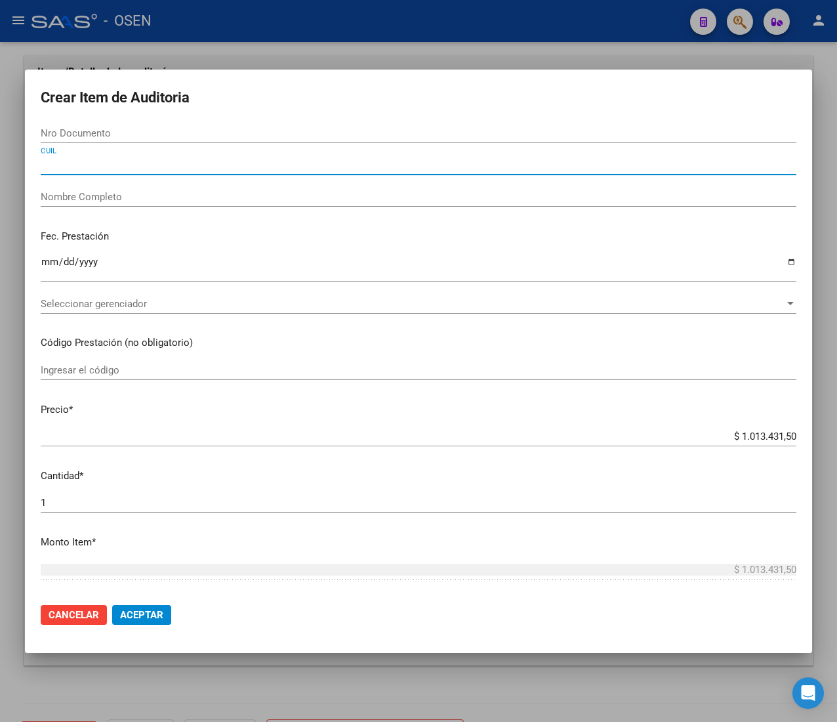
paste input "20459627058"
type input "20459627058"
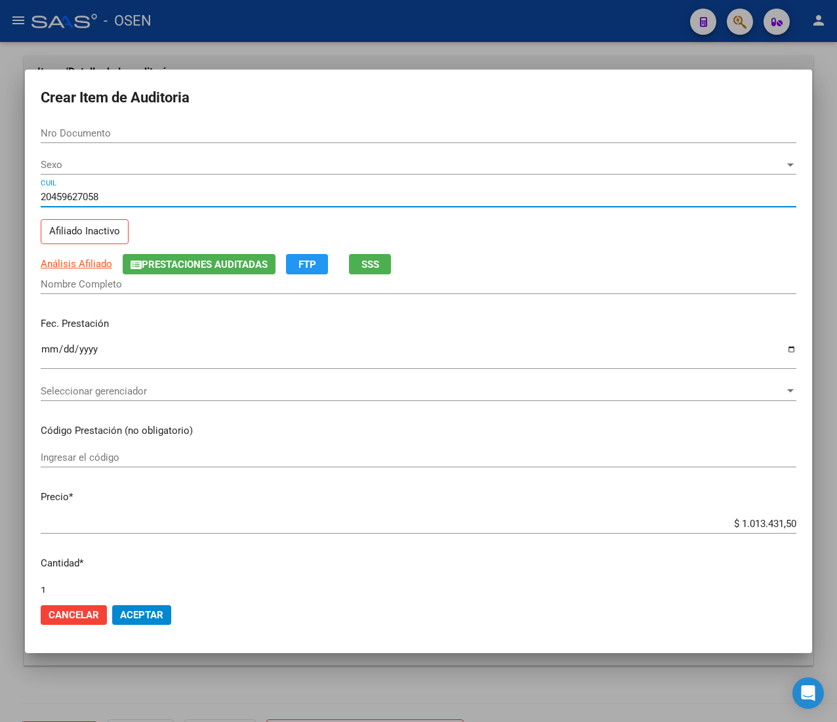
type input "45962705"
type input "[PERSON_NAME] [PERSON_NAME]"
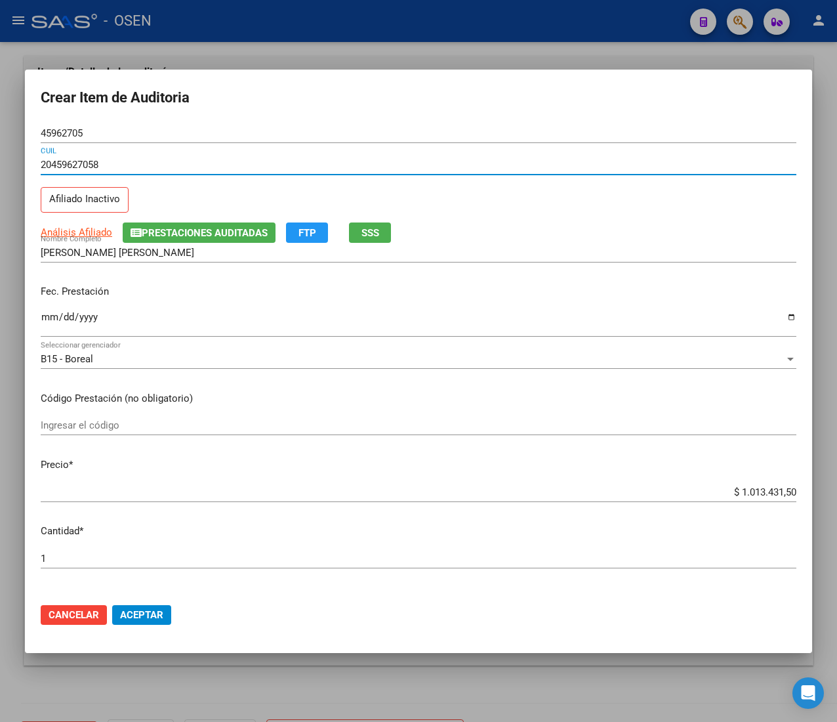
type input "20459627058"
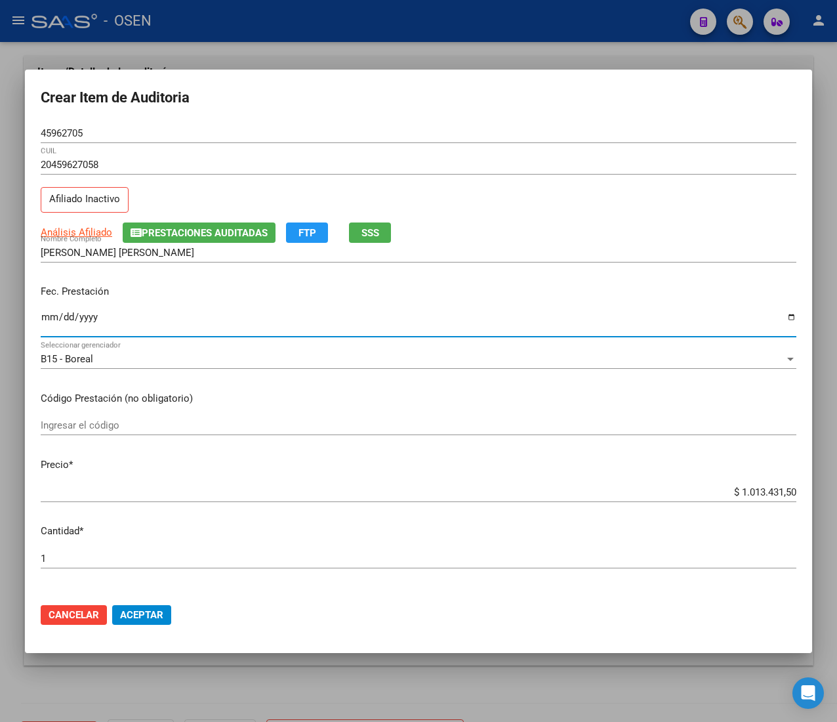
click at [48, 314] on input "Ingresar la fecha" at bounding box center [419, 322] width 756 height 21
type input "[DATE]"
click at [93, 228] on span "Análisis Afiliado" at bounding box center [77, 232] width 72 height 12
type textarea "20459627058"
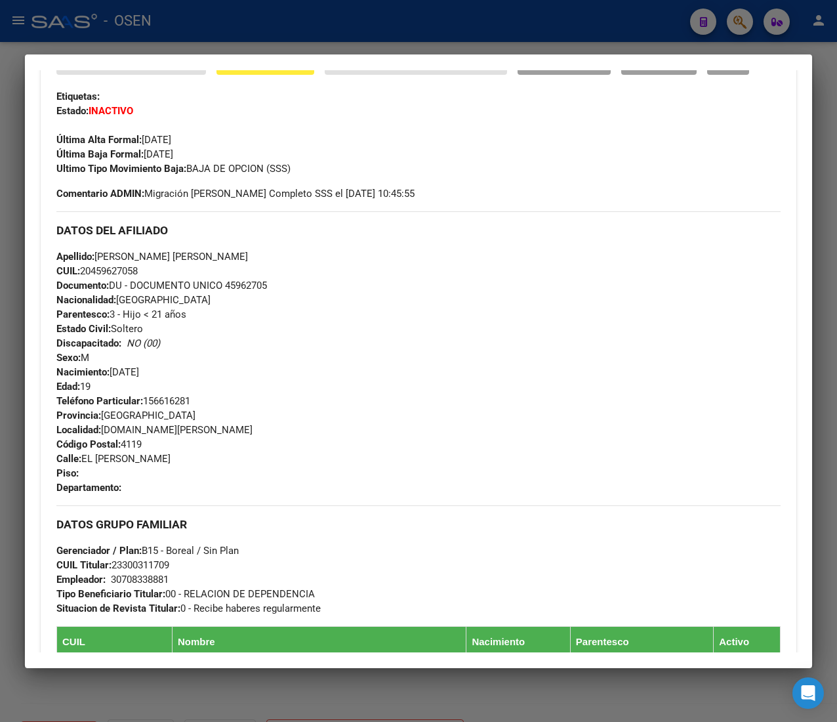
scroll to position [693, 0]
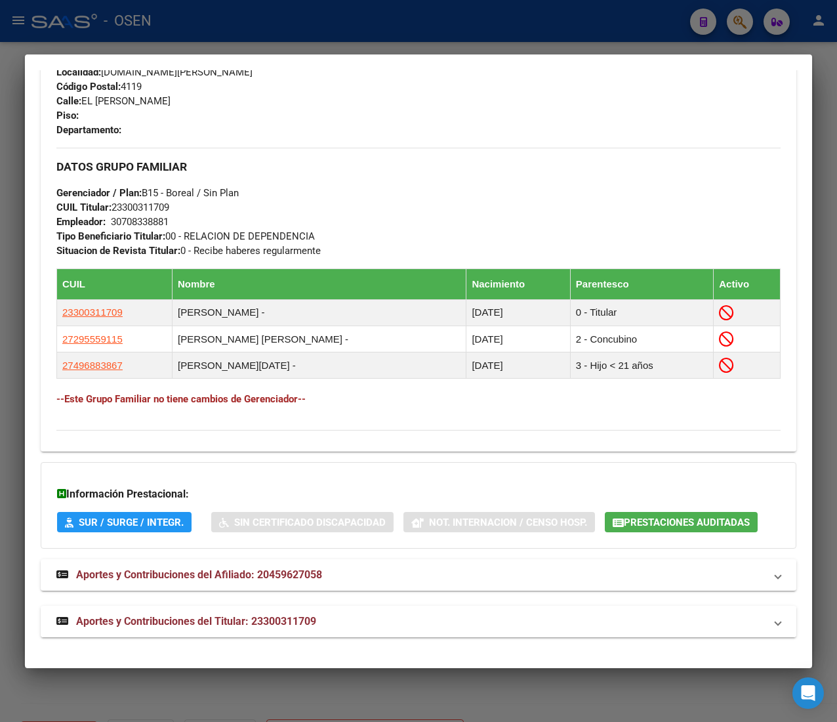
drag, startPoint x: 341, startPoint y: 606, endPoint x: 337, endPoint y: 617, distance: 11.2
click at [341, 611] on mat-expansion-panel-header "Aportes y Contribuciones del Titular: 23300311709" at bounding box center [419, 621] width 756 height 31
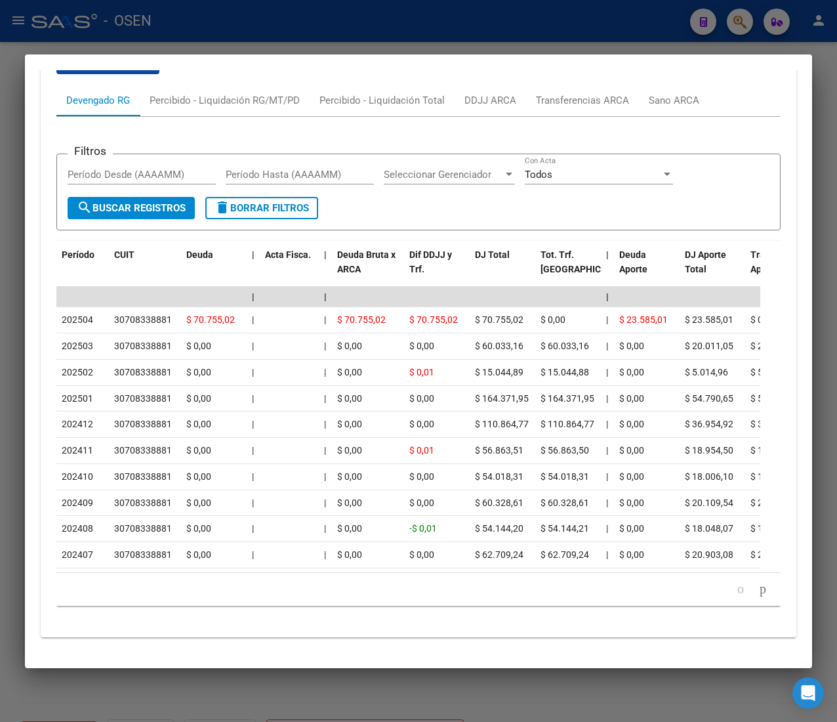
scroll to position [1341, 0]
click at [754, 582] on link "go to next page" at bounding box center [763, 589] width 18 height 14
click at [758, 587] on icon "go to next page" at bounding box center [763, 589] width 10 height 16
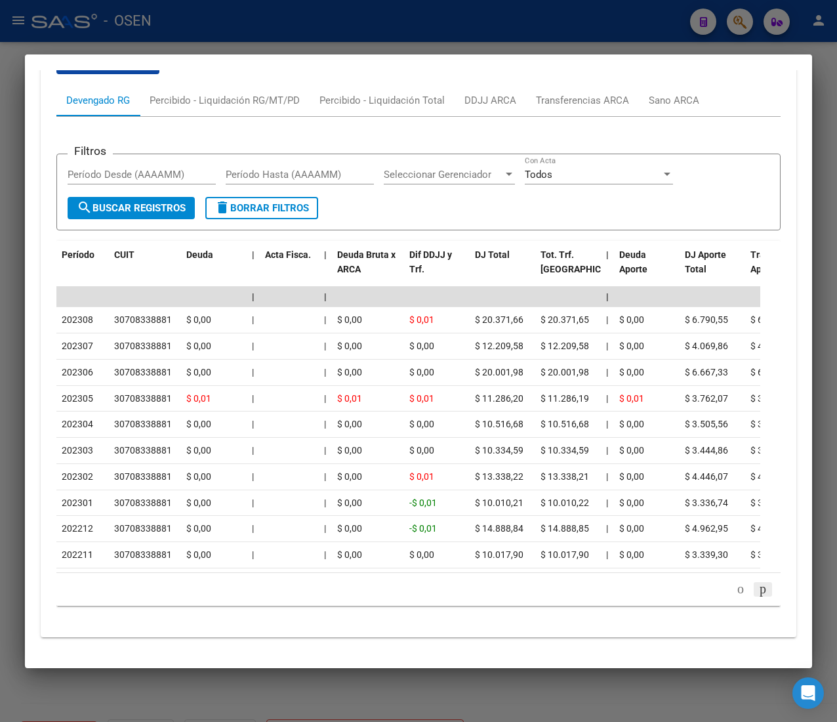
click at [758, 587] on icon "go to next page" at bounding box center [763, 589] width 10 height 16
click at [758, 590] on icon "go to next page" at bounding box center [763, 589] width 10 height 16
click at [758, 592] on icon "go to next page" at bounding box center [763, 589] width 10 height 16
click at [758, 595] on icon "go to next page" at bounding box center [763, 589] width 10 height 16
click at [758, 596] on icon "go to next page" at bounding box center [763, 589] width 10 height 16
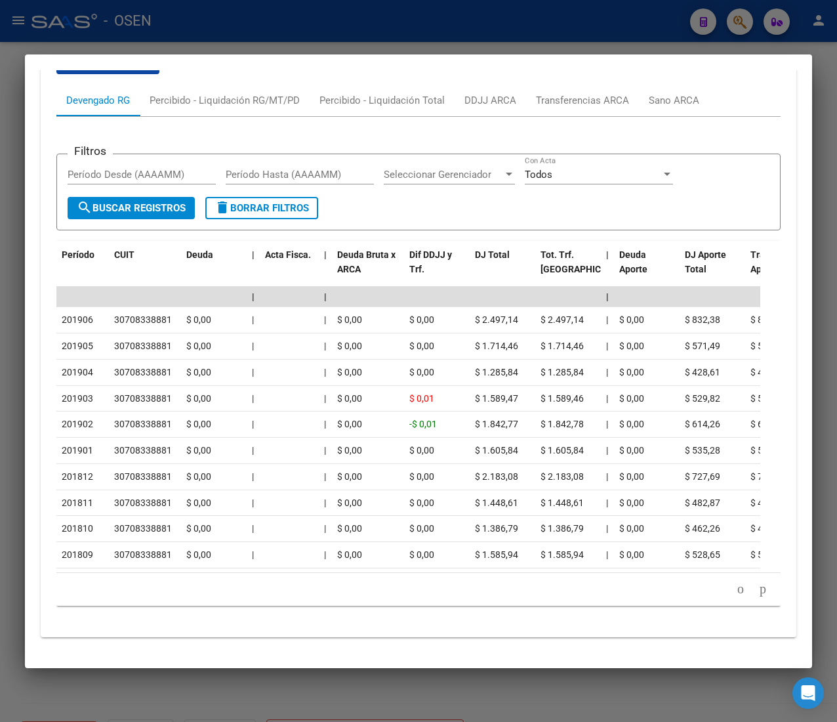
click at [431, 28] on div at bounding box center [418, 361] width 837 height 722
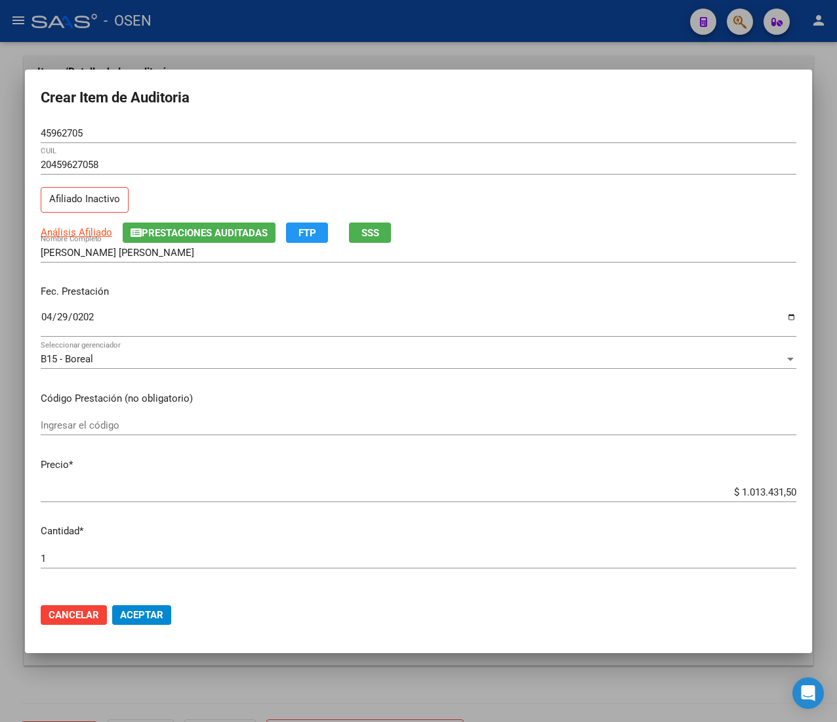
click at [743, 495] on input "$ 1.013.431,50" at bounding box center [419, 492] width 756 height 12
type input "$ 0,01"
type input "$ 0,13"
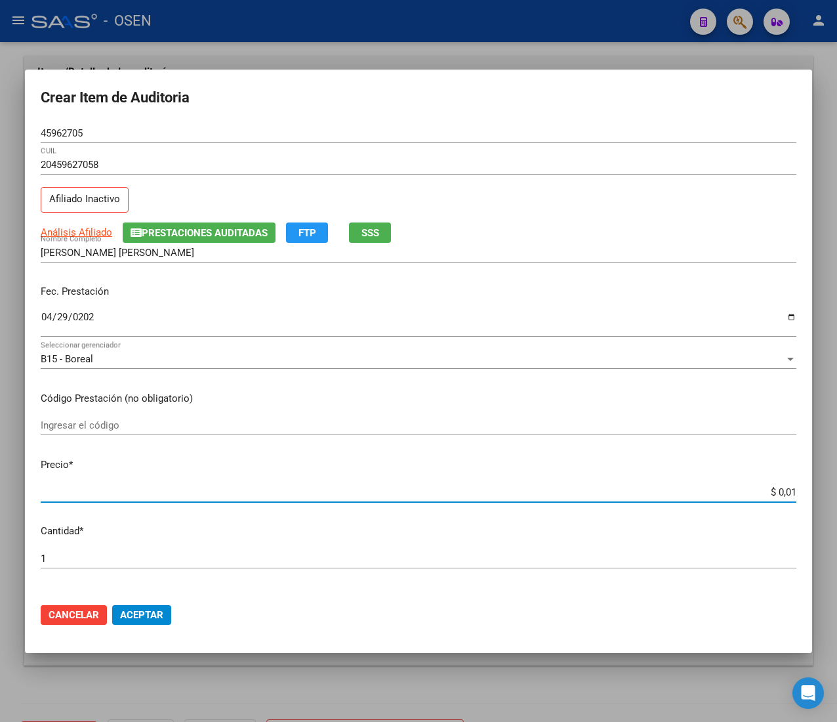
type input "$ 0,13"
type input "$ 1,34"
type input "$ 13,40"
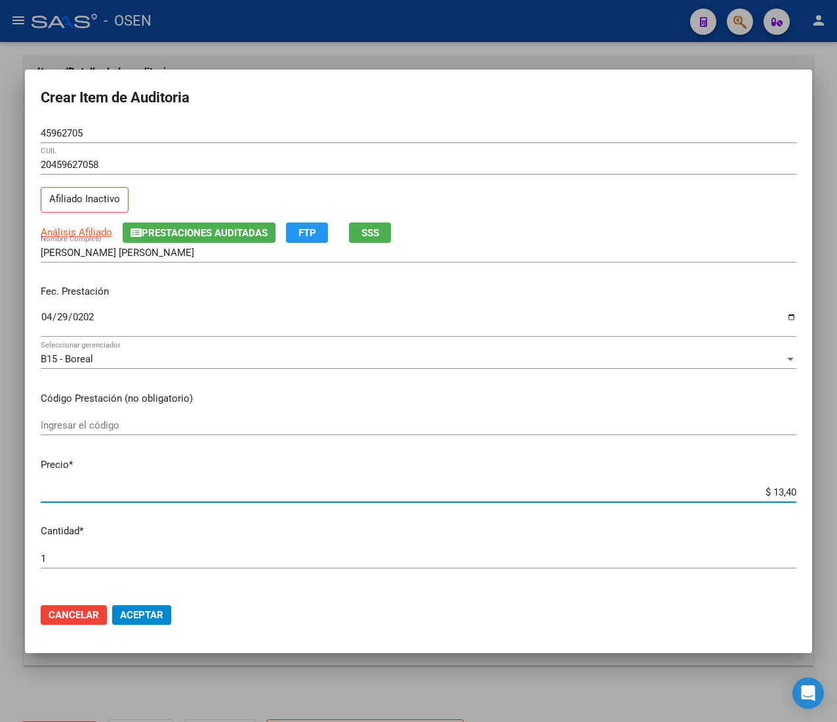
type input "$ 134,00"
click at [146, 621] on button "Aceptar" at bounding box center [141, 615] width 59 height 20
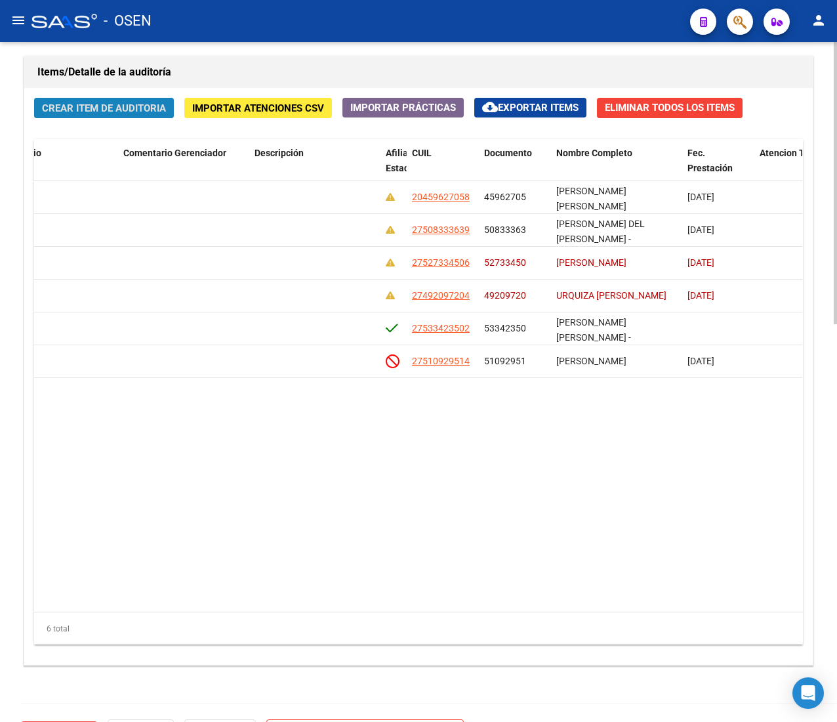
click at [95, 113] on span "Crear Item de Auditoria" at bounding box center [104, 108] width 124 height 12
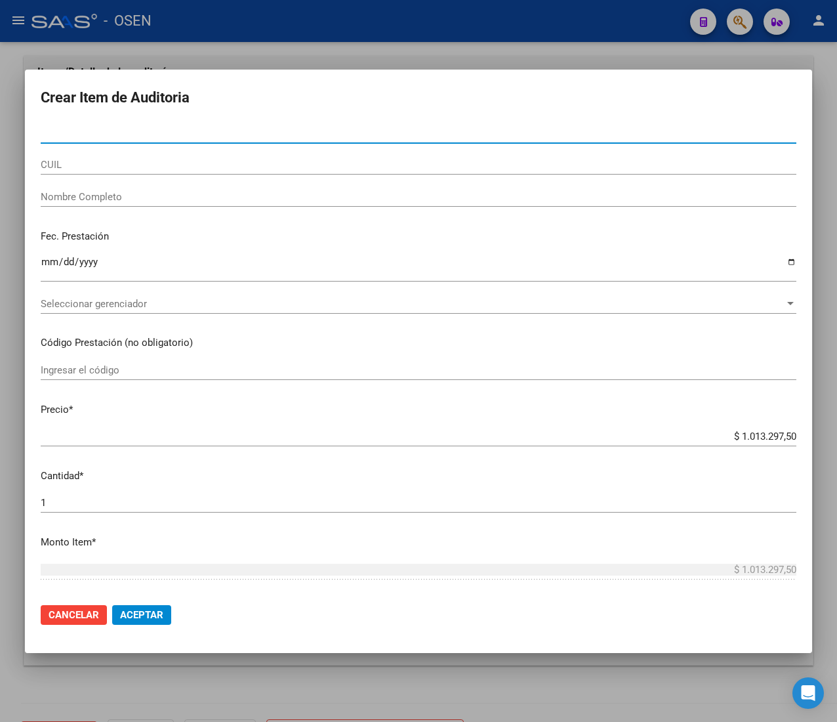
click at [125, 163] on input "CUIL" at bounding box center [419, 165] width 756 height 12
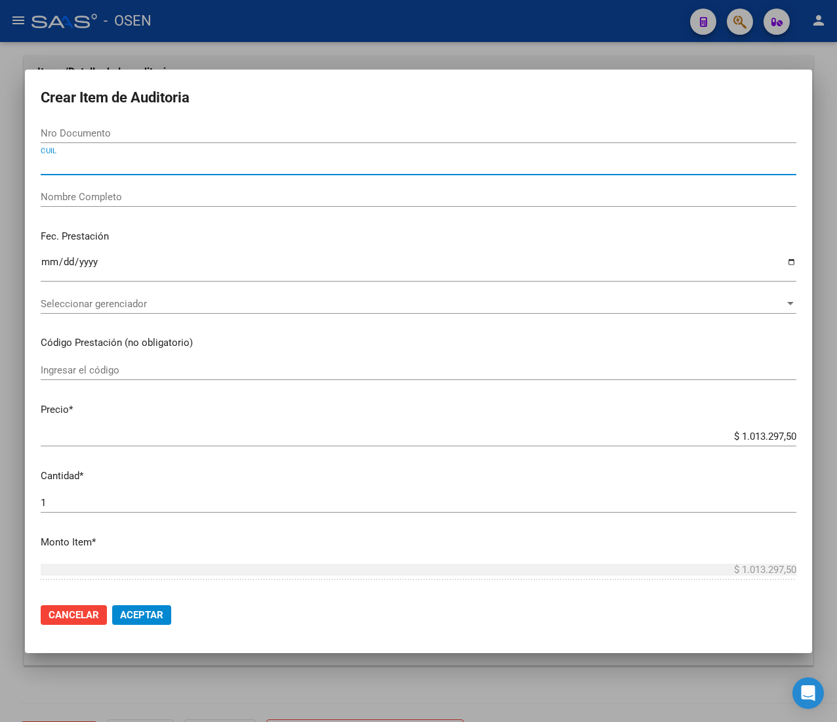
paste input "27496883867"
type input "27496883867"
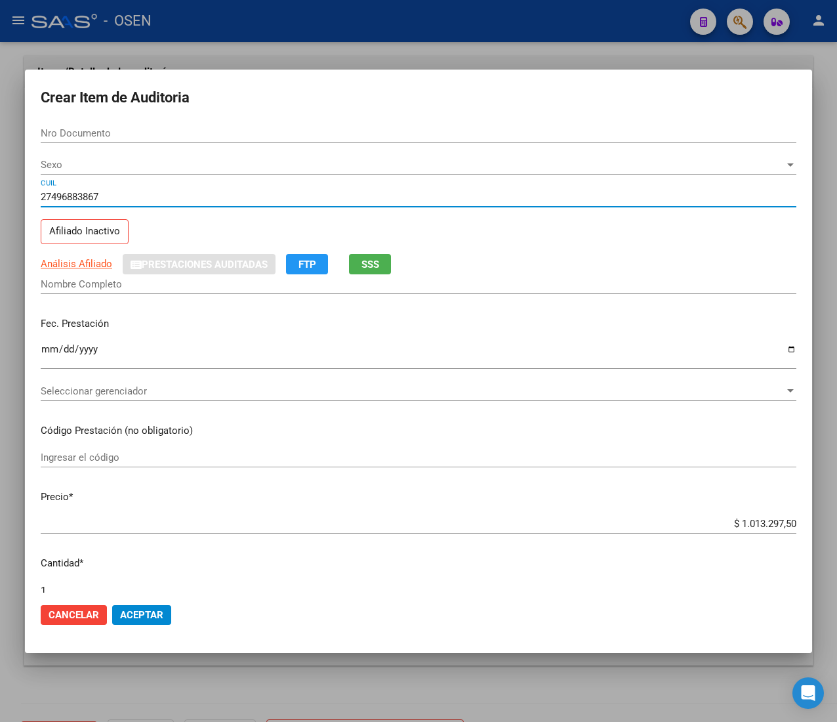
type input "49688386"
type input "[PERSON_NAME] [PERSON_NAME]"
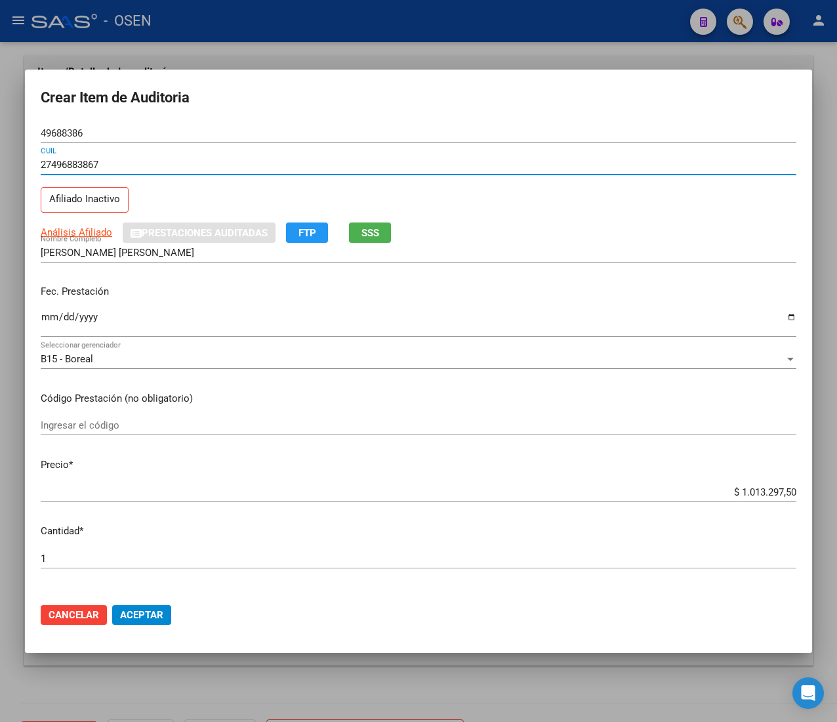
type input "27496883867"
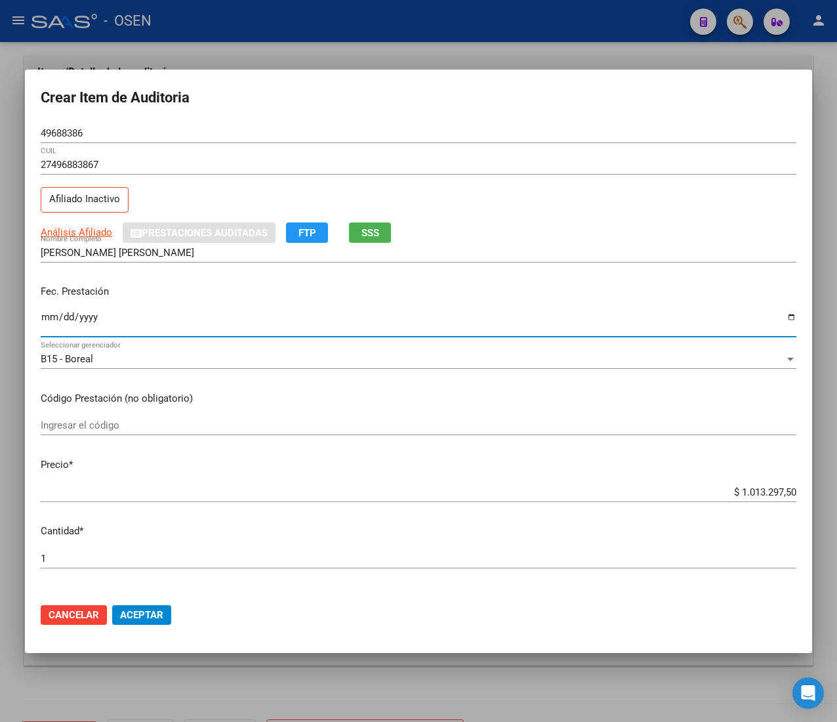
click at [42, 315] on input "Ingresar la fecha" at bounding box center [419, 322] width 756 height 21
type input "0202-04-29"
type input "[DATE]"
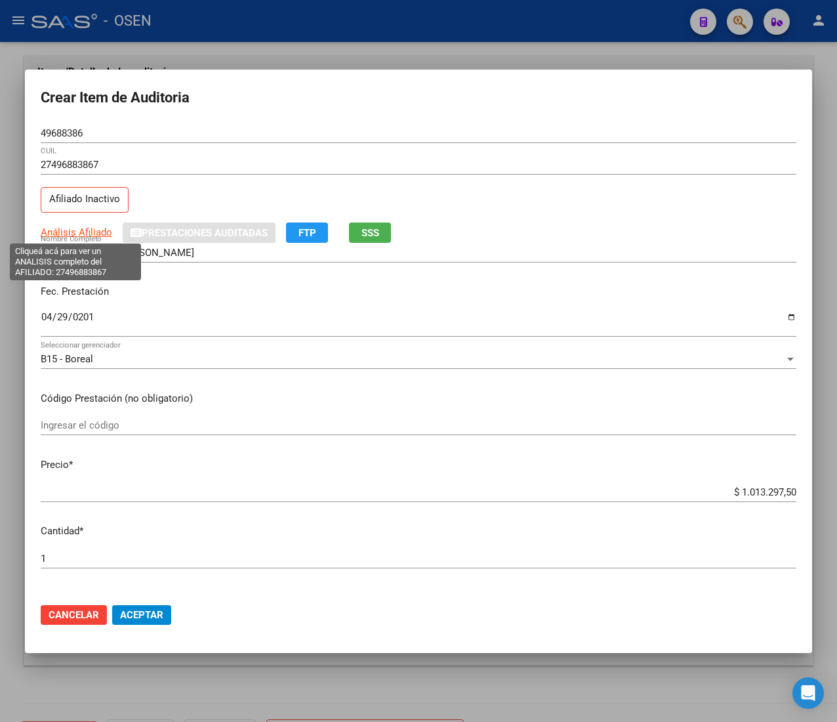
click at [104, 230] on span "Análisis Afiliado" at bounding box center [77, 232] width 72 height 12
type textarea "27496883867"
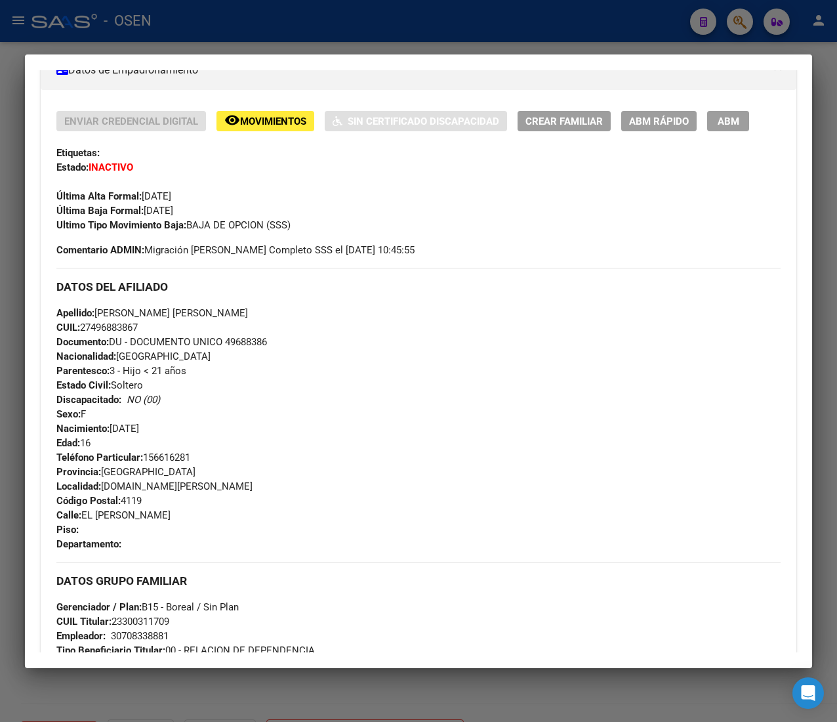
scroll to position [693, 0]
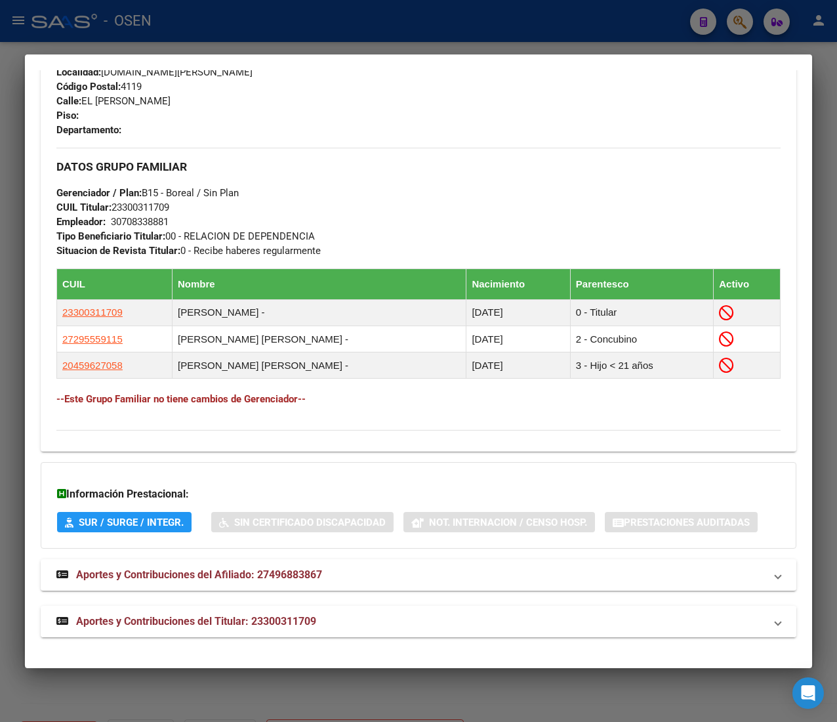
click at [321, 608] on mat-expansion-panel-header "Aportes y Contribuciones del Titular: 23300311709" at bounding box center [419, 621] width 756 height 31
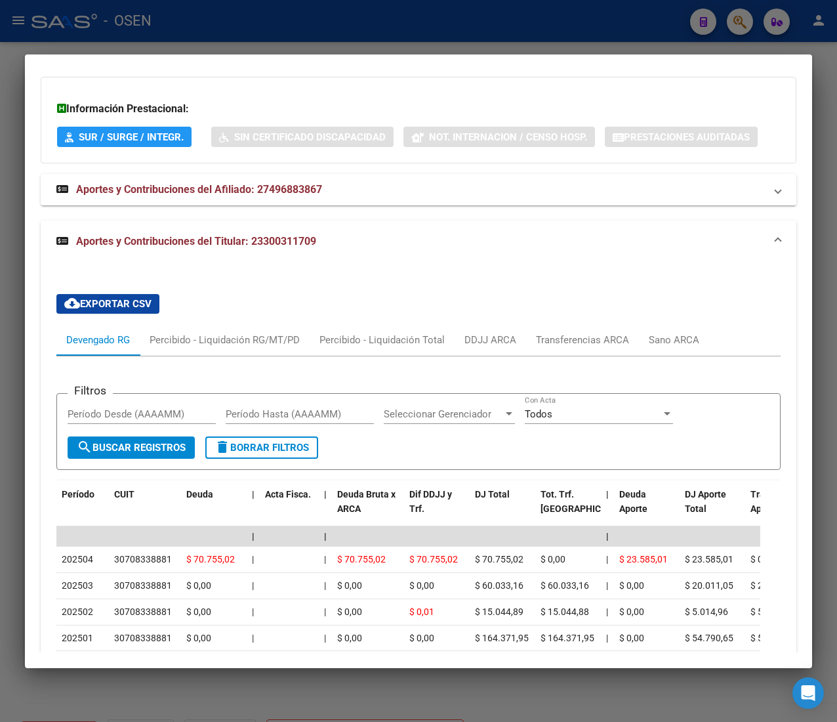
scroll to position [1341, 0]
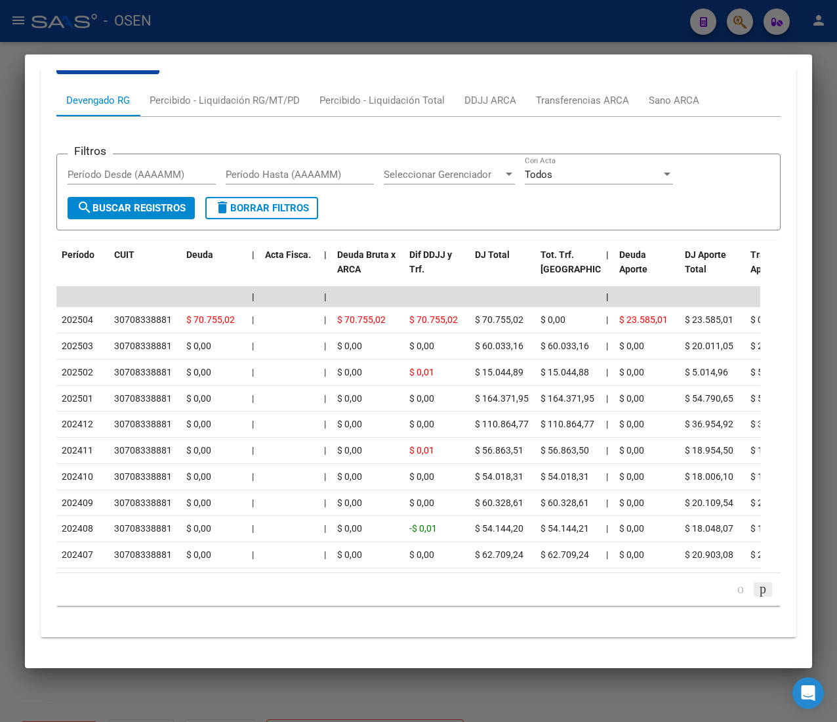
click at [758, 584] on icon "go to next page" at bounding box center [763, 589] width 10 height 16
click at [758, 590] on icon "go to next page" at bounding box center [763, 589] width 10 height 16
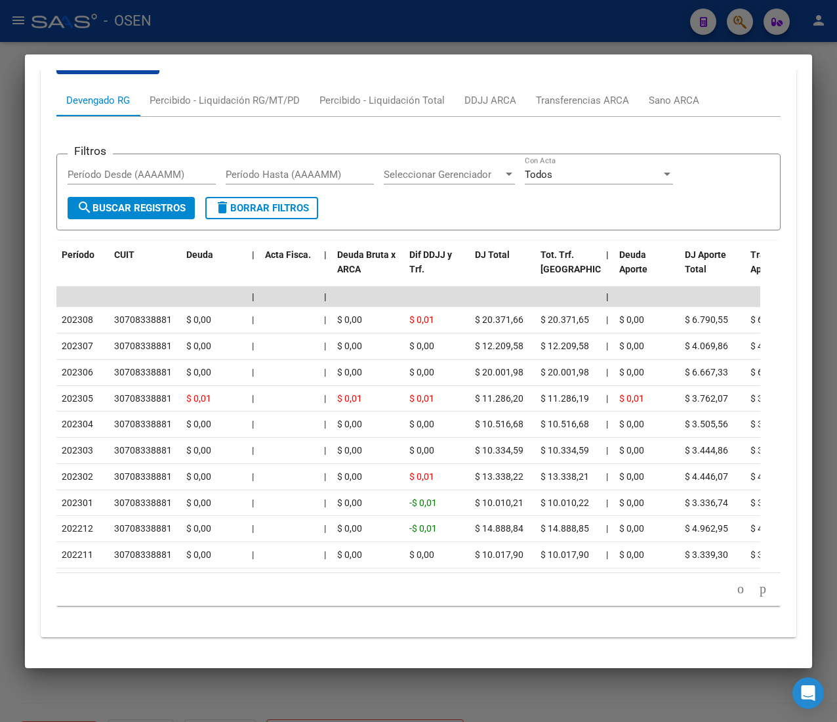
click at [758, 590] on icon "go to next page" at bounding box center [763, 589] width 10 height 16
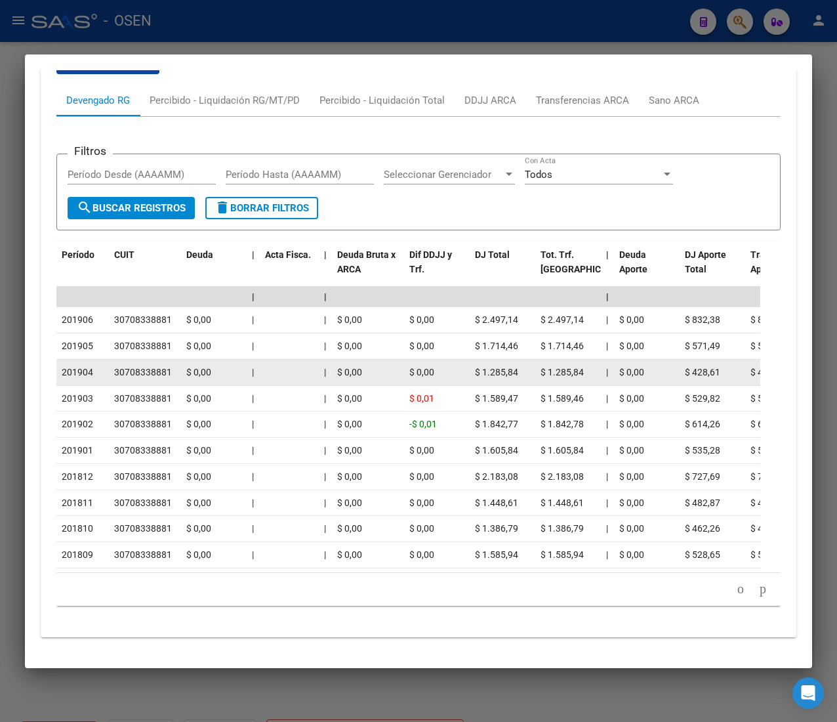
click at [142, 360] on datatable-body-cell "30708338881" at bounding box center [145, 373] width 72 height 26
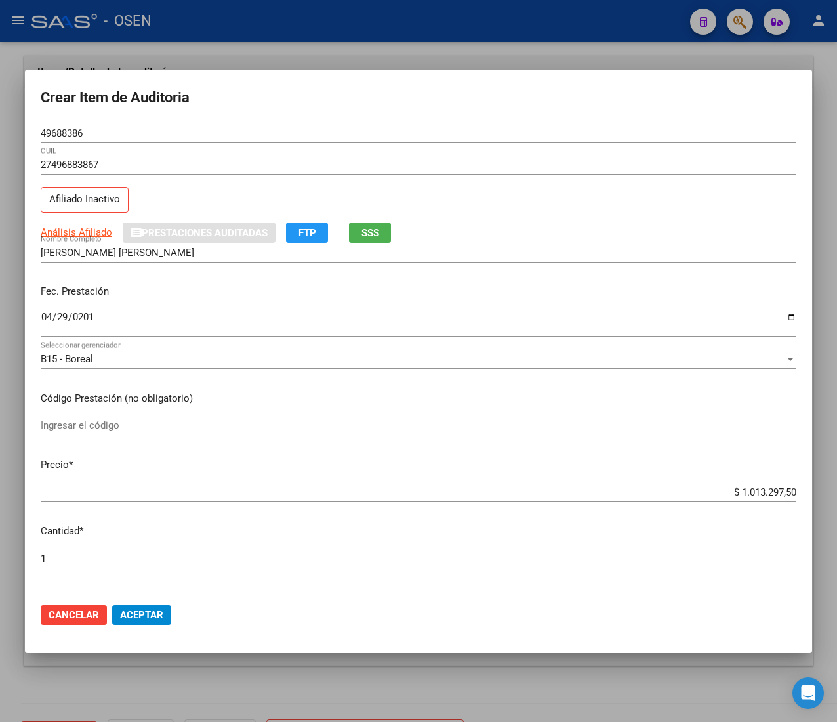
click at [735, 491] on input "$ 1.013.297,50" at bounding box center [419, 492] width 756 height 12
type input "$ 0,01"
type input "$ 0,13"
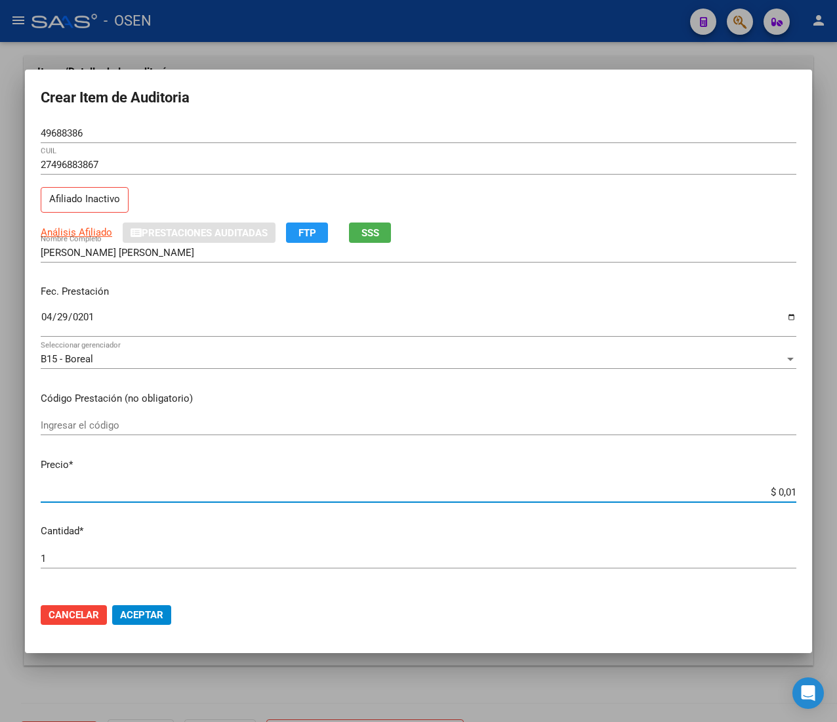
type input "$ 0,13"
type input "$ 1,34"
click at [143, 609] on span "Aceptar" at bounding box center [141, 615] width 43 height 12
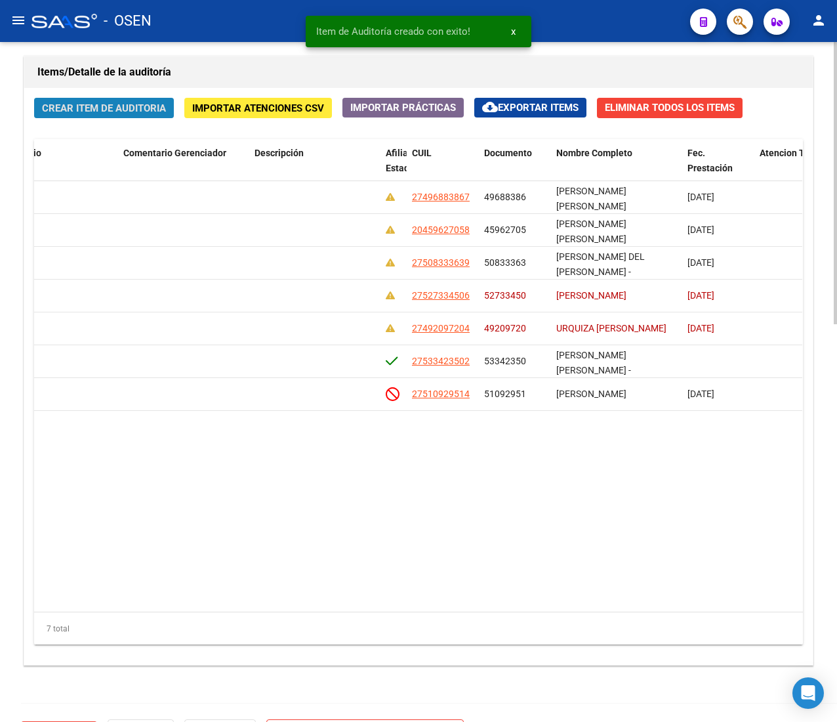
click at [119, 114] on span "Crear Item de Auditoria" at bounding box center [104, 108] width 124 height 12
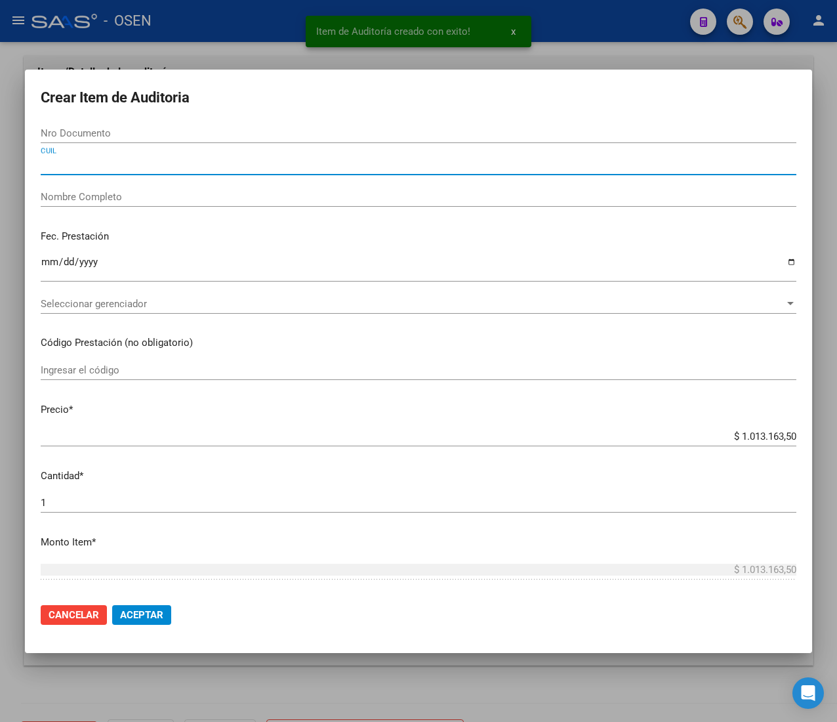
click at [114, 167] on input "CUIL" at bounding box center [419, 165] width 756 height 12
paste input "20504656560"
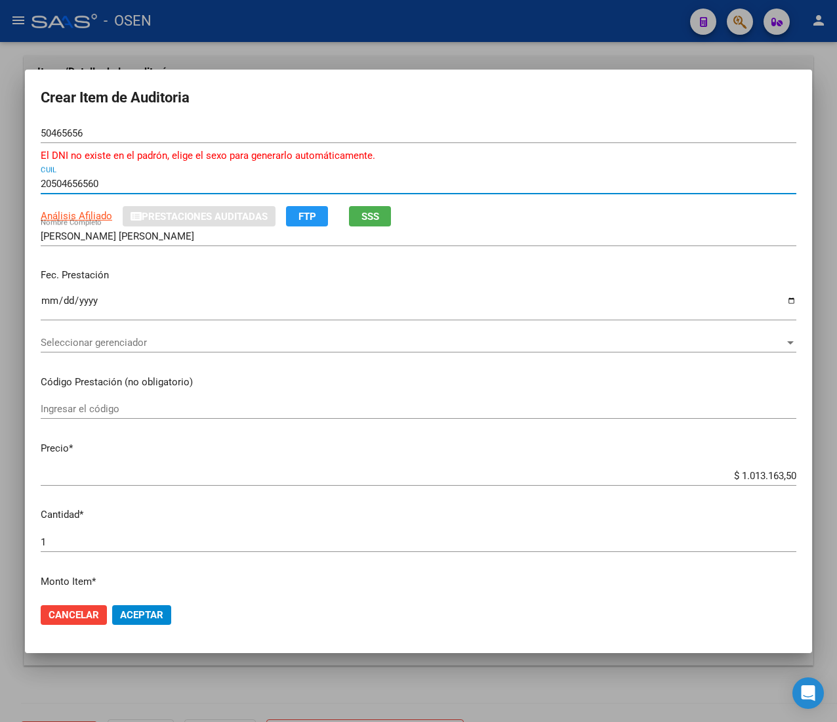
click at [49, 303] on input "Ingresar la fecha" at bounding box center [419, 305] width 756 height 21
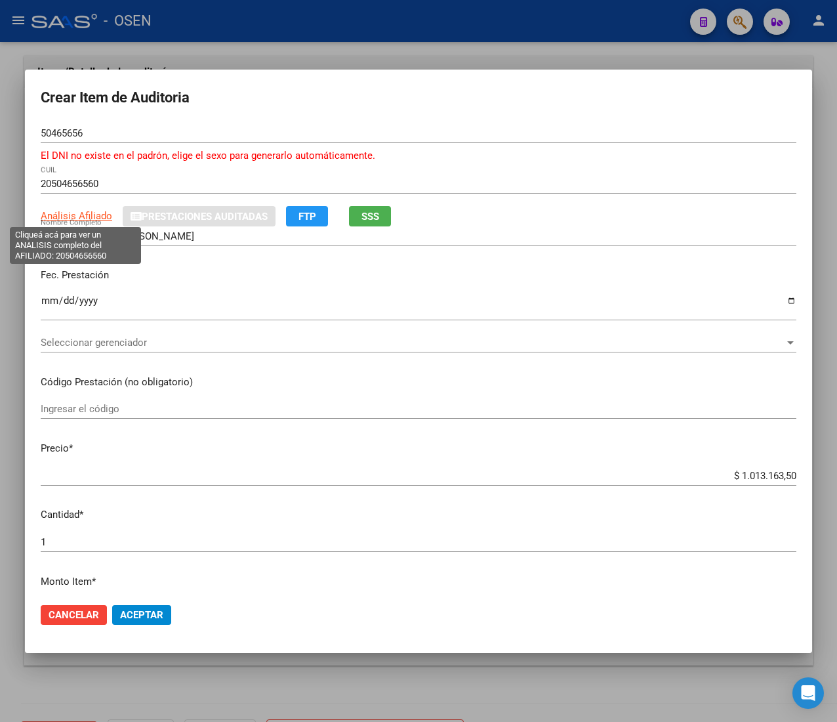
click at [94, 212] on span "Análisis Afiliado" at bounding box center [77, 216] width 72 height 12
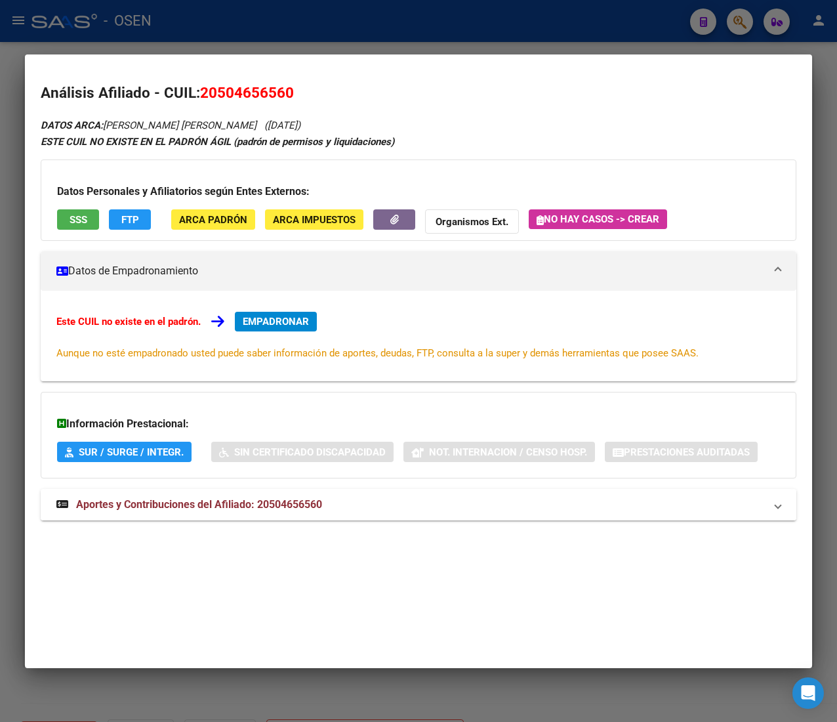
click at [350, 508] on mat-panel-title "Aportes y Contribuciones del Afiliado: 20504656560" at bounding box center [410, 505] width 709 height 16
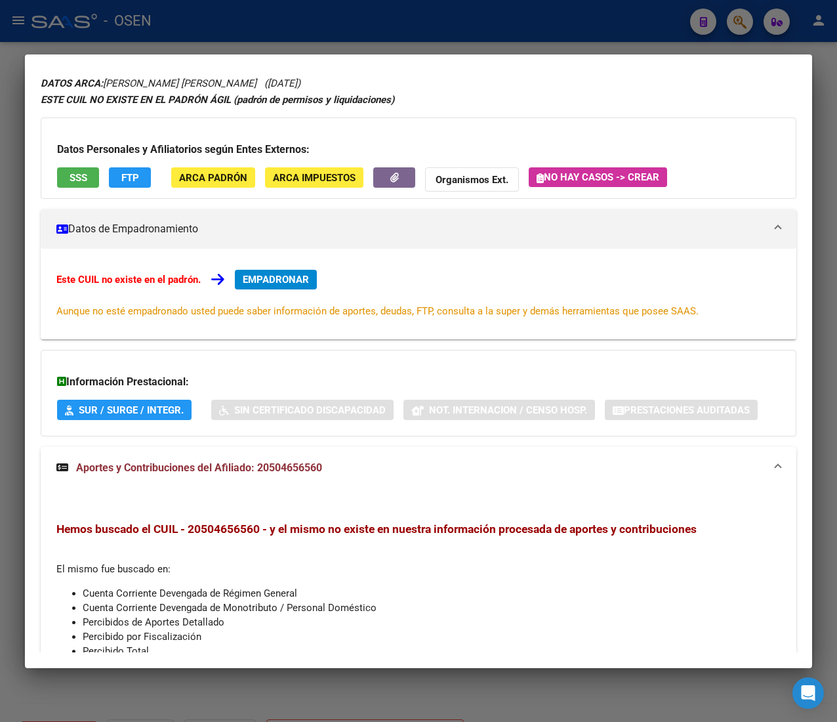
scroll to position [0, 0]
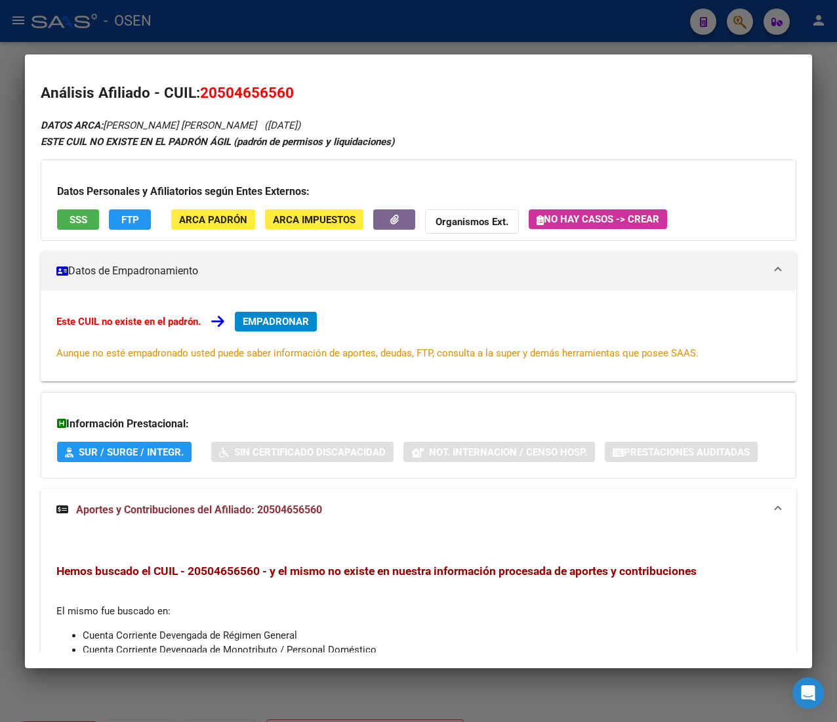
drag, startPoint x: 316, startPoint y: 127, endPoint x: 294, endPoint y: 129, distance: 22.3
click at [294, 129] on span "([DATE])" at bounding box center [282, 125] width 36 height 12
click at [90, 220] on button "SSS" at bounding box center [78, 219] width 42 height 20
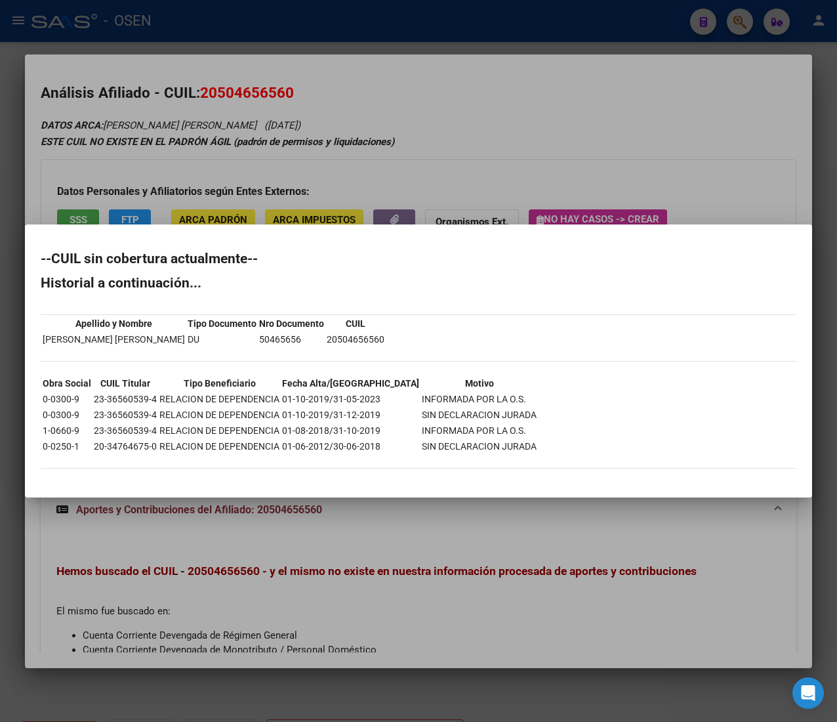
drag, startPoint x: 219, startPoint y: 426, endPoint x: 429, endPoint y: 422, distance: 210.0
click at [429, 423] on tr "1-0660-9 23-36560539-4 RELACION DE DEPENDENCIA 01-08-2018/31-10-2019 INFORMADA …" at bounding box center [289, 430] width 495 height 14
click at [434, 143] on div at bounding box center [418, 361] width 837 height 722
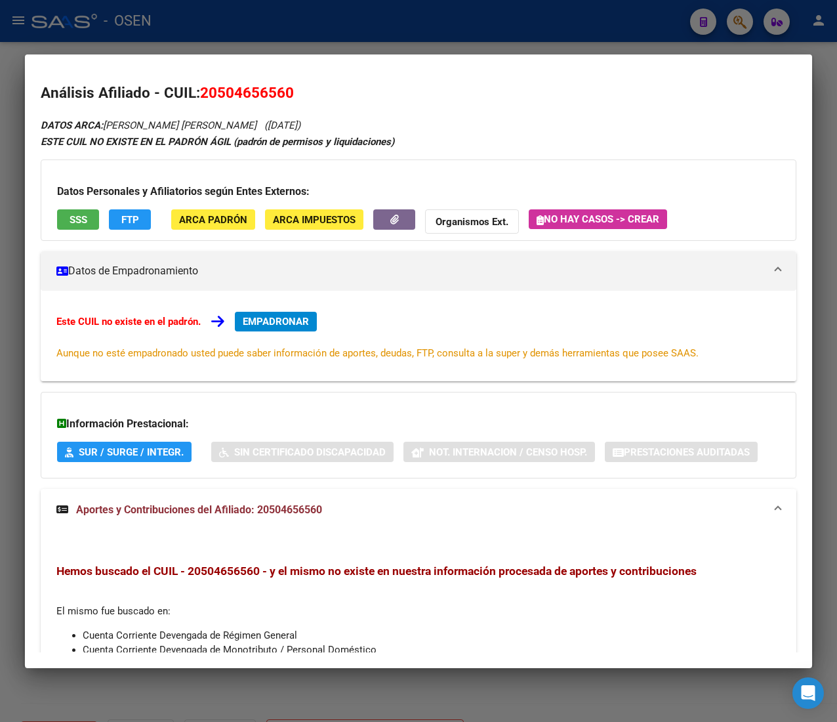
click at [138, 225] on span "FTP" at bounding box center [130, 220] width 18 height 12
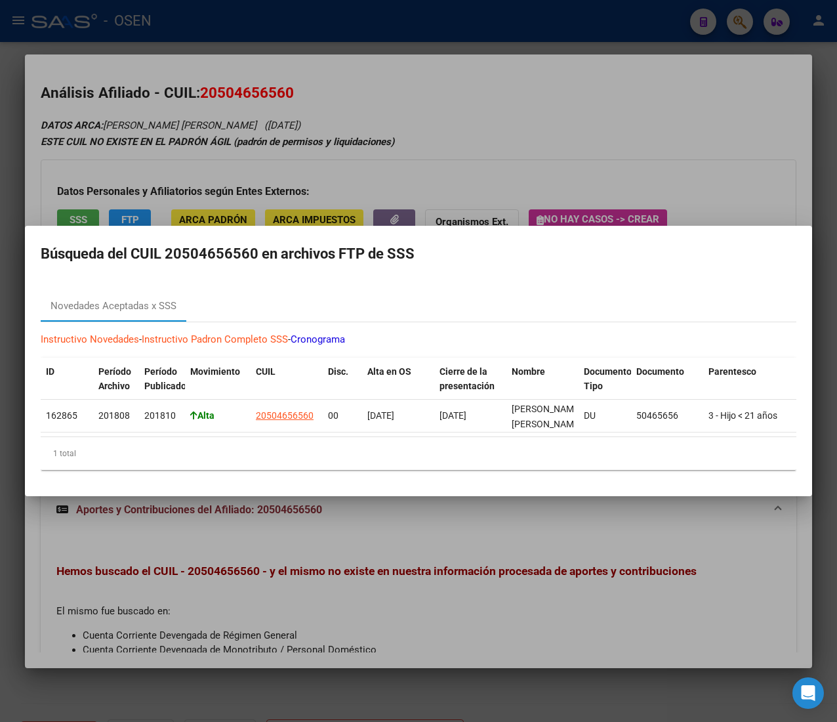
click at [463, 171] on div at bounding box center [418, 361] width 837 height 722
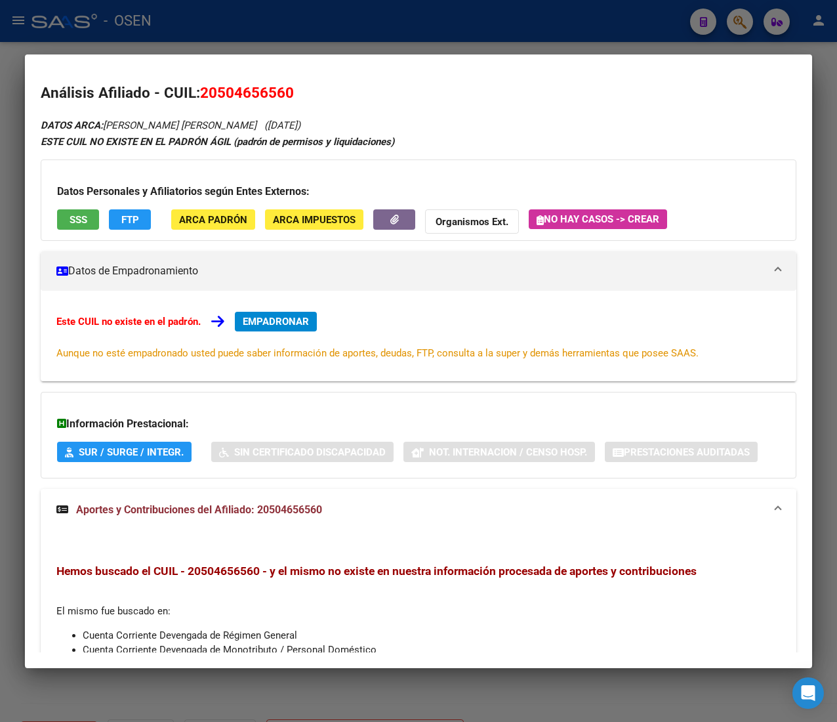
drag, startPoint x: 72, startPoint y: 207, endPoint x: 74, endPoint y: 219, distance: 12.1
click at [73, 217] on div "Datos Personales y Afiliatorios según Entes Externos: SSS FTP ARCA Padrón ARCA …" at bounding box center [419, 199] width 756 height 81
click at [77, 222] on span "SSS" at bounding box center [79, 220] width 18 height 12
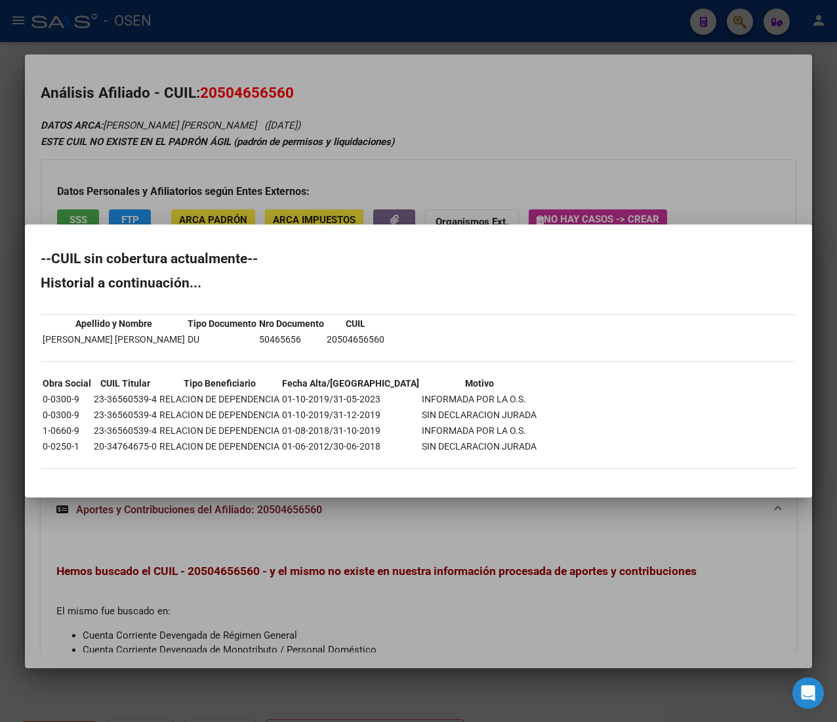
click at [125, 426] on td "23-36560539-4" at bounding box center [125, 430] width 64 height 14
click at [125, 425] on td "23-36560539-4" at bounding box center [125, 430] width 64 height 14
copy td "36560539"
click at [416, 87] on div at bounding box center [418, 361] width 837 height 722
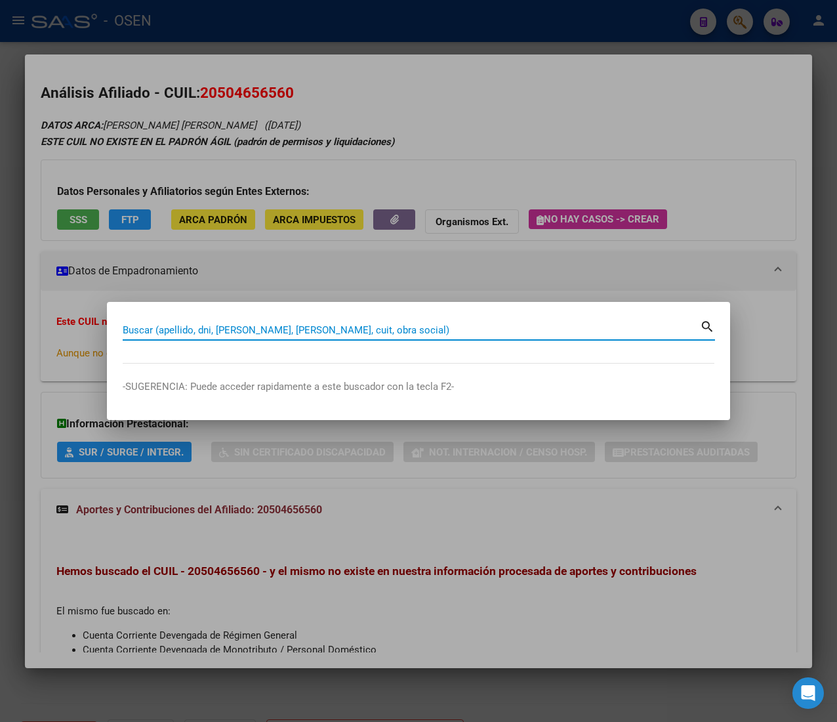
paste input "36560539"
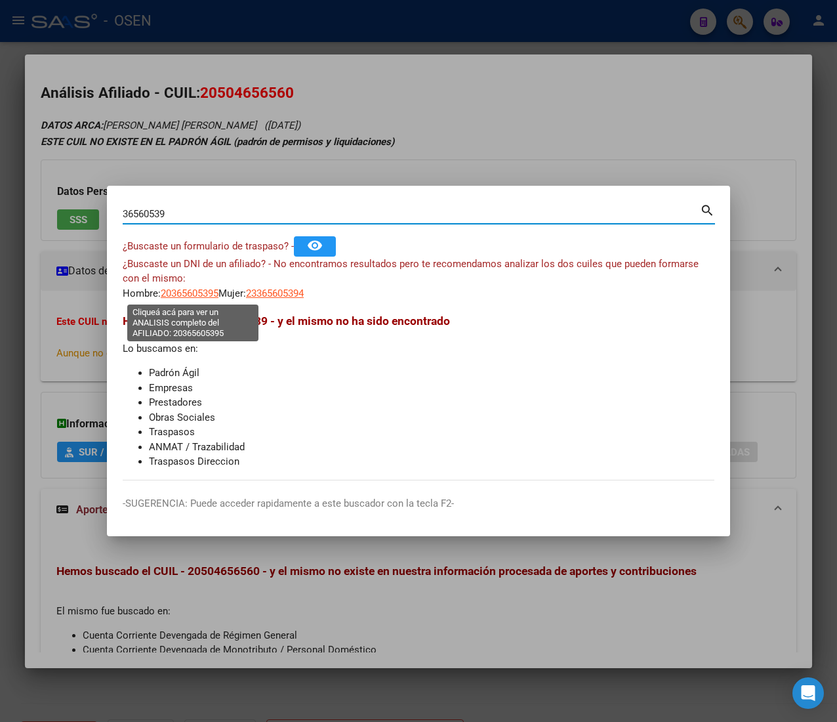
click at [184, 294] on span "20365605395" at bounding box center [190, 293] width 58 height 12
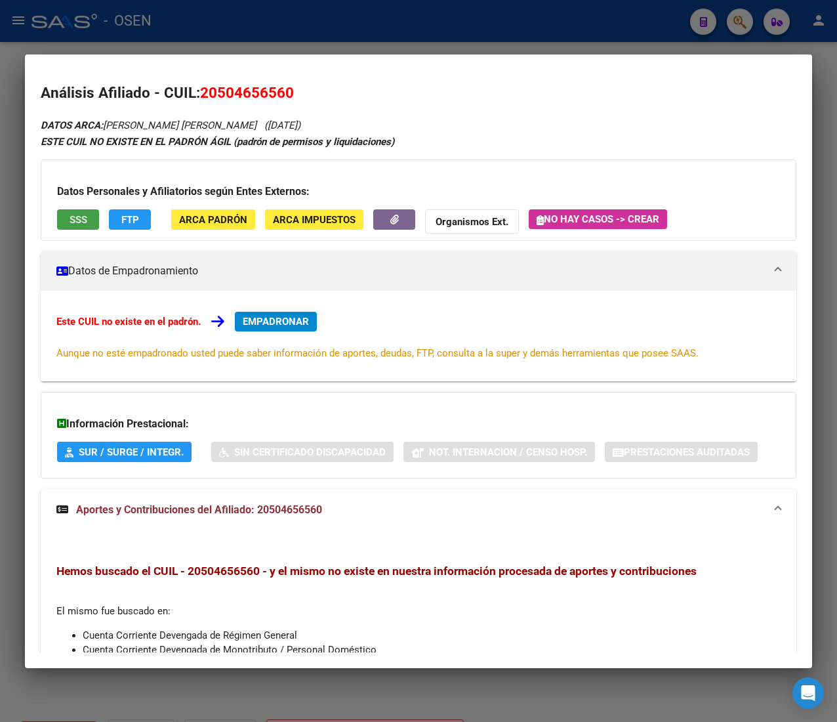
click at [93, 222] on button "SSS" at bounding box center [78, 219] width 42 height 20
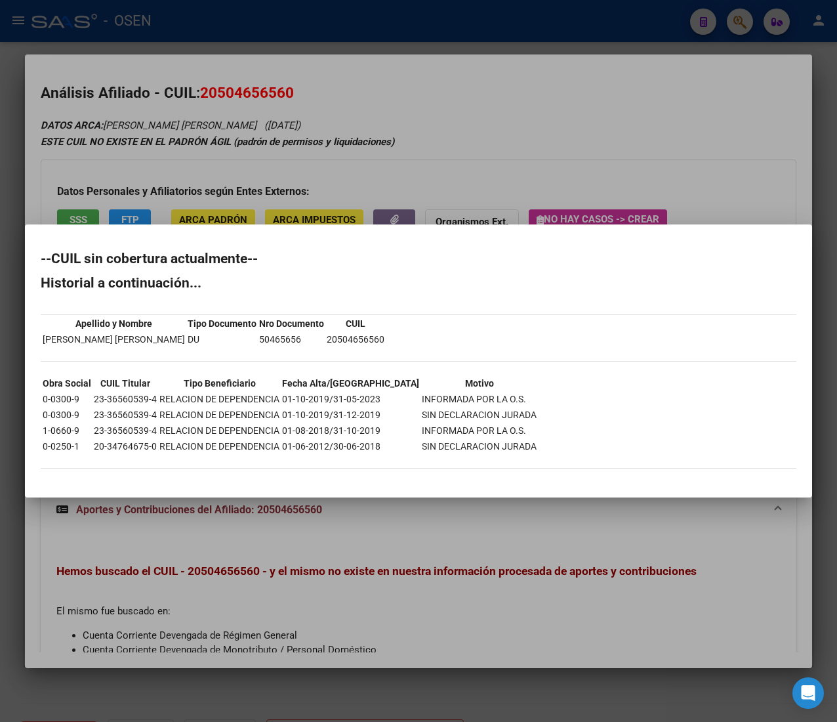
drag, startPoint x: 155, startPoint y: 425, endPoint x: 93, endPoint y: 430, distance: 62.5
click at [93, 430] on tr "1-0660-9 23-36560539-4 RELACION DE DEPENDENCIA 01-08-2018/31-10-2019 INFORMADA …" at bounding box center [289, 430] width 495 height 14
copy td "23-36560539-4"
click at [384, 144] on div at bounding box center [418, 361] width 837 height 722
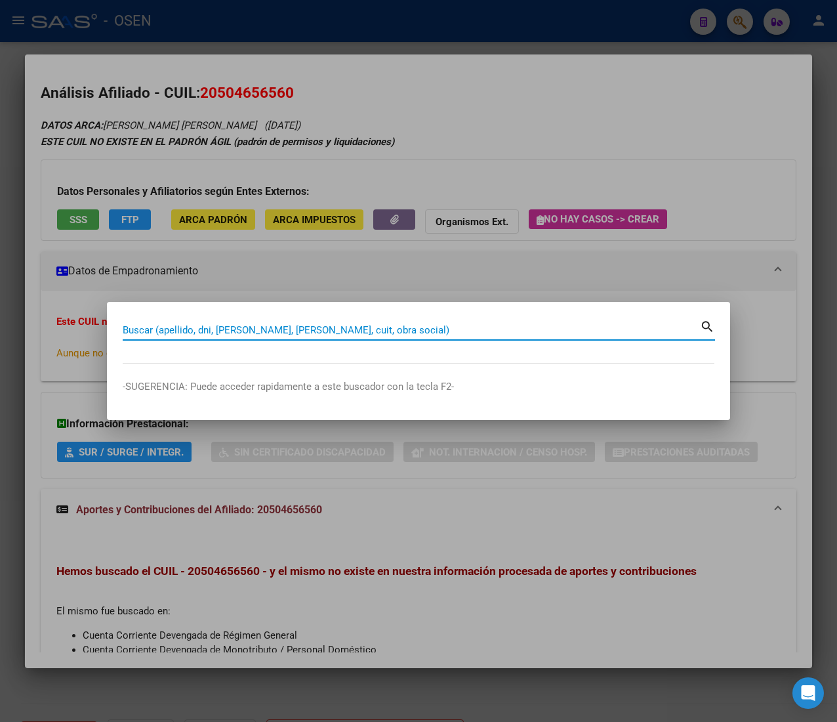
paste input "23-36560539-4"
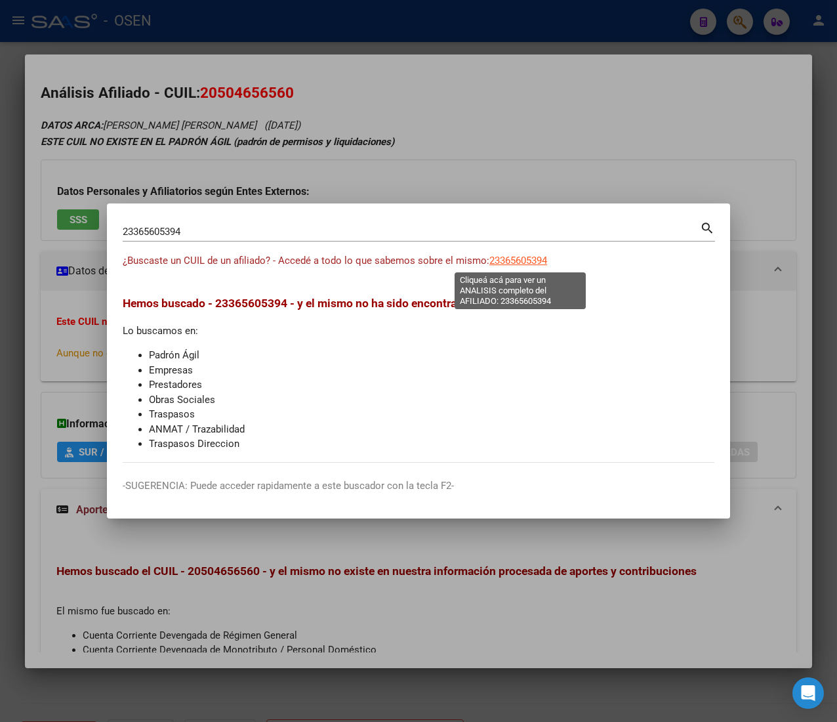
click at [533, 261] on span "23365605394" at bounding box center [518, 261] width 58 height 12
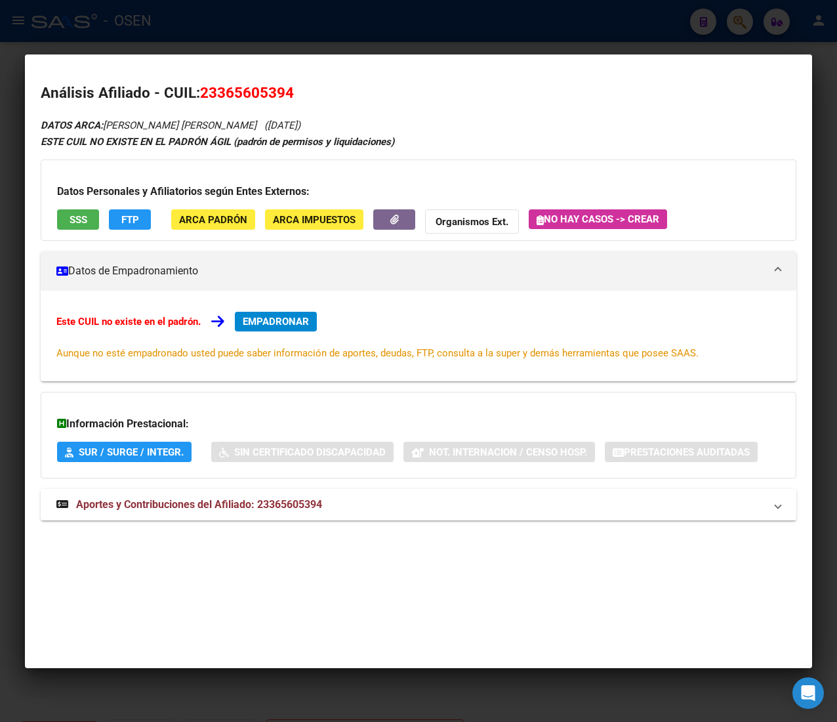
click at [260, 495] on mat-expansion-panel-header "Aportes y Contribuciones del Afiliado: 23365605394" at bounding box center [419, 504] width 756 height 31
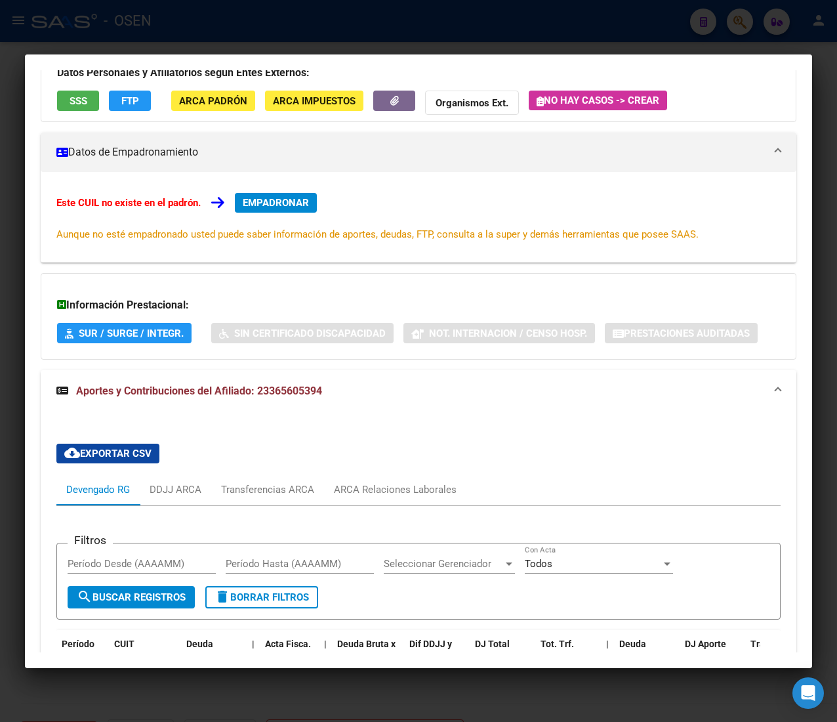
scroll to position [546, 0]
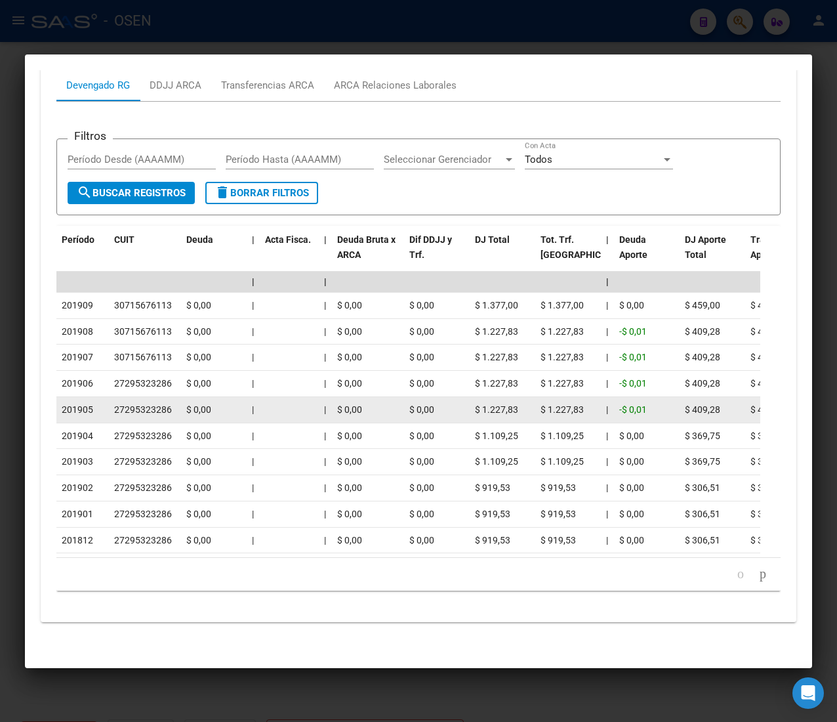
click at [252, 404] on span "|" at bounding box center [253, 409] width 2 height 10
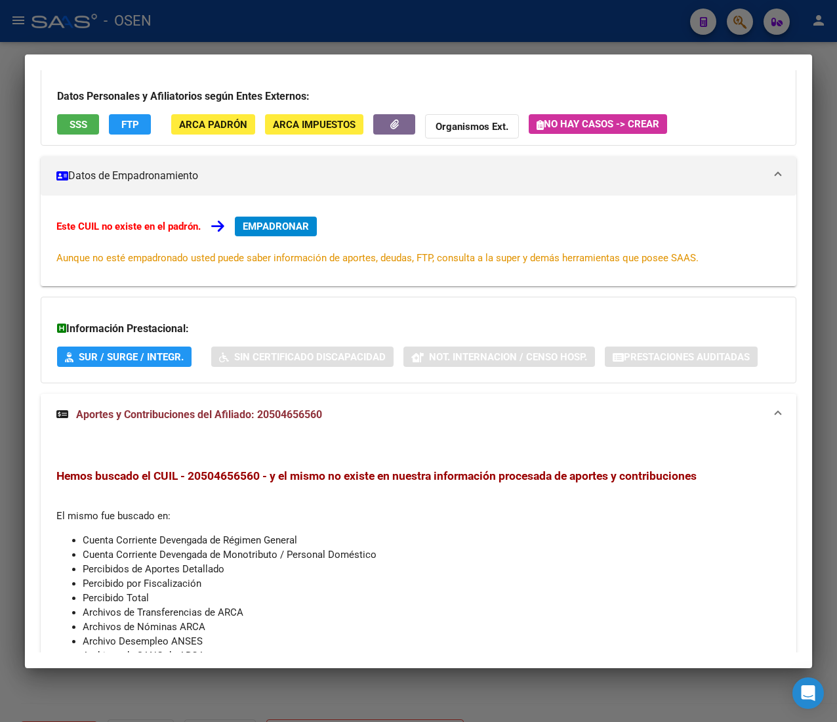
scroll to position [0, 0]
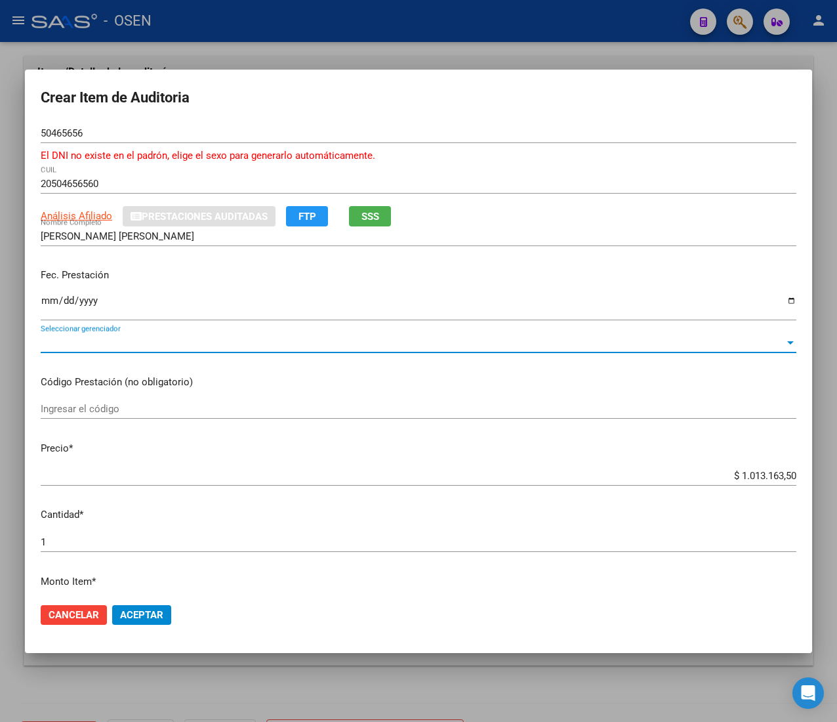
click at [185, 343] on span "Seleccionar gerenciador" at bounding box center [413, 343] width 744 height 12
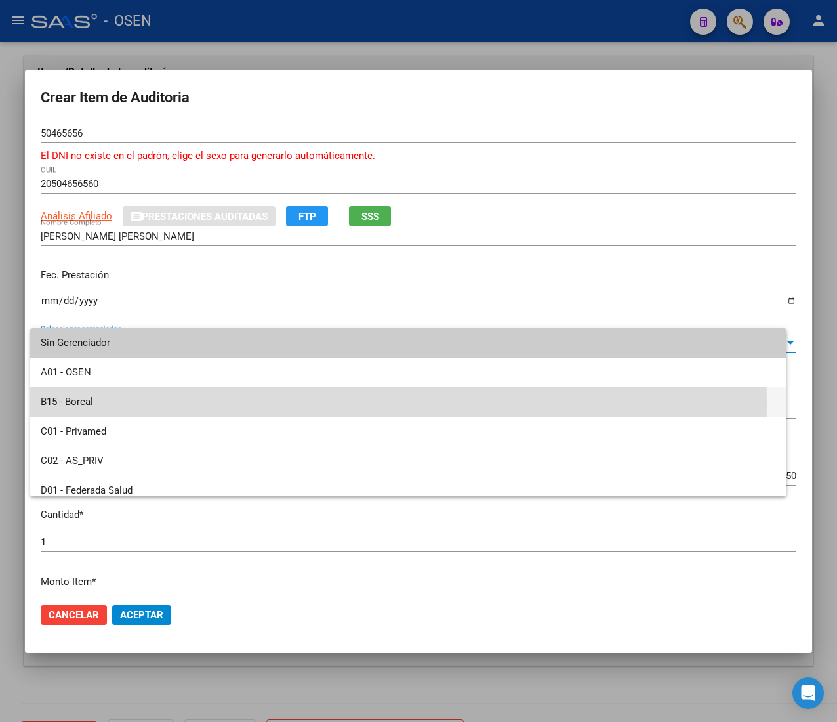
click at [182, 403] on span "B15 - Boreal" at bounding box center [408, 402] width 735 height 30
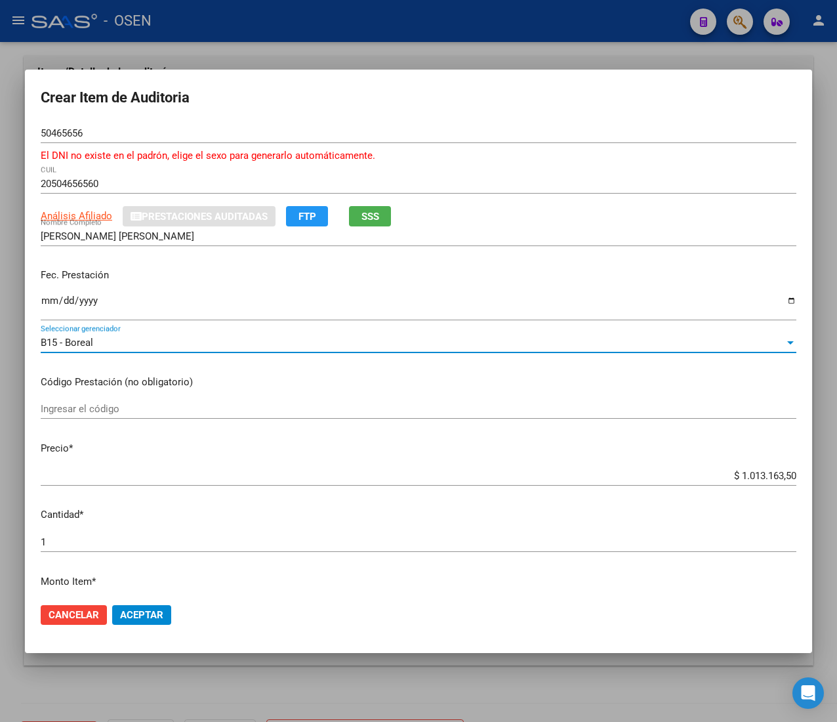
click at [735, 471] on input "$ 1.013.163,50" at bounding box center [419, 476] width 756 height 12
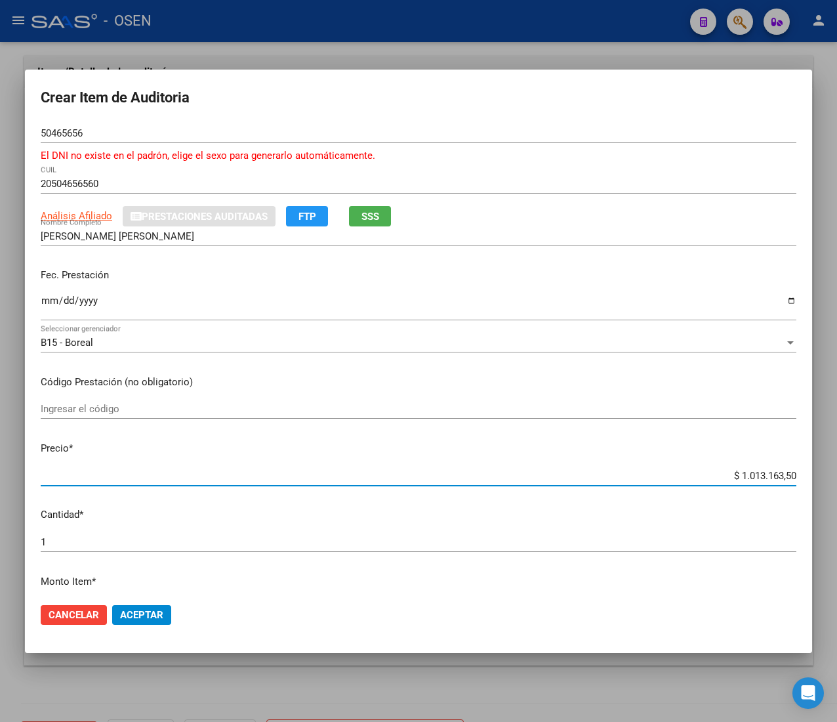
click at [735, 471] on input "$ 1.013.163,50" at bounding box center [419, 476] width 756 height 12
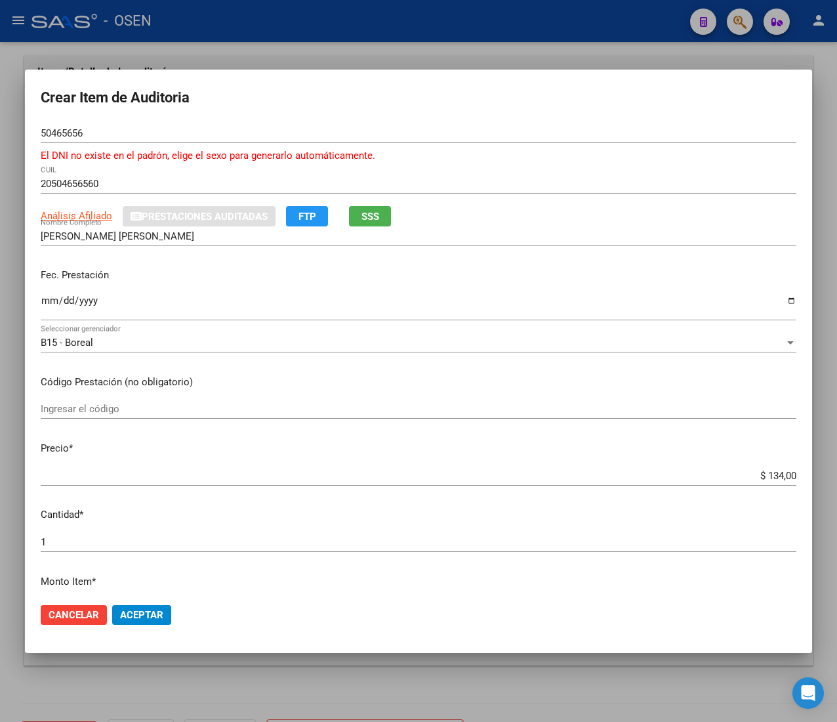
click at [757, 470] on input "$ 134,00" at bounding box center [419, 476] width 756 height 12
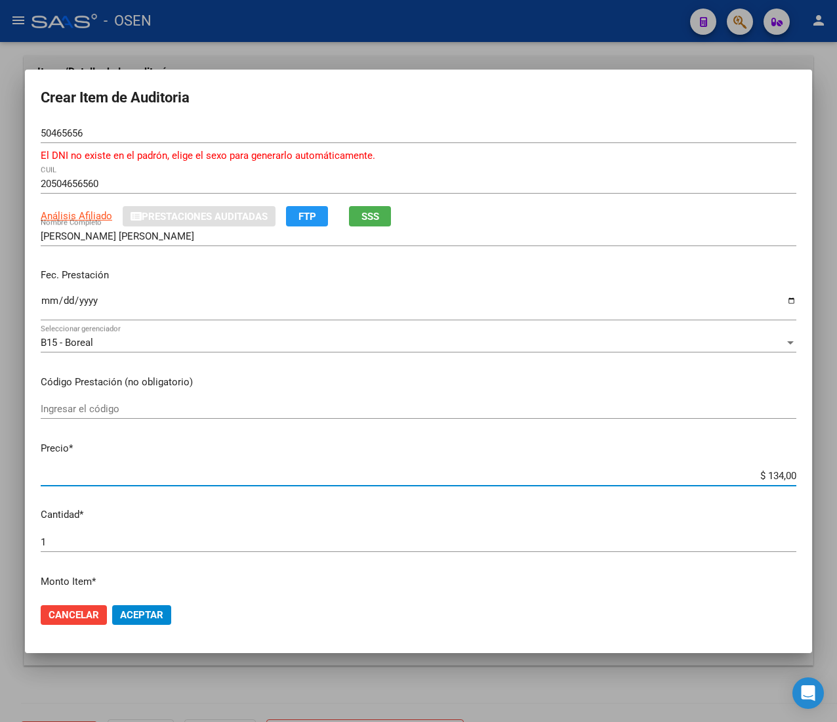
click at [757, 470] on input "$ 134,00" at bounding box center [419, 476] width 756 height 12
click at [146, 614] on span "Aceptar" at bounding box center [141, 615] width 43 height 12
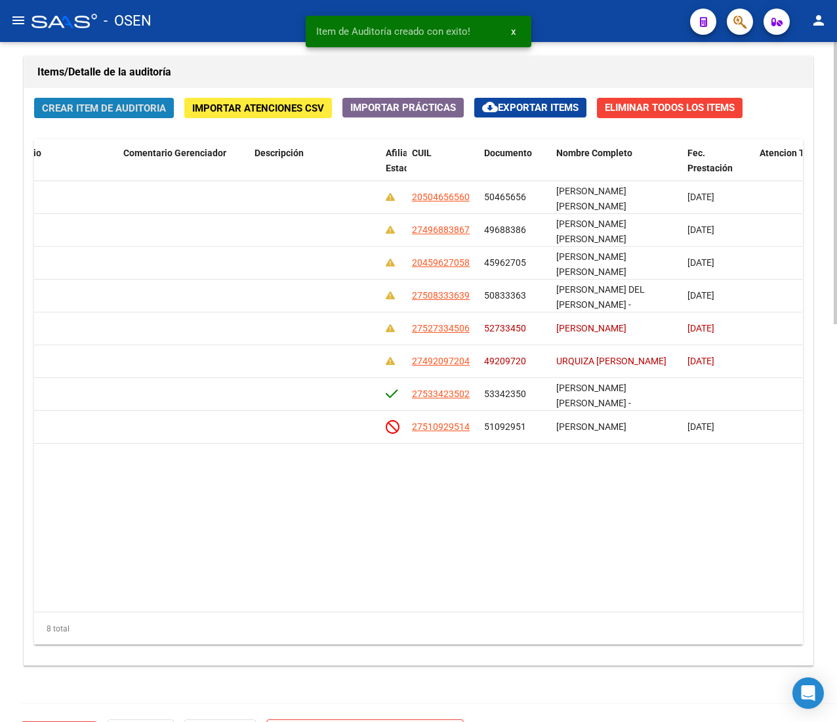
click at [67, 110] on span "Crear Item de Auditoria" at bounding box center [104, 108] width 124 height 12
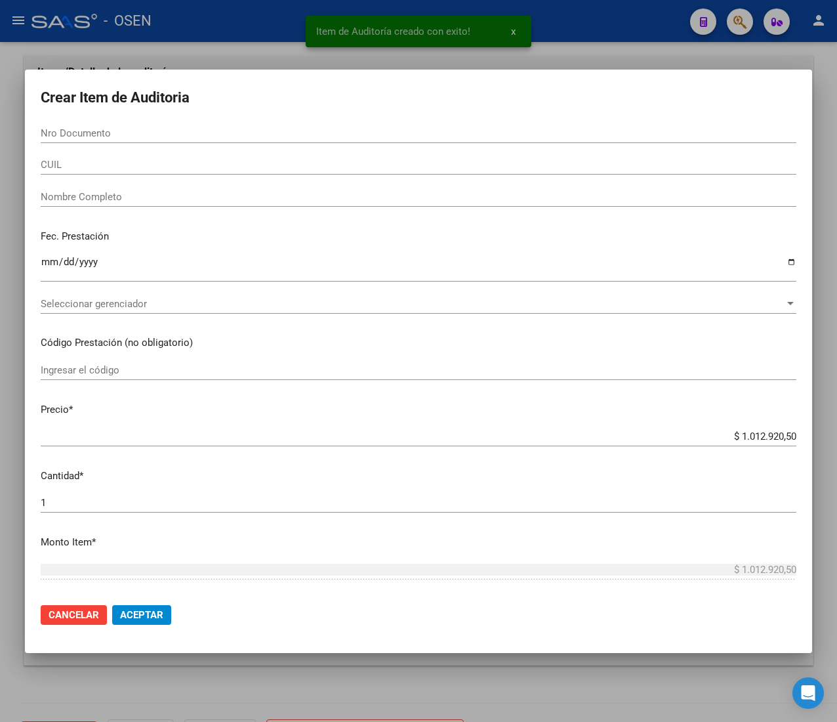
click at [89, 159] on div "CUIL" at bounding box center [419, 165] width 756 height 20
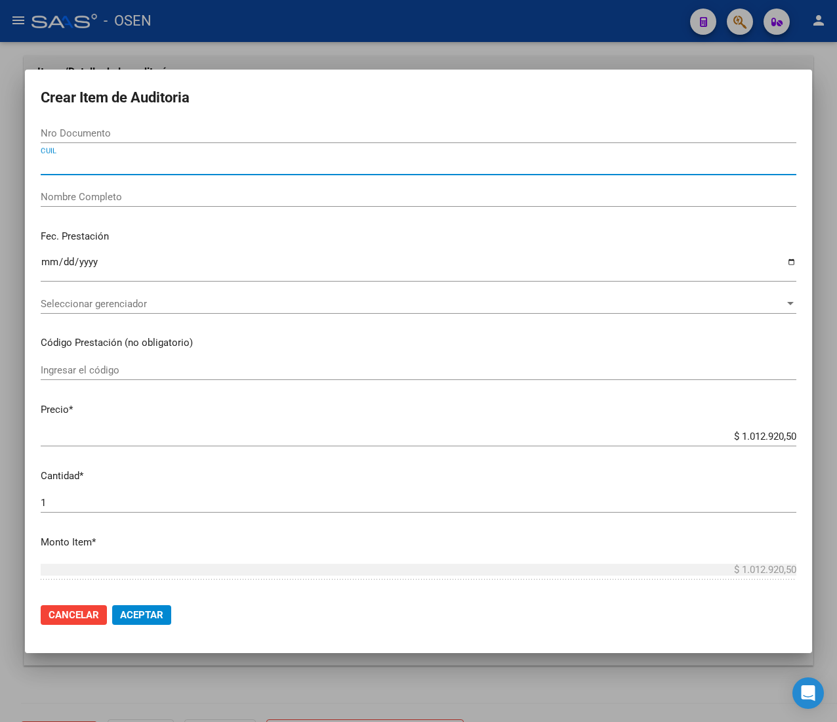
click at [89, 159] on input "CUIL" at bounding box center [419, 165] width 756 height 12
paste input "20411258883"
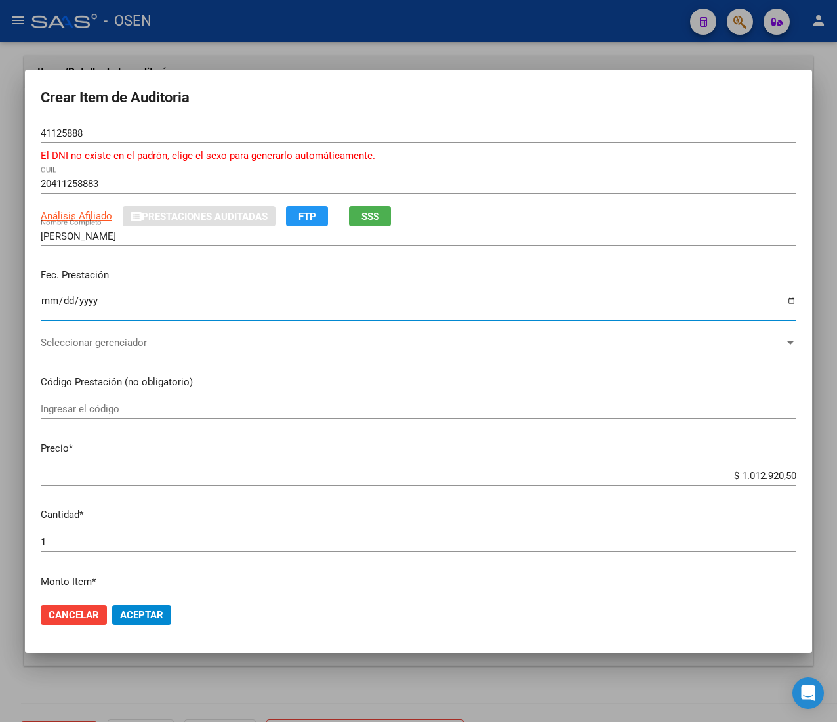
click at [48, 298] on input "Ingresar la fecha" at bounding box center [419, 305] width 756 height 21
drag, startPoint x: 384, startPoint y: 217, endPoint x: 379, endPoint y: 222, distance: 7.4
click at [379, 222] on button "SSS" at bounding box center [370, 216] width 42 height 20
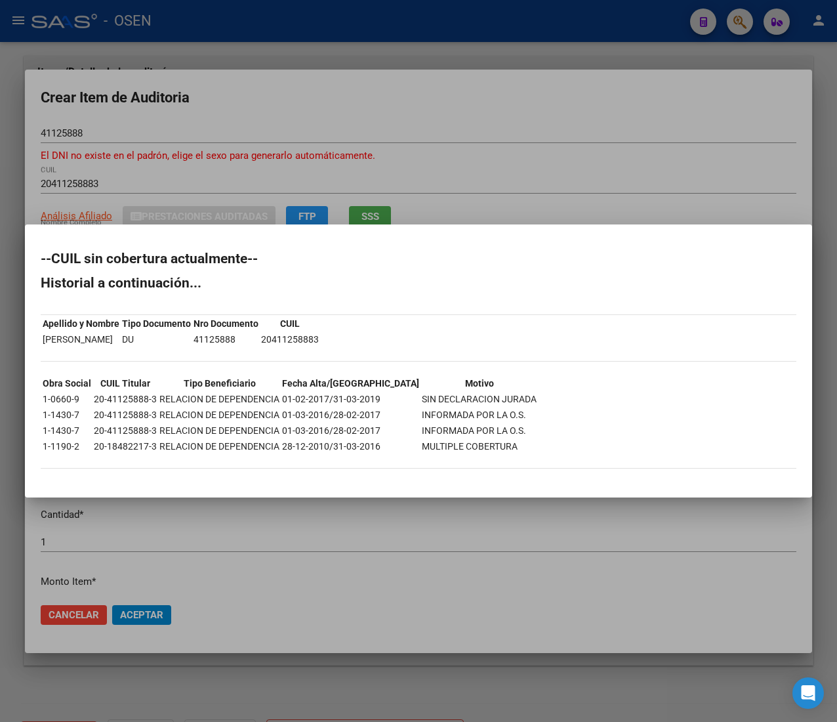
drag, startPoint x: 318, startPoint y: 396, endPoint x: 379, endPoint y: 400, distance: 60.5
click at [379, 400] on tr "1-0660-9 20-41125888-3 RELACION DE DEPENDENCIA 01-02-2017/31-03-2019 SIN DECLAR…" at bounding box center [289, 399] width 495 height 14
click at [421, 395] on td "SIN DECLARACION JURADA" at bounding box center [479, 399] width 116 height 14
click at [487, 205] on div at bounding box center [418, 361] width 837 height 722
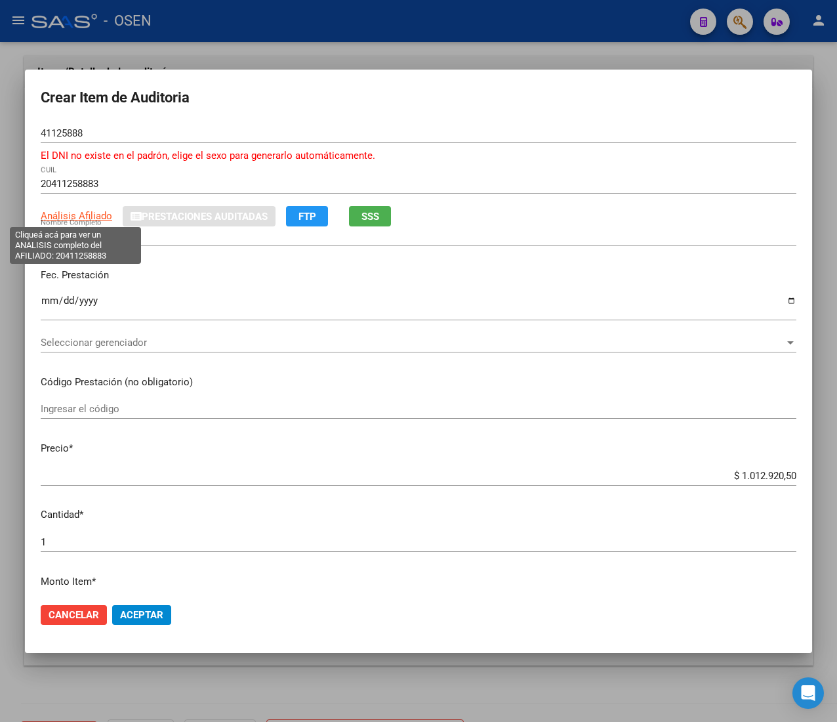
click at [67, 211] on span "Análisis Afiliado" at bounding box center [77, 216] width 72 height 12
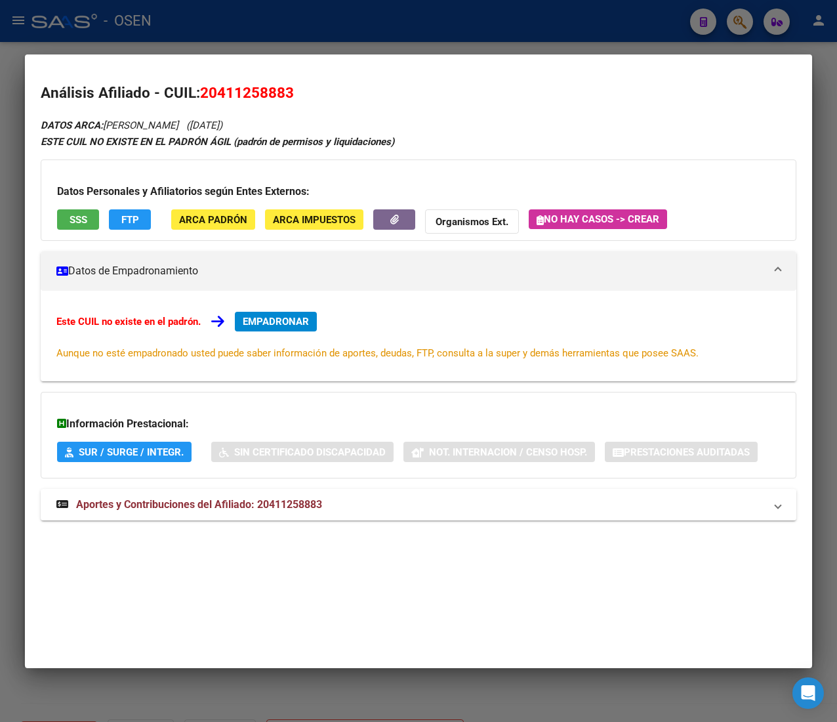
click at [324, 488] on div "DATOS ARCA: [PERSON_NAME] [PERSON_NAME] ([DATE]) ESTE CUIL NO EXISTE EN EL [PER…" at bounding box center [419, 326] width 756 height 419
click at [323, 503] on mat-panel-title "Aportes y Contribuciones del Afiliado: 20411258883" at bounding box center [410, 505] width 709 height 16
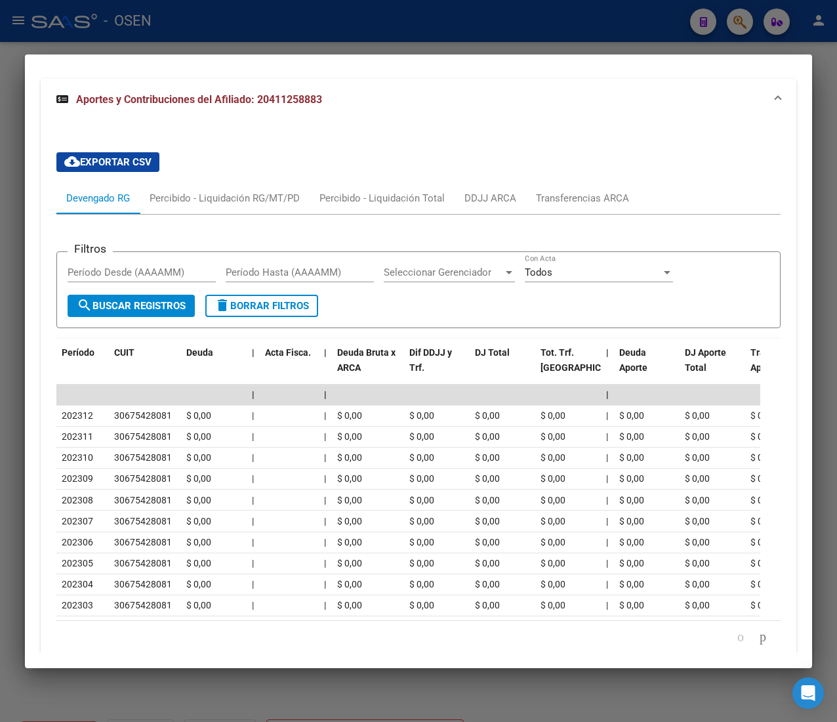
scroll to position [494, 0]
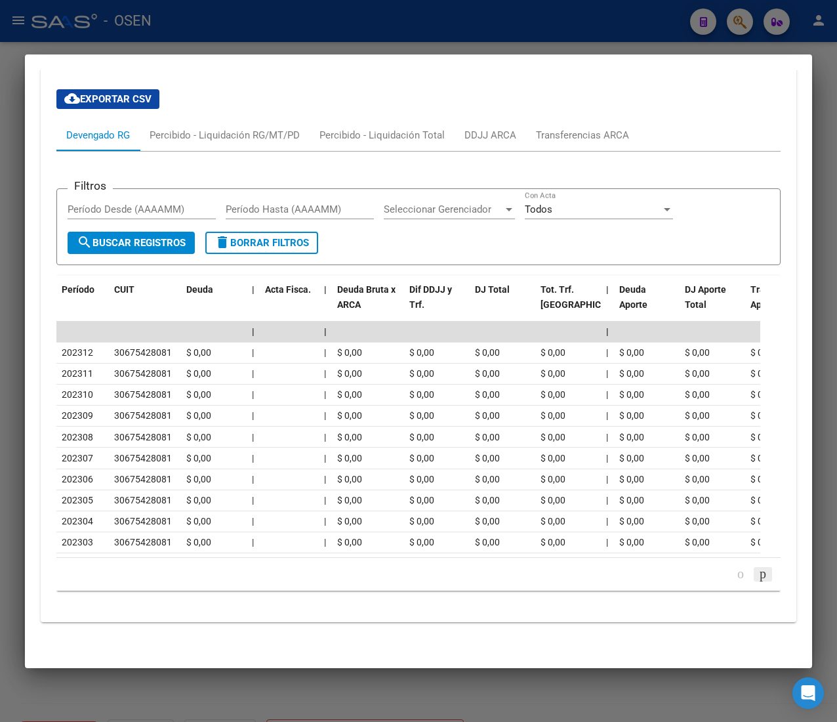
click at [758, 575] on icon "go to next page" at bounding box center [763, 574] width 10 height 16
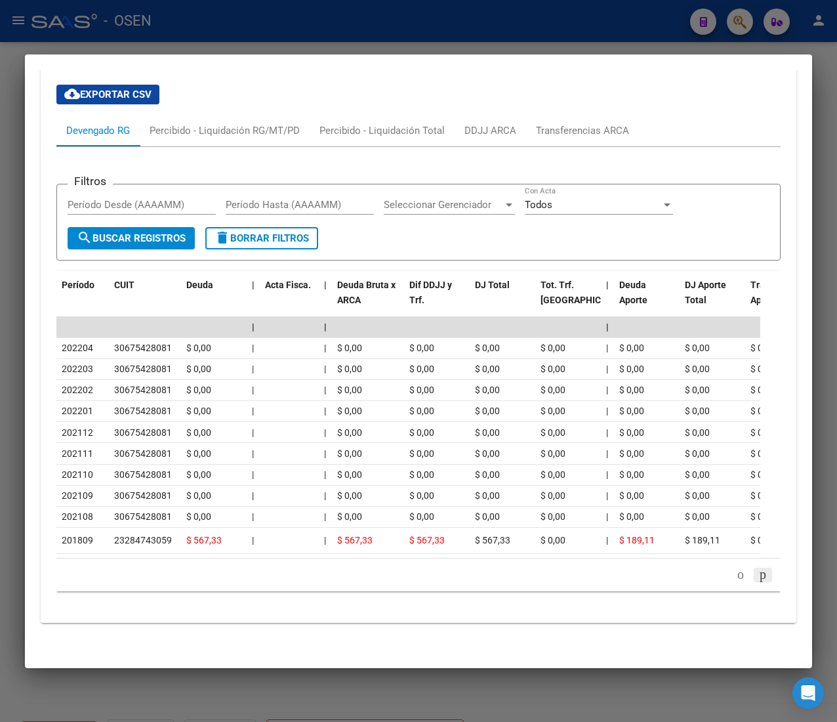
click at [758, 575] on icon "go to next page" at bounding box center [763, 574] width 10 height 16
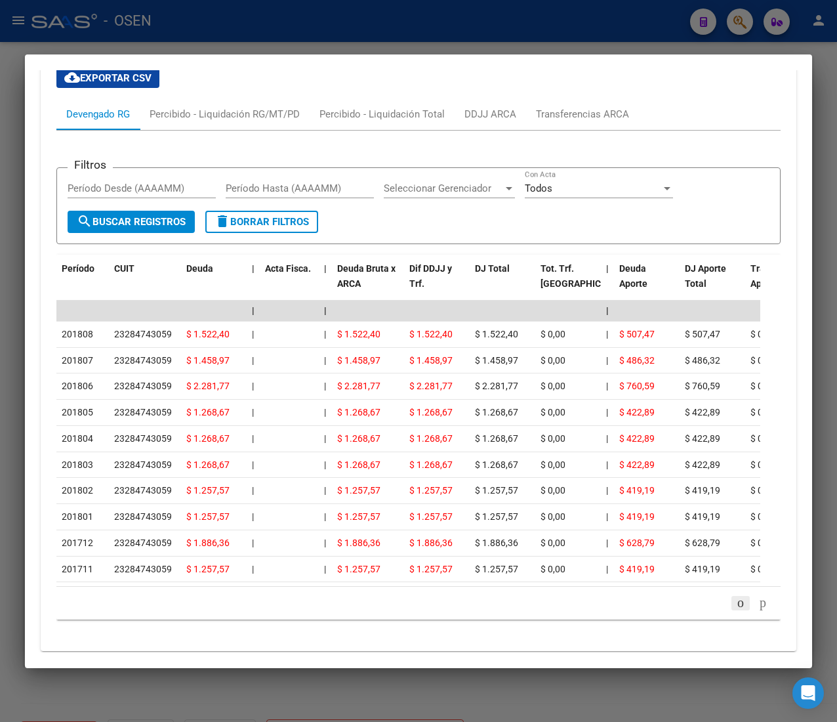
click at [735, 610] on icon "go to previous page" at bounding box center [740, 602] width 10 height 16
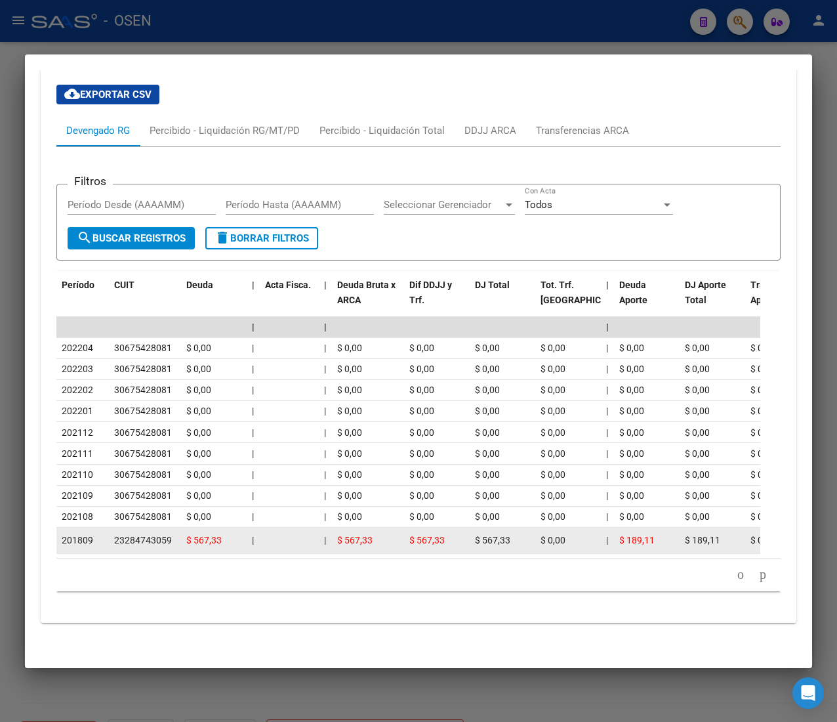
drag, startPoint x: 72, startPoint y: 526, endPoint x: 84, endPoint y: 527, distance: 11.8
click at [84, 535] on span "201809" at bounding box center [77, 540] width 31 height 10
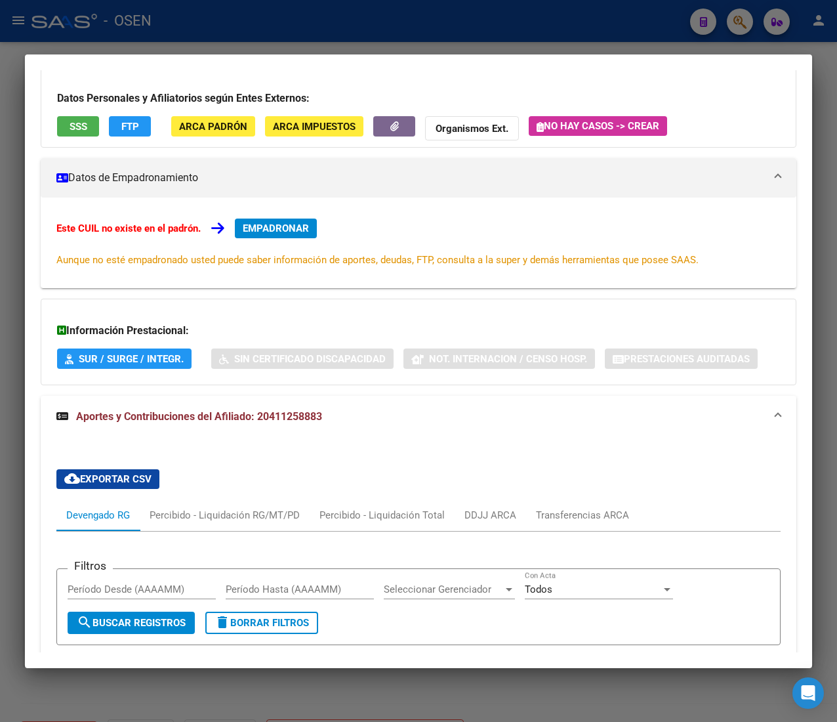
scroll to position [0, 0]
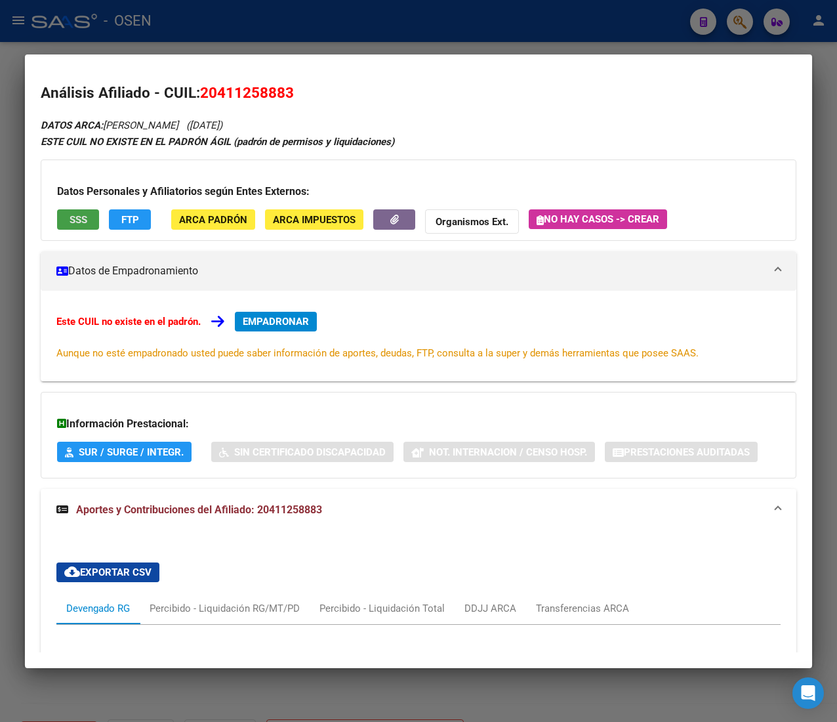
click at [71, 211] on button "SSS" at bounding box center [78, 219] width 42 height 20
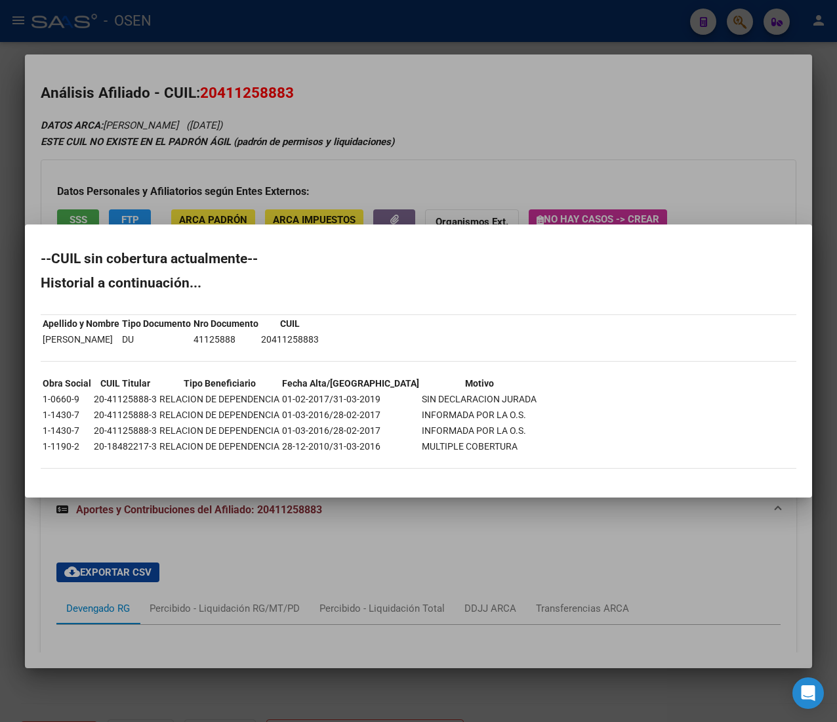
drag, startPoint x: 395, startPoint y: 398, endPoint x: 496, endPoint y: 396, distance: 101.1
click at [496, 396] on div "--CUIL sin cobertura actualmente-- Historial a continuación... Apellido y Nombr…" at bounding box center [419, 367] width 756 height 230
click at [497, 396] on div "--CUIL sin cobertura actualmente-- Historial a continuación... Apellido y Nombr…" at bounding box center [419, 367] width 756 height 230
click at [295, 133] on div at bounding box center [418, 361] width 837 height 722
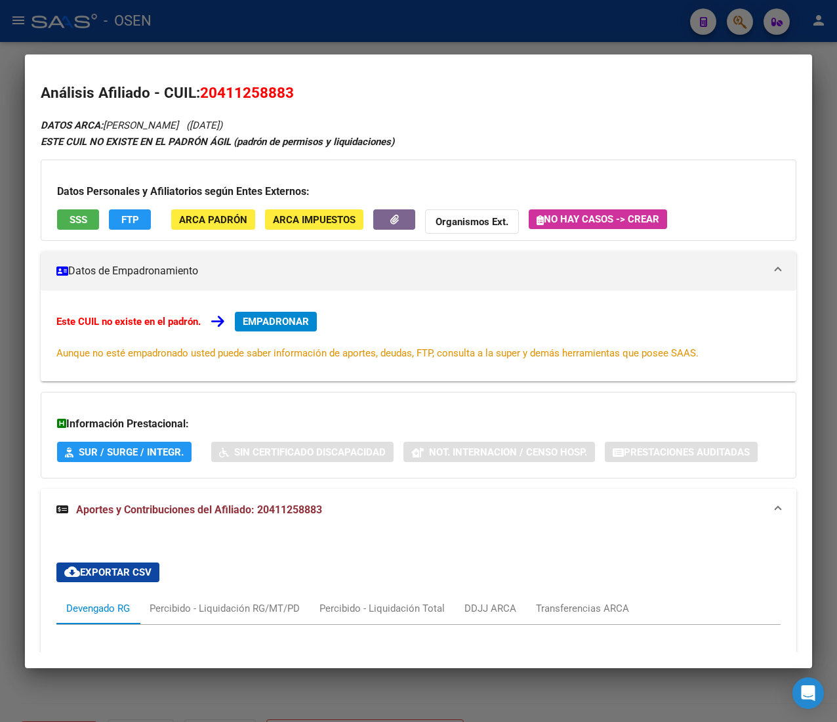
click at [457, 129] on div "DATOS ARCA: [PERSON_NAME] [PERSON_NAME] ([DATE]) ESTE CUIL NO EXISTE EN EL [PER…" at bounding box center [419, 616] width 756 height 999
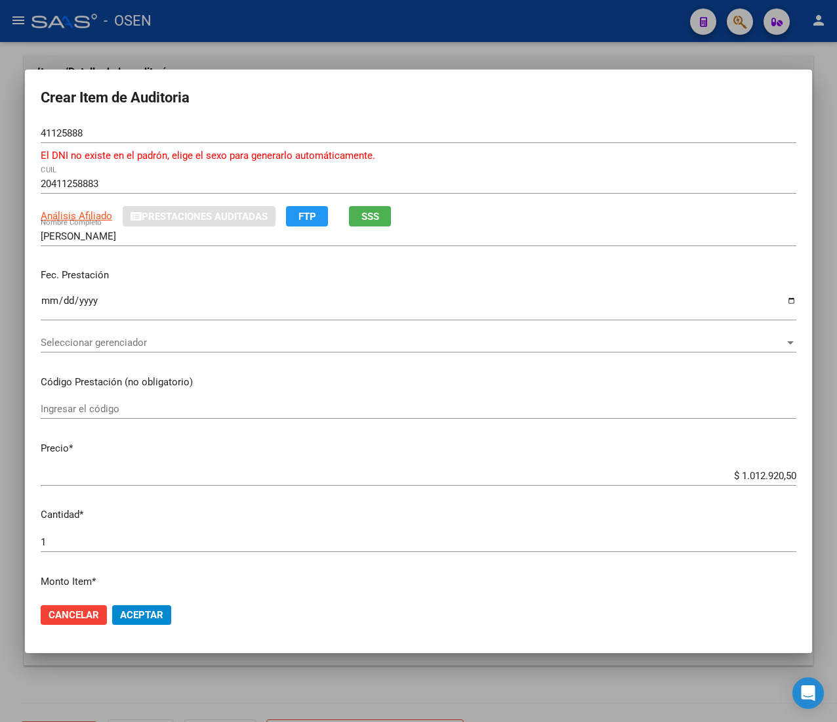
click at [749, 472] on input "$ 1.012.920,50" at bounding box center [419, 476] width 756 height 12
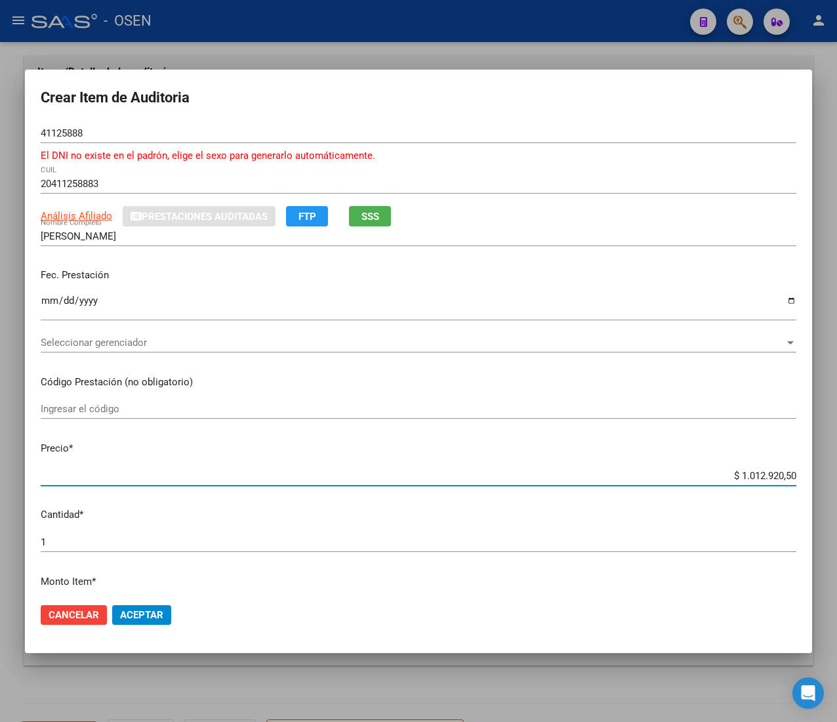
click at [749, 472] on input "$ 1.012.920,50" at bounding box center [419, 476] width 756 height 12
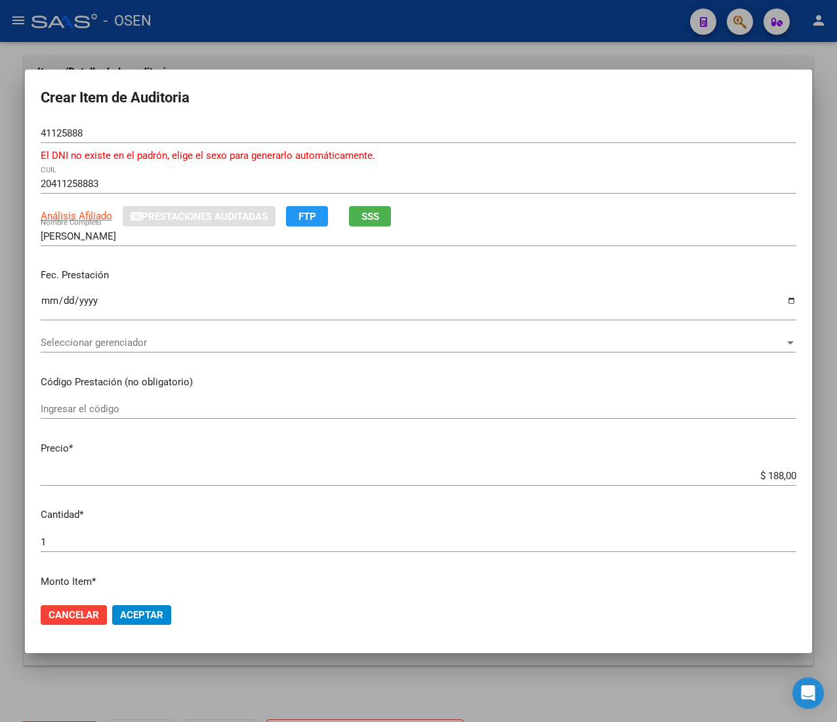
click at [72, 133] on input "41125888" at bounding box center [419, 133] width 756 height 12
click at [113, 616] on button "Aceptar" at bounding box center [141, 615] width 59 height 20
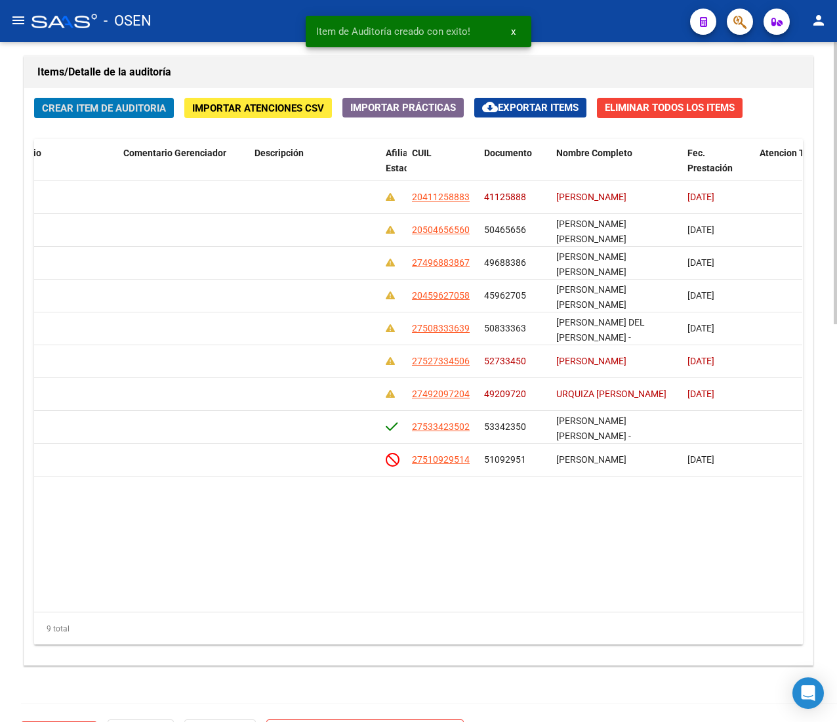
click at [72, 110] on span "Crear Item de Auditoria" at bounding box center [104, 108] width 124 height 12
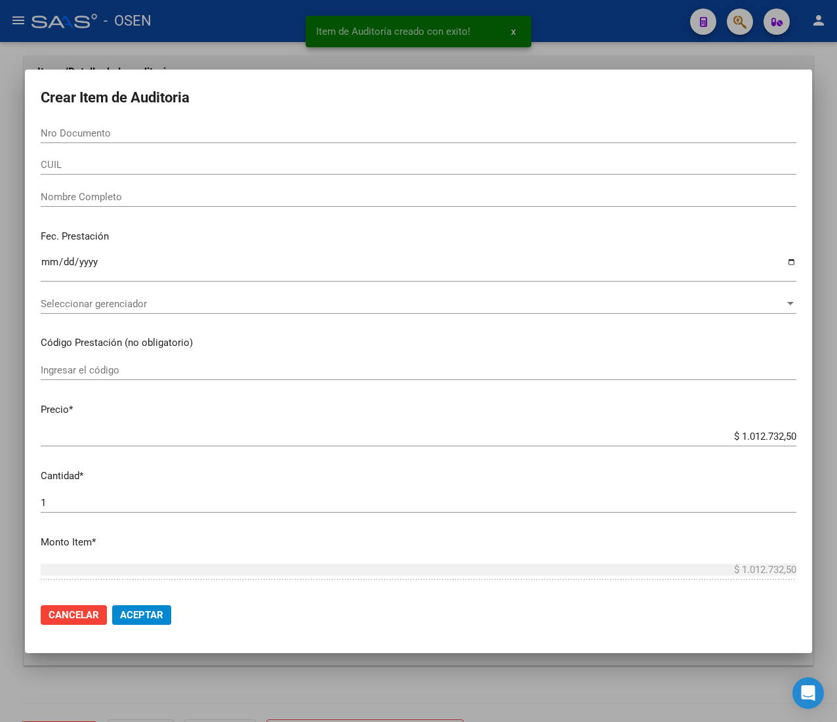
click at [114, 163] on input "CUIL" at bounding box center [419, 165] width 756 height 12
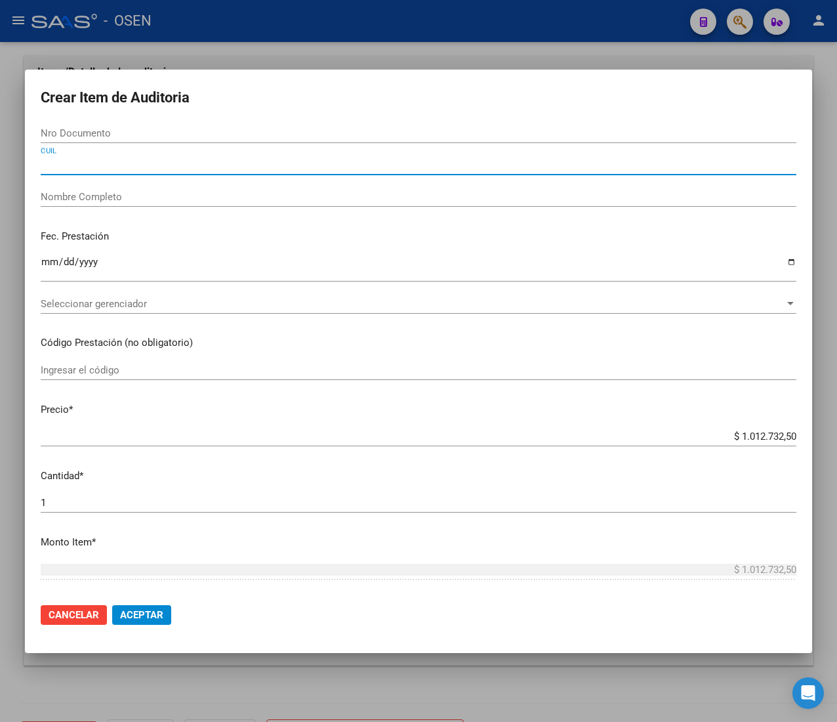
paste input "27137840478"
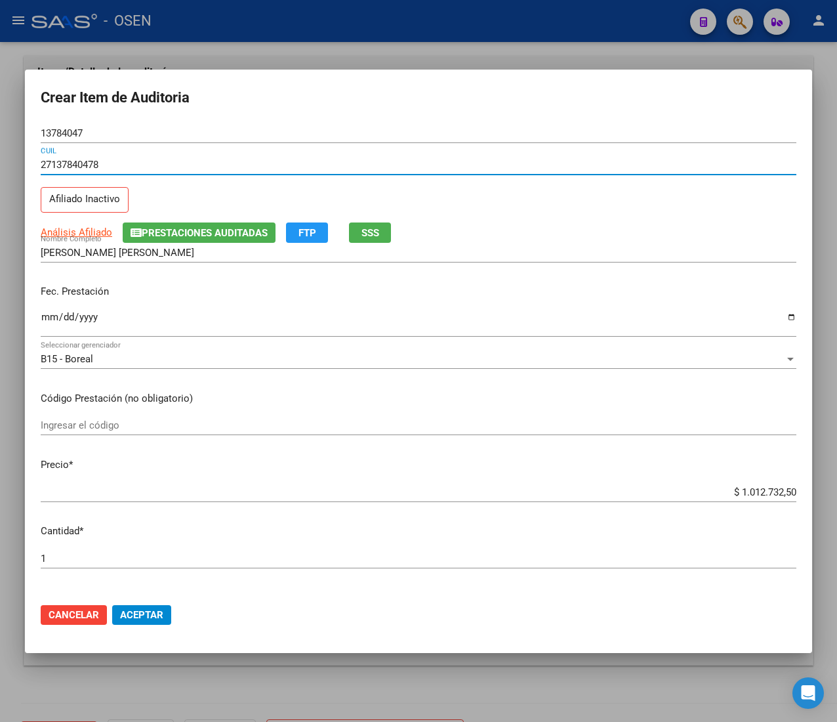
click at [51, 319] on input "Ingresar la fecha" at bounding box center [419, 322] width 756 height 21
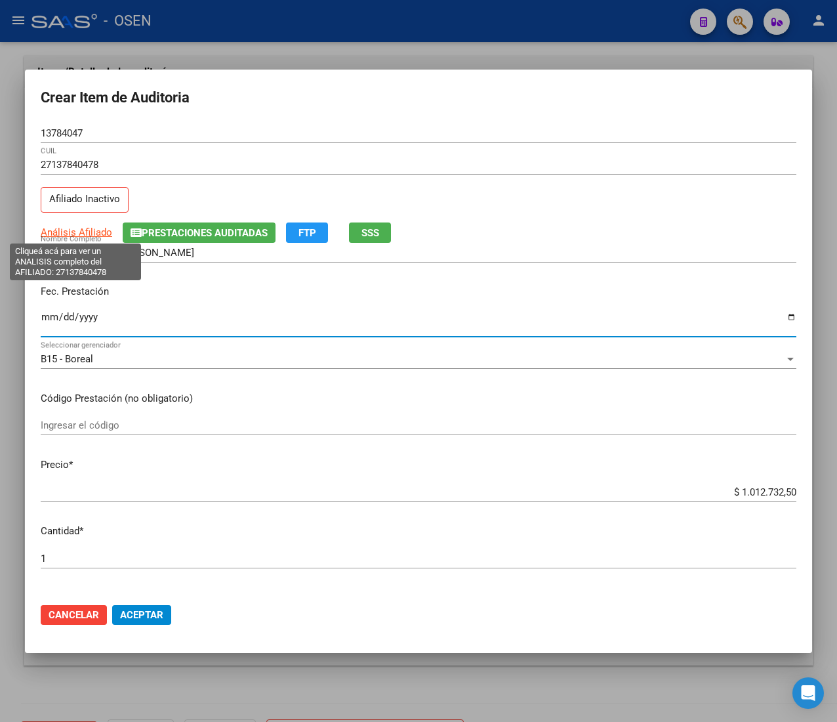
click at [104, 230] on span "Análisis Afiliado" at bounding box center [77, 232] width 72 height 12
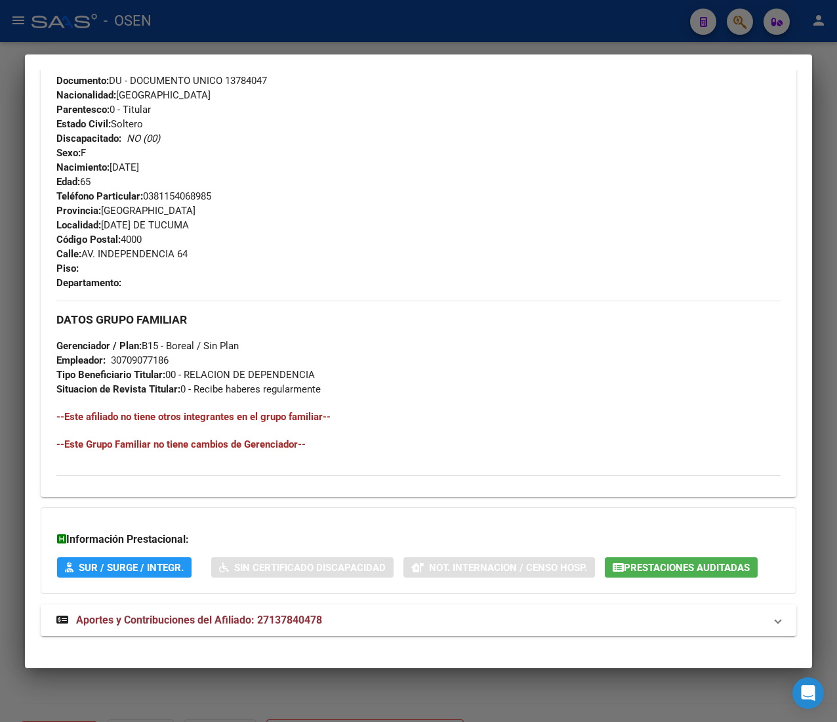
scroll to position [539, 0]
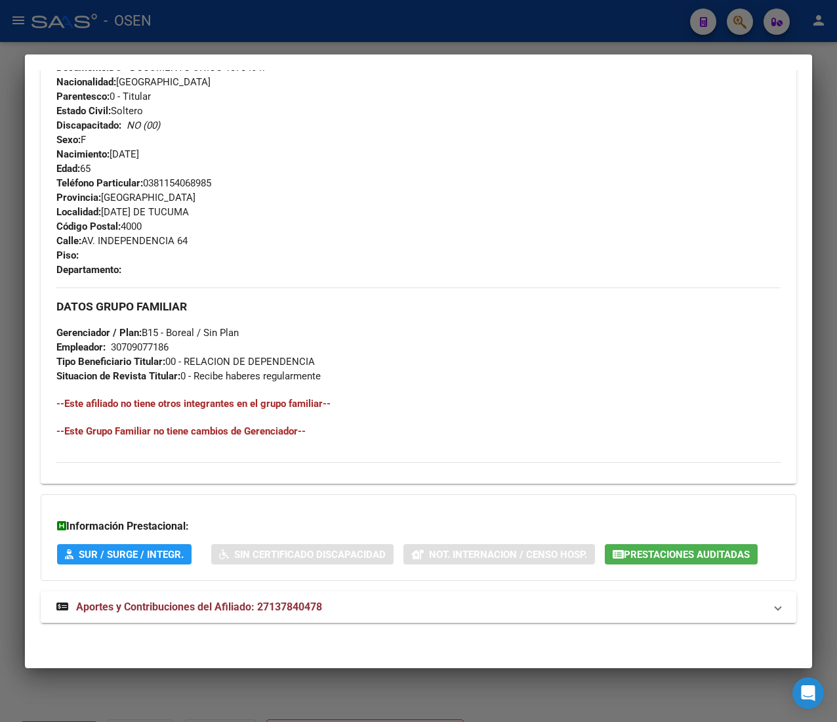
click at [346, 602] on mat-panel-title "Aportes y Contribuciones del Afiliado: 27137840478" at bounding box center [410, 607] width 709 height 16
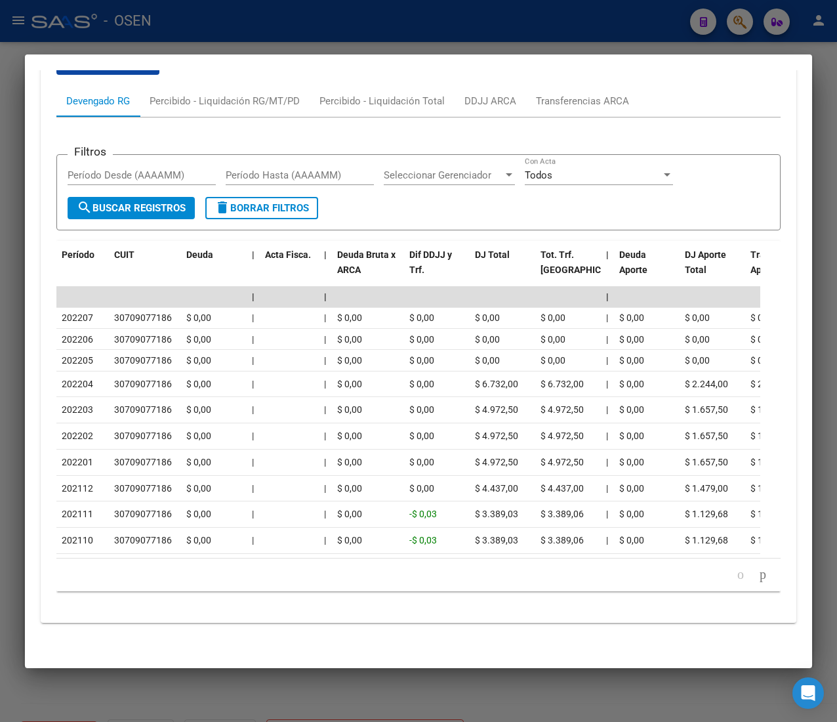
scroll to position [1169, 0]
click at [758, 569] on icon "go to next page" at bounding box center [763, 574] width 10 height 16
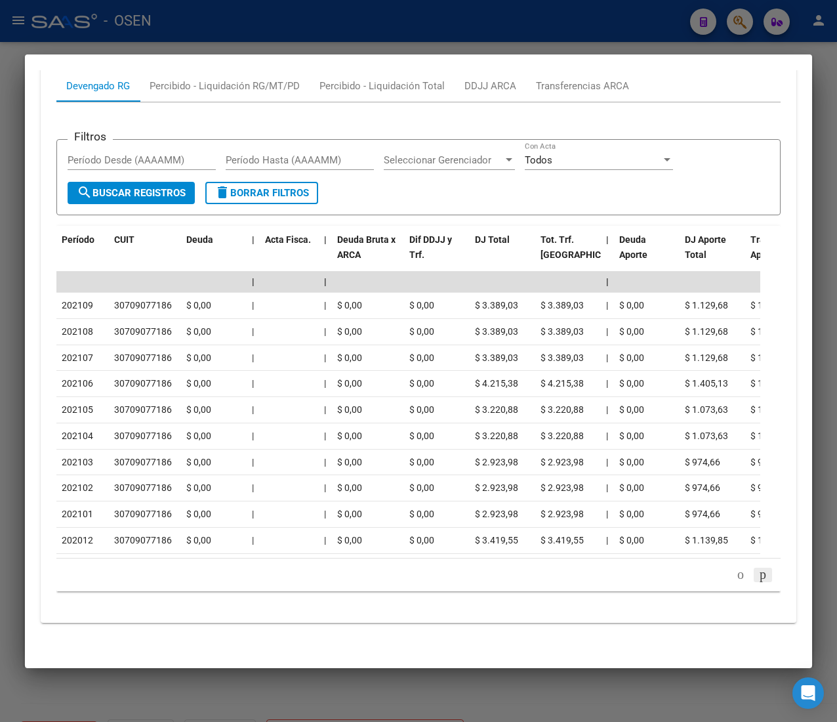
click at [758, 582] on icon "go to next page" at bounding box center [763, 574] width 10 height 16
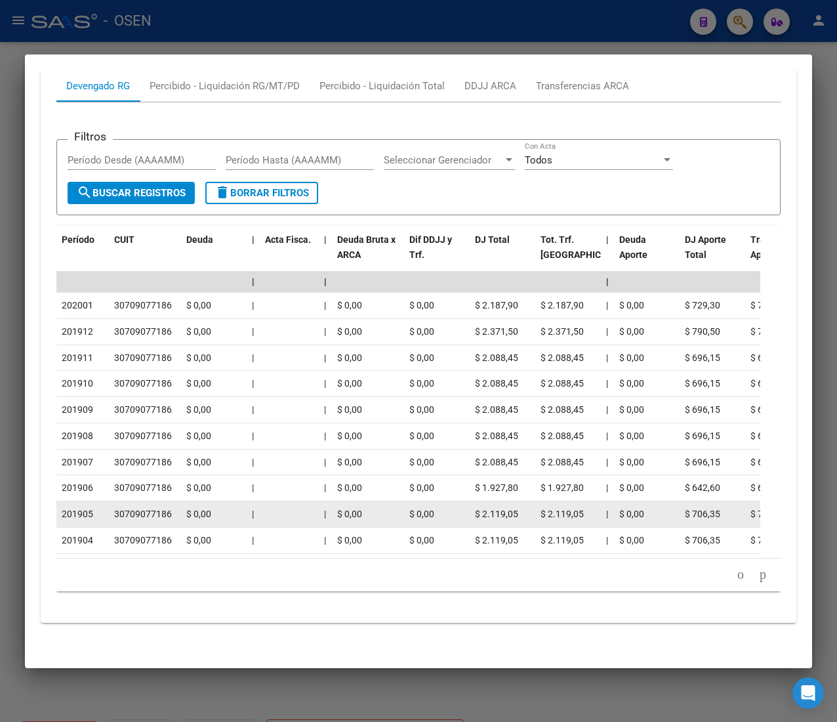
click at [615, 517] on datatable-body-cell "$ 0,00" at bounding box center [647, 514] width 66 height 26
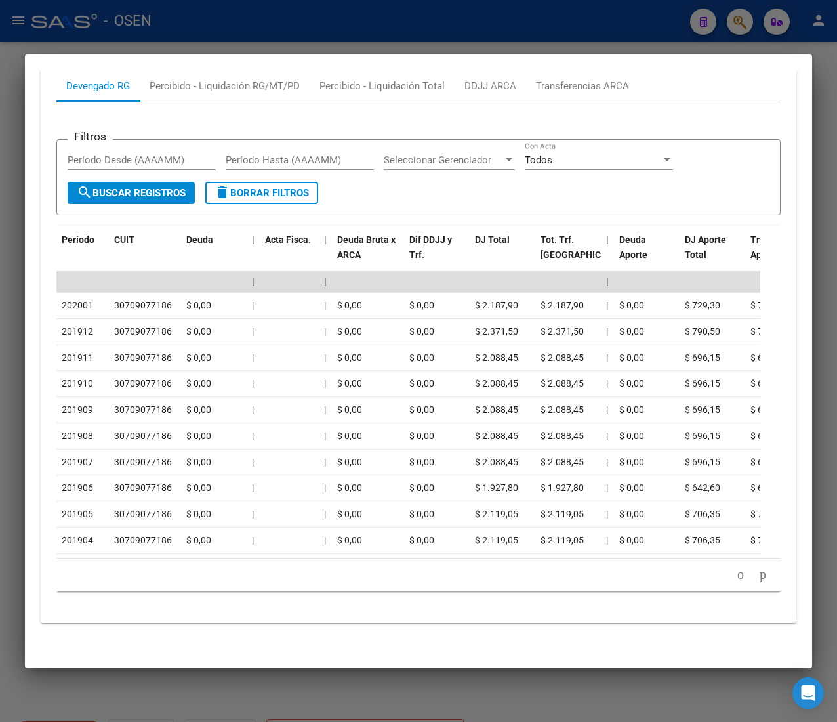
drag, startPoint x: 320, startPoint y: 31, endPoint x: 342, endPoint y: 70, distance: 44.7
click at [320, 29] on div at bounding box center [418, 361] width 837 height 722
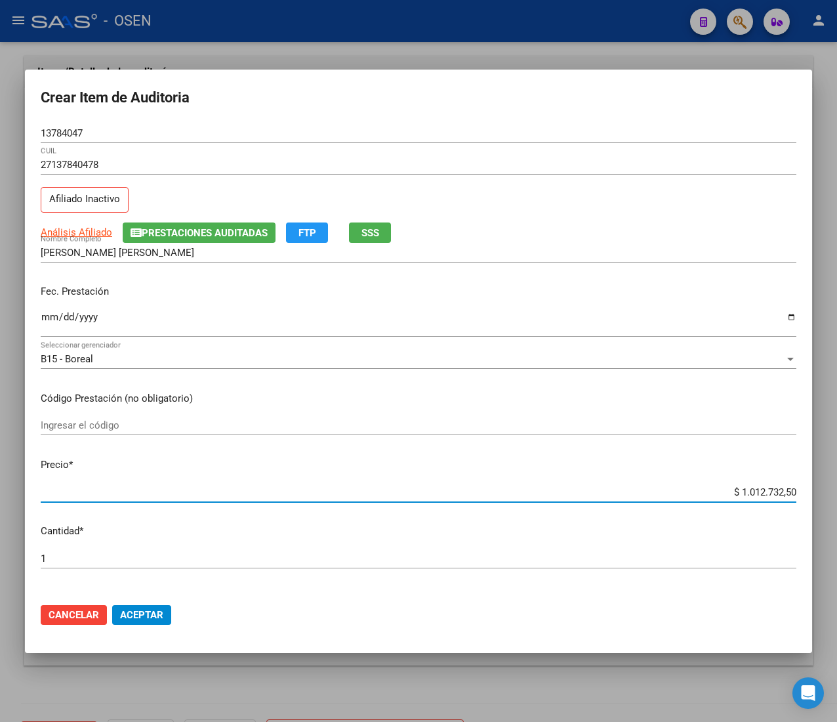
click at [739, 495] on input "$ 1.012.732,50" at bounding box center [419, 492] width 756 height 12
click at [737, 488] on input "$ 1.012.732,50" at bounding box center [419, 492] width 756 height 12
click at [737, 488] on input "$ 101.298.002.732,50" at bounding box center [419, 492] width 756 height 12
click at [157, 613] on span "Aceptar" at bounding box center [141, 615] width 43 height 12
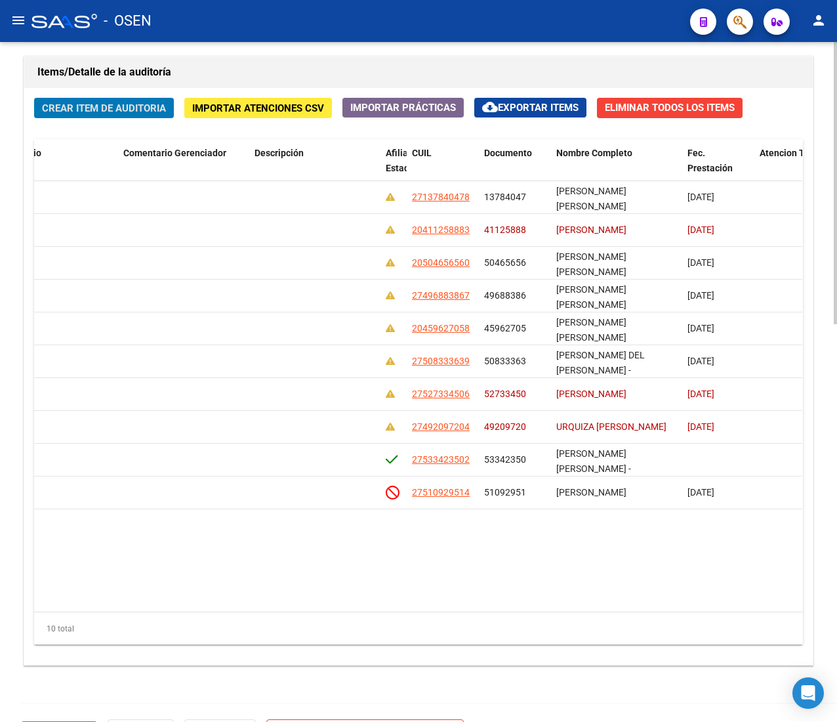
click at [230, 54] on div "Información del área Cambiar de área a esta auditoría Area * Hospitales de Auto…" at bounding box center [418, 100] width 795 height 1224
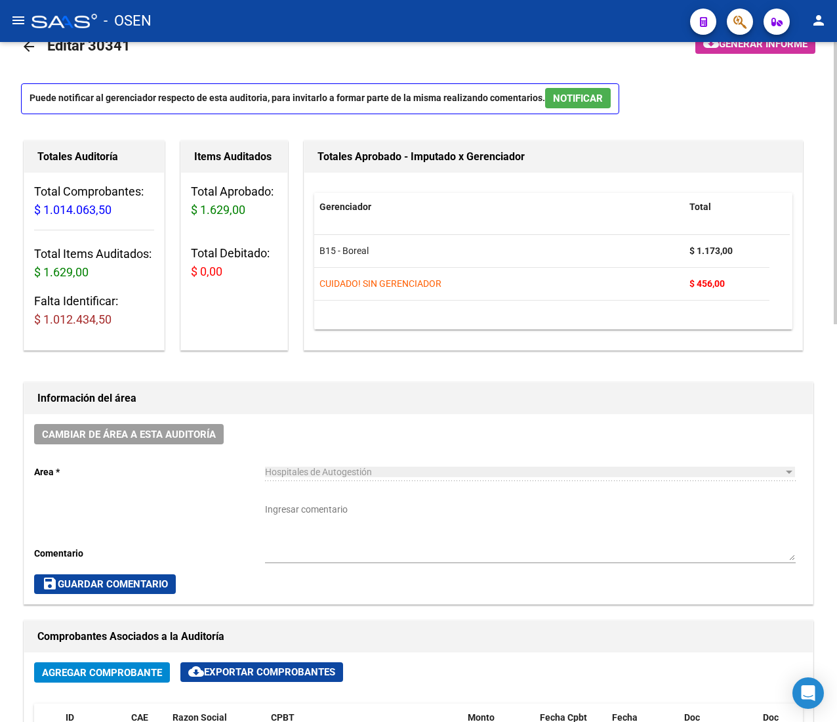
scroll to position [0, 0]
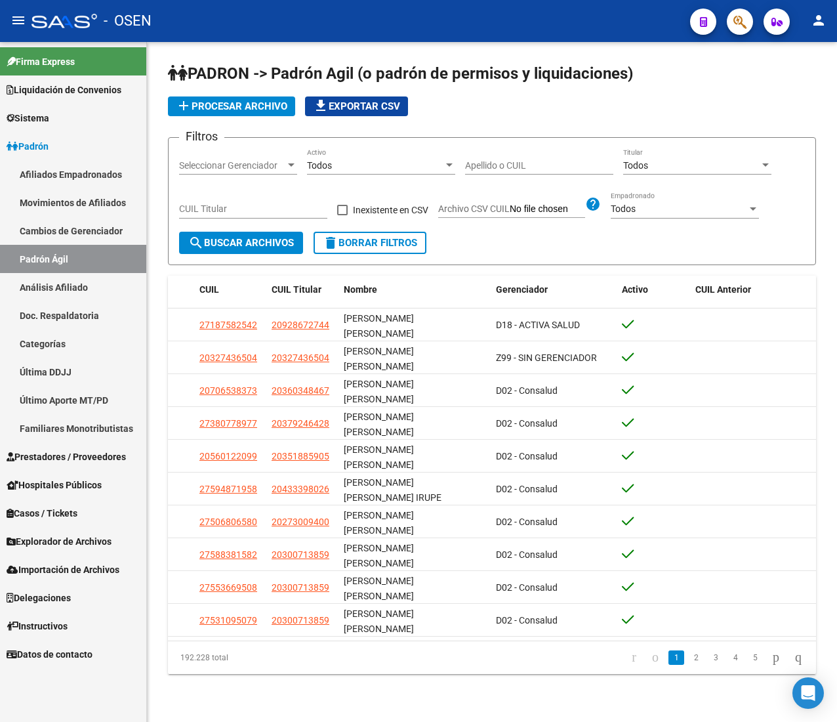
click at [497, 164] on input "Apellido o CUIL" at bounding box center [539, 165] width 148 height 11
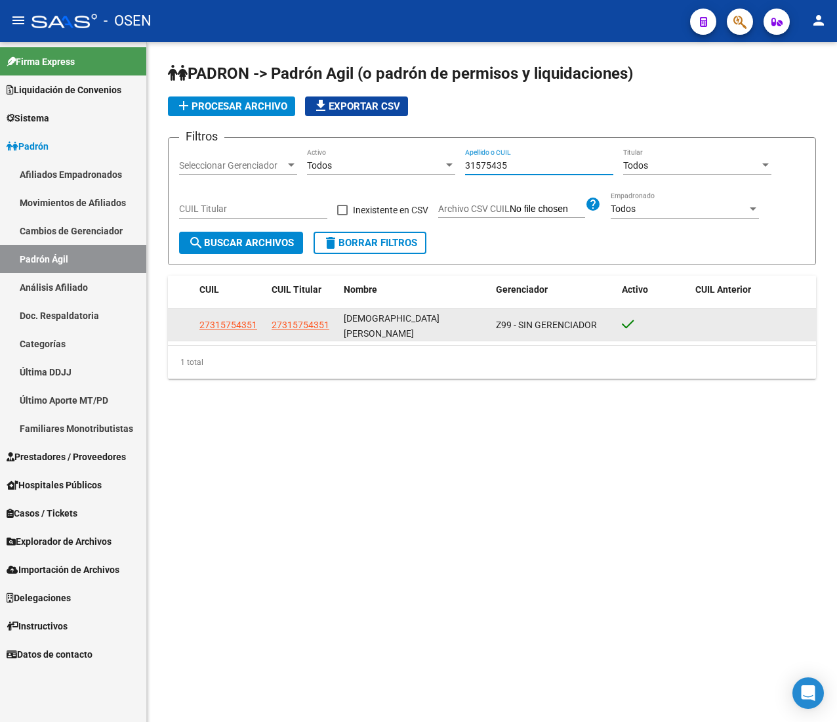
type input "31575435"
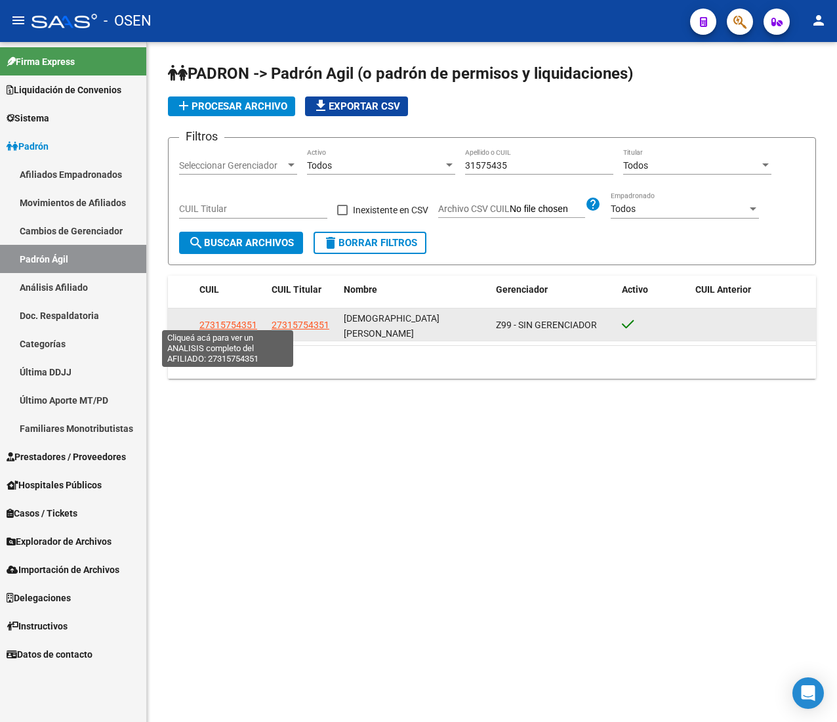
click at [224, 319] on span "27315754351" at bounding box center [228, 324] width 58 height 10
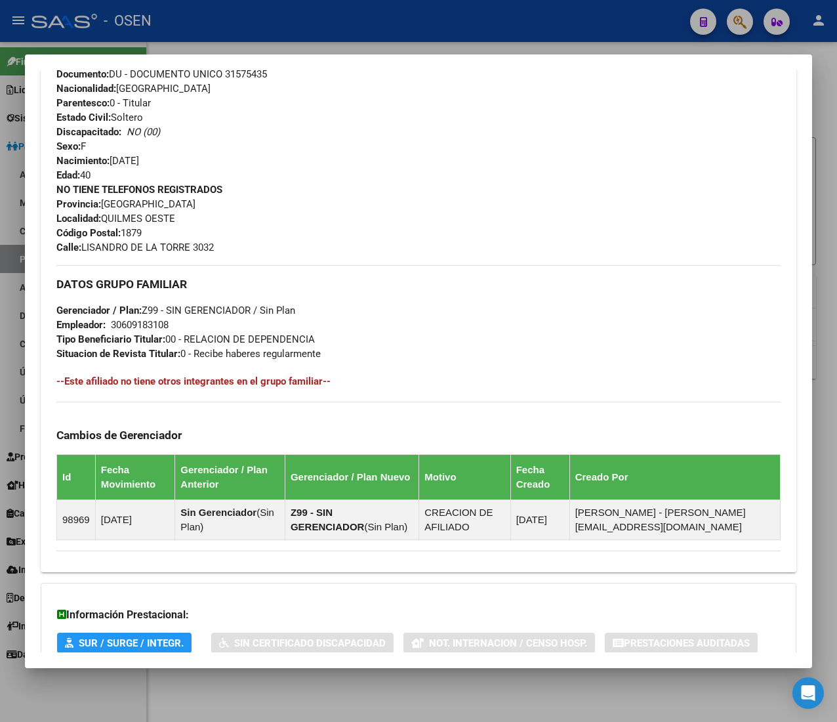
scroll to position [567, 0]
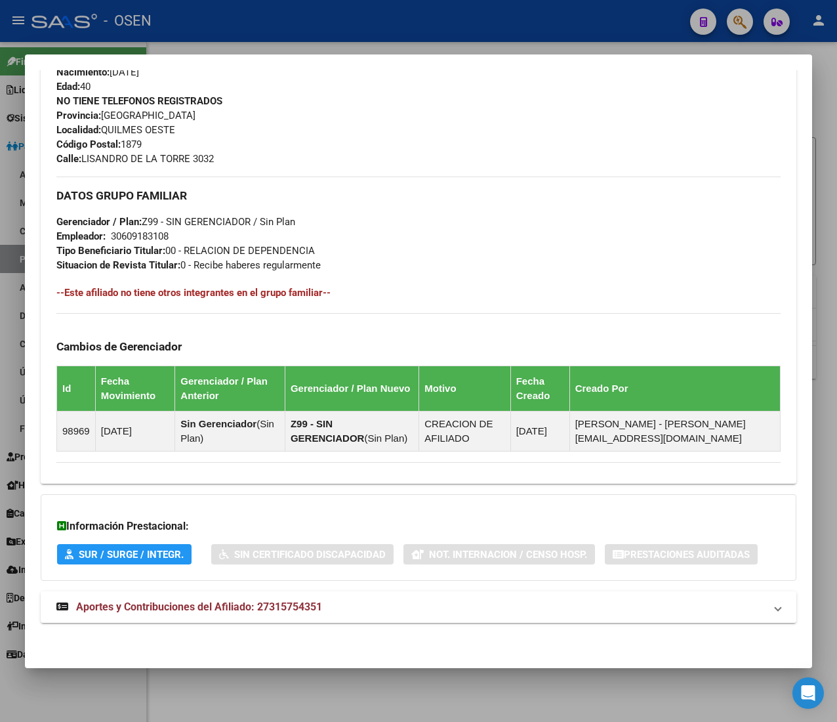
click at [381, 606] on mat-panel-title "Aportes y Contribuciones del Afiliado: 27315754351" at bounding box center [410, 607] width 709 height 16
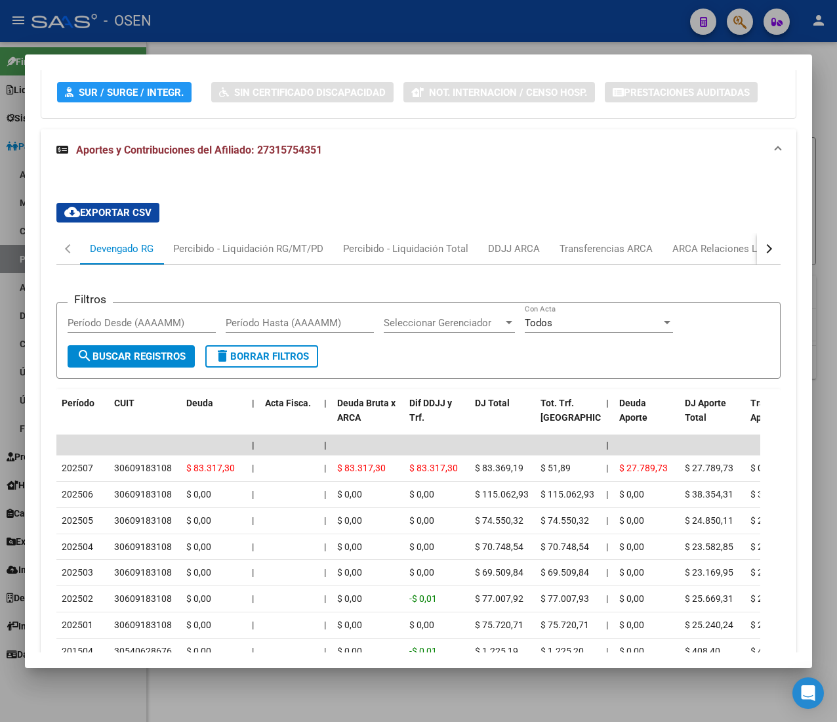
scroll to position [1155, 0]
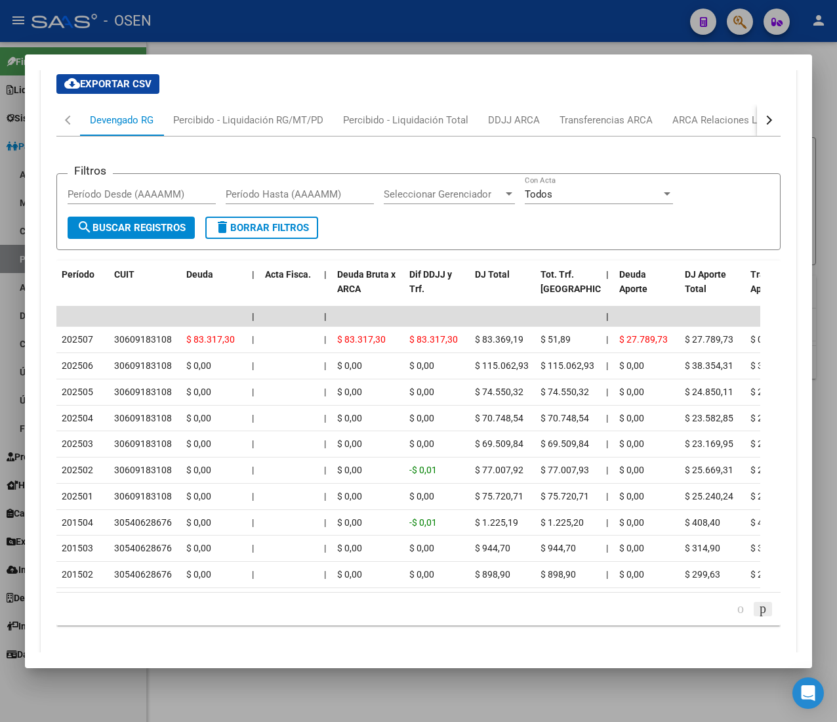
click at [758, 616] on icon "go to next page" at bounding box center [763, 608] width 10 height 16
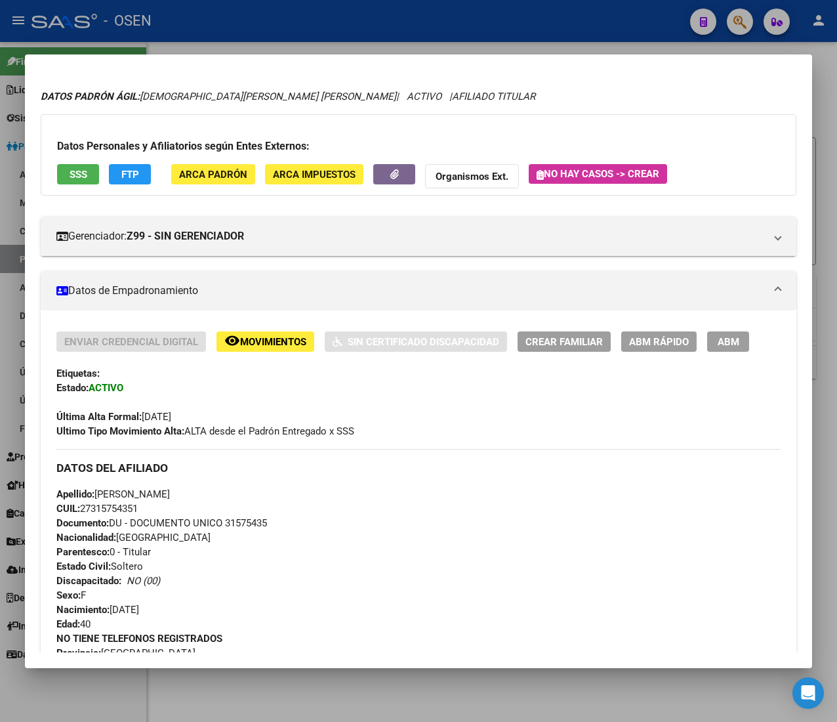
scroll to position [0, 0]
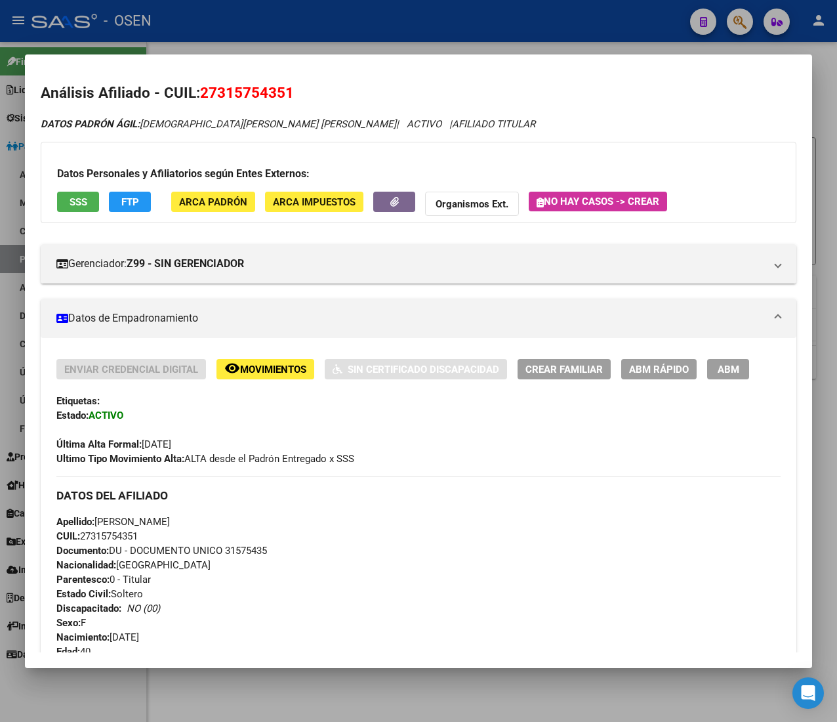
click at [81, 206] on span "SSS" at bounding box center [79, 202] width 18 height 12
click at [646, 363] on span "ABM Rápido" at bounding box center [659, 369] width 60 height 12
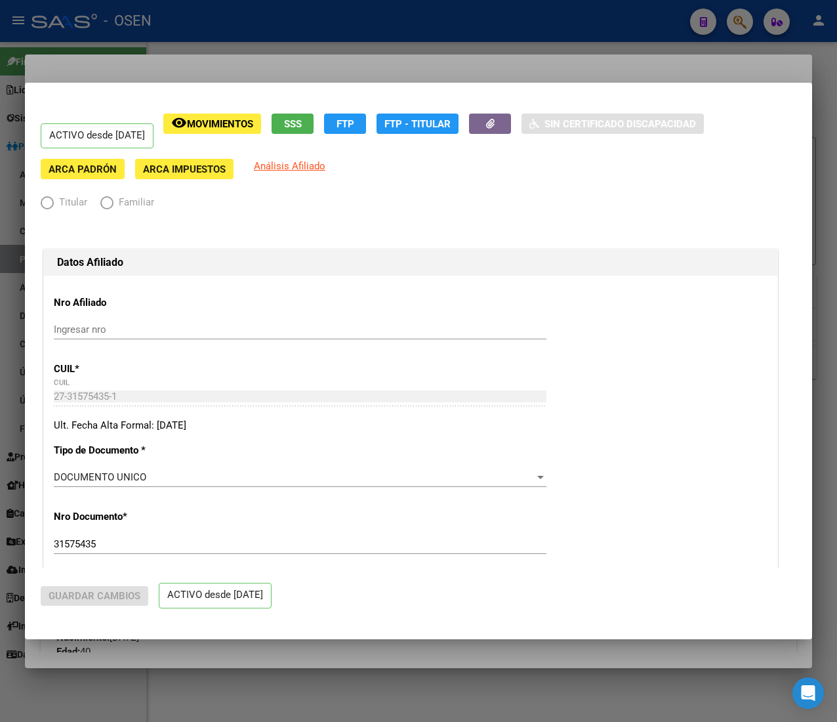
radio input "true"
type input "30-60918310-8"
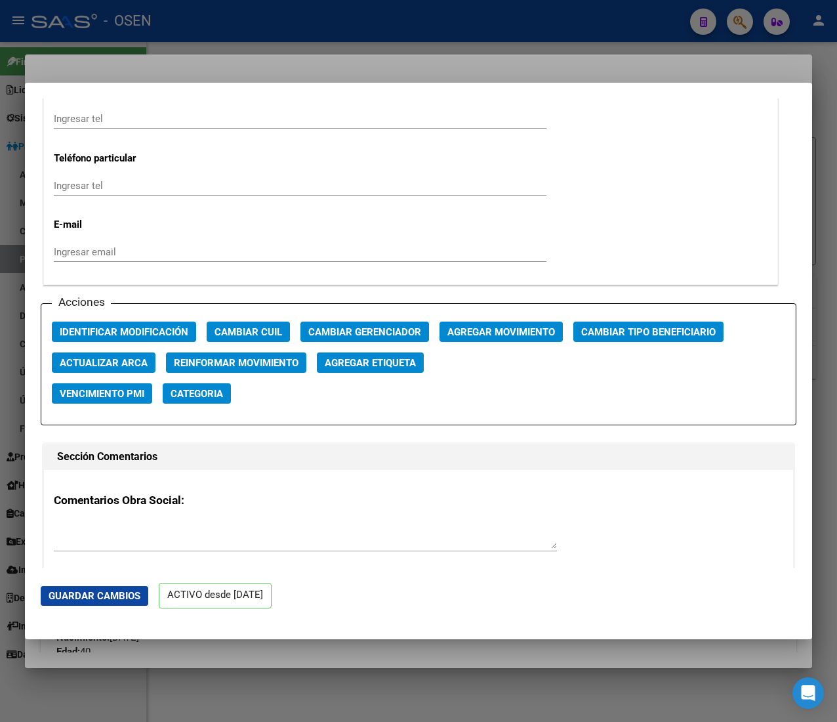
scroll to position [1706, 0]
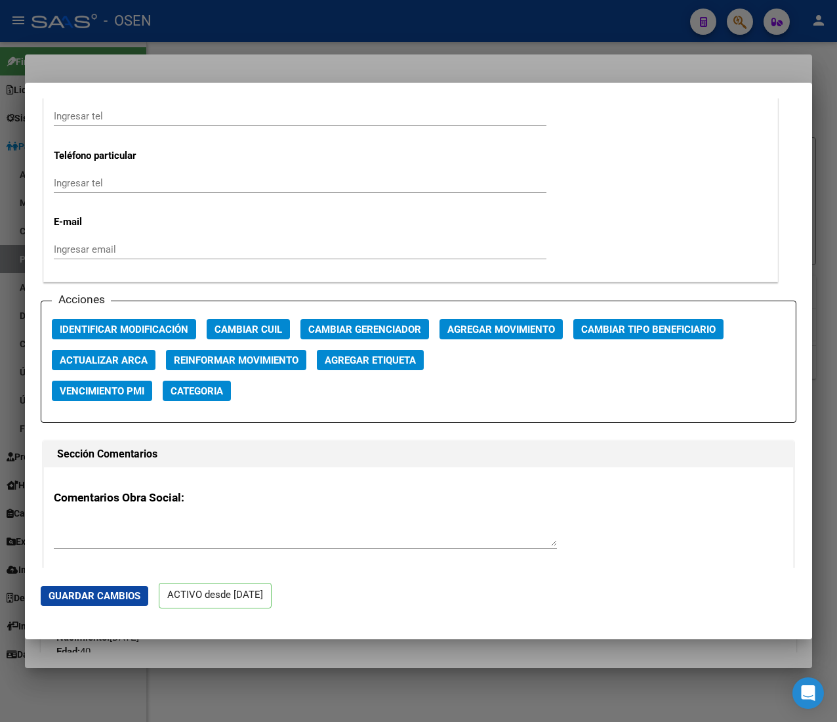
click at [457, 328] on span "Agregar Movimiento" at bounding box center [501, 329] width 108 height 12
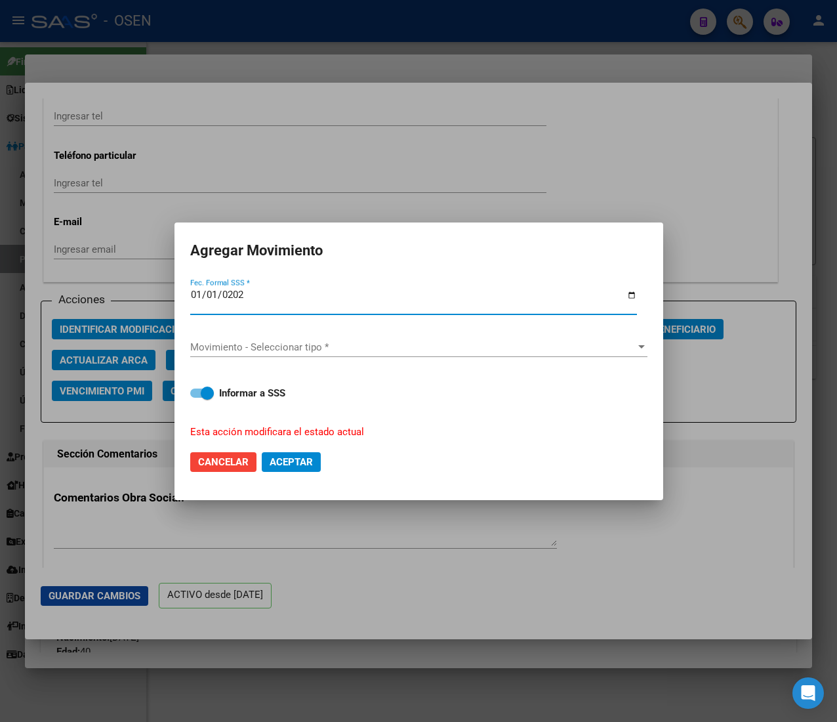
type input "2025-01-01"
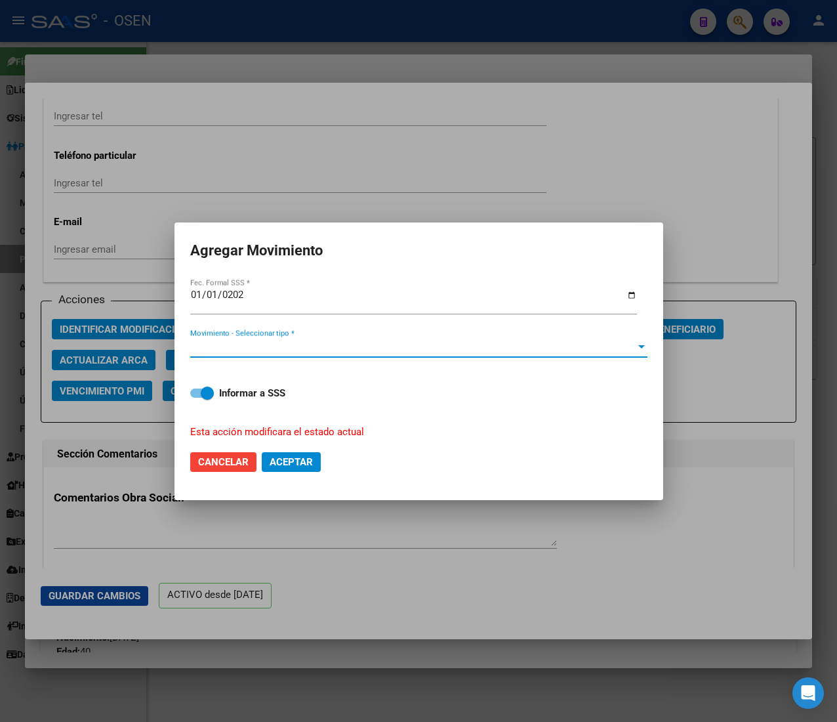
click at [360, 348] on span "Movimiento - Seleccionar tipo *" at bounding box center [412, 347] width 445 height 12
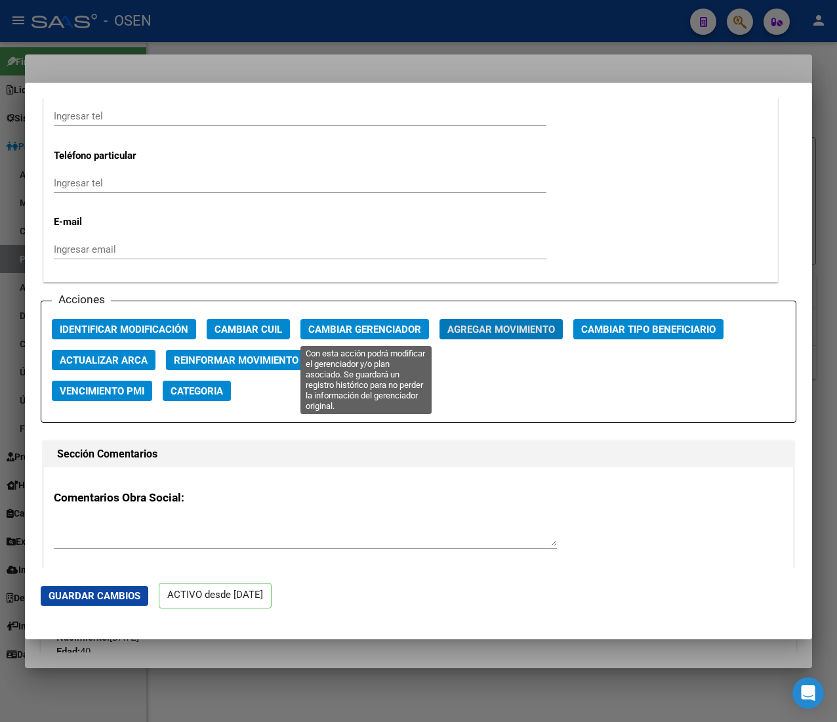
click at [337, 333] on span "Cambiar Gerenciador" at bounding box center [364, 329] width 113 height 12
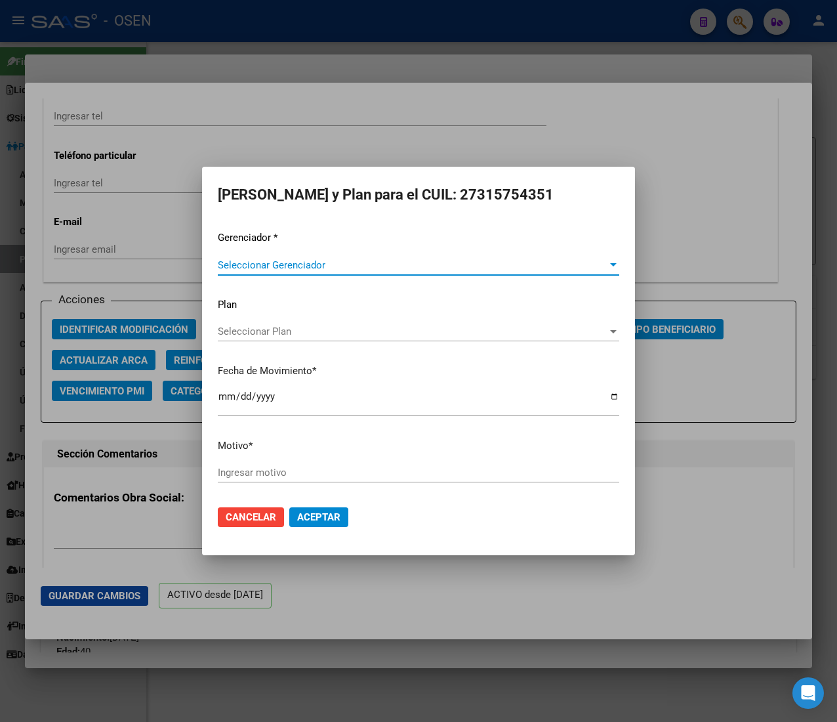
click at [300, 268] on span "Seleccionar Gerenciador" at bounding box center [413, 265] width 390 height 12
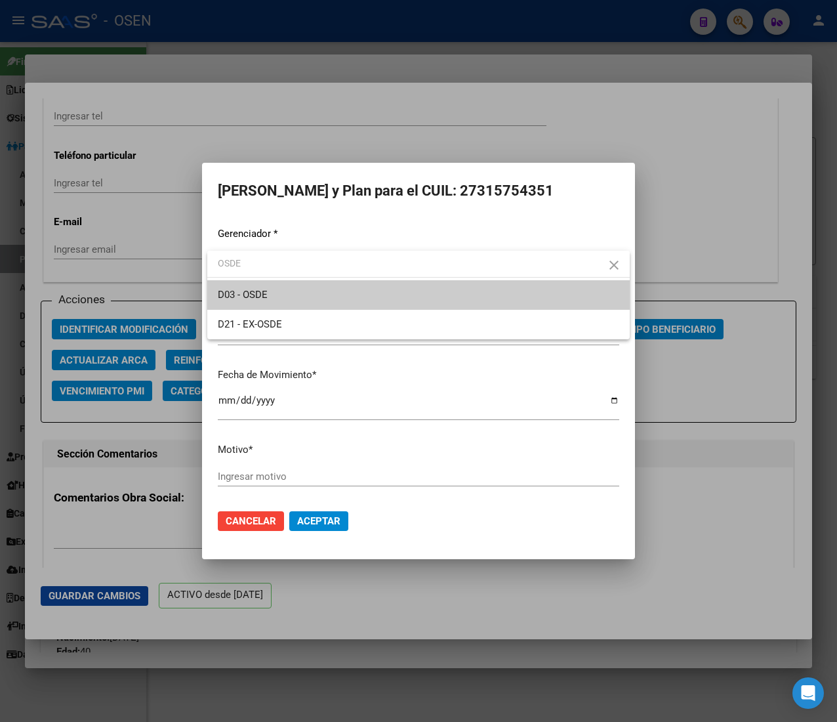
type input "OSDE"
click at [291, 293] on span "D03 - OSDE" at bounding box center [419, 295] width 402 height 30
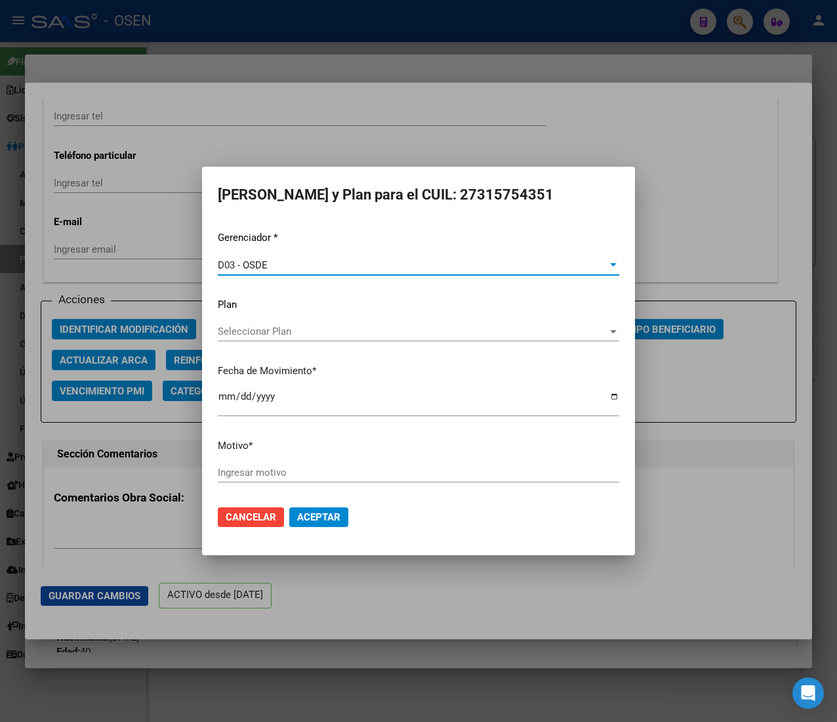
click at [220, 399] on input "2025-08-14" at bounding box center [419, 401] width 402 height 21
type input "2025-08-01"
type input "2025-01-01"
click at [305, 469] on input "Ingresar motivo" at bounding box center [419, 472] width 402 height 12
click at [328, 520] on span "Aceptar" at bounding box center [318, 517] width 43 height 12
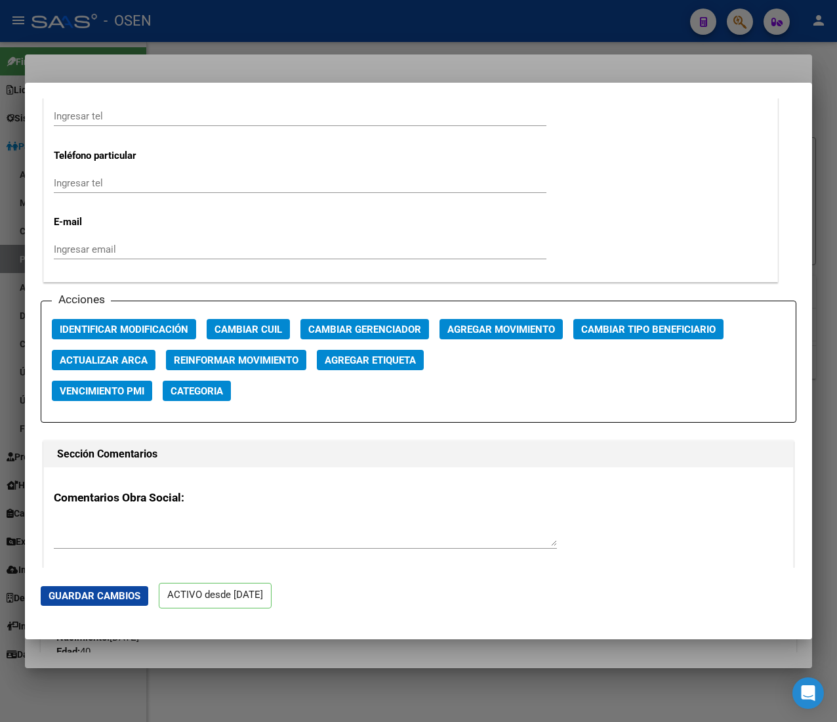
drag, startPoint x: 363, startPoint y: 5, endPoint x: 352, endPoint y: 33, distance: 30.7
click at [361, 9] on div at bounding box center [418, 361] width 837 height 722
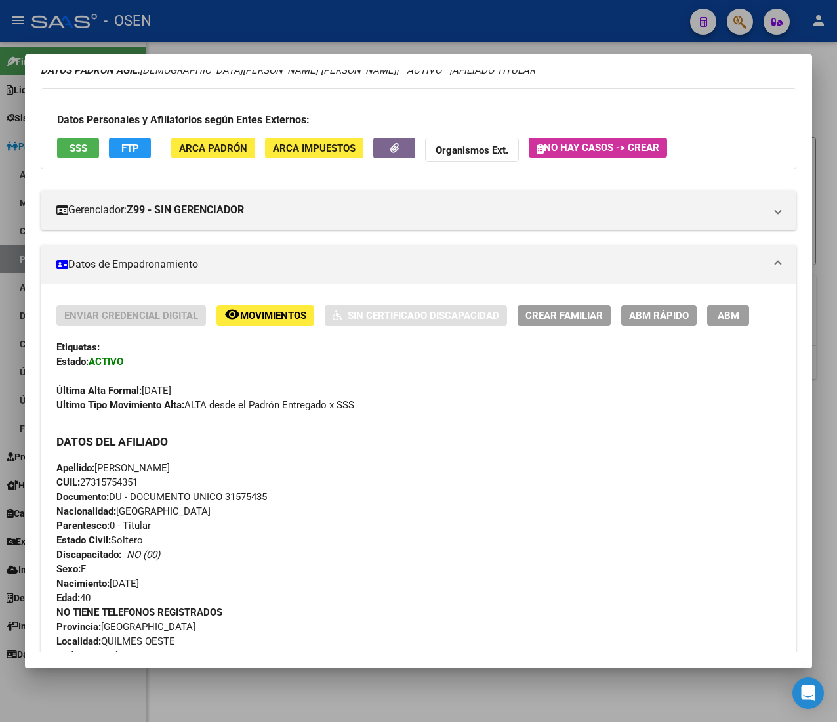
scroll to position [131, 0]
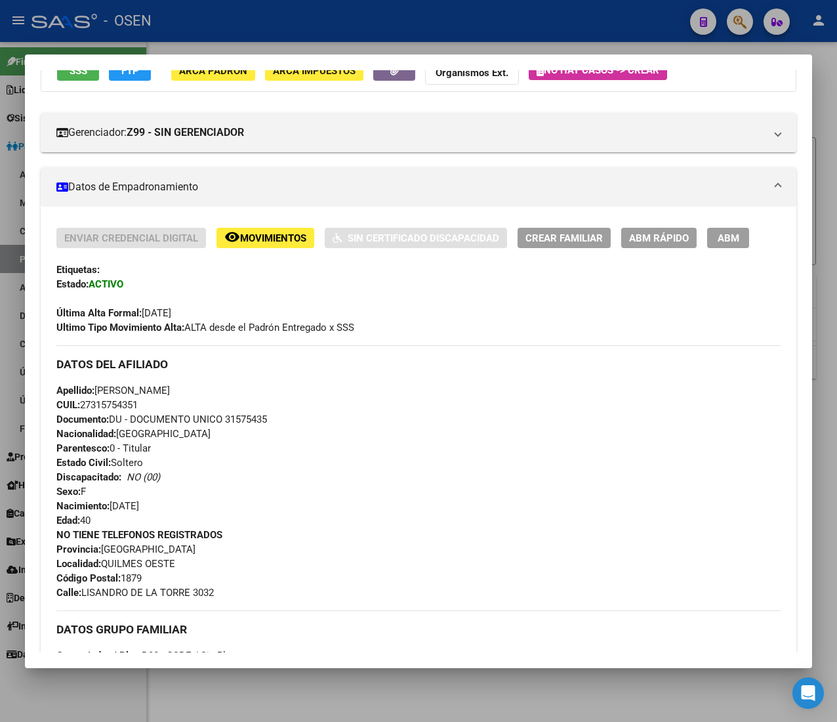
drag, startPoint x: 85, startPoint y: 402, endPoint x: 142, endPoint y: 406, distance: 57.3
click at [138, 406] on span "CUIL: 27315754351" at bounding box center [96, 405] width 81 height 12
copy span "27315754351"
